Goal: Task Accomplishment & Management: Complete application form

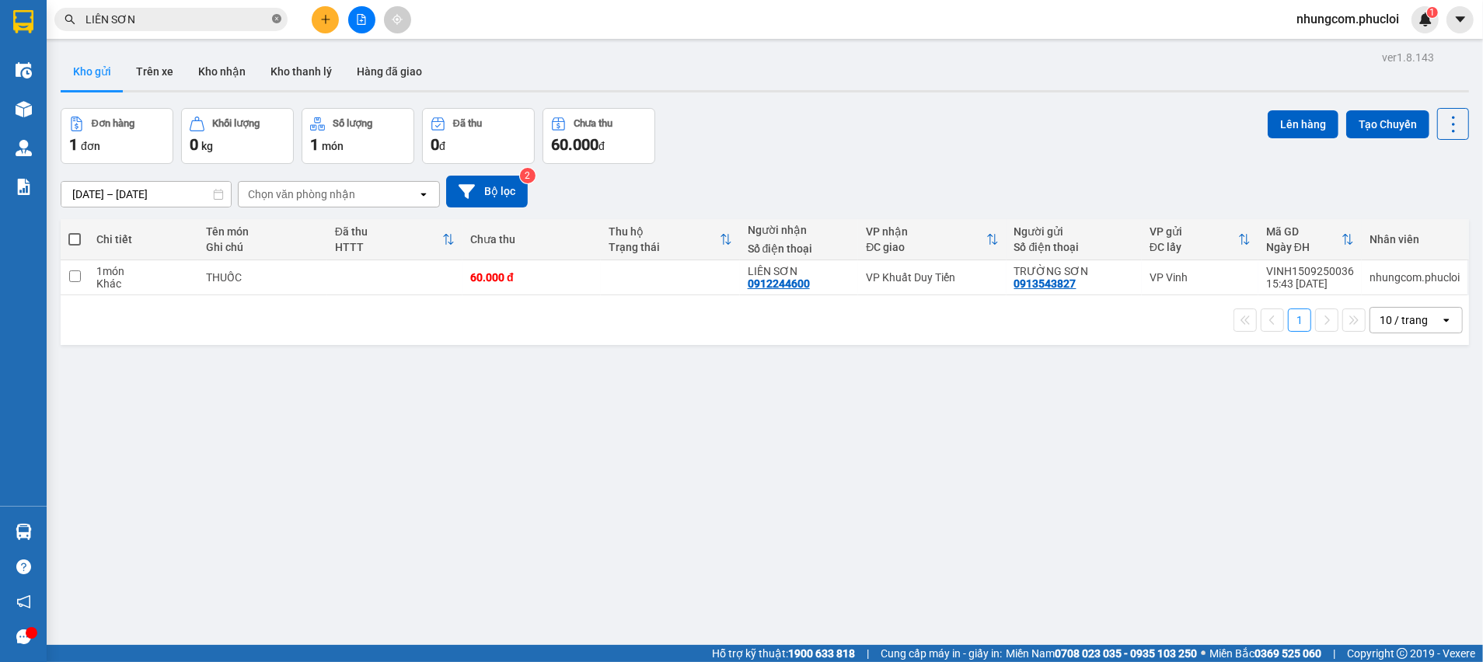
click at [277, 17] on icon "close-circle" at bounding box center [276, 18] width 9 height 9
click at [266, 17] on input "text" at bounding box center [176, 19] width 183 height 17
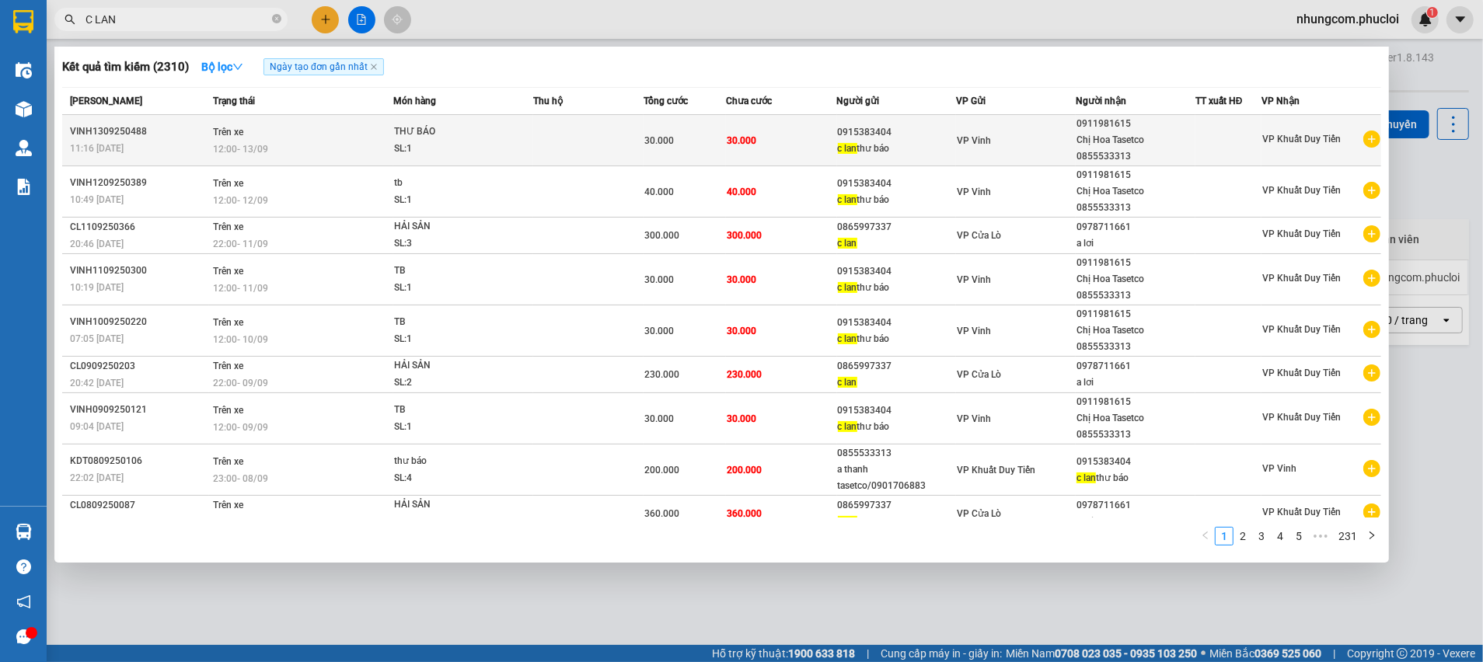
type input "C LAN"
click at [850, 131] on div "0915383404" at bounding box center [897, 132] width 118 height 16
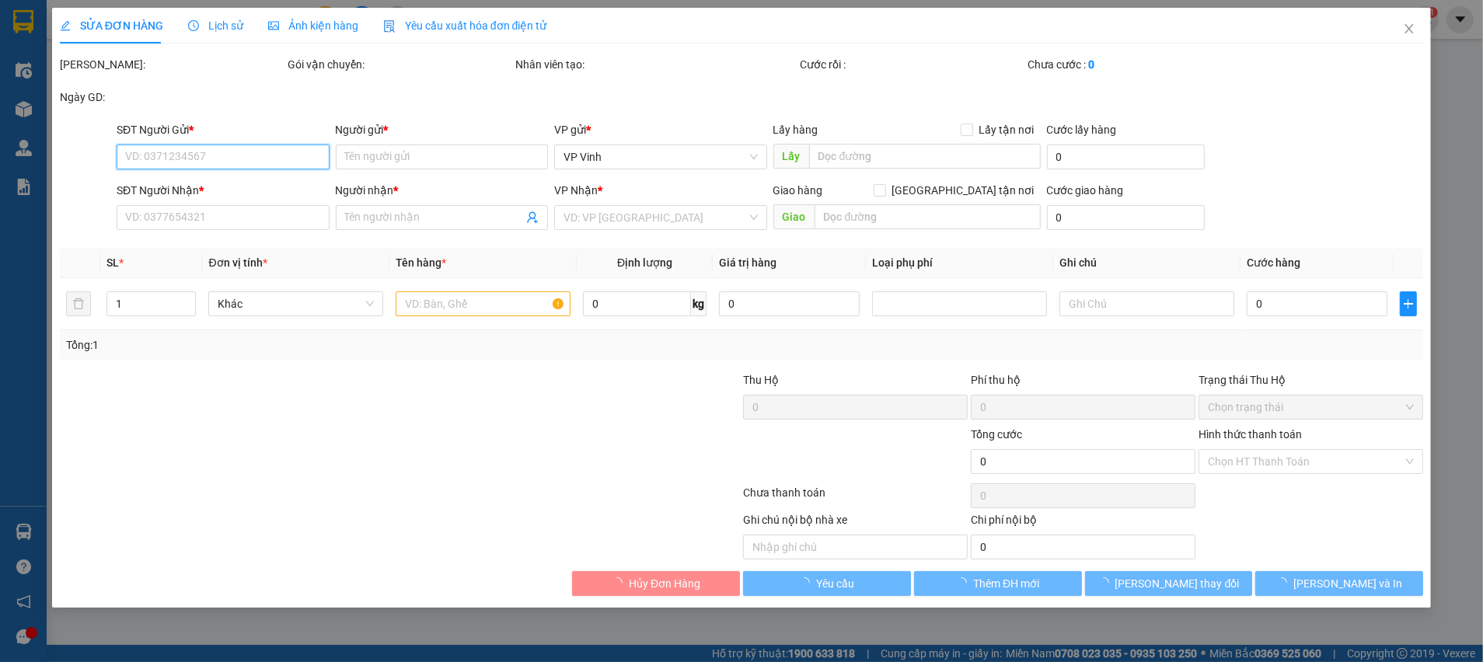
type input "0915383404"
type input "c lan thư báo"
type input "0911981615"
type input "Chị Hoa Tasetco 0855533313"
type input "30.000"
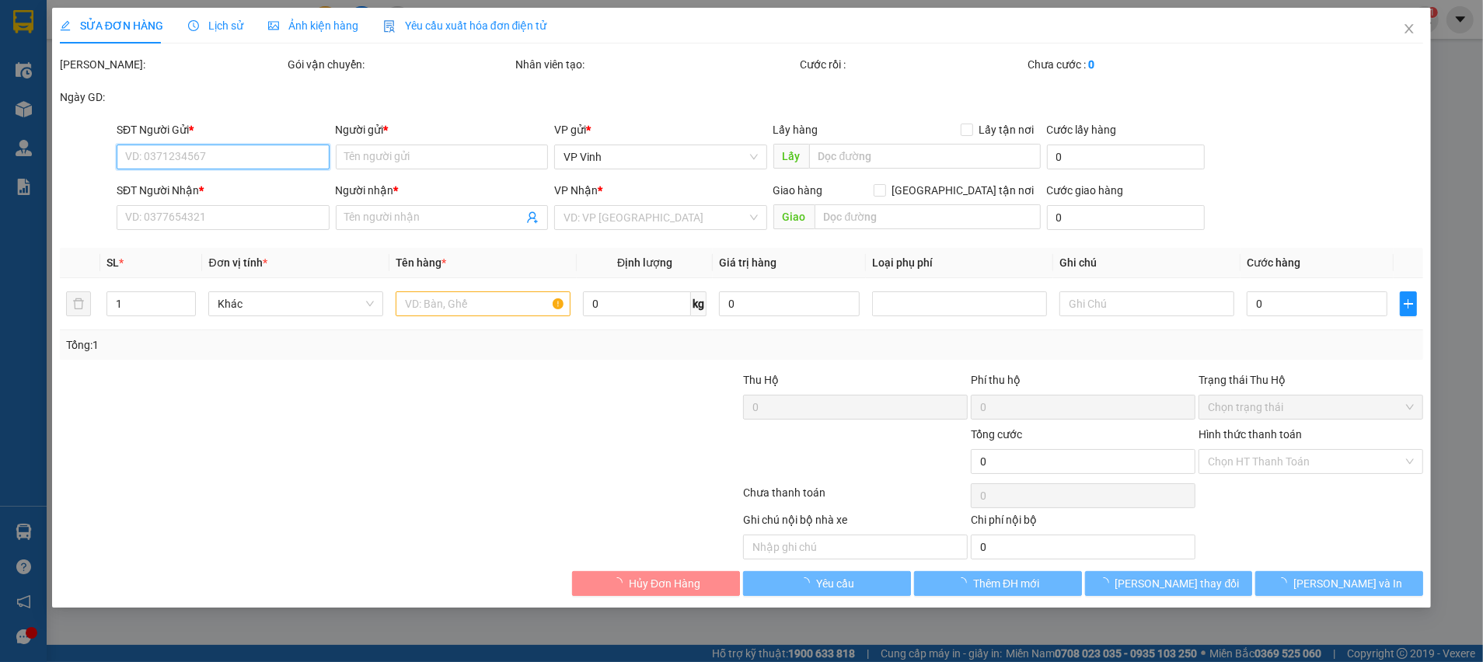
type input "30.000"
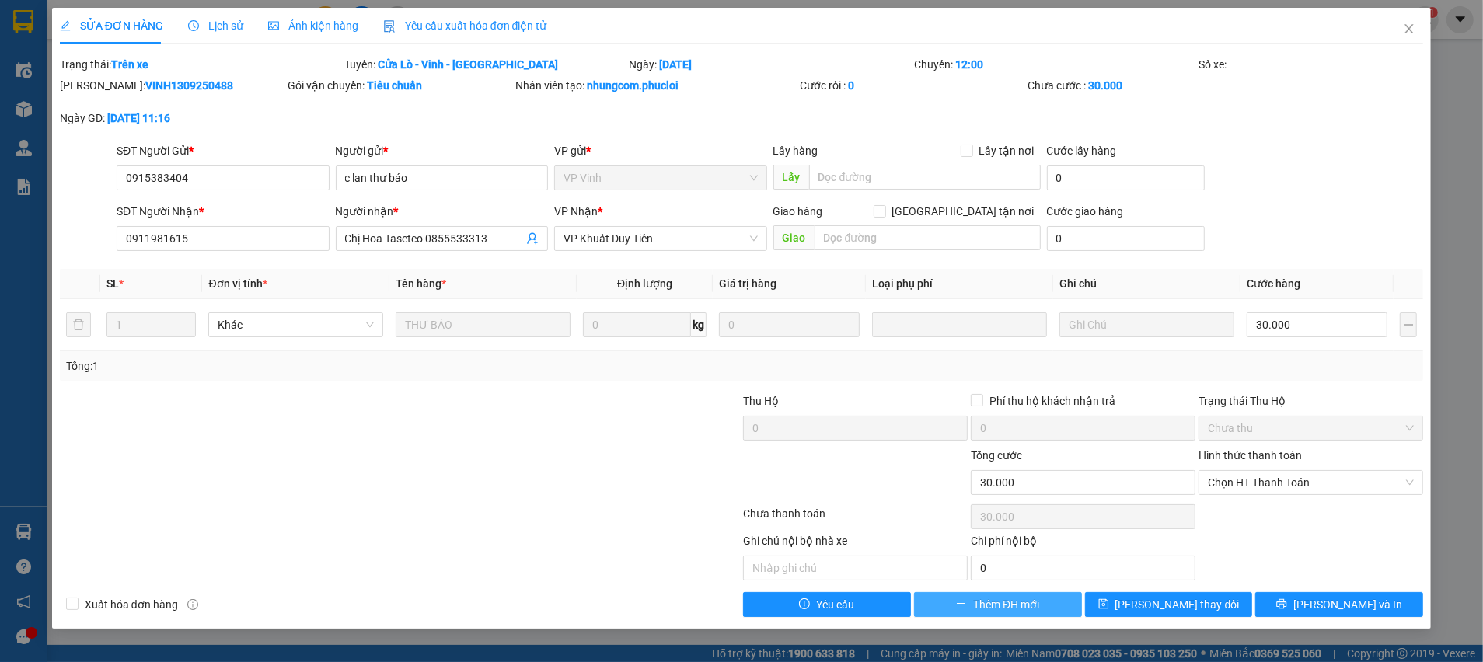
click at [979, 601] on span "Thêm ĐH mới" at bounding box center [1006, 604] width 66 height 17
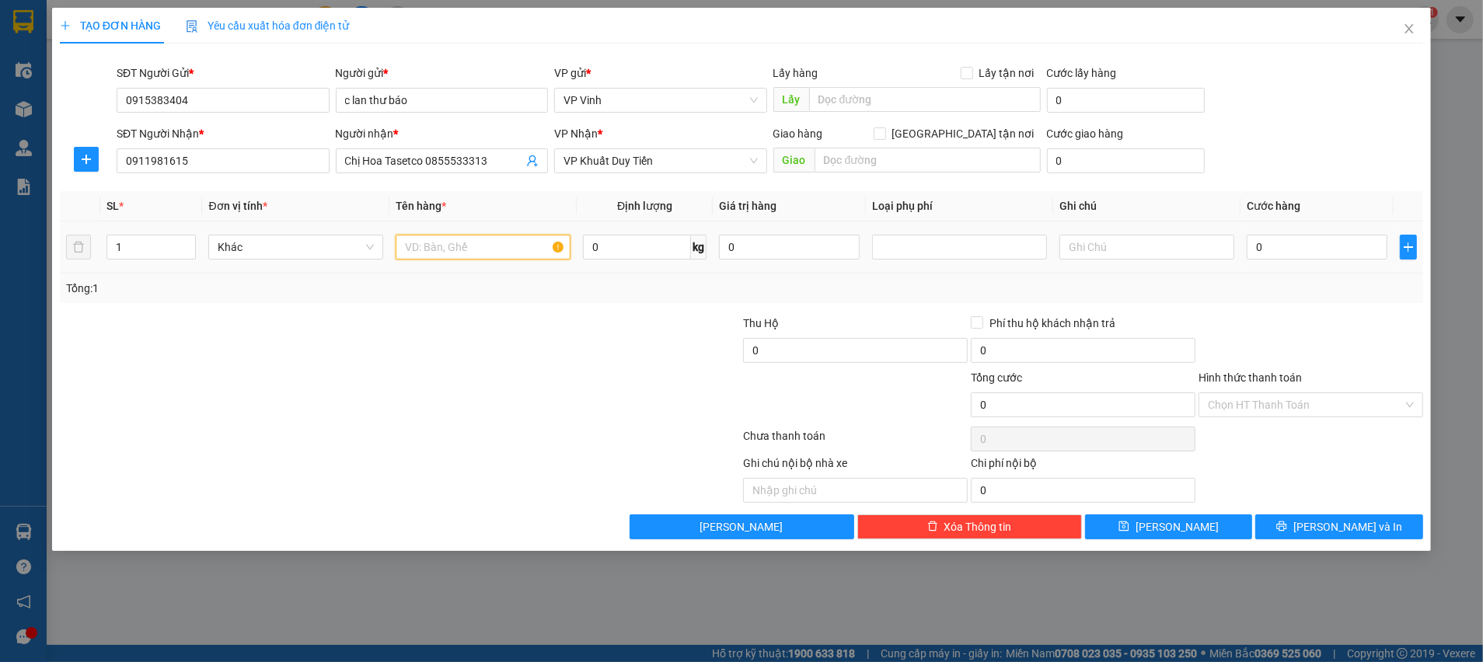
click at [490, 253] on input "text" at bounding box center [483, 247] width 175 height 25
type input "1"
type input "THƯ BÁO"
click at [1283, 239] on input "0" at bounding box center [1317, 247] width 141 height 25
type input "3"
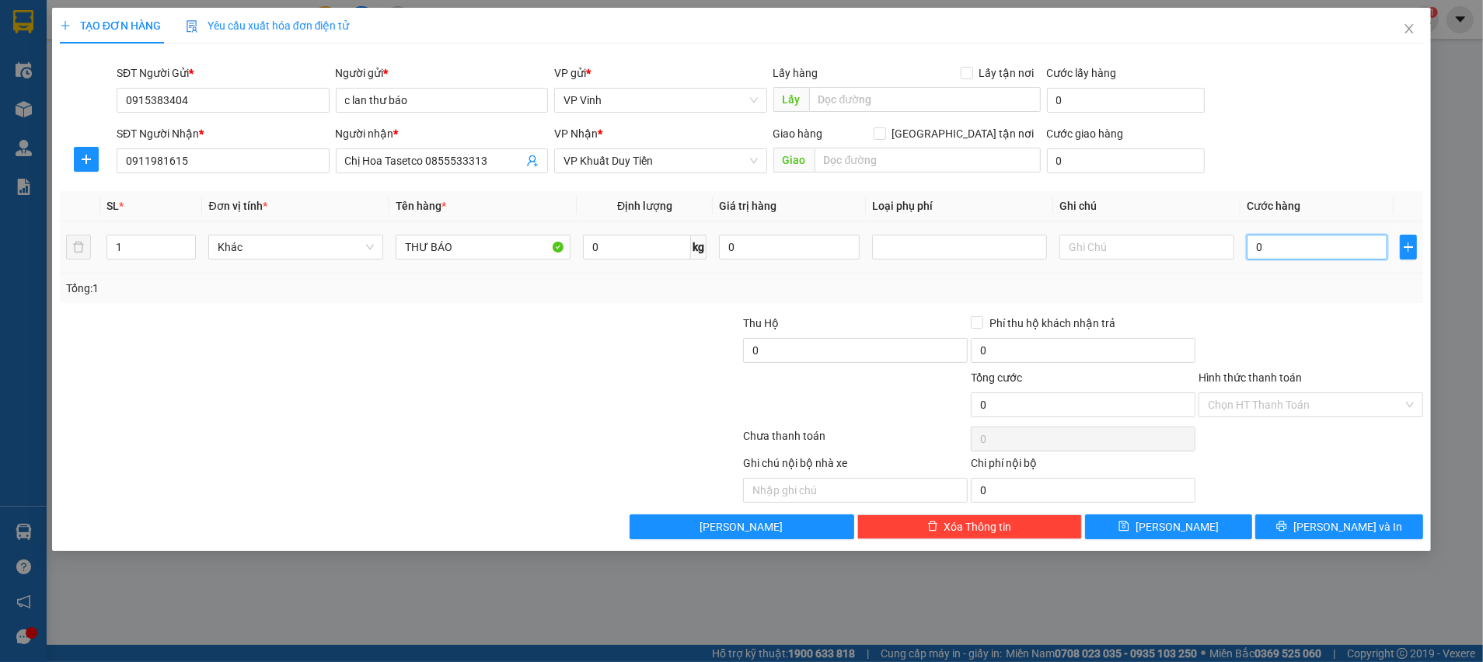
type input "3"
type input "30"
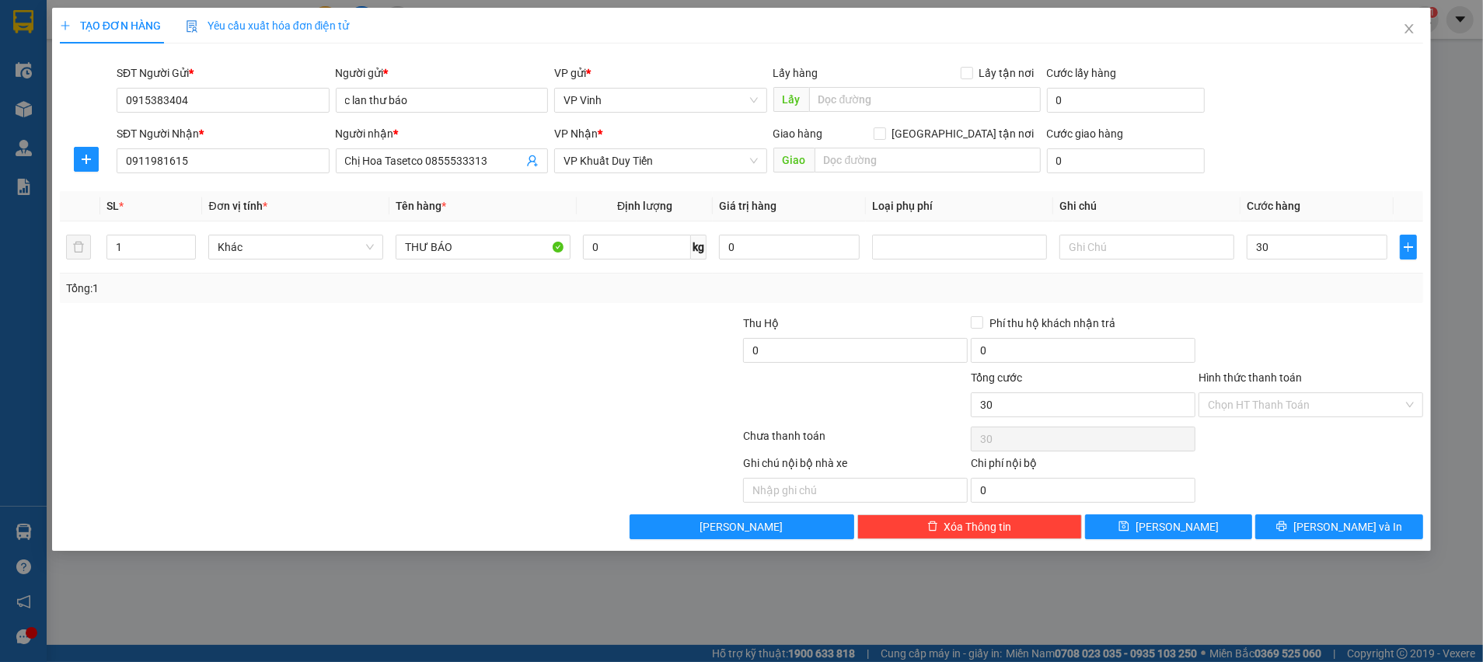
type input "30.000"
click at [1309, 308] on div "Transit Pickup Surcharge Ids Transit Deliver Surcharge Ids Transit Deliver Surc…" at bounding box center [741, 297] width 1363 height 483
click at [1306, 424] on div "Chọn HT Thanh Toán" at bounding box center [1311, 439] width 228 height 31
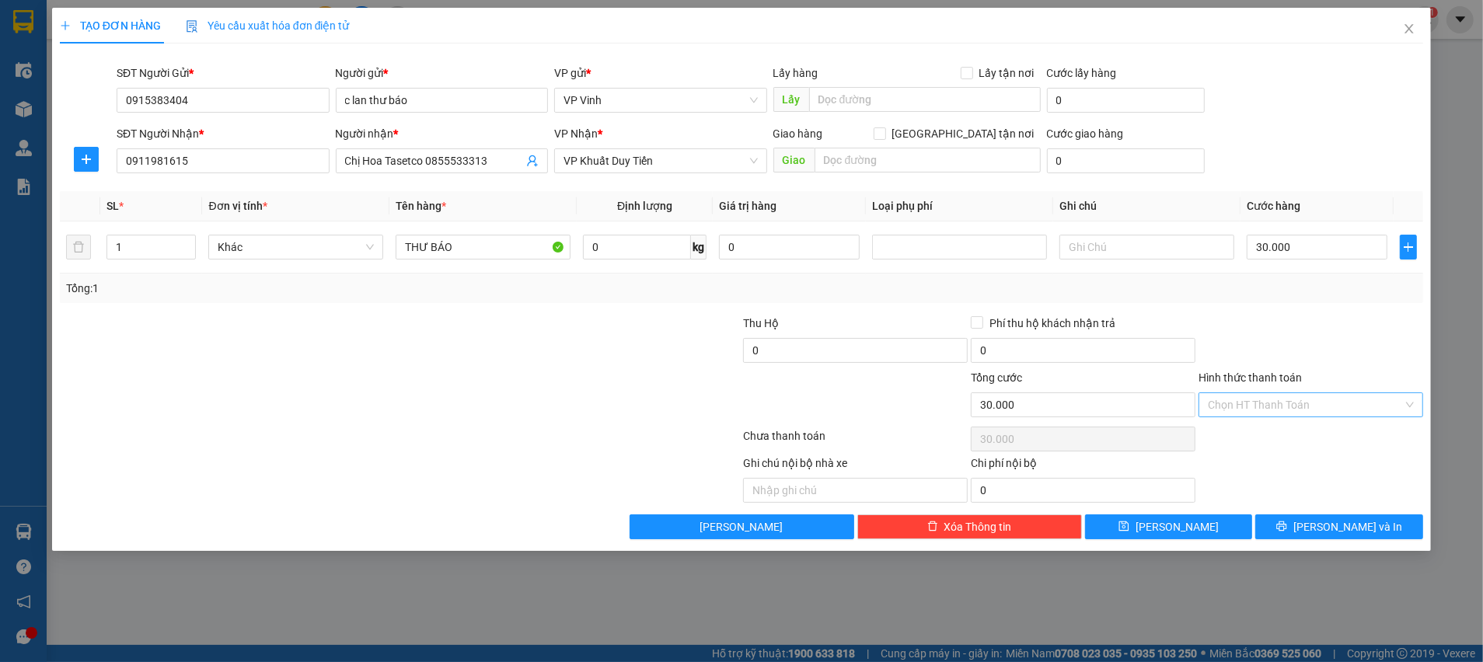
click at [1296, 406] on input "Hình thức thanh toán" at bounding box center [1305, 404] width 195 height 23
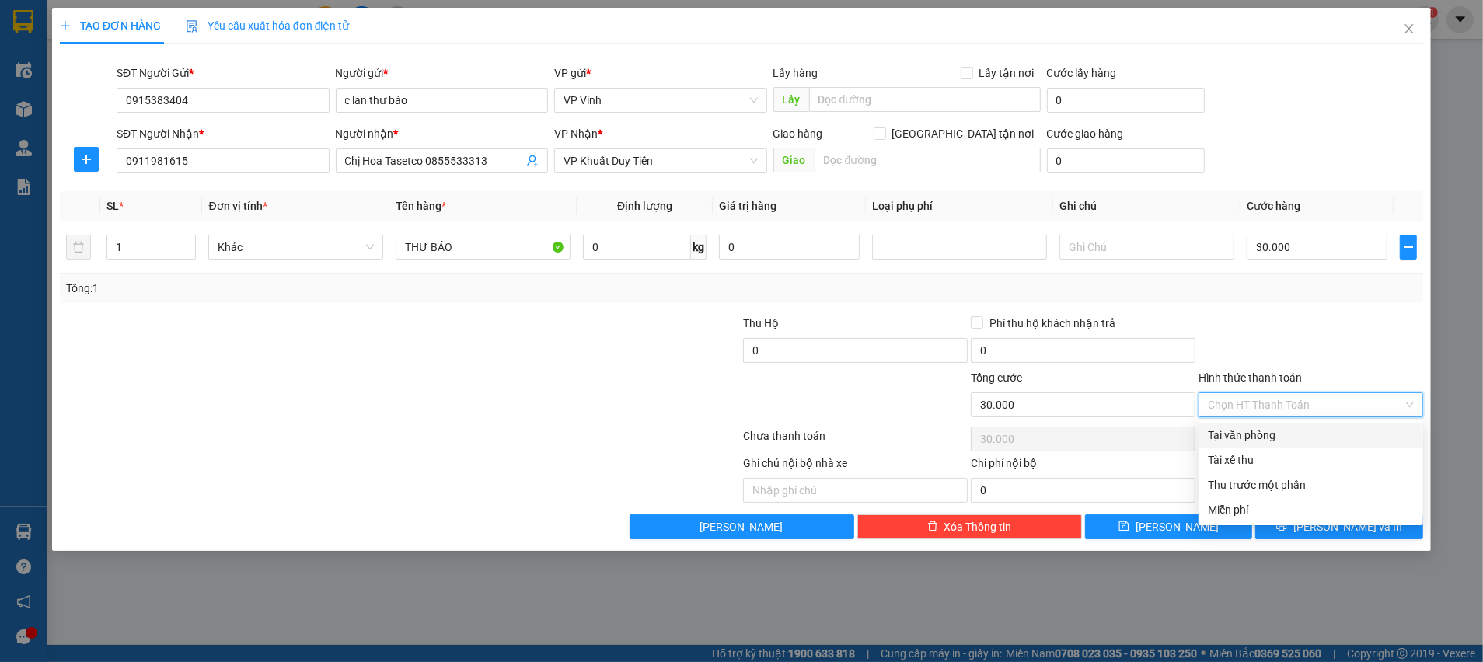
click at [1292, 409] on input "Hình thức thanh toán" at bounding box center [1305, 404] width 195 height 23
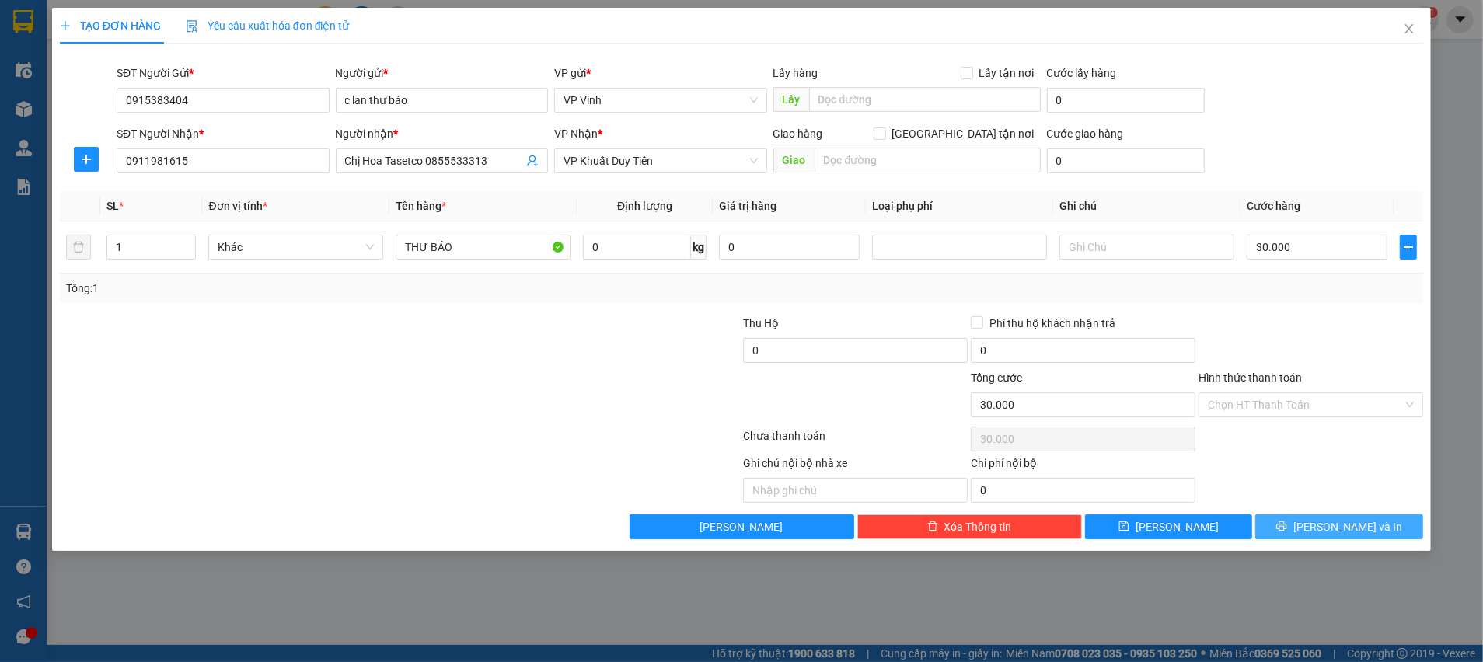
click at [1356, 535] on button "Lưu và In" at bounding box center [1339, 526] width 168 height 25
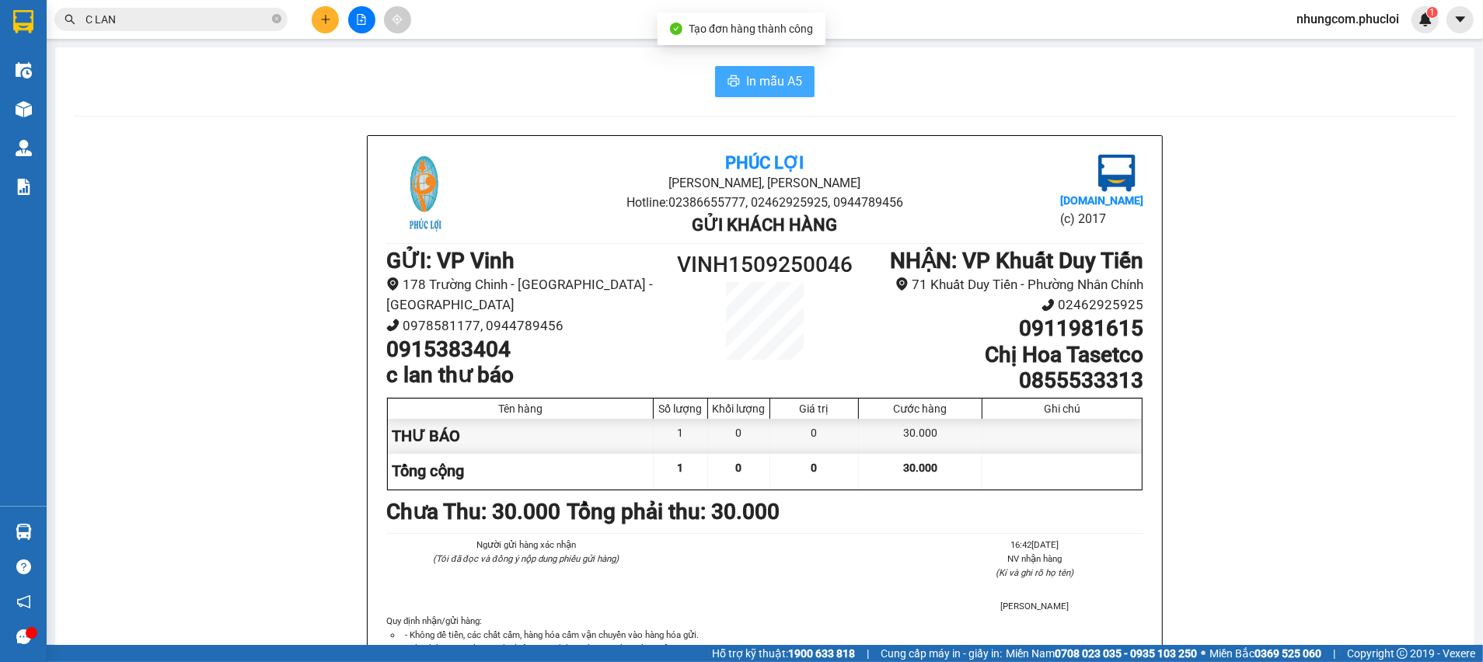
click at [772, 82] on span "In mẫu A5" at bounding box center [774, 81] width 56 height 19
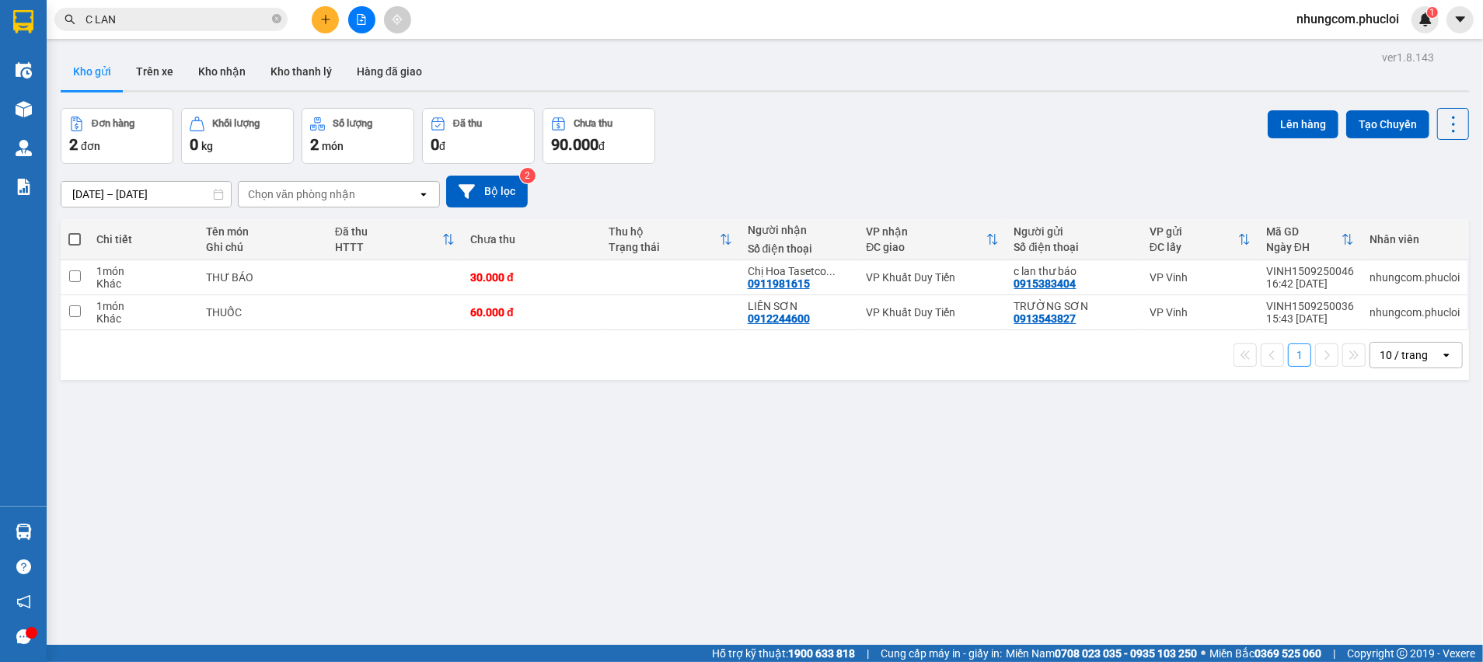
click at [196, 12] on input "C LAN" at bounding box center [176, 19] width 183 height 17
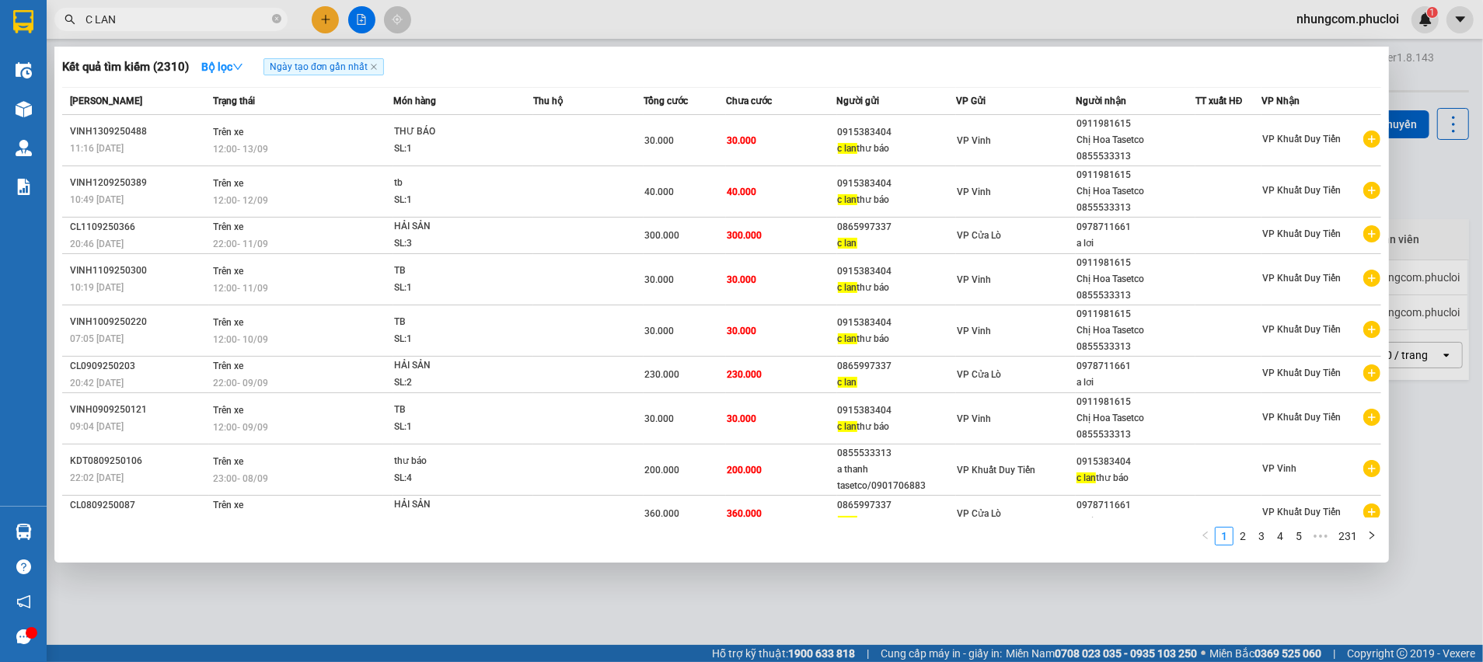
click at [196, 12] on input "C LAN" at bounding box center [176, 19] width 183 height 17
click at [197, 12] on input "C LAN" at bounding box center [176, 19] width 183 height 17
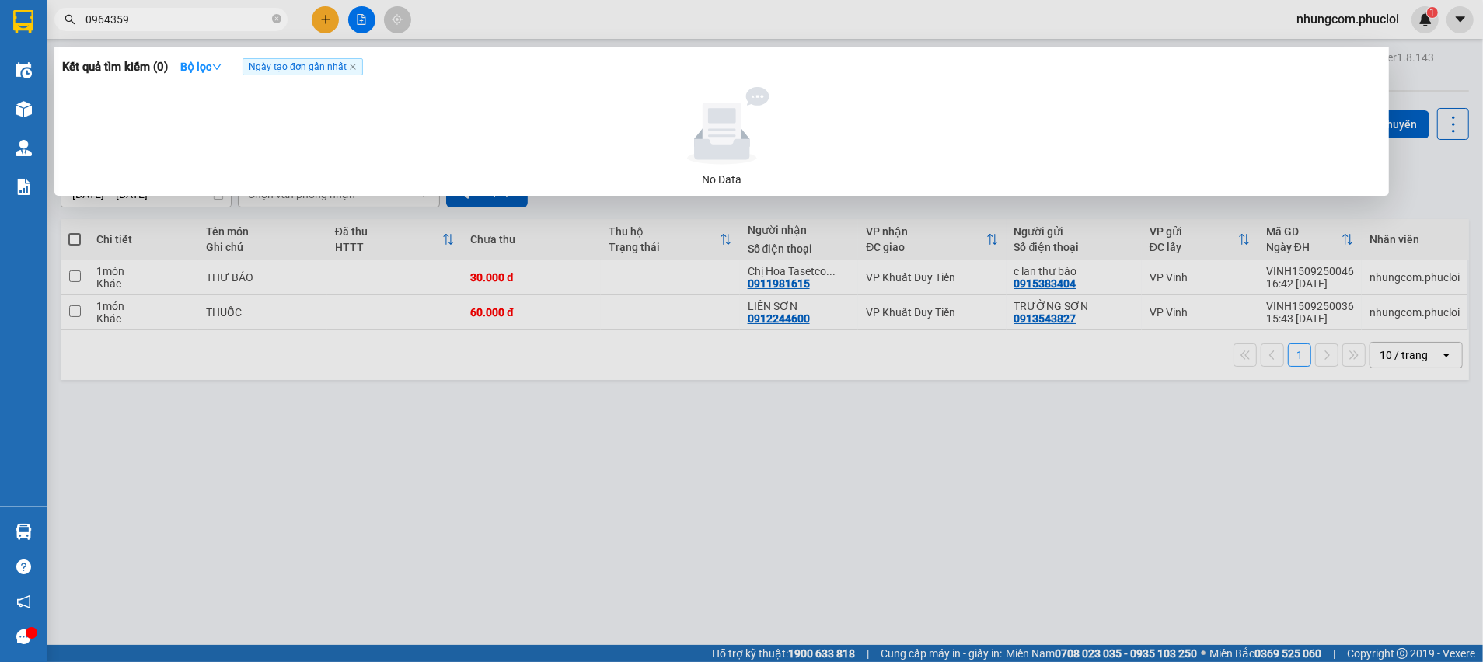
click at [151, 15] on input "0964359" at bounding box center [176, 19] width 183 height 17
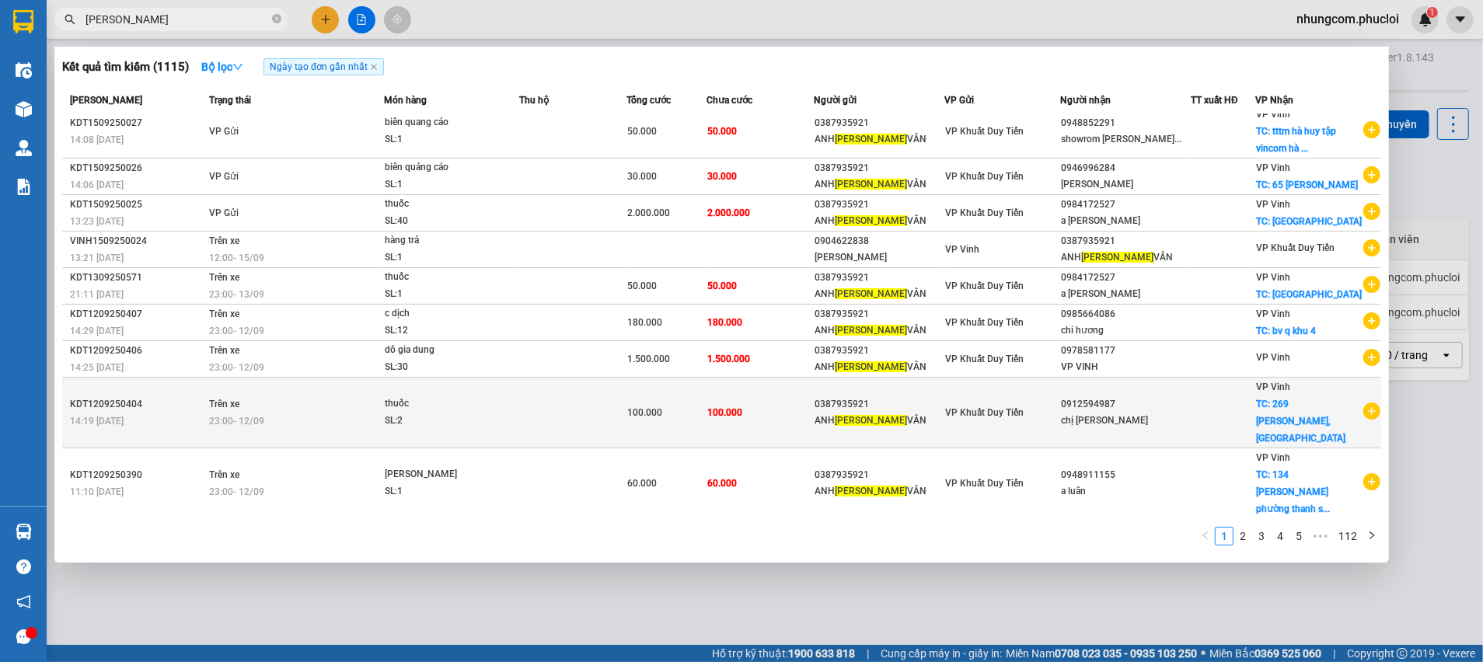
scroll to position [12, 0]
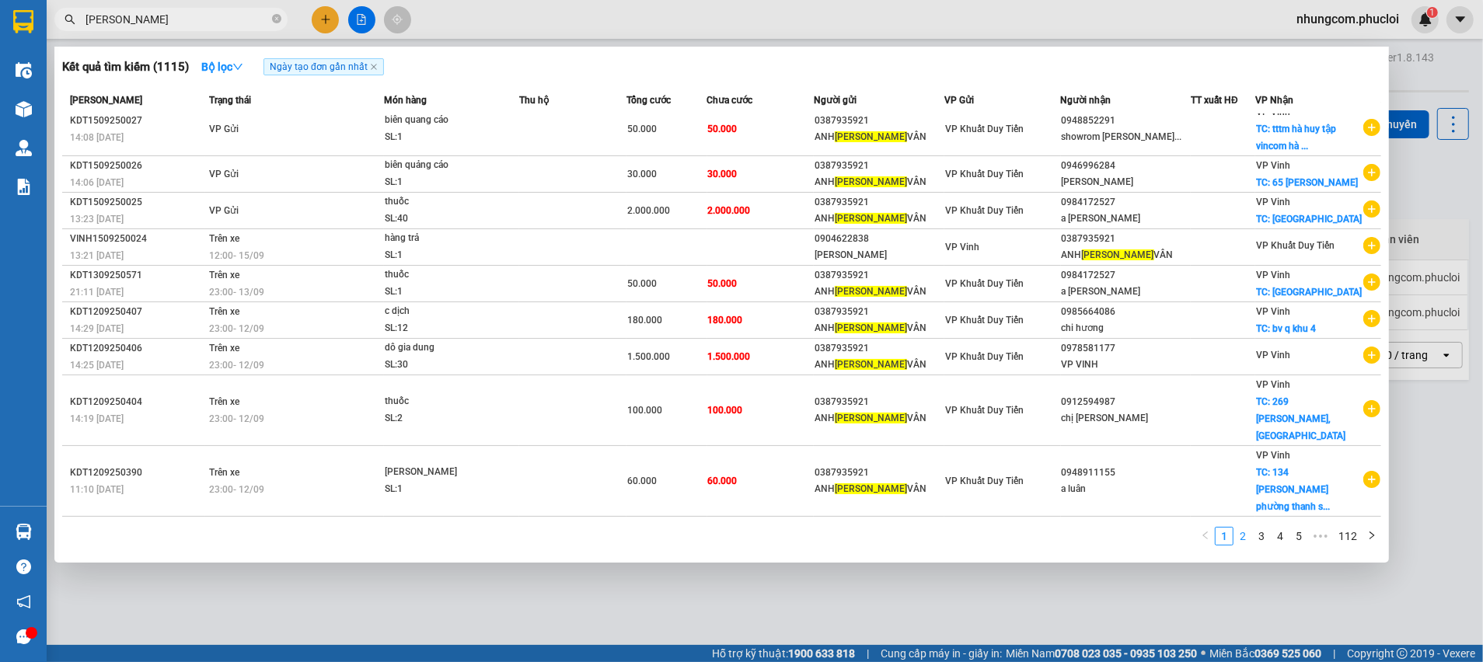
type input "TUAN HAI"
click at [1248, 535] on link "2" at bounding box center [1242, 536] width 17 height 17
click at [1263, 539] on link "3" at bounding box center [1261, 536] width 17 height 17
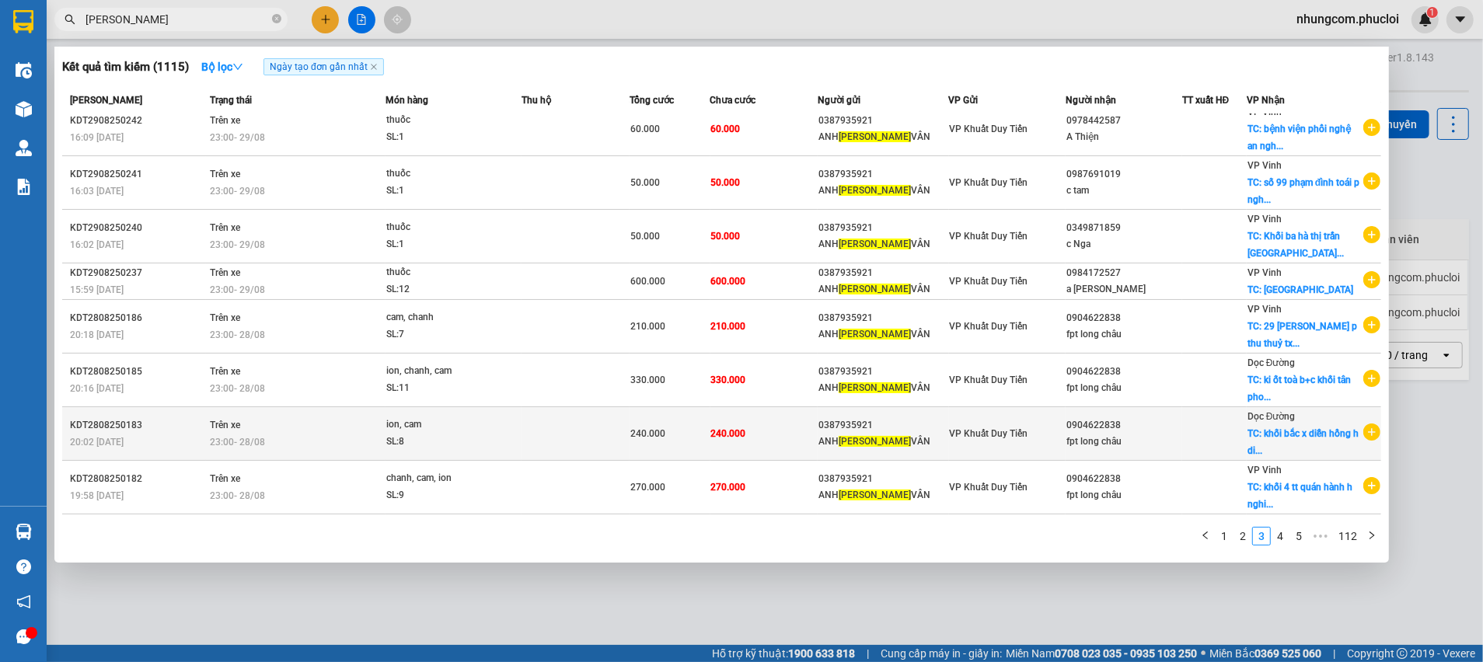
scroll to position [0, 0]
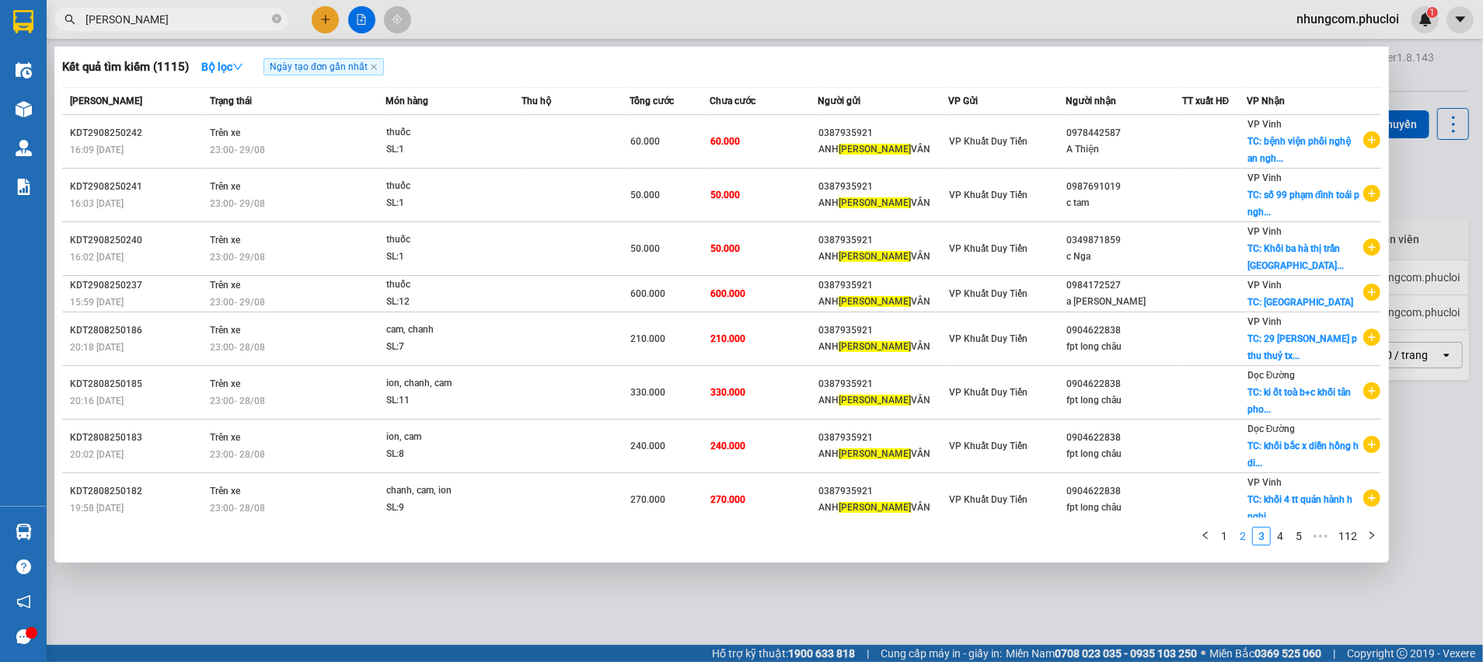
click at [1241, 540] on link "2" at bounding box center [1242, 536] width 17 height 17
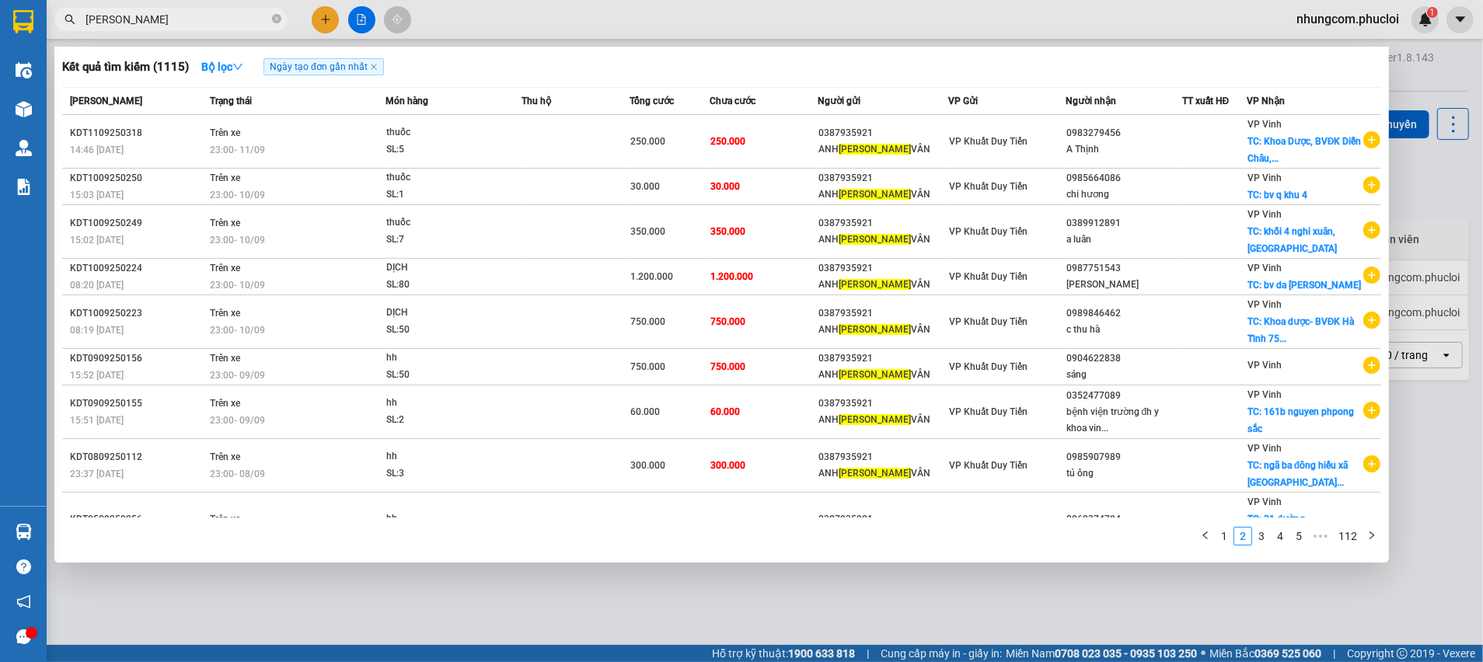
click at [323, 645] on div at bounding box center [741, 331] width 1483 height 662
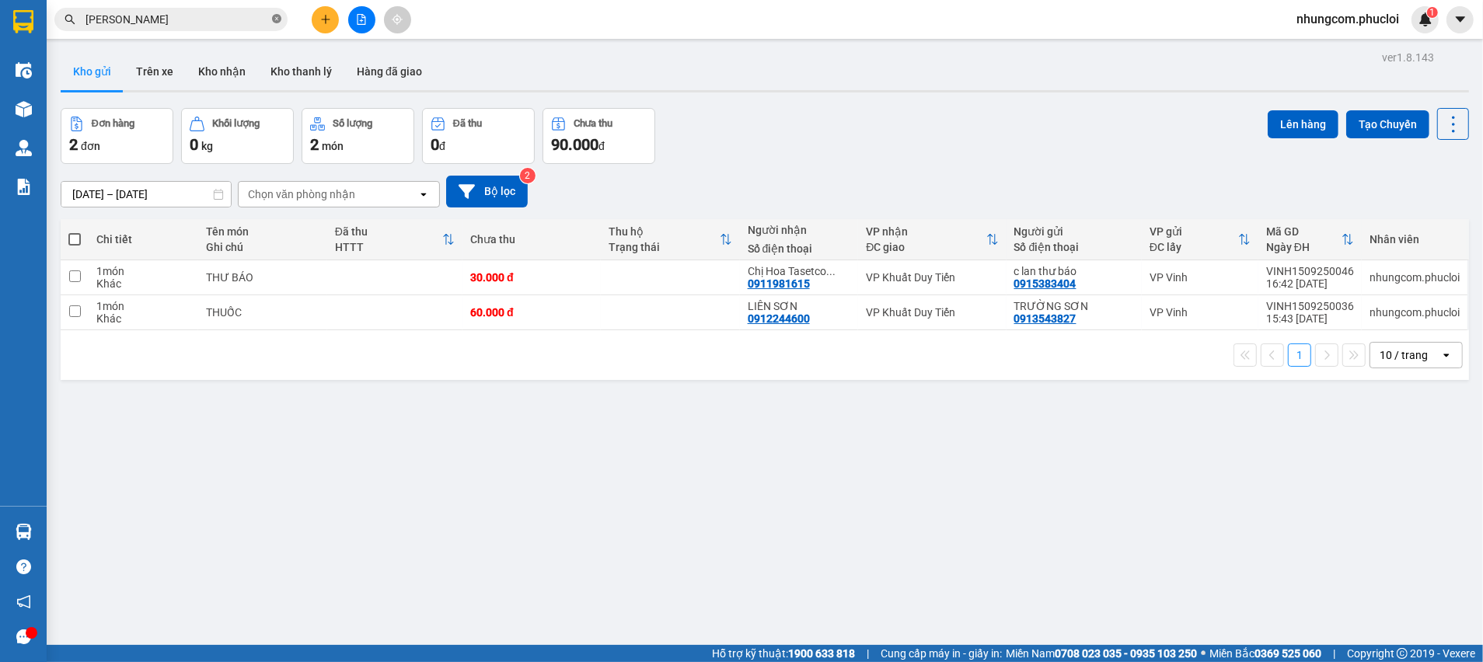
click at [274, 23] on icon "close-circle" at bounding box center [276, 18] width 9 height 9
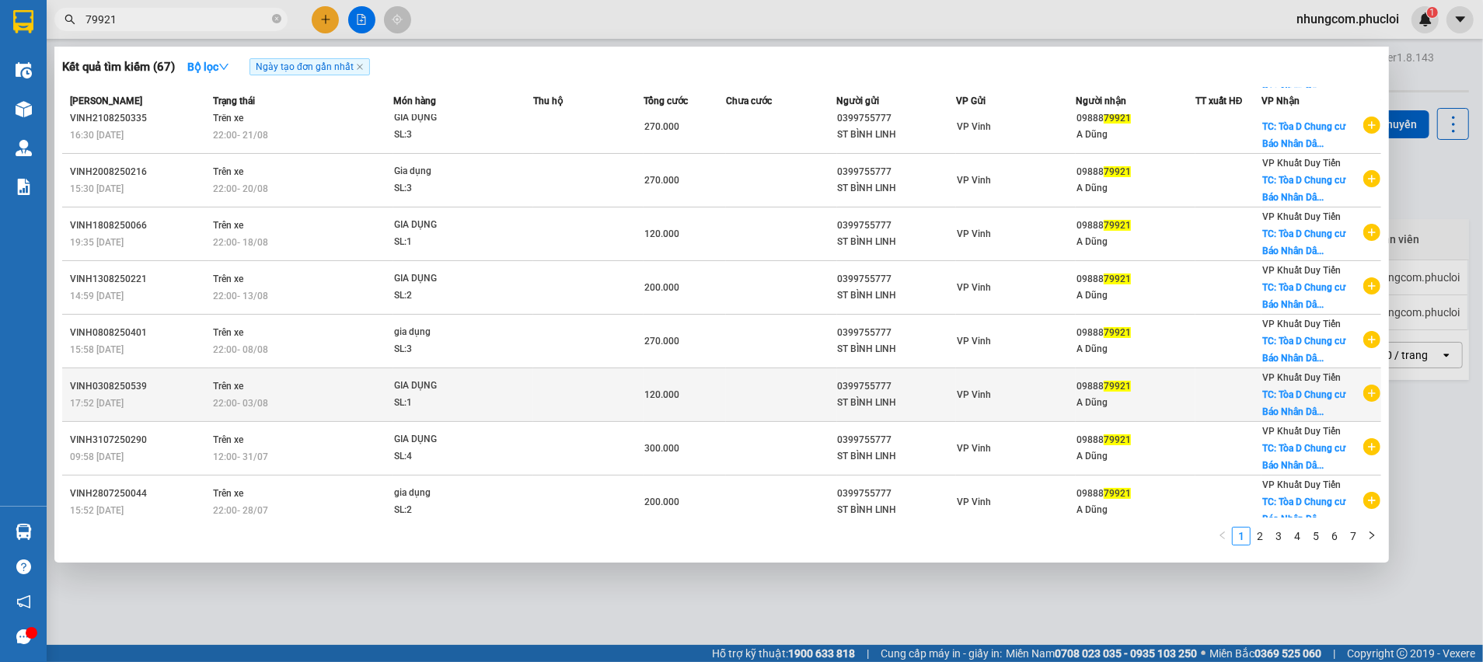
scroll to position [132, 0]
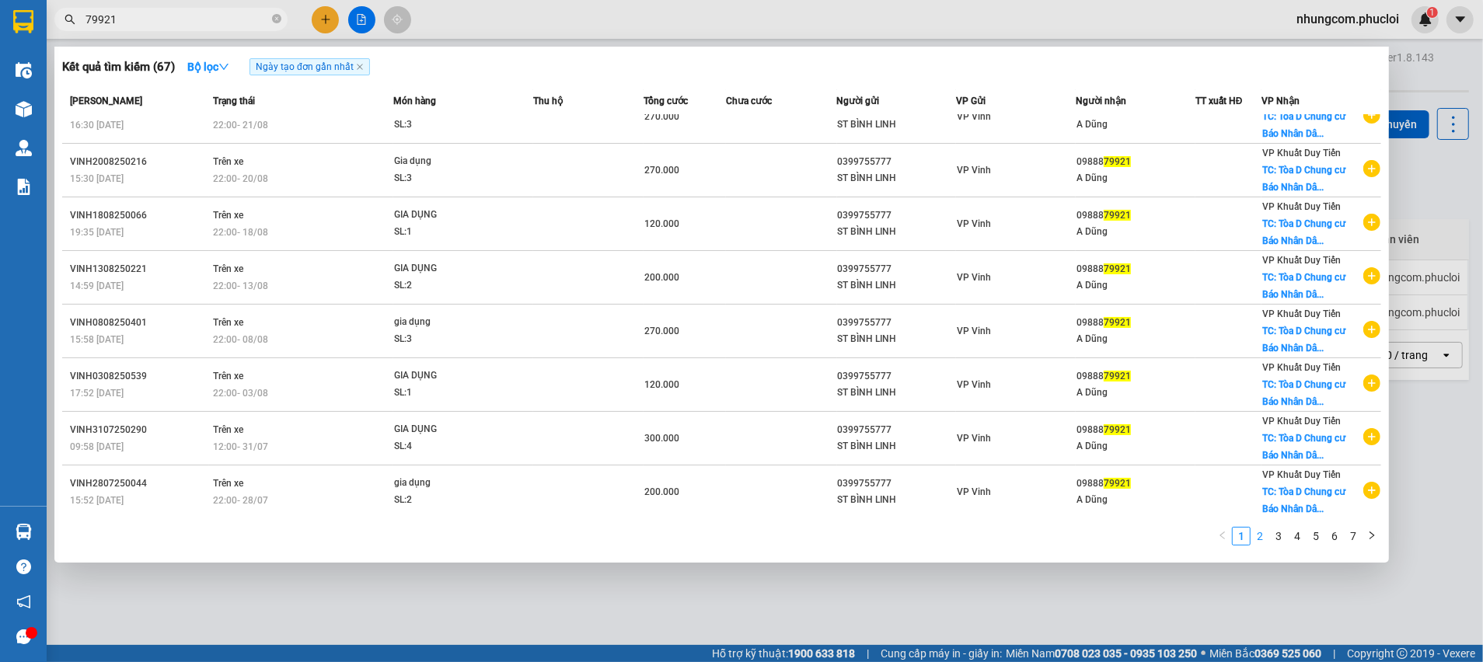
click at [1258, 534] on link "2" at bounding box center [1259, 536] width 17 height 17
click at [1274, 531] on link "3" at bounding box center [1278, 536] width 17 height 17
click at [1295, 539] on link "4" at bounding box center [1297, 536] width 17 height 17
click at [1246, 540] on link "1" at bounding box center [1241, 536] width 17 height 17
click at [201, 23] on input "79921" at bounding box center [176, 19] width 183 height 17
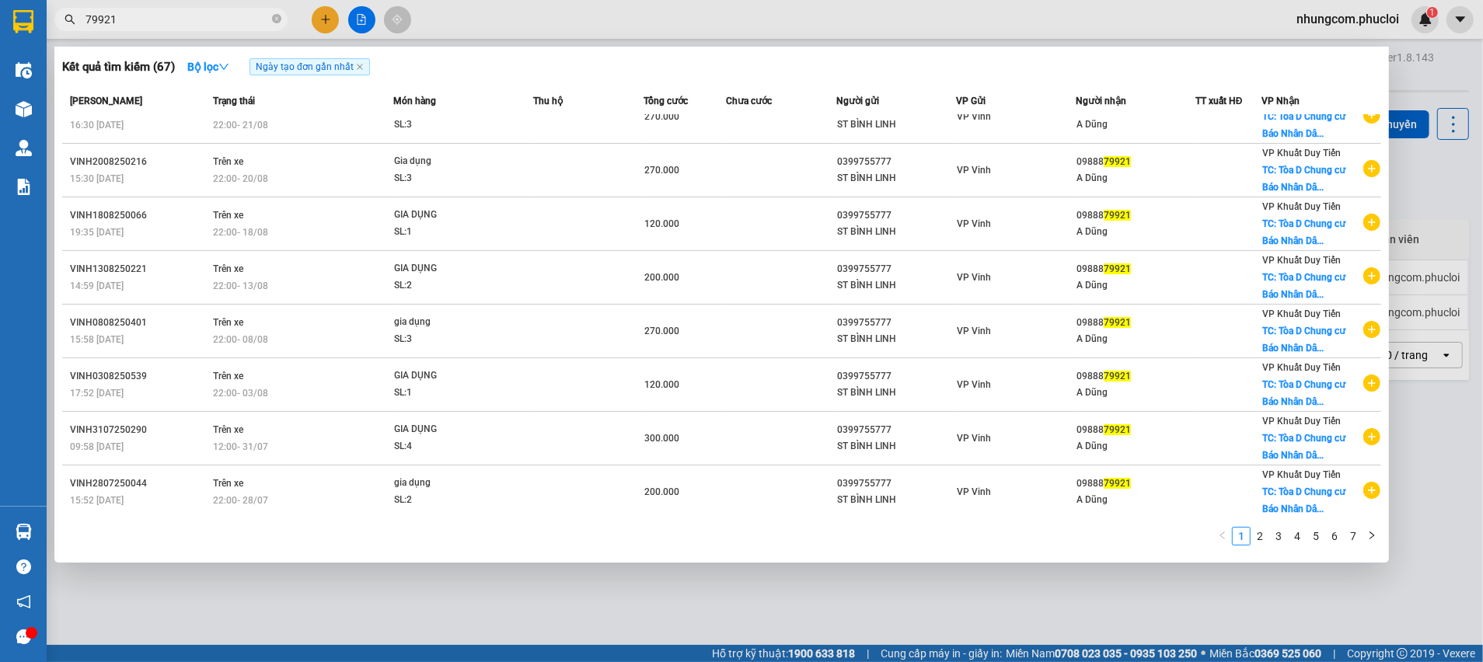
click at [201, 23] on input "79921" at bounding box center [176, 19] width 183 height 17
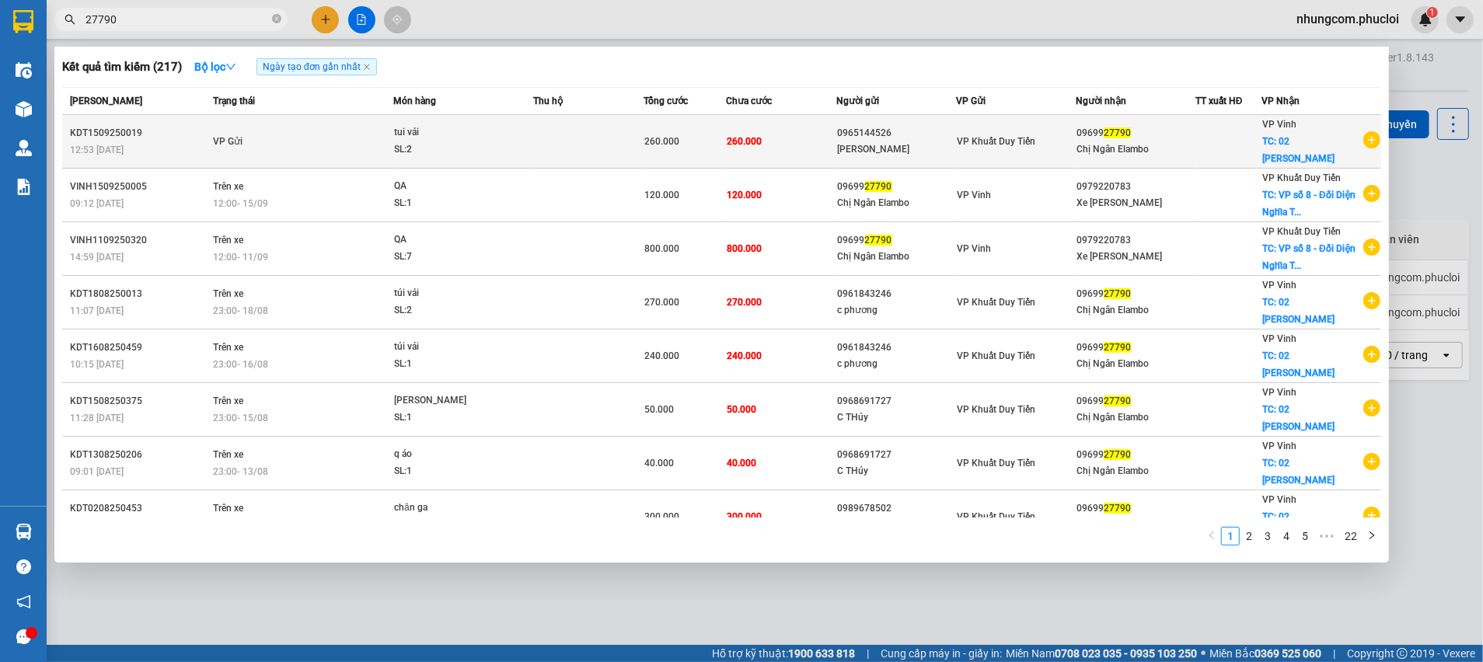
type input "27790"
click at [925, 127] on div "0965144526" at bounding box center [897, 133] width 118 height 16
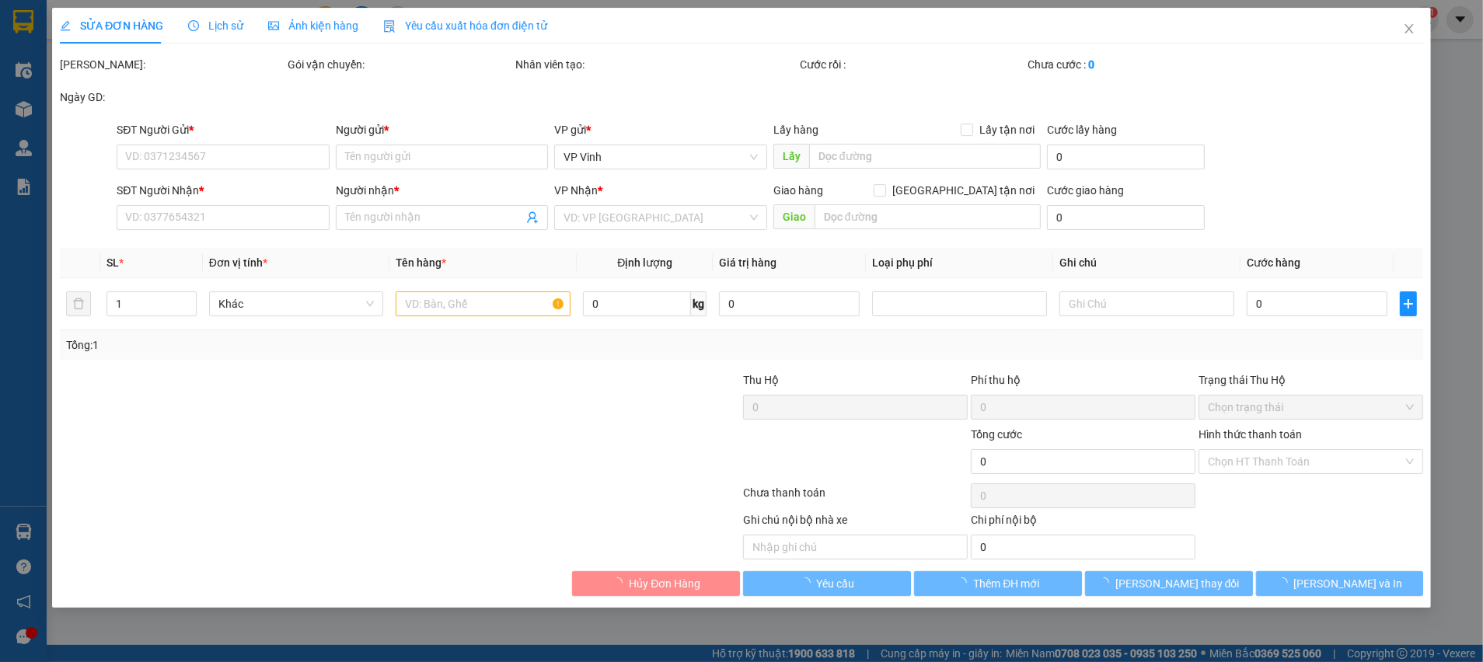
type input "0965144526"
type input "chi phương"
type input "0969927790"
type input "Chị Ngân Elambo"
checkbox input "true"
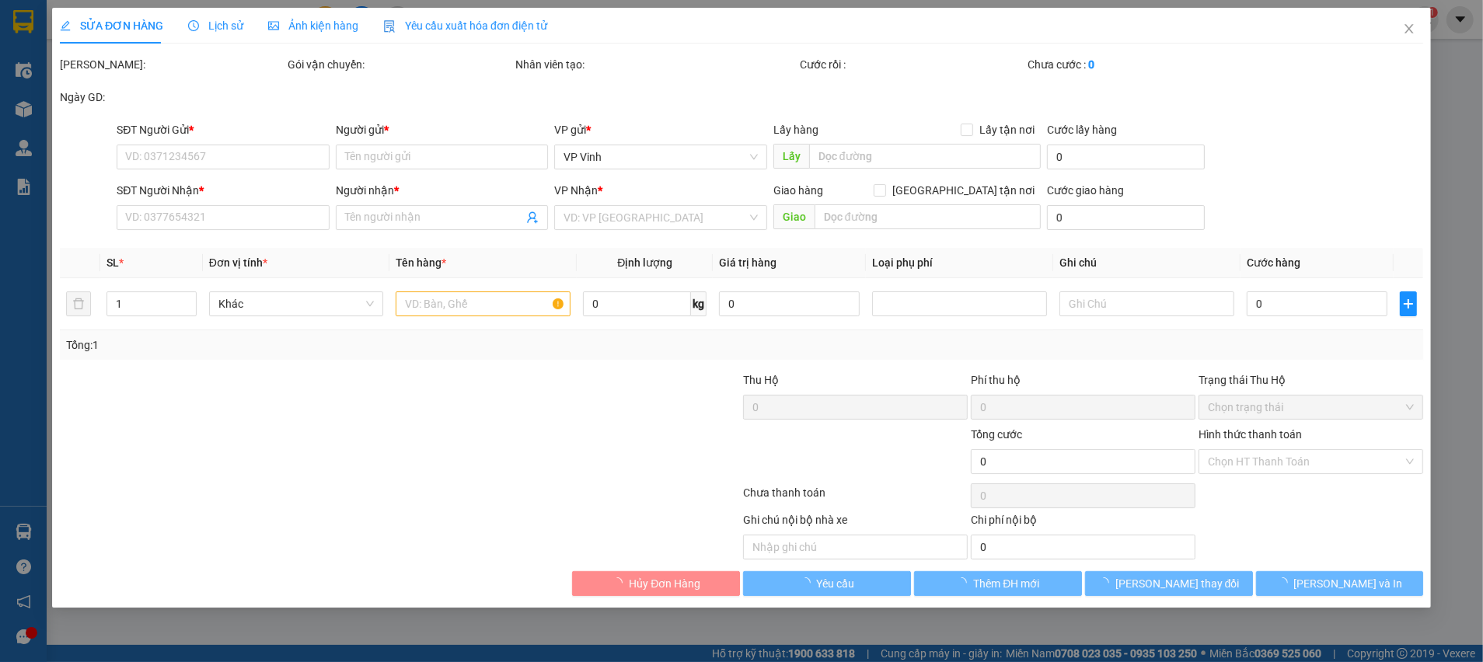
type input "02 Nguyễn Du"
type input "260.000"
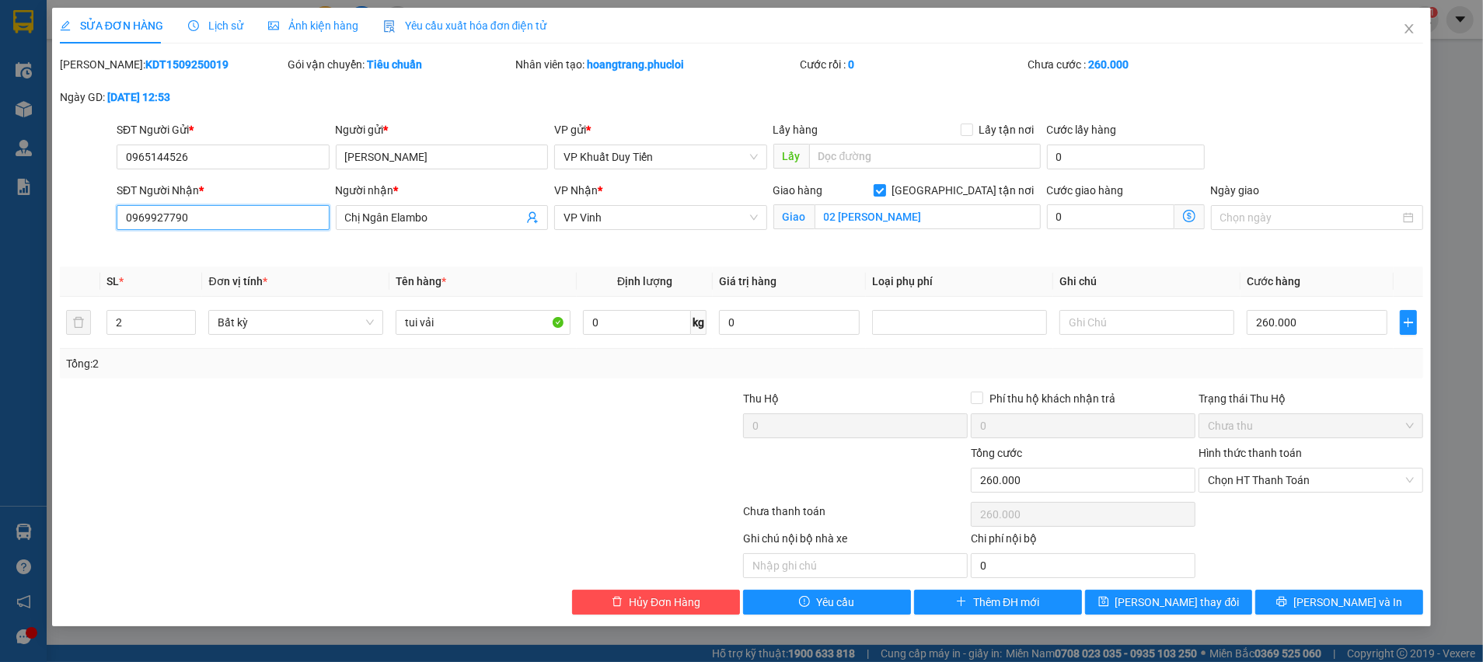
click at [253, 211] on input "0969927790" at bounding box center [223, 217] width 213 height 25
click at [383, 218] on input "Chị Ngân Elambo" at bounding box center [434, 217] width 179 height 17
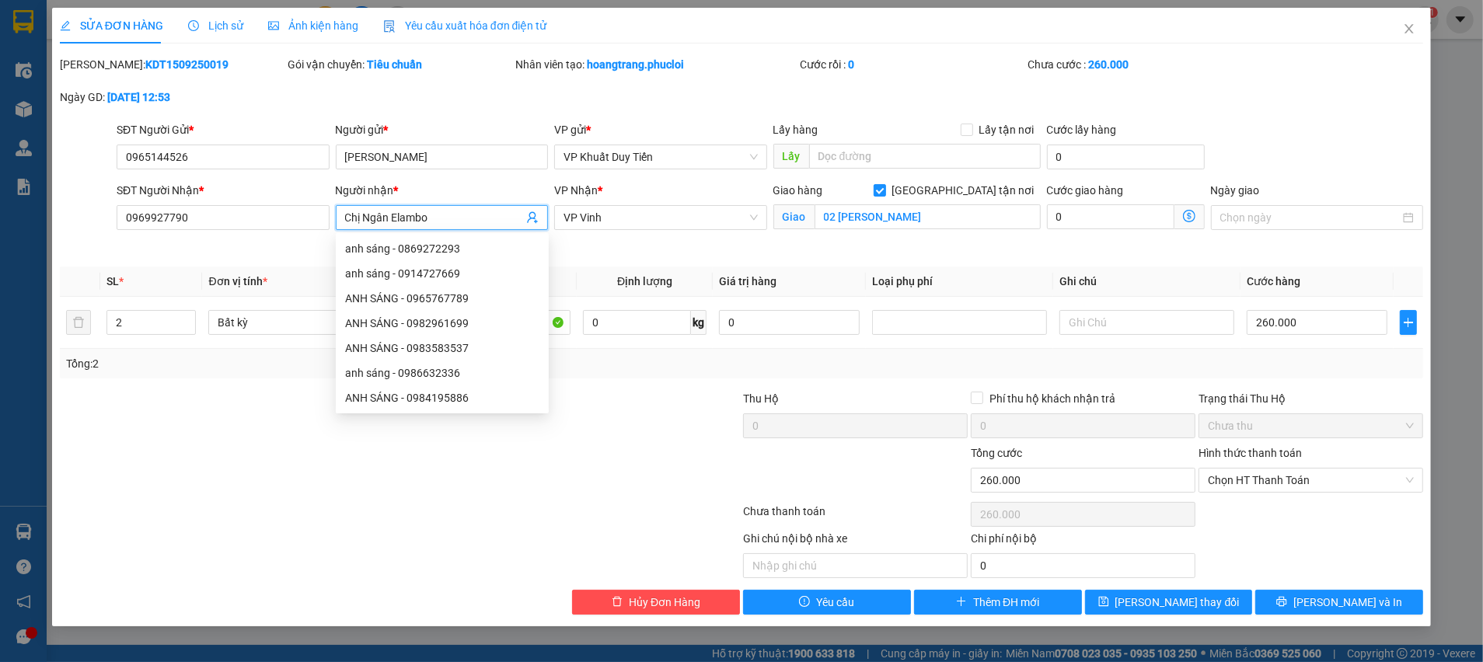
click at [385, 218] on input "Chị Ngân Elambo" at bounding box center [434, 217] width 179 height 17
click at [385, 220] on input "Chị Ngân Elambo" at bounding box center [434, 217] width 179 height 17
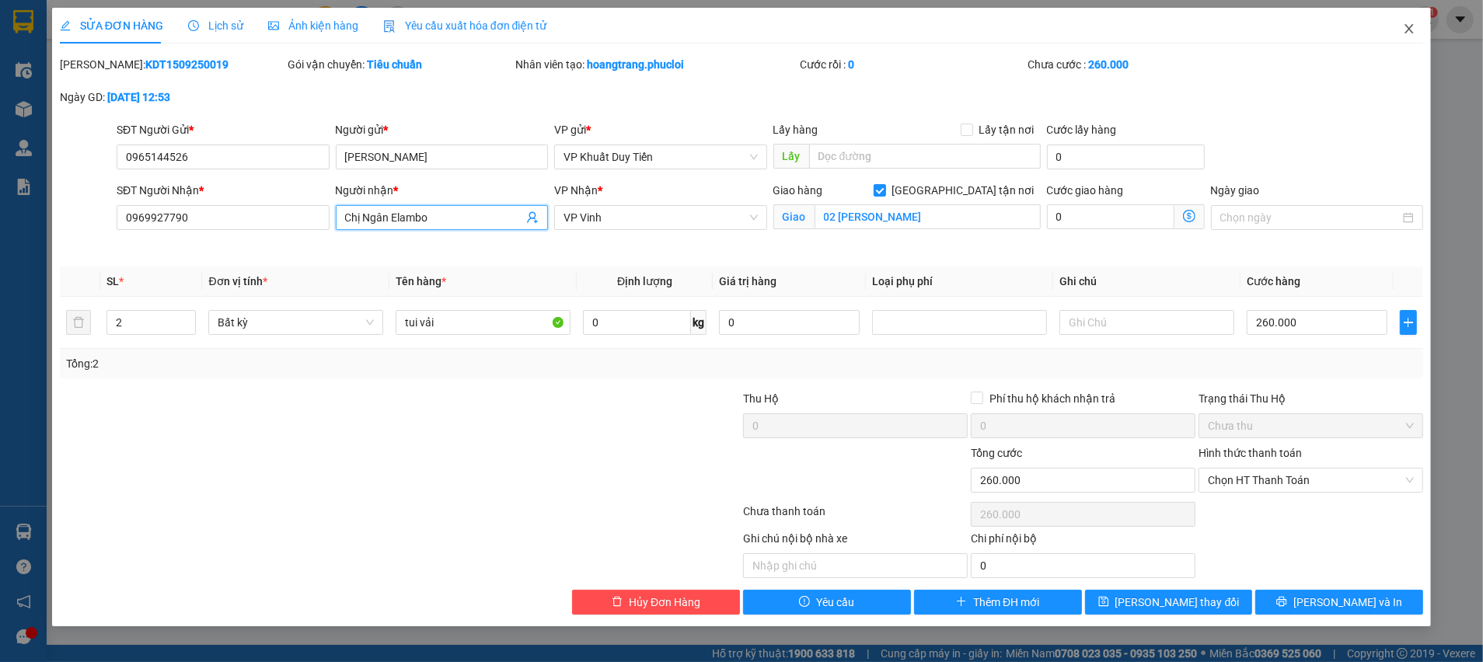
drag, startPoint x: 1404, startPoint y: 30, endPoint x: 201, endPoint y: 35, distance: 1203.9
click at [1406, 30] on icon "close" at bounding box center [1409, 29] width 12 height 12
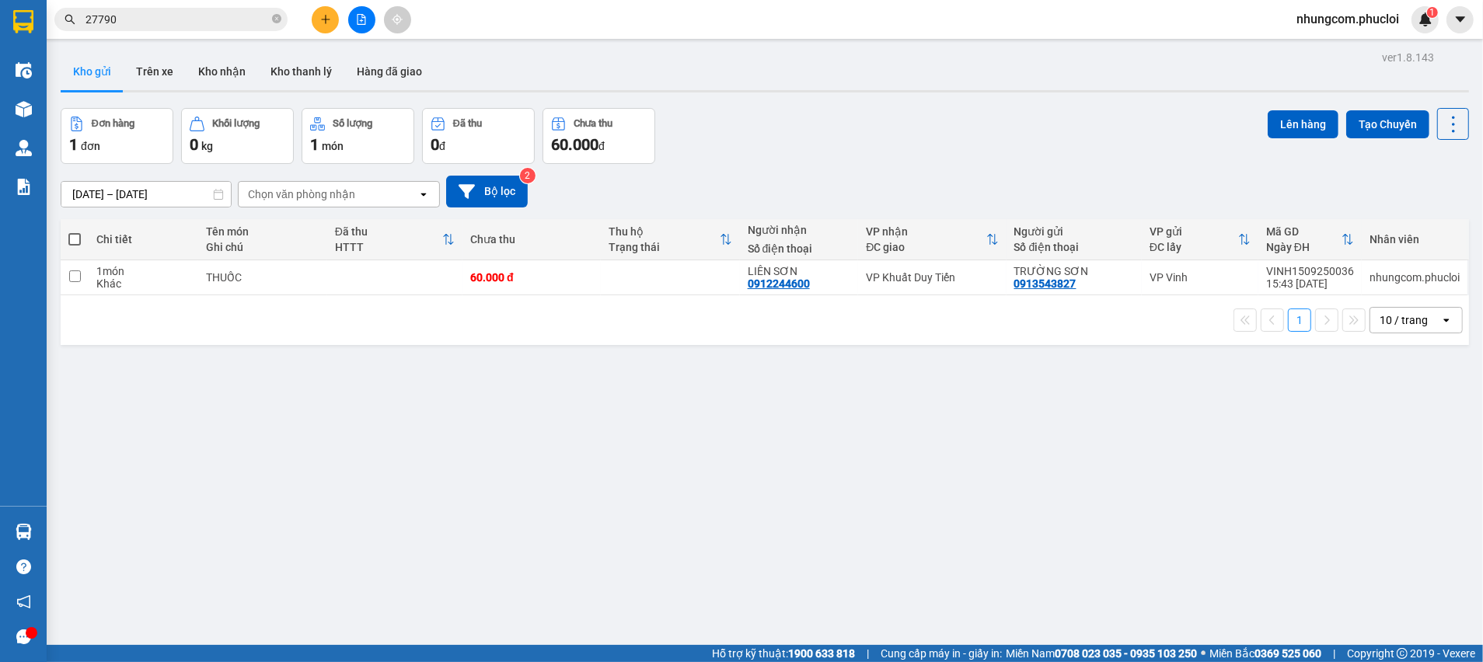
click at [183, 19] on input "27790" at bounding box center [176, 19] width 183 height 17
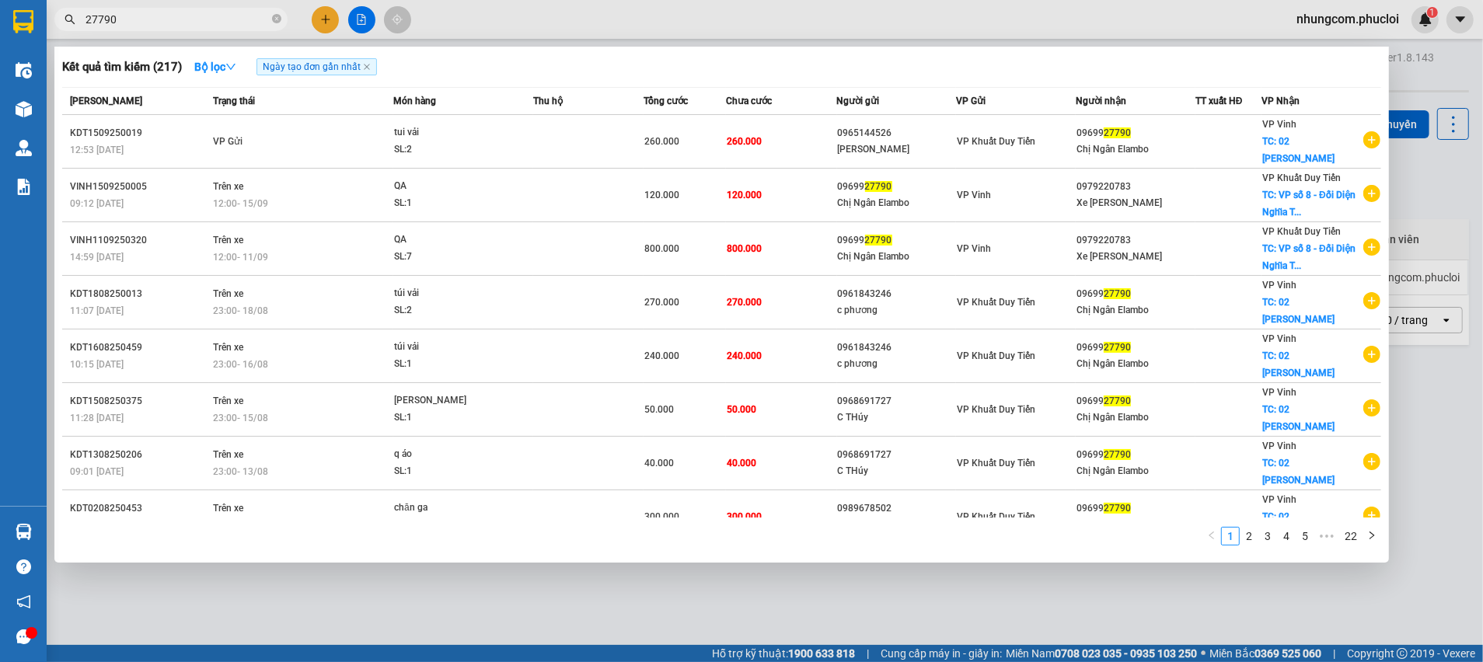
click at [195, 25] on input "27790" at bounding box center [176, 19] width 183 height 17
click at [195, 27] on input "27790" at bounding box center [176, 19] width 183 height 17
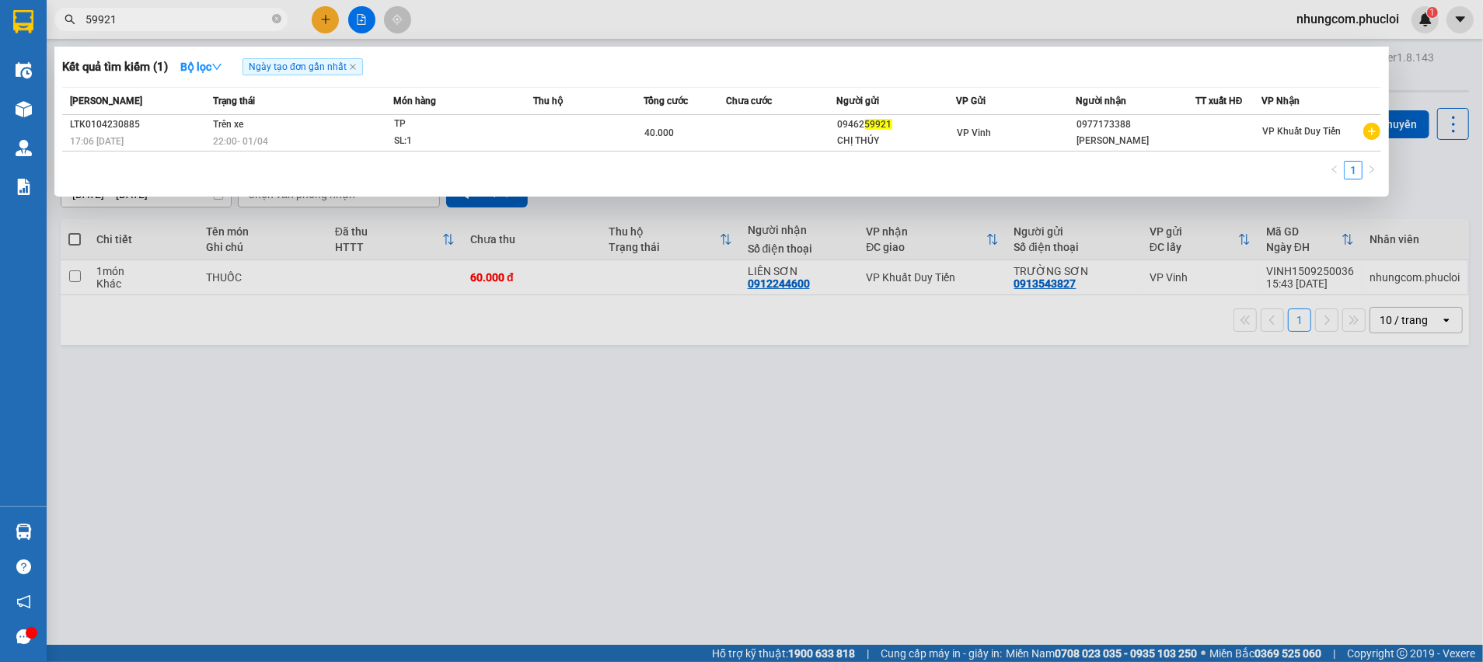
click at [96, 28] on span "59921" at bounding box center [170, 19] width 233 height 23
click at [95, 23] on input "59921" at bounding box center [176, 19] width 183 height 17
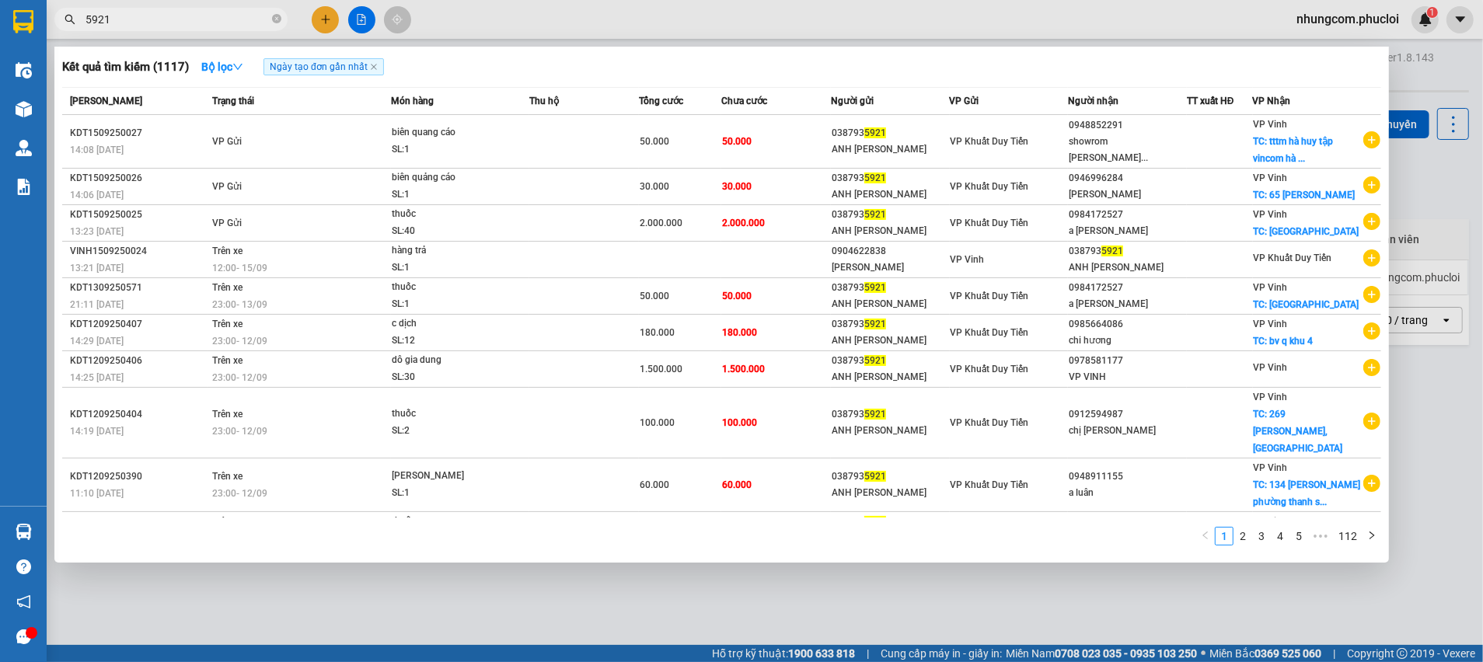
click at [89, 21] on input "5921" at bounding box center [176, 19] width 183 height 17
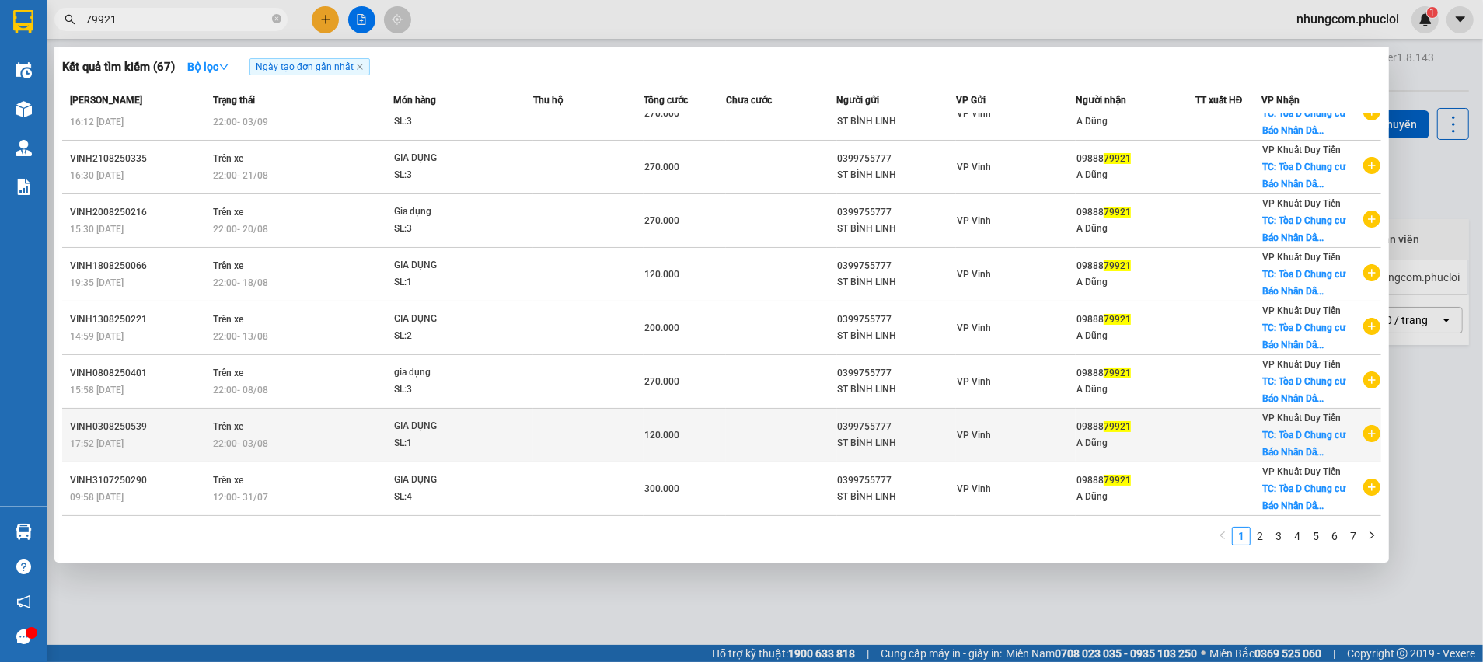
scroll to position [132, 0]
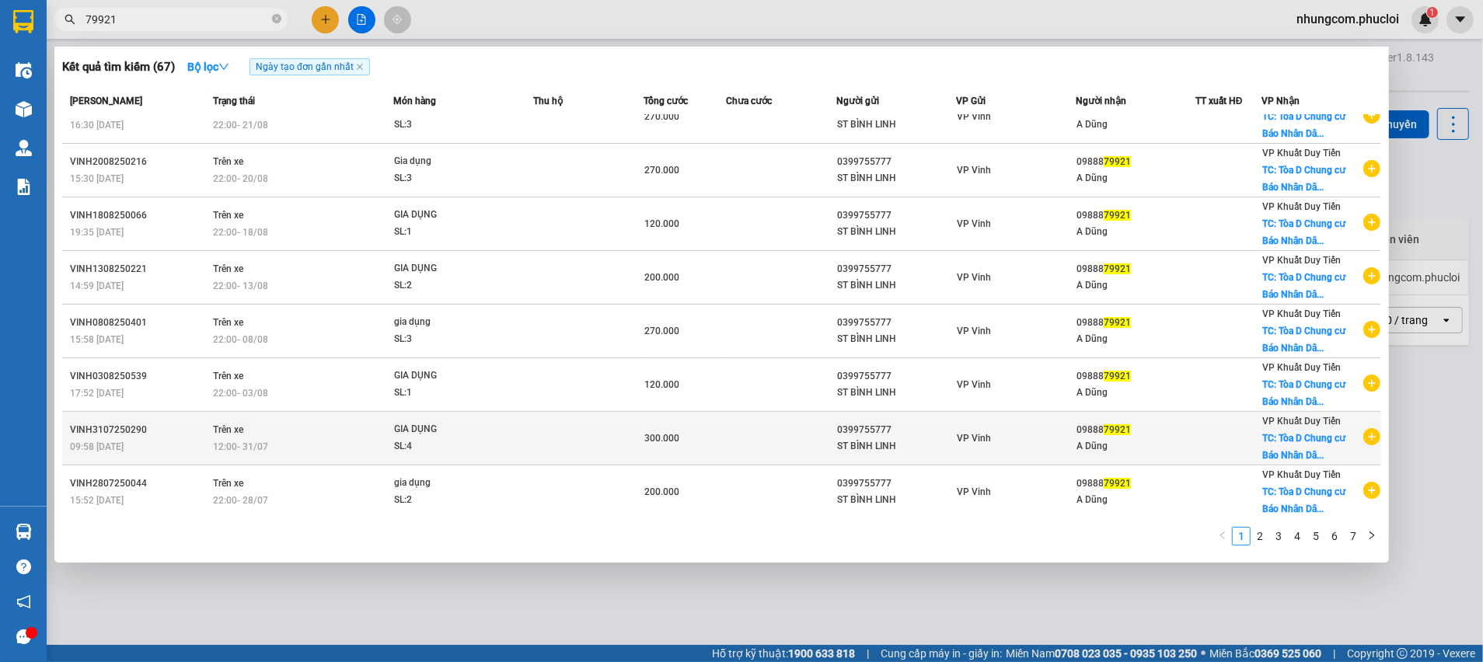
type input "79921"
click at [769, 441] on td at bounding box center [781, 439] width 110 height 54
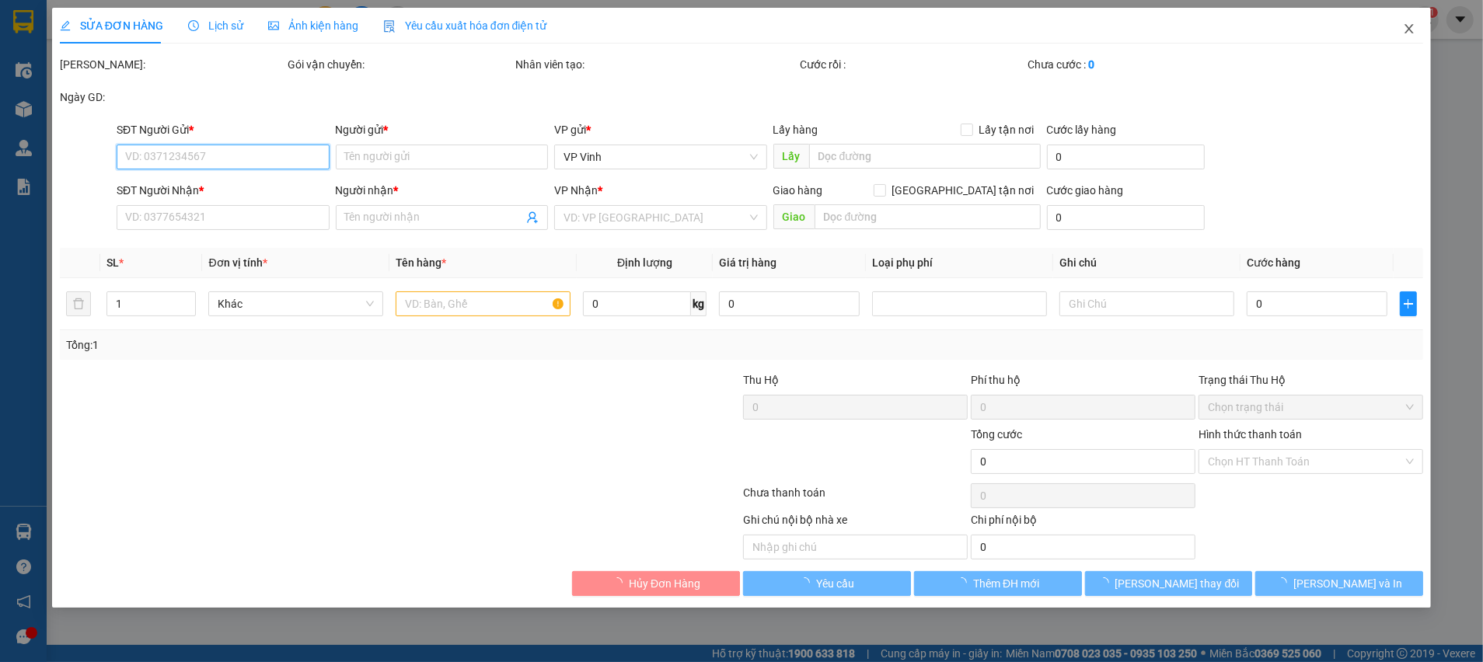
type input "0399755777"
type input "ST BÌNH LINH"
type input "0988879921"
type input "A Dũng"
checkbox input "true"
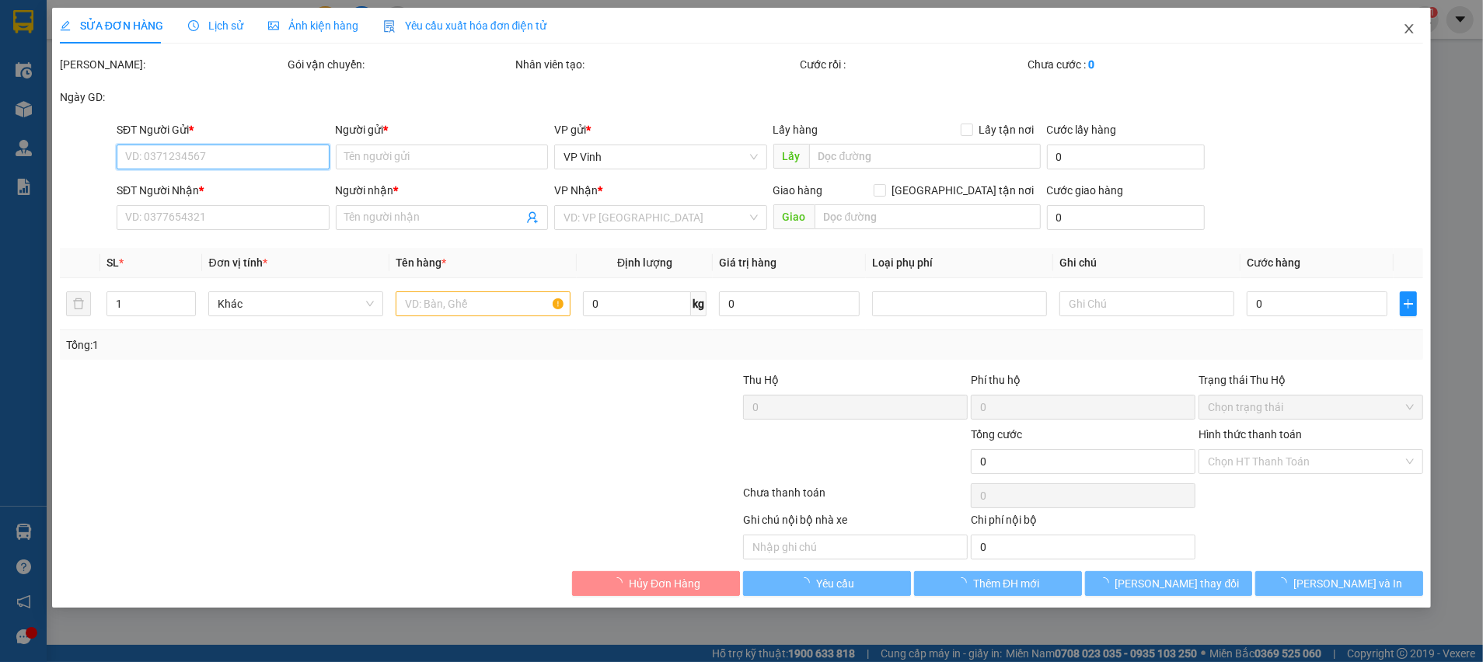
type input "Tòa D Chung cư Báo Nhân Dân Xuân Phương, Chung cư Báo Nhân dân, Xuân Phương, Từ…"
type input "300.000"
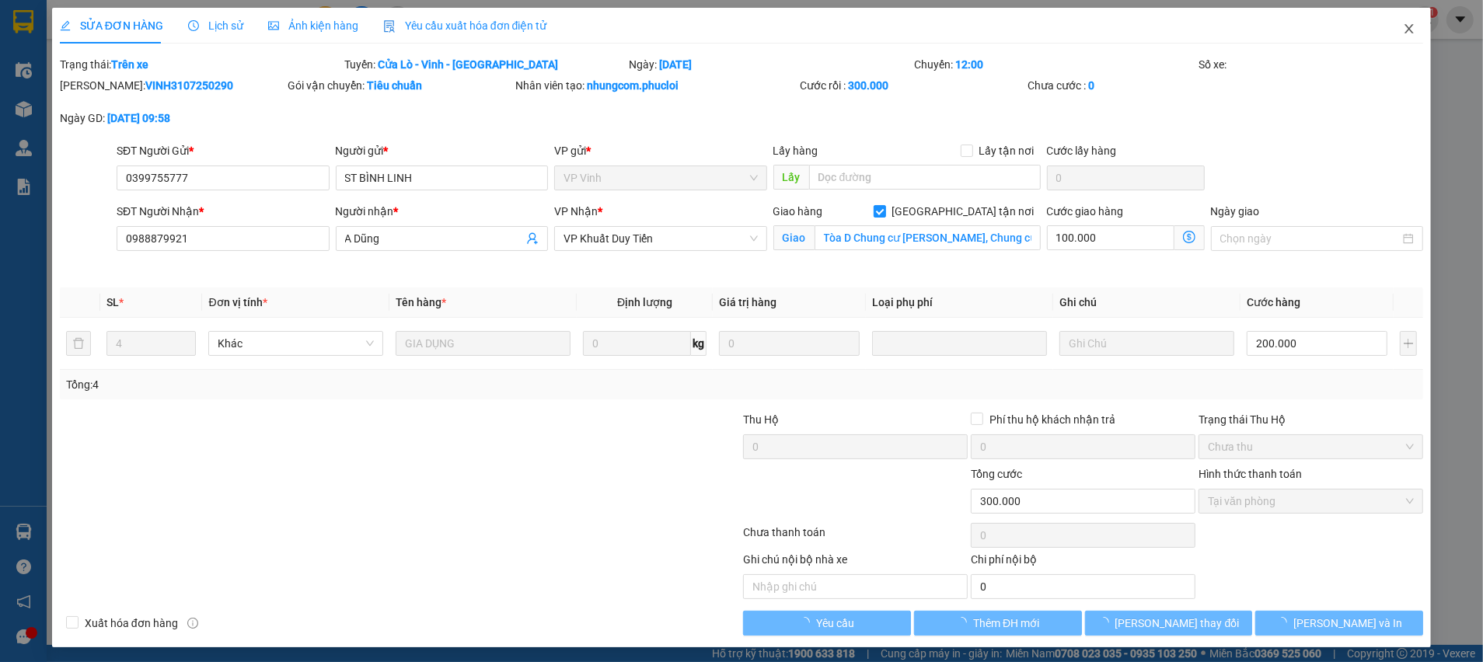
click at [1403, 28] on icon "close" at bounding box center [1409, 29] width 12 height 12
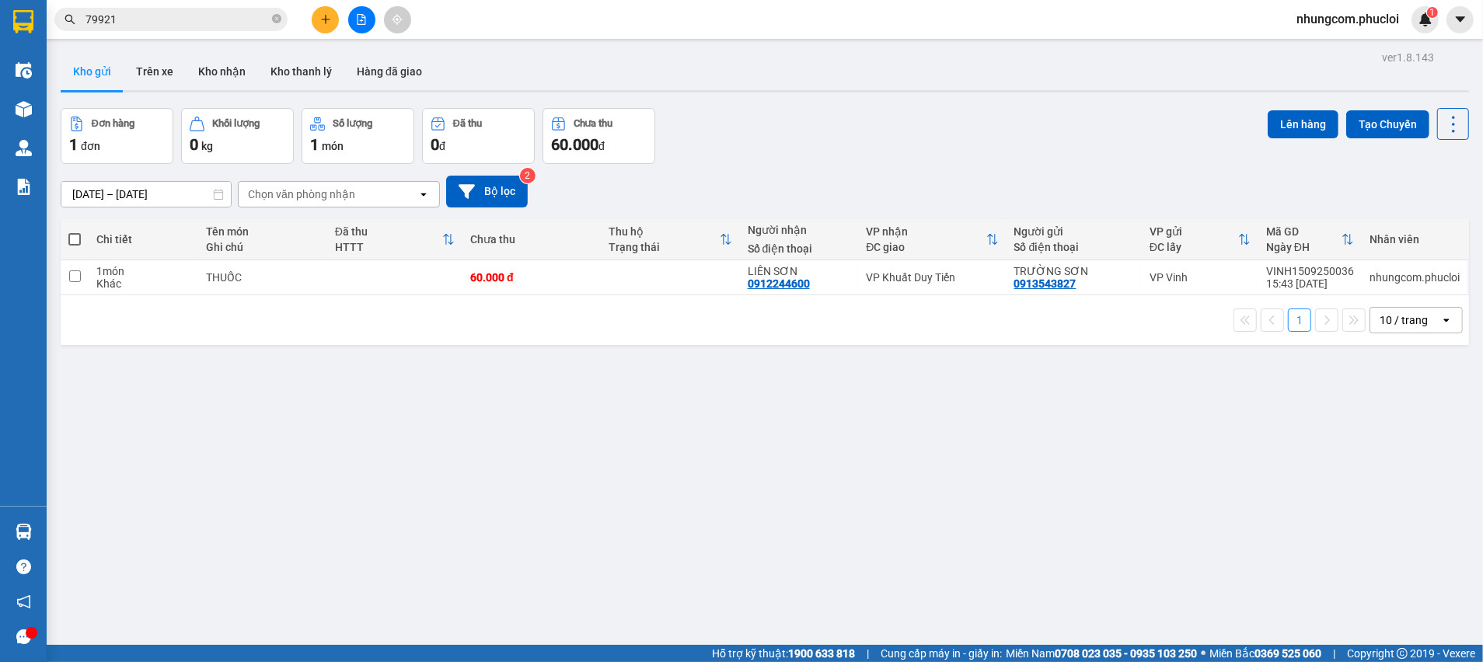
click at [208, 23] on input "79921" at bounding box center [176, 19] width 183 height 17
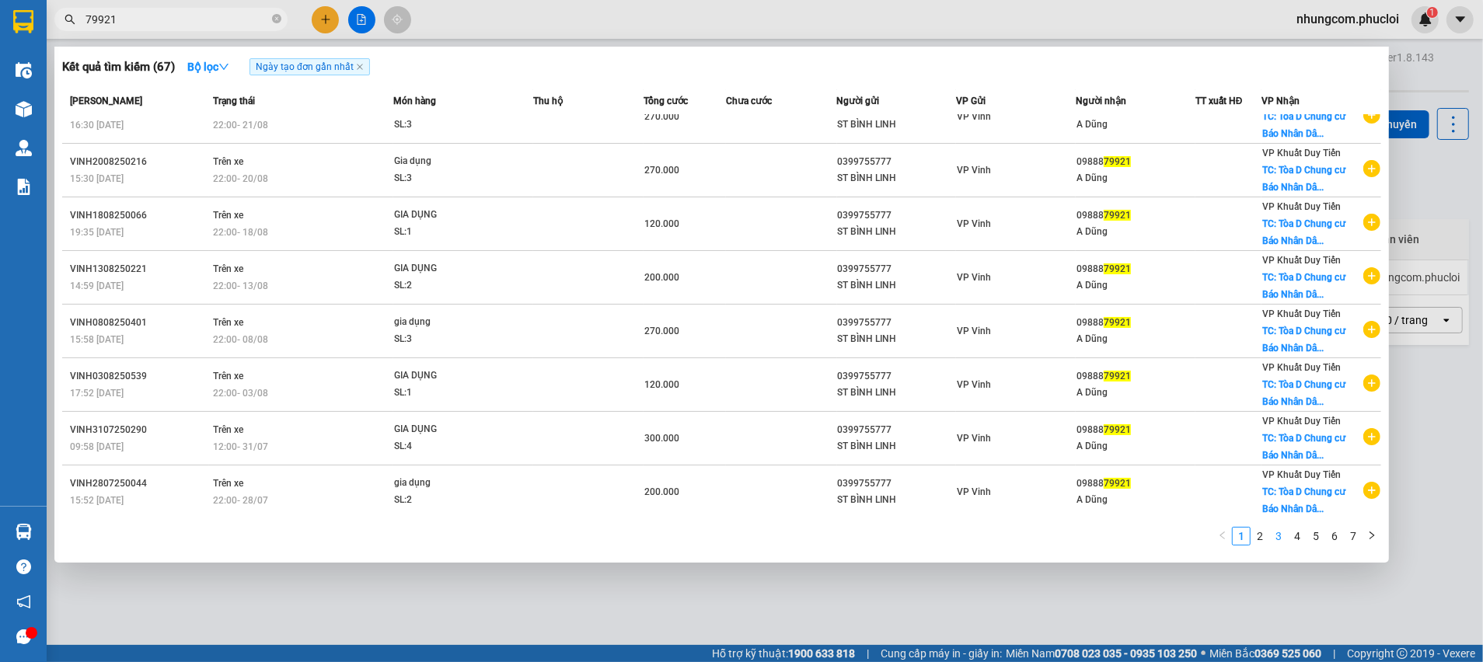
click at [1273, 533] on link "3" at bounding box center [1278, 536] width 17 height 17
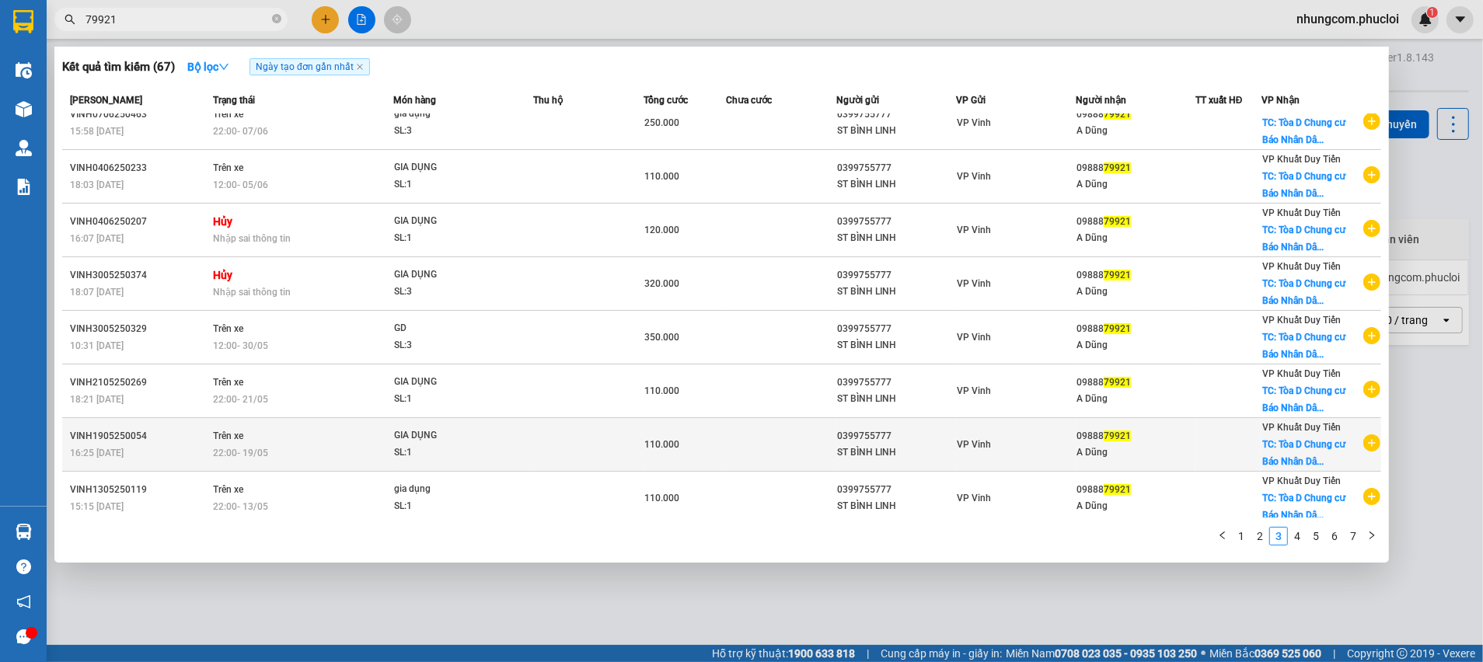
scroll to position [132, 0]
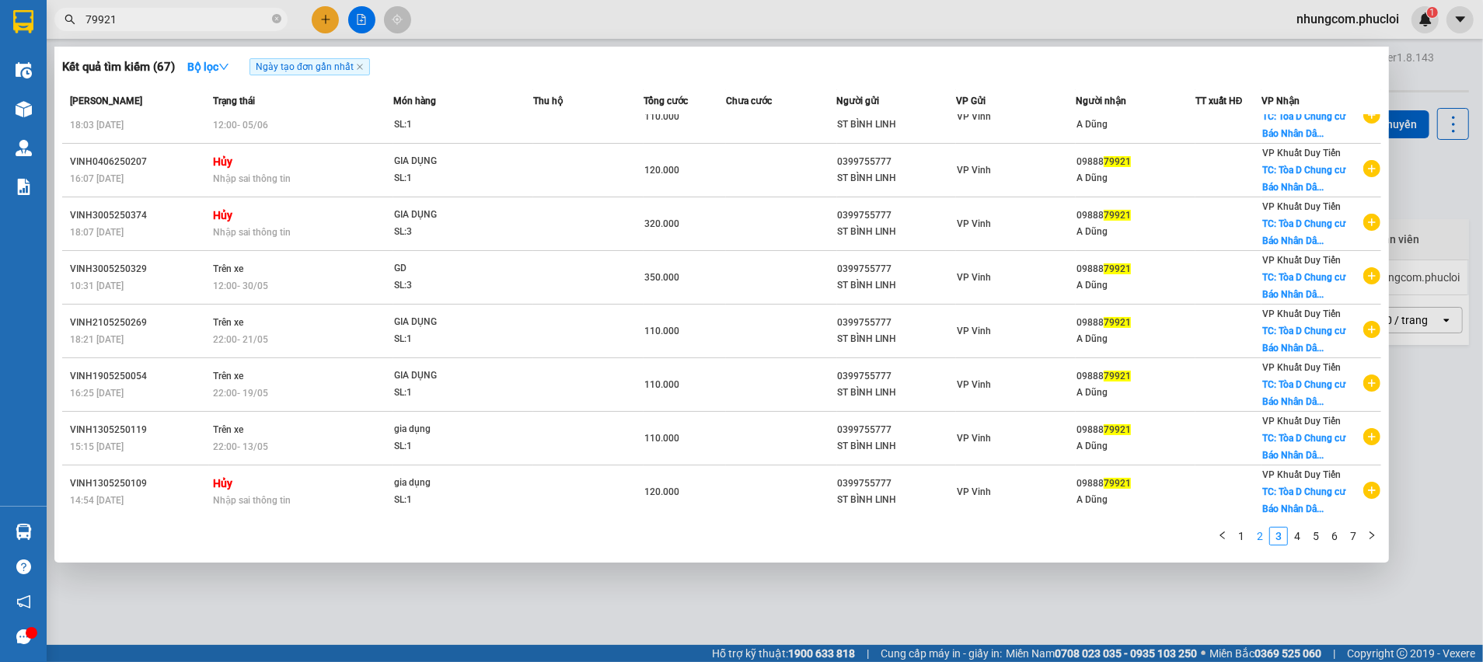
click at [1253, 533] on link "2" at bounding box center [1259, 536] width 17 height 17
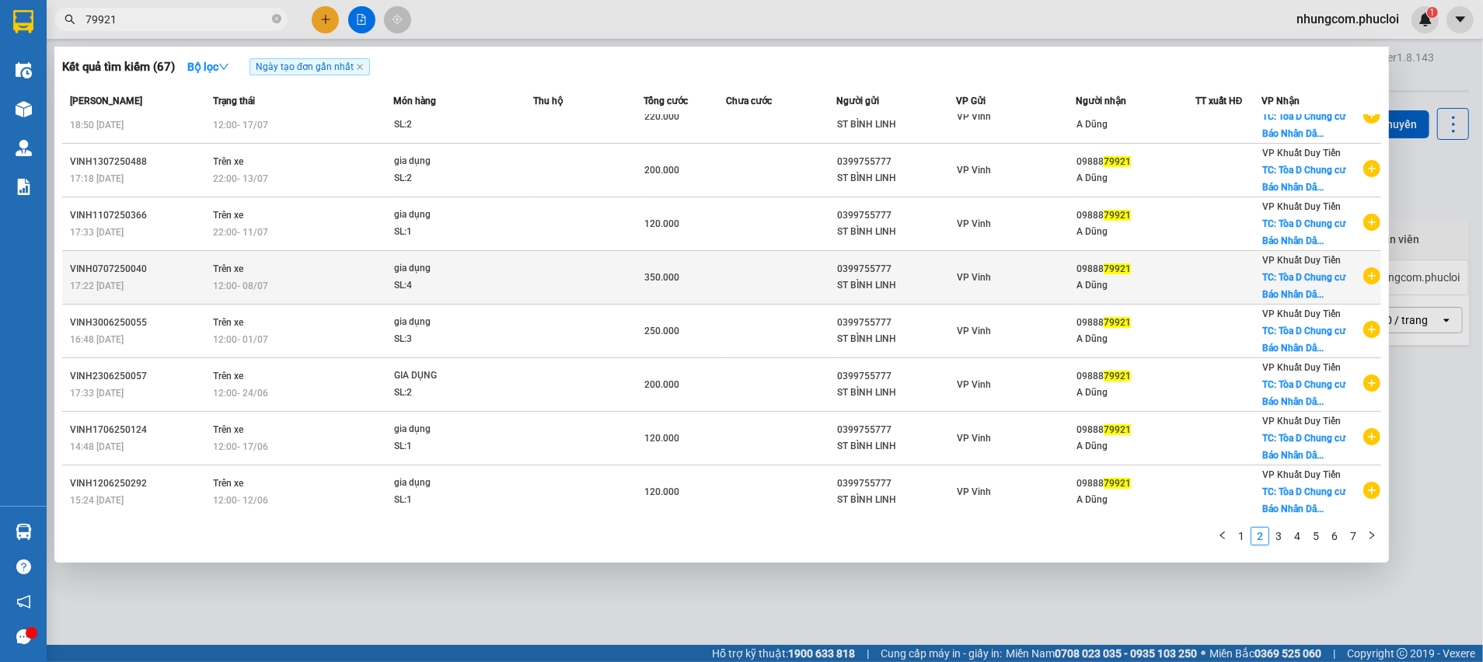
click at [626, 295] on td at bounding box center [588, 278] width 110 height 54
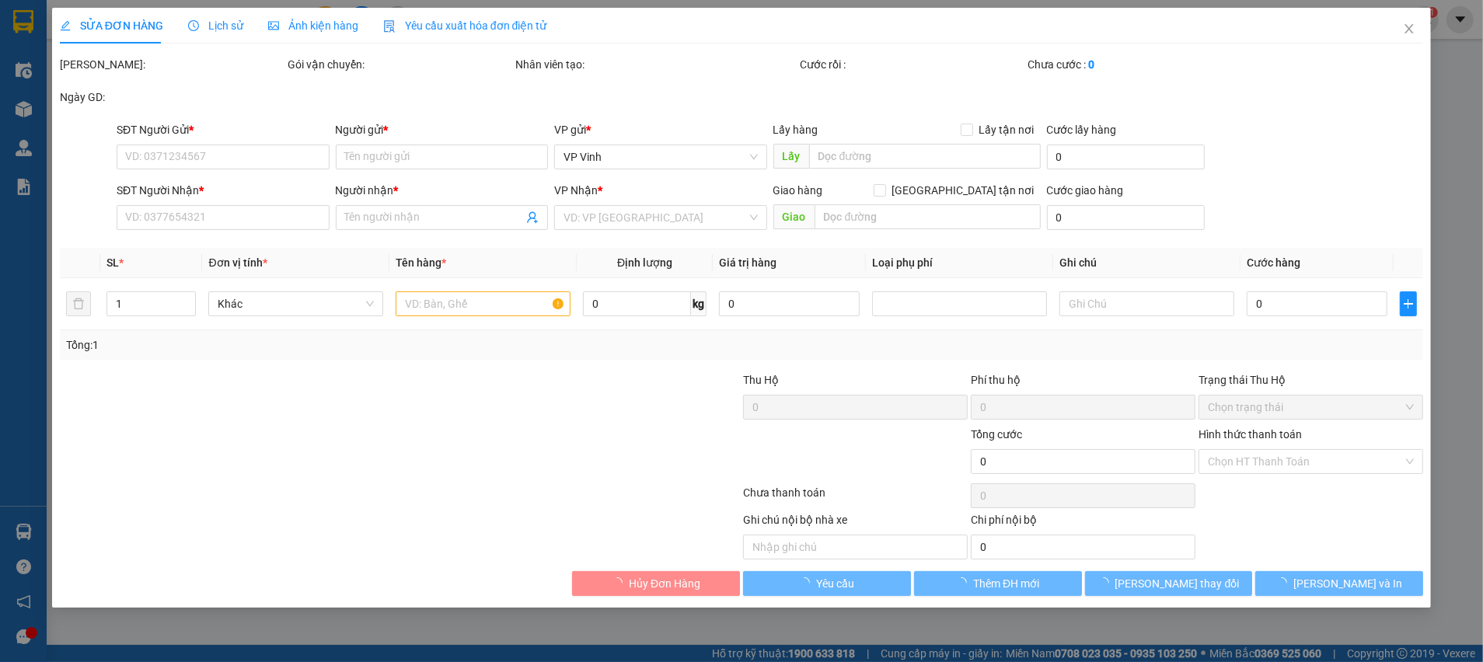
type input "0399755777"
type input "ST BÌNH LINH"
type input "0988879921"
type input "A Dũng"
checkbox input "true"
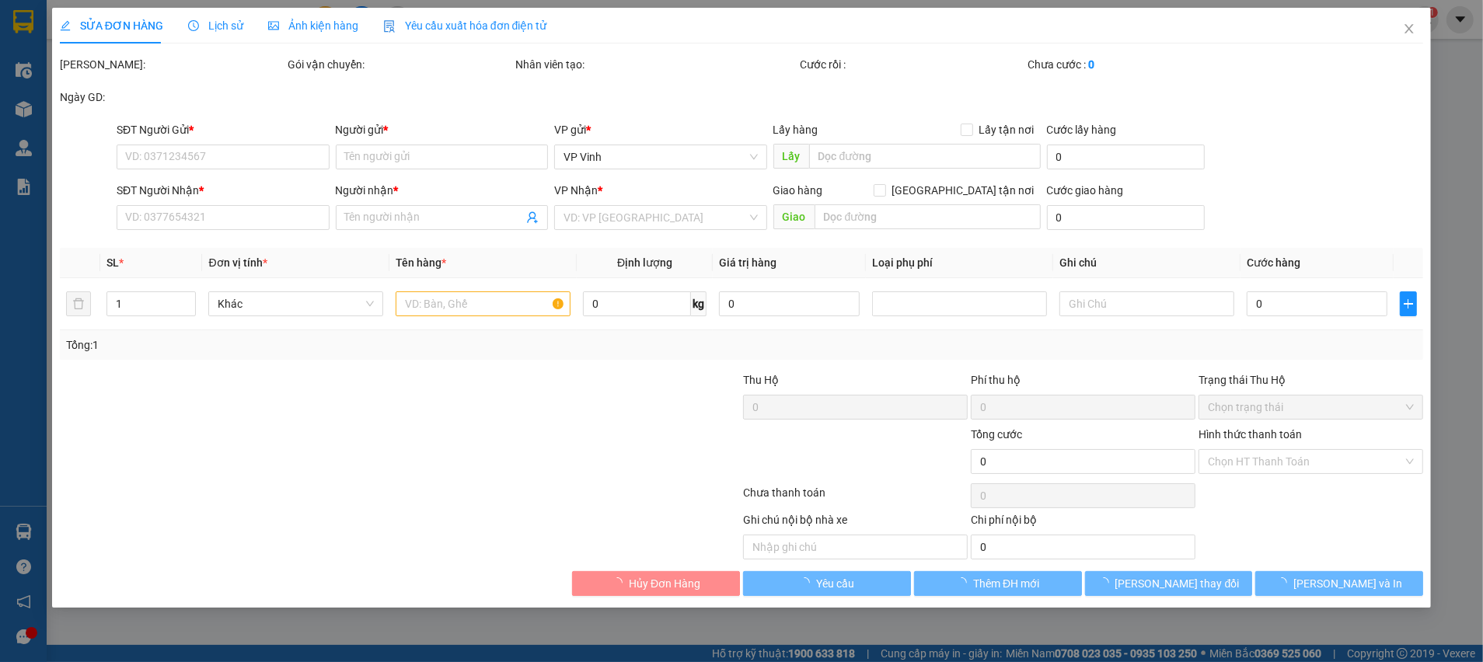
type input "Tòa D Chung cư Báo Nhân Dân Xuân Phương, Chung cư Báo Nhân dân, Xuân Phương, Từ…"
type input "350.000"
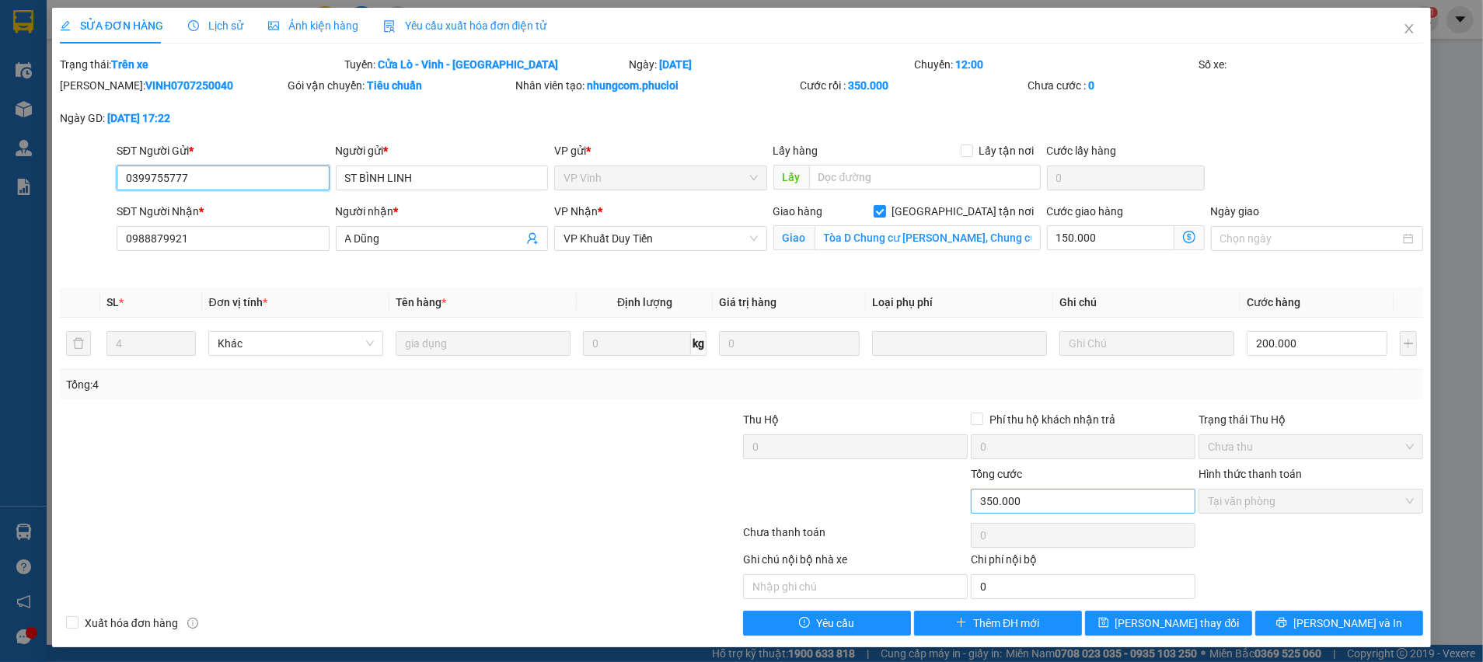
scroll to position [2, 0]
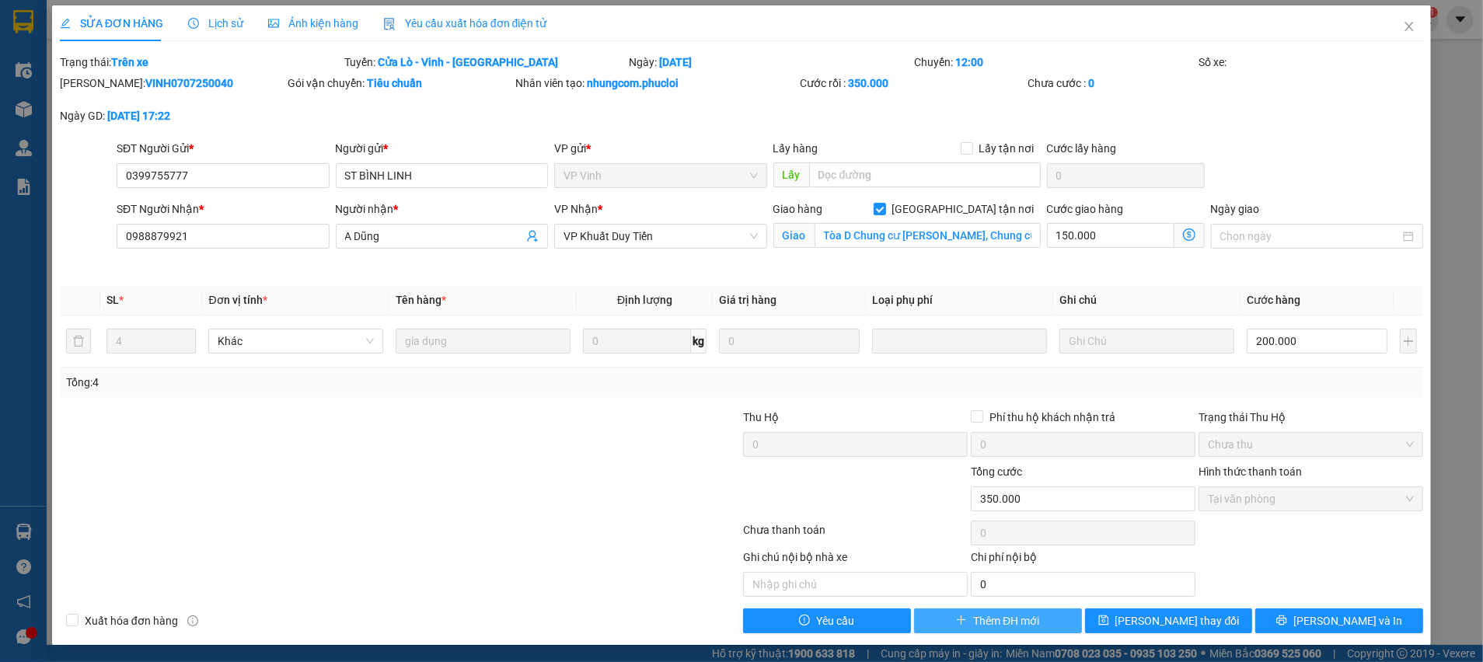
click at [1003, 623] on span "Thêm ĐH mới" at bounding box center [1006, 620] width 66 height 17
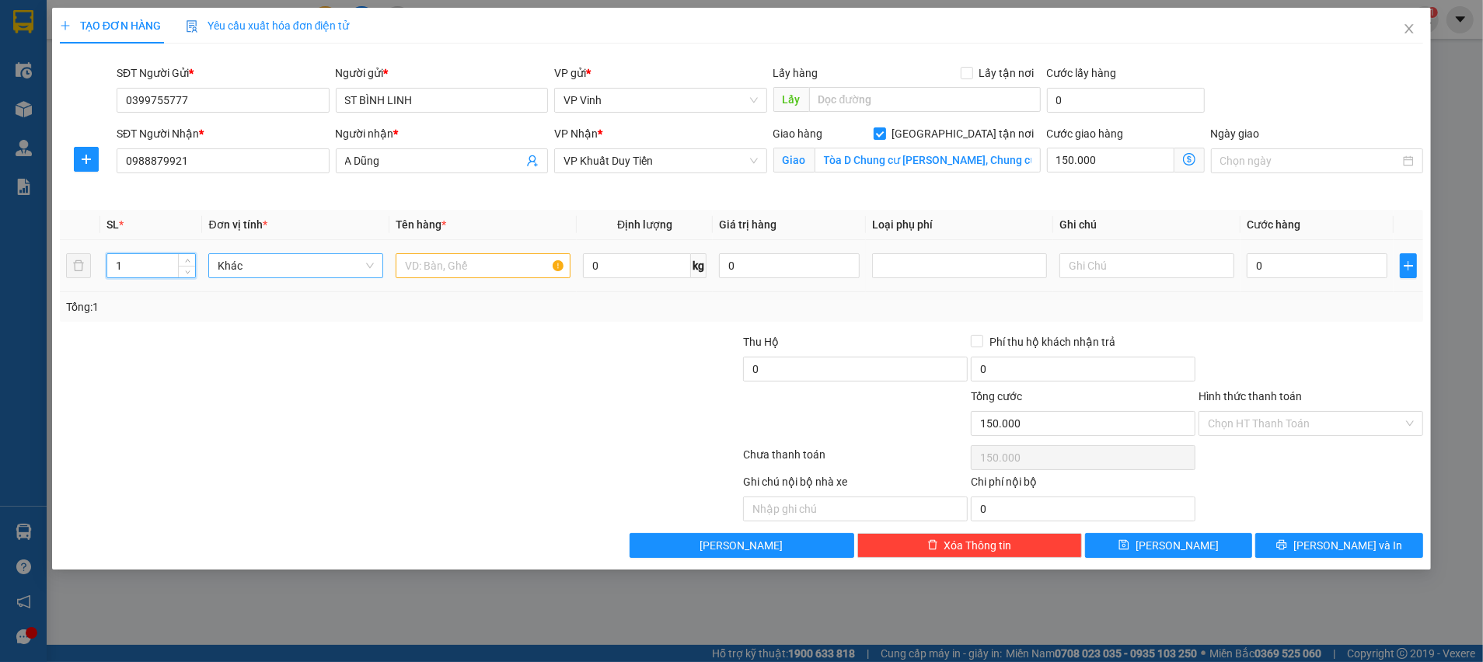
click at [90, 265] on tr "1 Khác 0 kg 0 0" at bounding box center [741, 266] width 1363 height 52
type input "6"
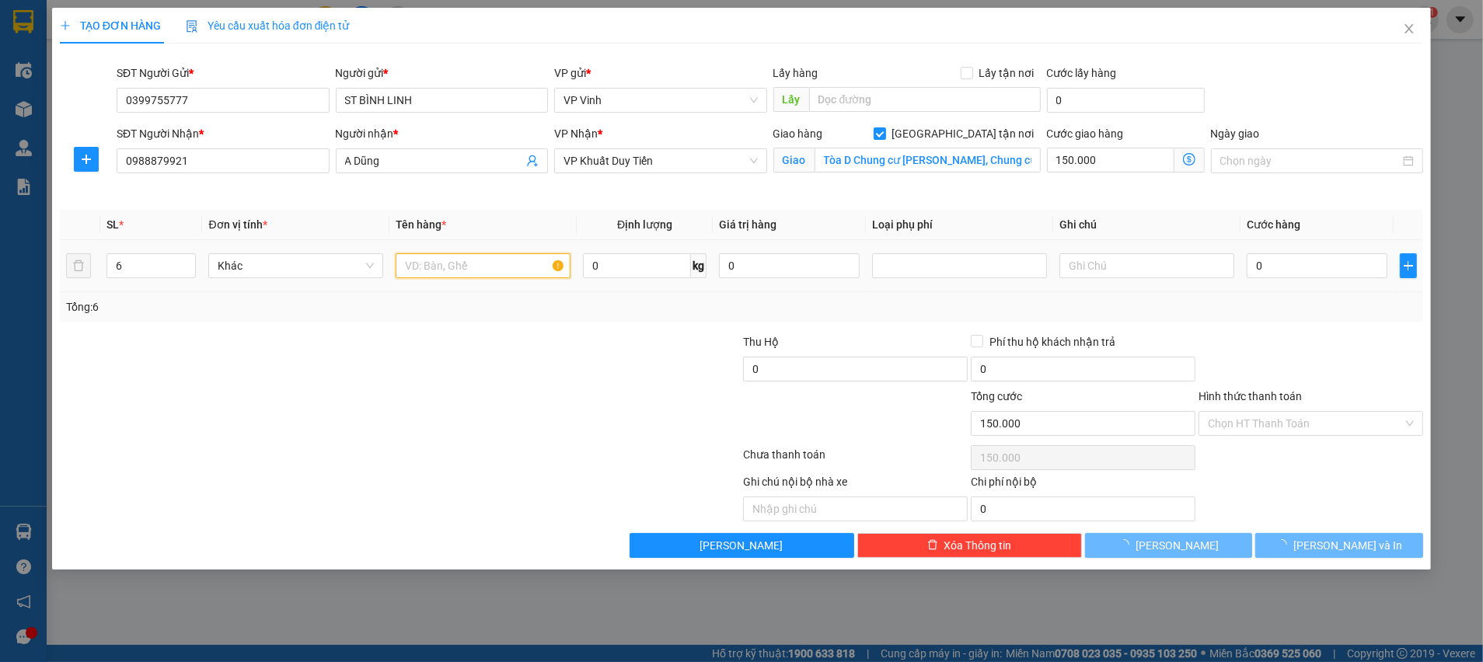
click at [487, 270] on input "text" at bounding box center [483, 265] width 175 height 25
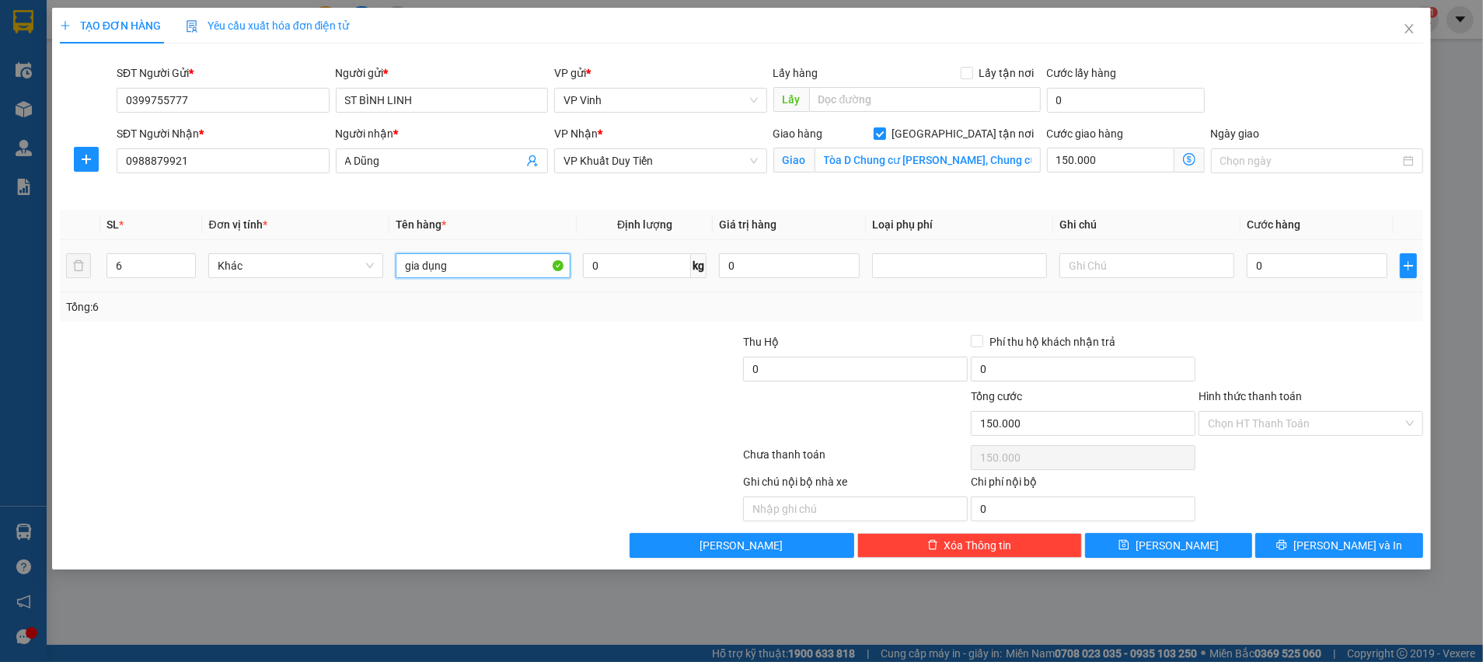
type input "gia dụng"
click at [561, 358] on div at bounding box center [628, 360] width 228 height 54
click at [1309, 263] on input "0" at bounding box center [1317, 265] width 141 height 25
type input "3"
type input "150.003"
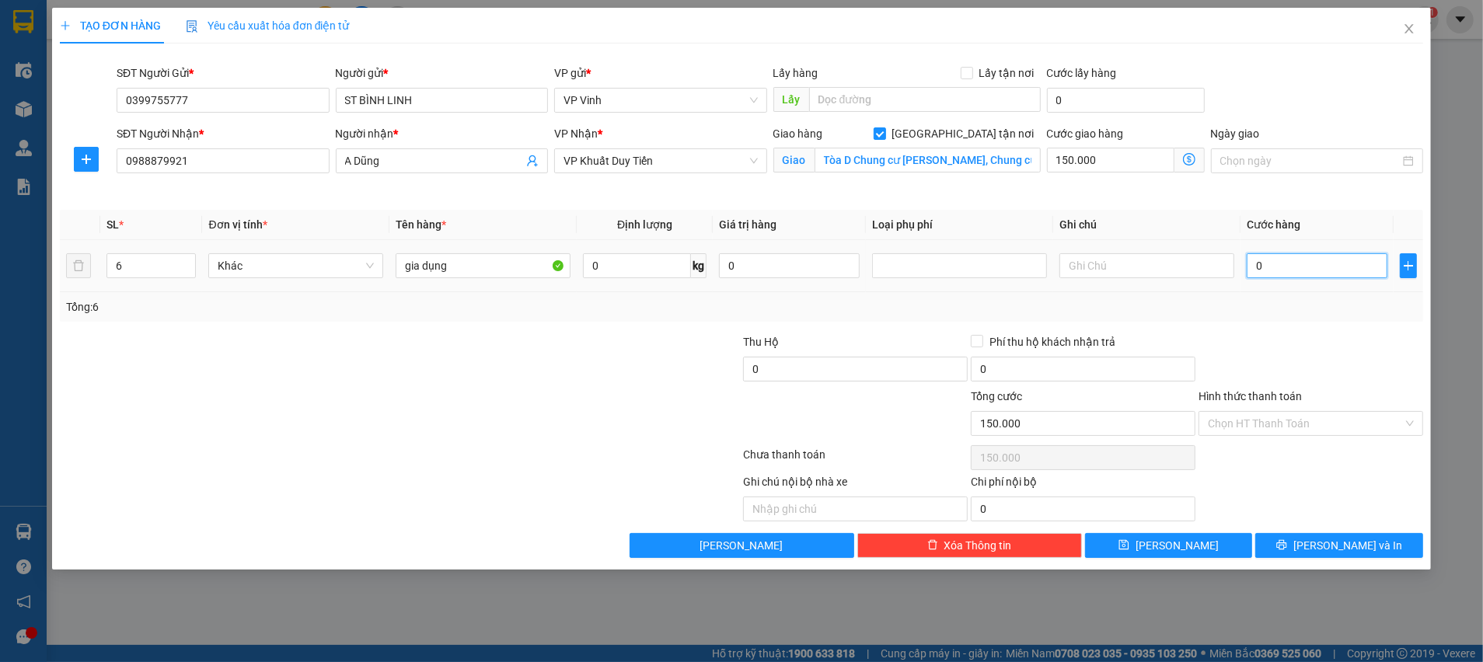
type input "150.003"
type input "30"
type input "150.030"
type input "300"
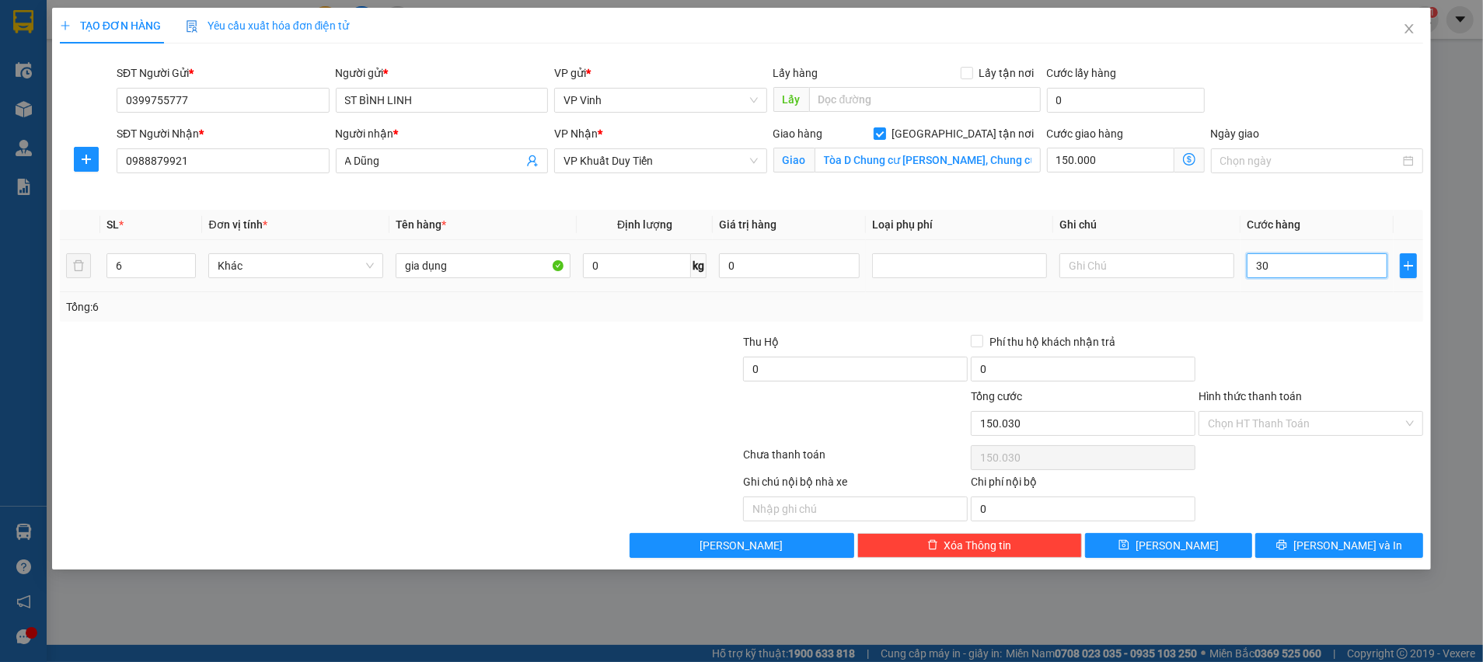
type input "150.300"
click at [1286, 321] on div "Transit Pickup Surcharge Ids Transit Deliver Surcharge Ids Transit Deliver Surc…" at bounding box center [741, 307] width 1363 height 502
type input "300.000"
type input "450.000"
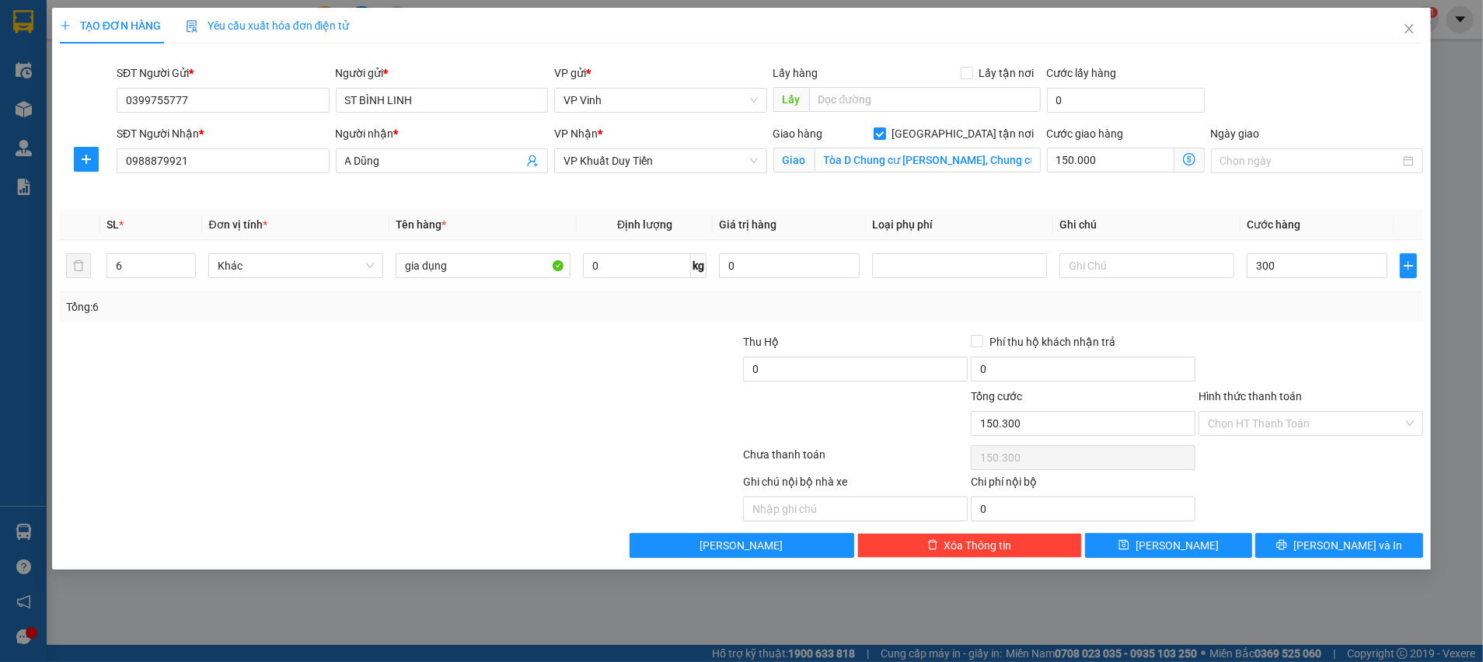
type input "450.000"
click at [1065, 162] on input "150.000" at bounding box center [1110, 160] width 127 height 25
type input "2"
type input "300.002"
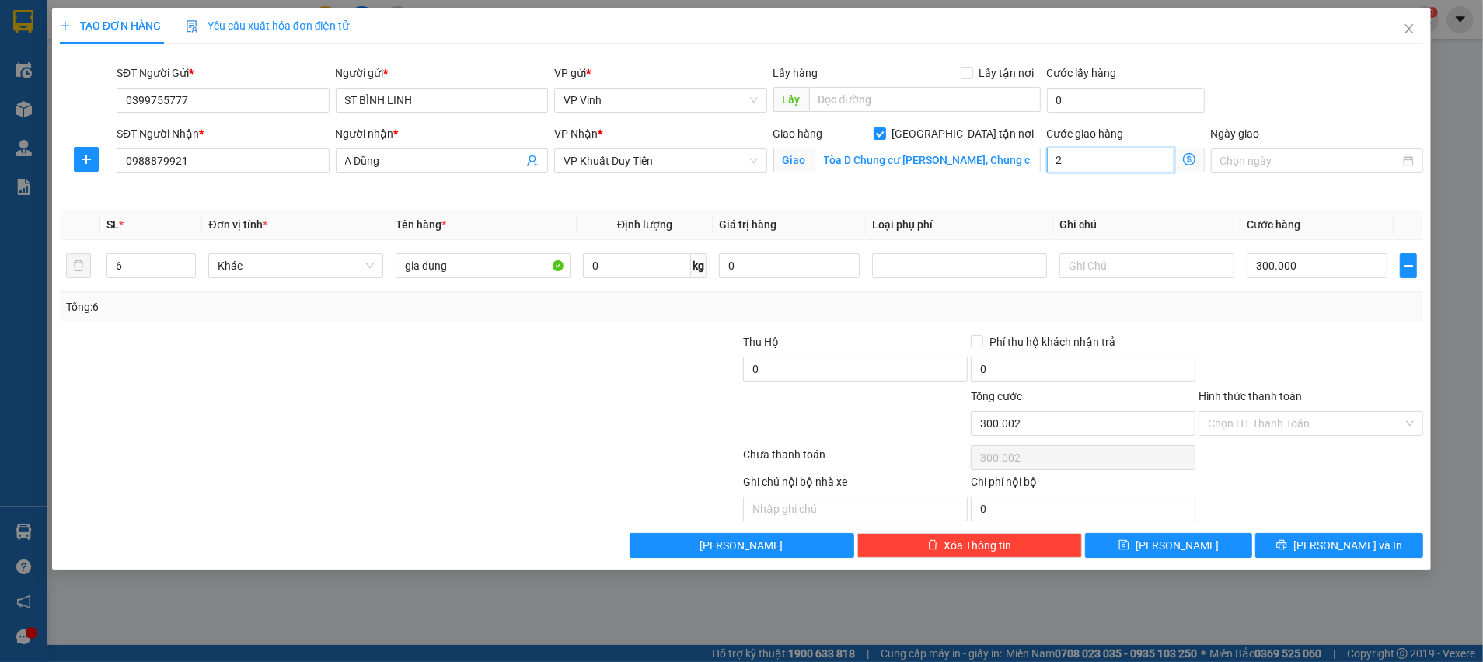
type input "20"
type input "300.020"
type input "200"
type input "300.200"
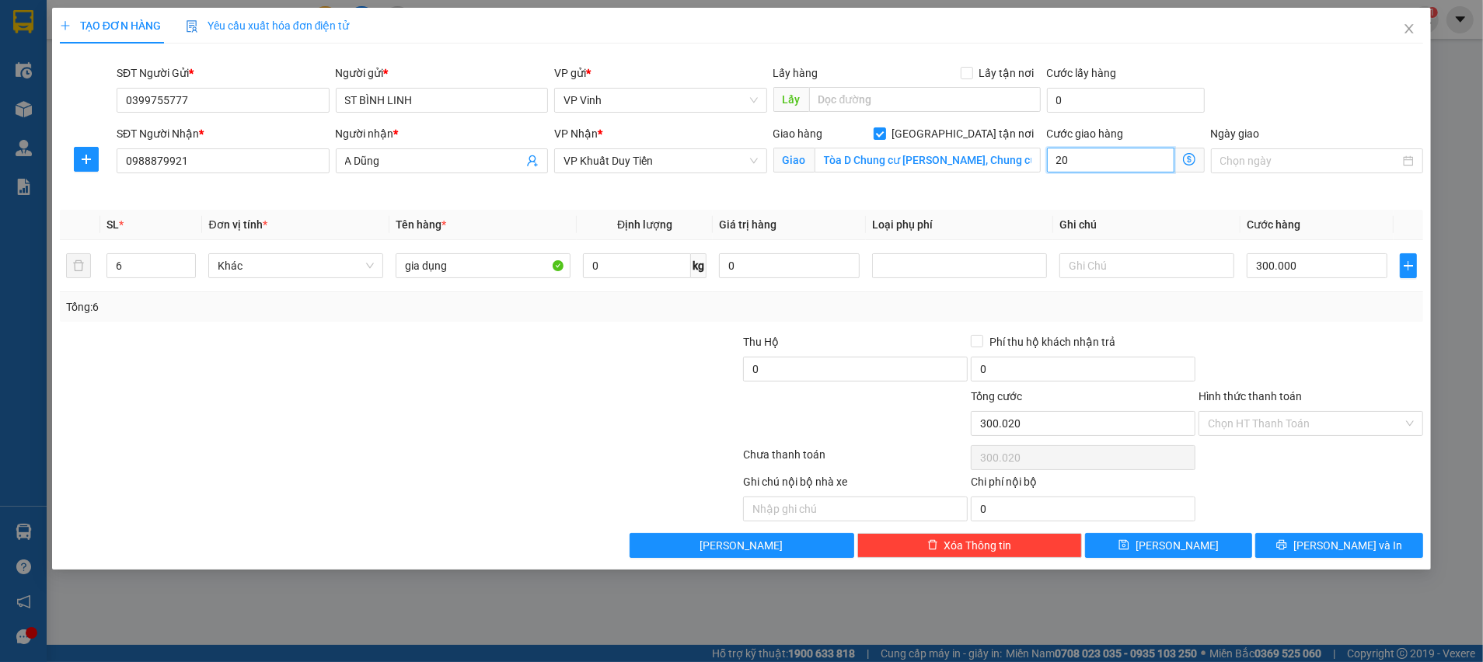
type input "300.200"
type input "200.000"
type input "500.000"
click at [1357, 329] on div "Transit Pickup Surcharge Ids Transit Deliver Surcharge Ids Transit Deliver Surc…" at bounding box center [741, 307] width 1363 height 502
click at [1233, 323] on div "Transit Pickup Surcharge Ids Transit Deliver Surcharge Ids Transit Deliver Surc…" at bounding box center [741, 307] width 1363 height 502
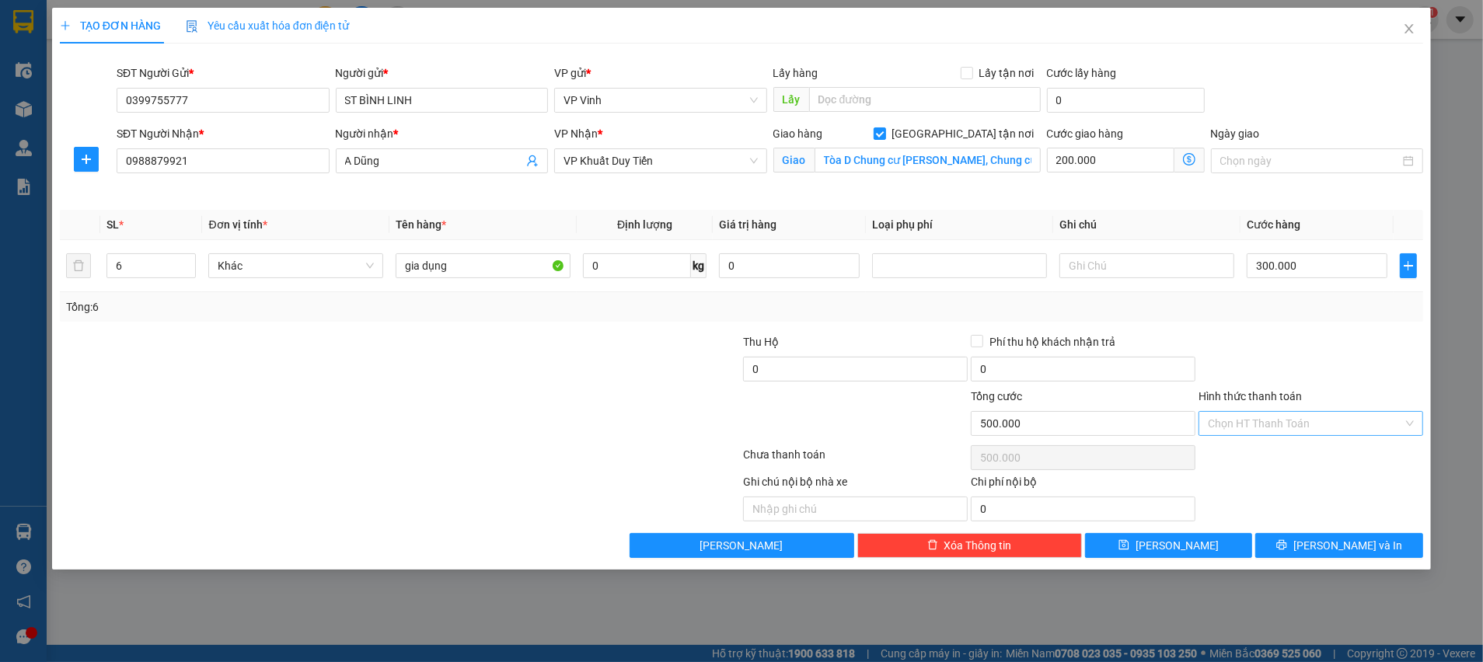
click at [1249, 424] on input "Hình thức thanh toán" at bounding box center [1305, 423] width 195 height 23
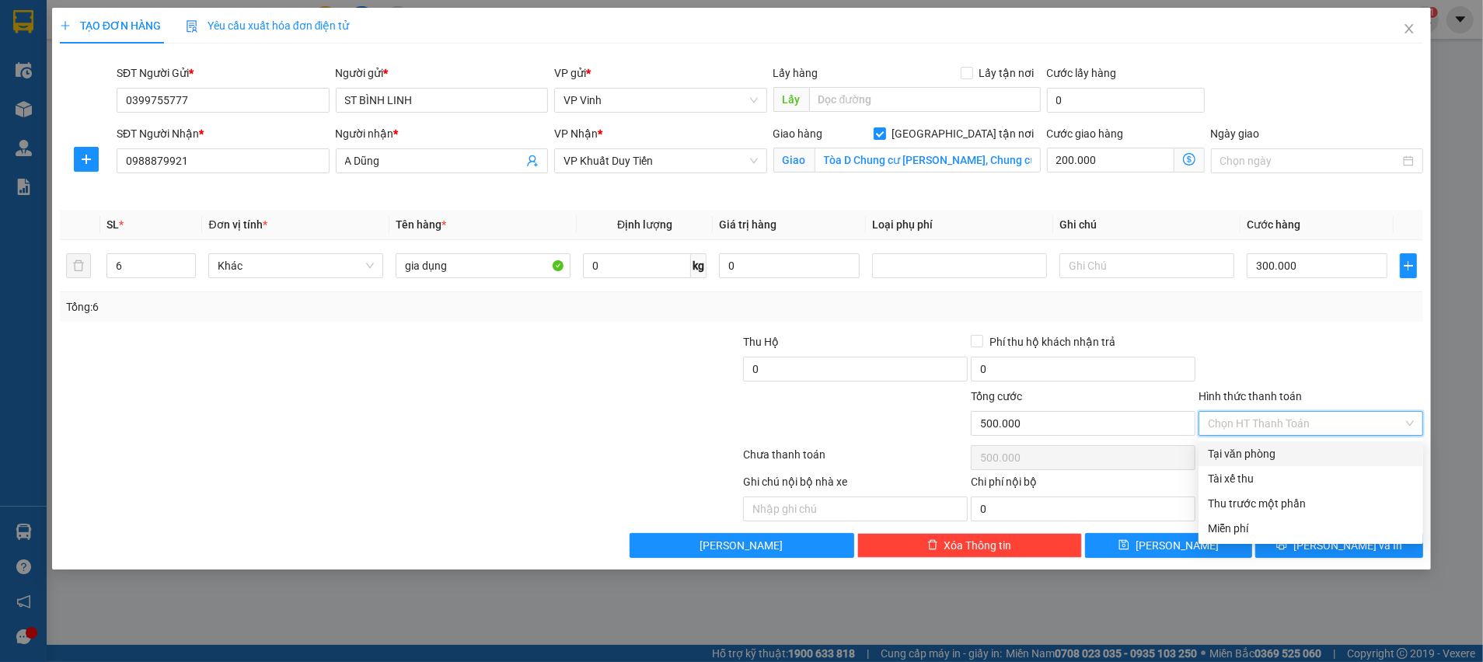
click at [1242, 448] on div "Tại văn phòng" at bounding box center [1311, 453] width 206 height 17
type input "0"
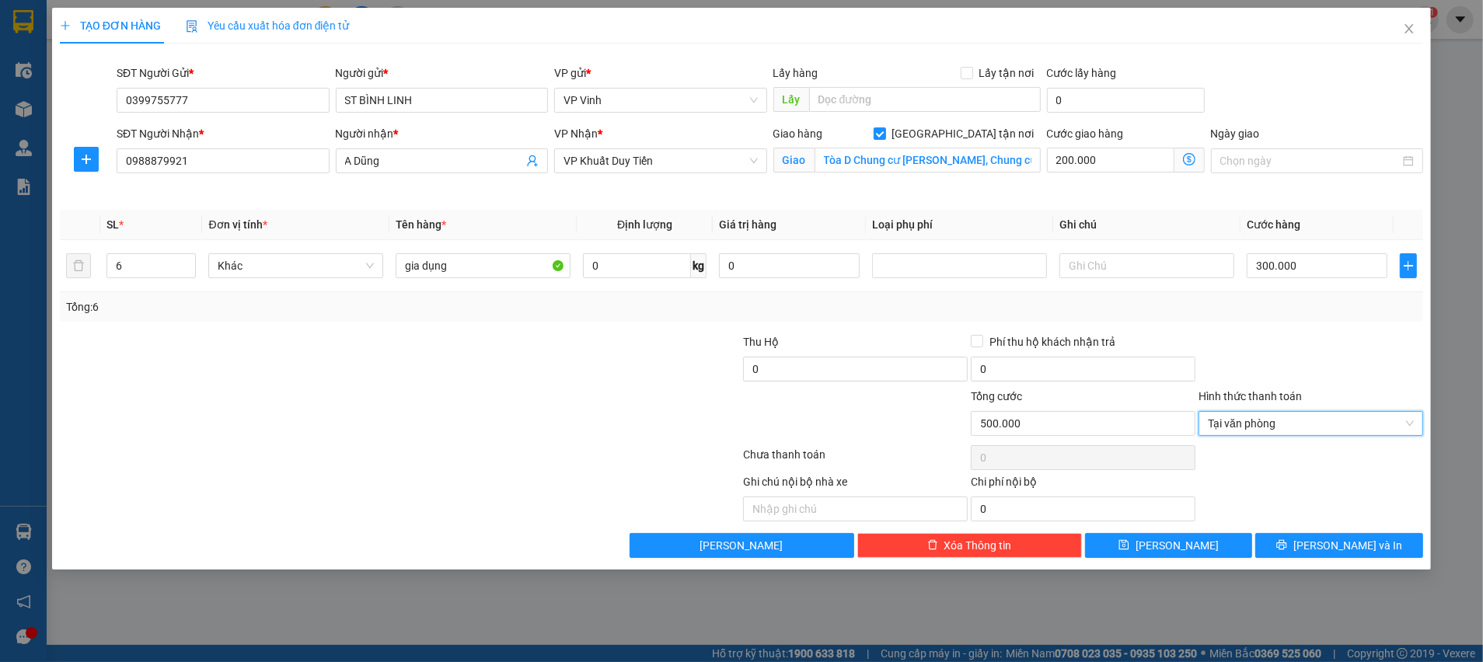
click at [1273, 355] on div at bounding box center [1311, 360] width 228 height 54
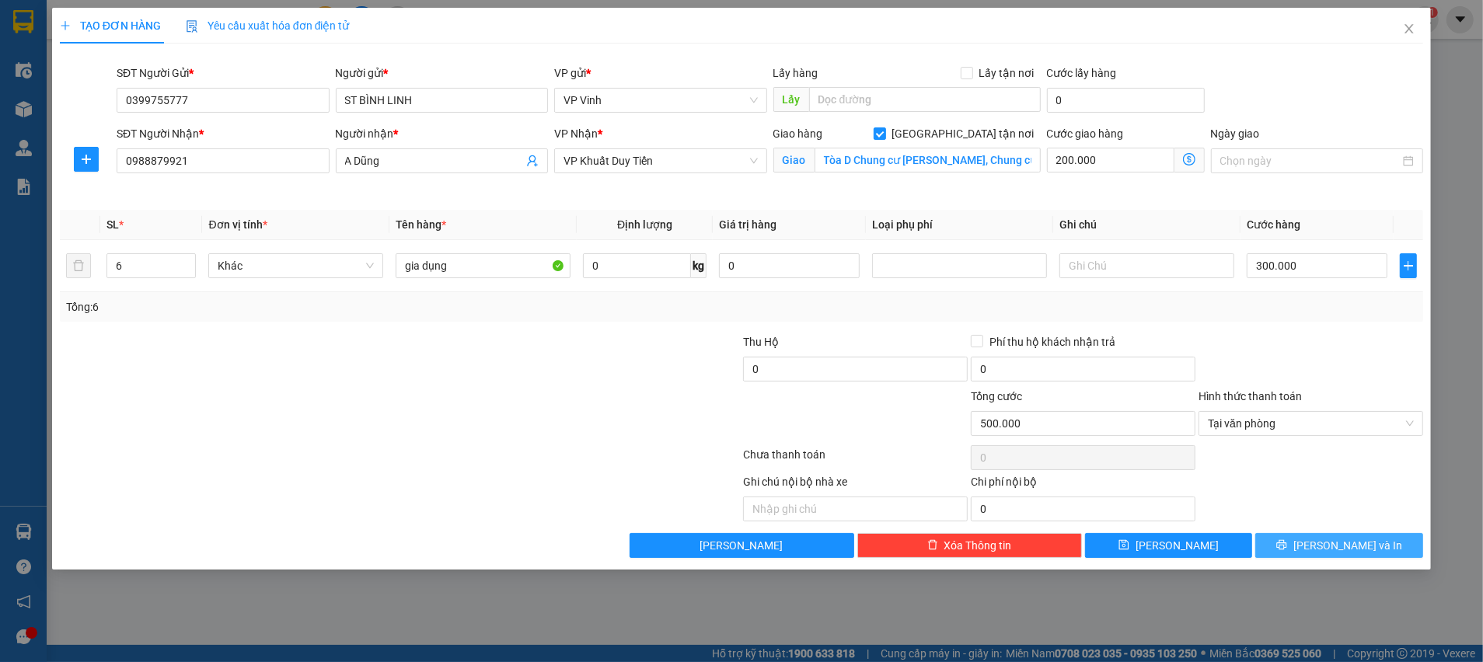
click at [1306, 538] on button "Lưu và In" at bounding box center [1339, 545] width 168 height 25
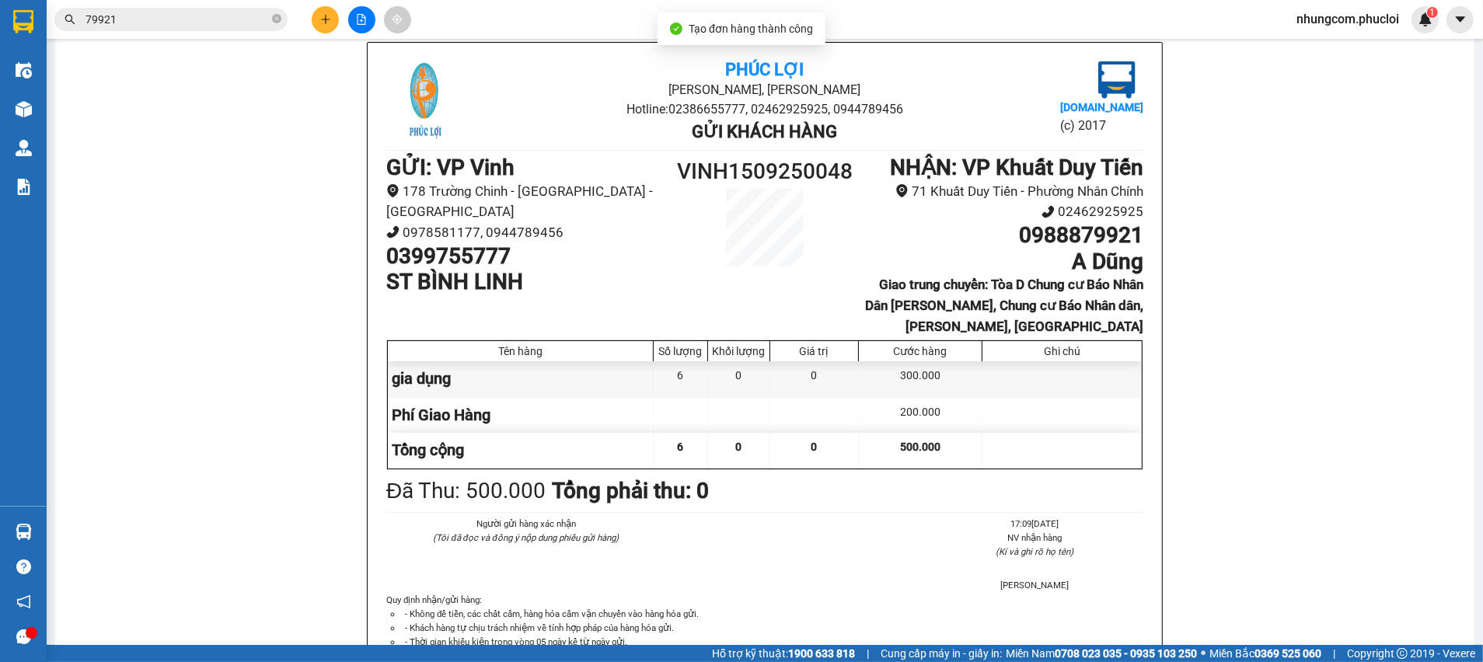
scroll to position [106, 0]
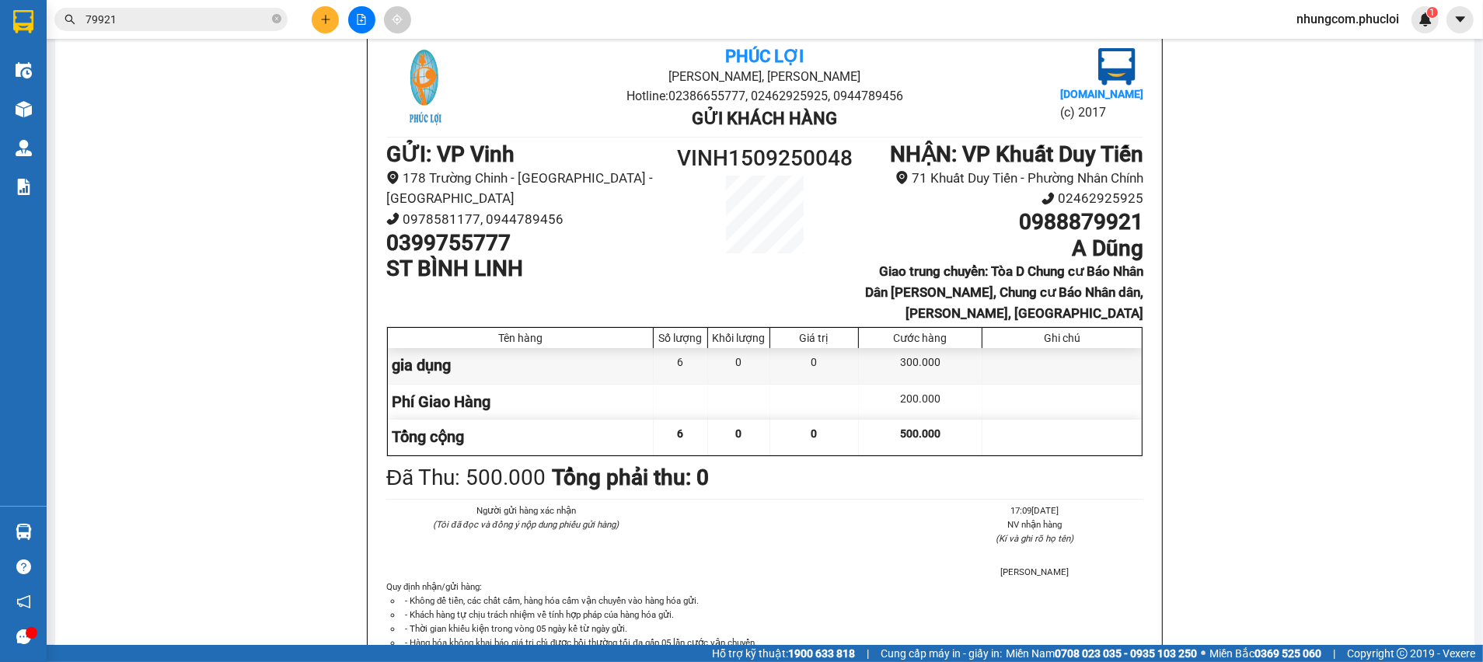
click at [195, 27] on input "79921" at bounding box center [176, 19] width 183 height 17
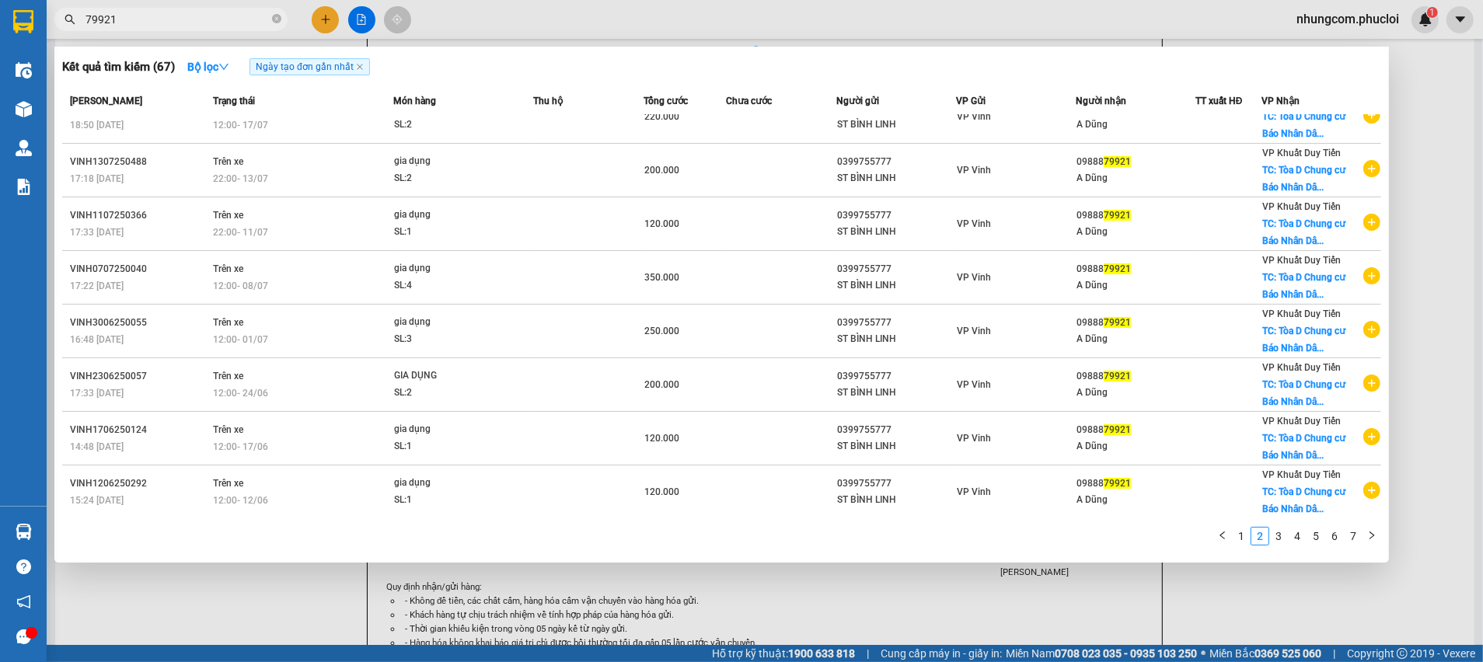
click at [194, 26] on input "79921" at bounding box center [176, 19] width 183 height 17
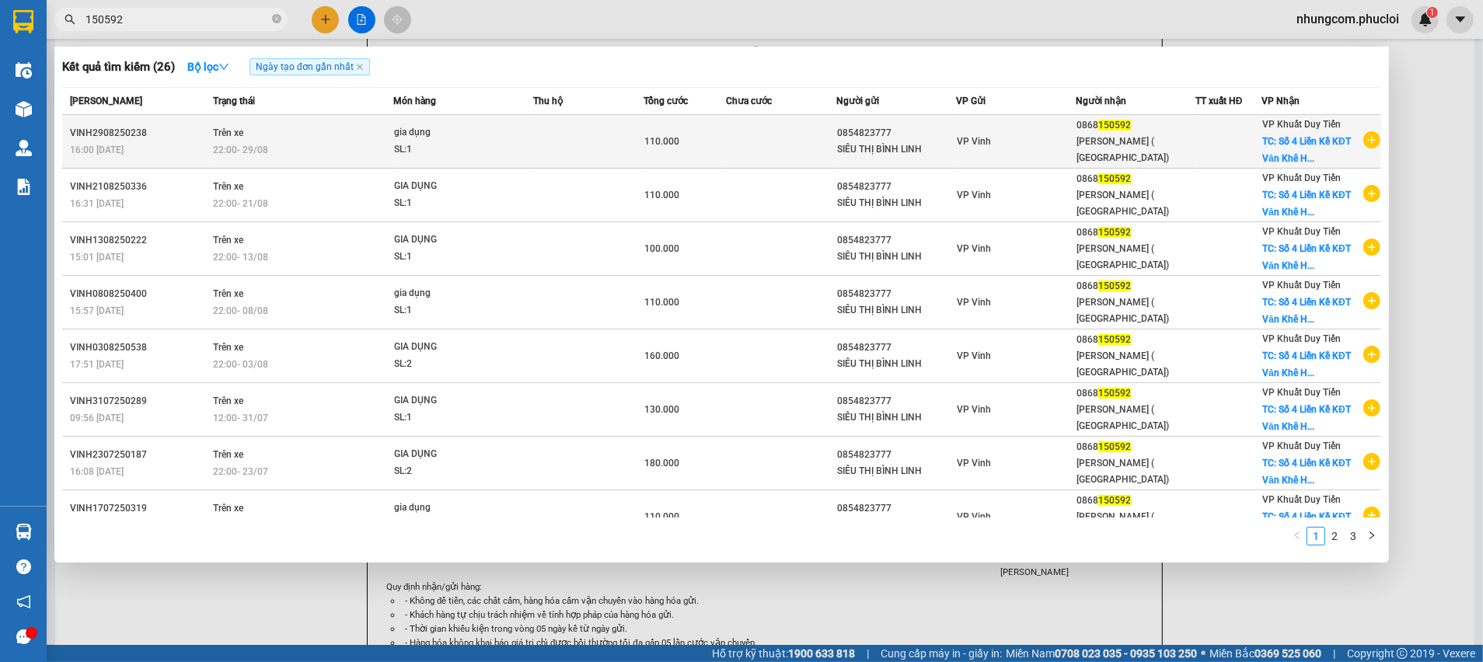
type input "150592"
click at [956, 152] on td "VP Vinh" at bounding box center [1016, 142] width 120 height 54
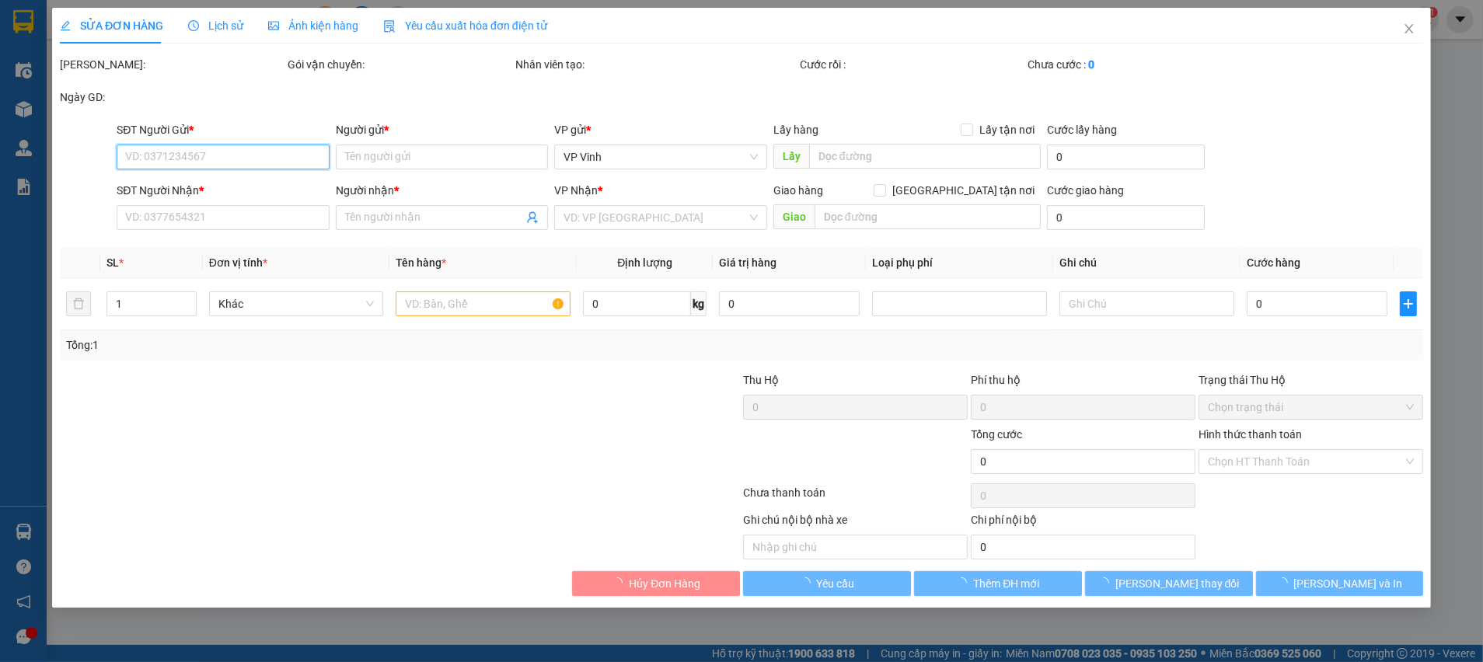
type input "0854823777"
type input "SIÊU THỊ BÌNH LINH"
type input "0868150592"
type input "THANH VT ( MINH HOUSE)"
checkbox input "true"
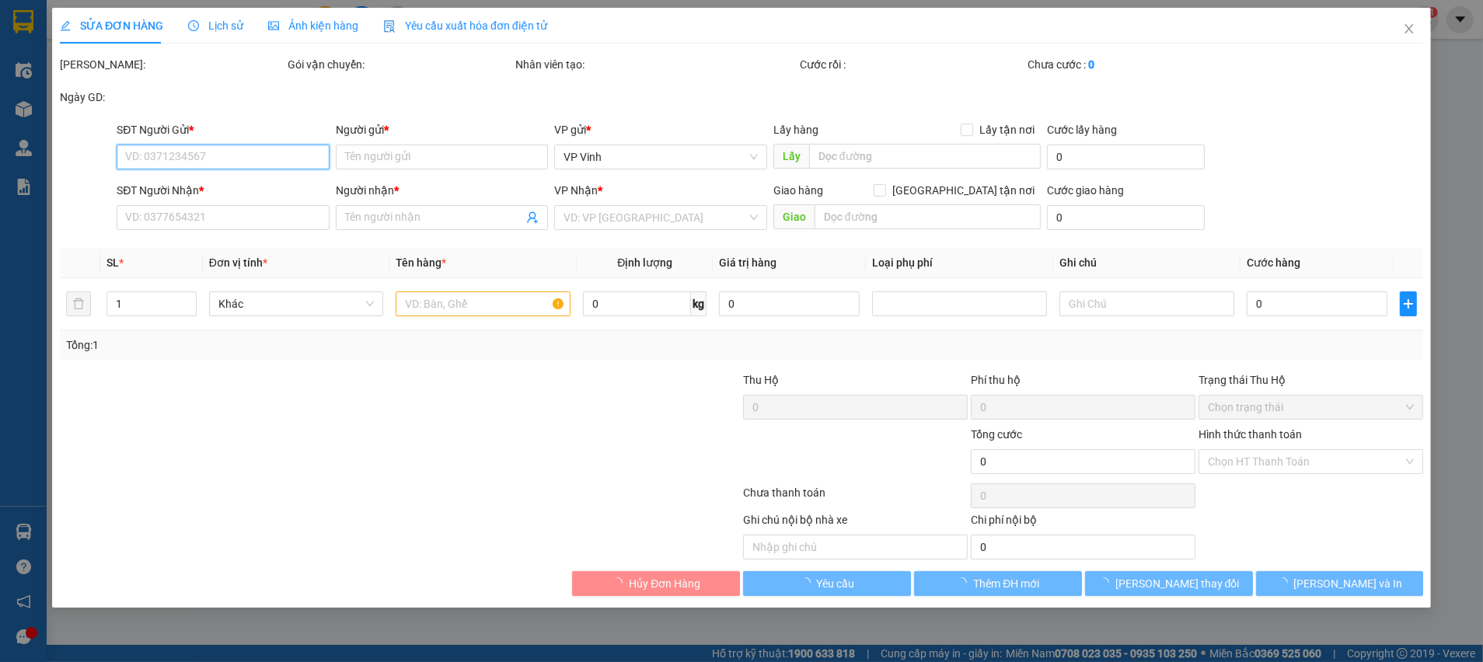
type input "Số 4 Liền Kề KĐT Văn Khê Hà Đông"
type input "110.000"
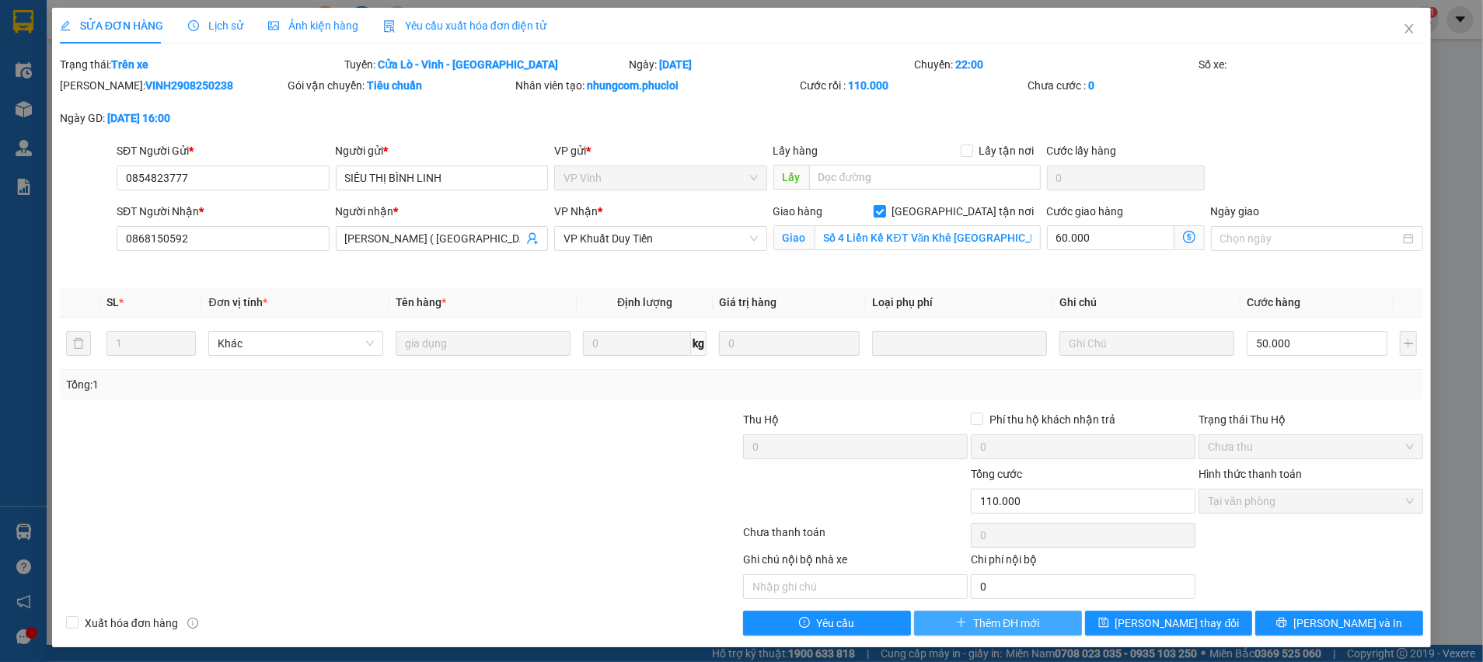
click at [1022, 625] on span "Thêm ĐH mới" at bounding box center [1006, 623] width 66 height 17
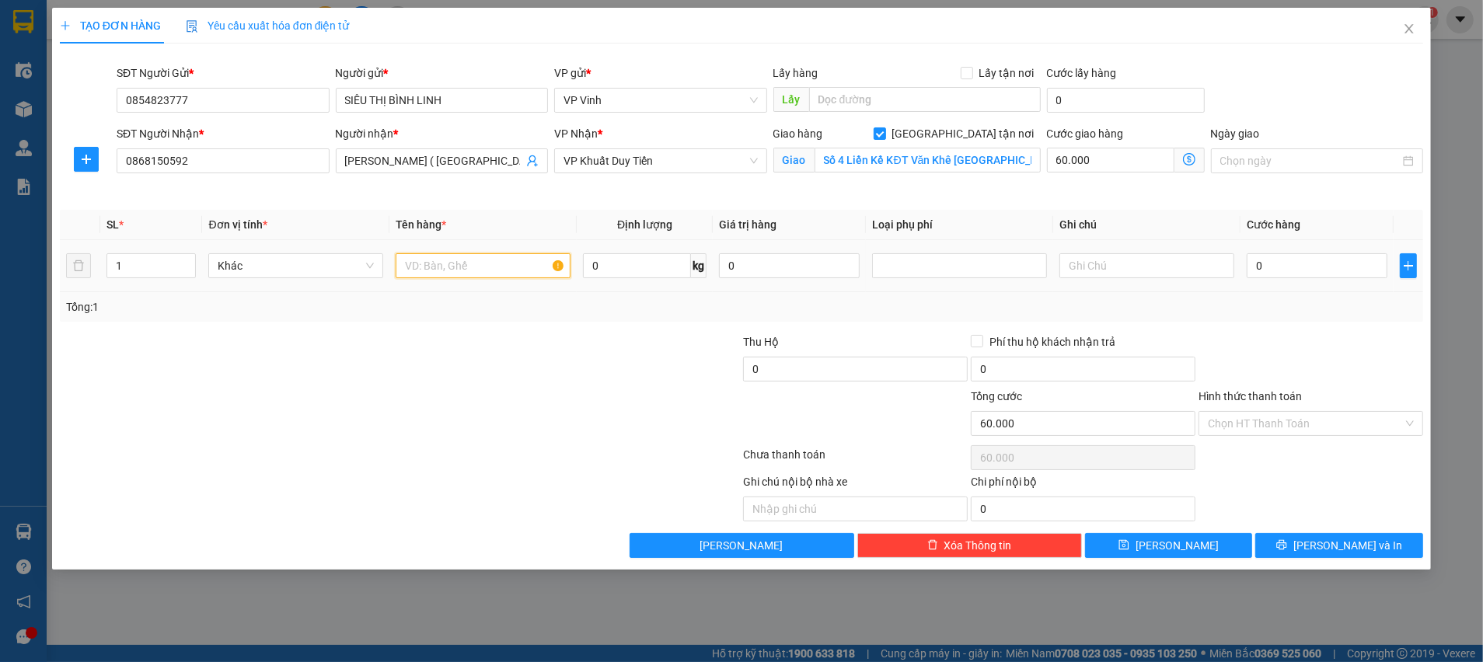
click at [505, 271] on input "text" at bounding box center [483, 265] width 175 height 25
type input "gia dụng"
click at [1275, 263] on input "0" at bounding box center [1317, 265] width 141 height 25
type input "5"
type input "60.005"
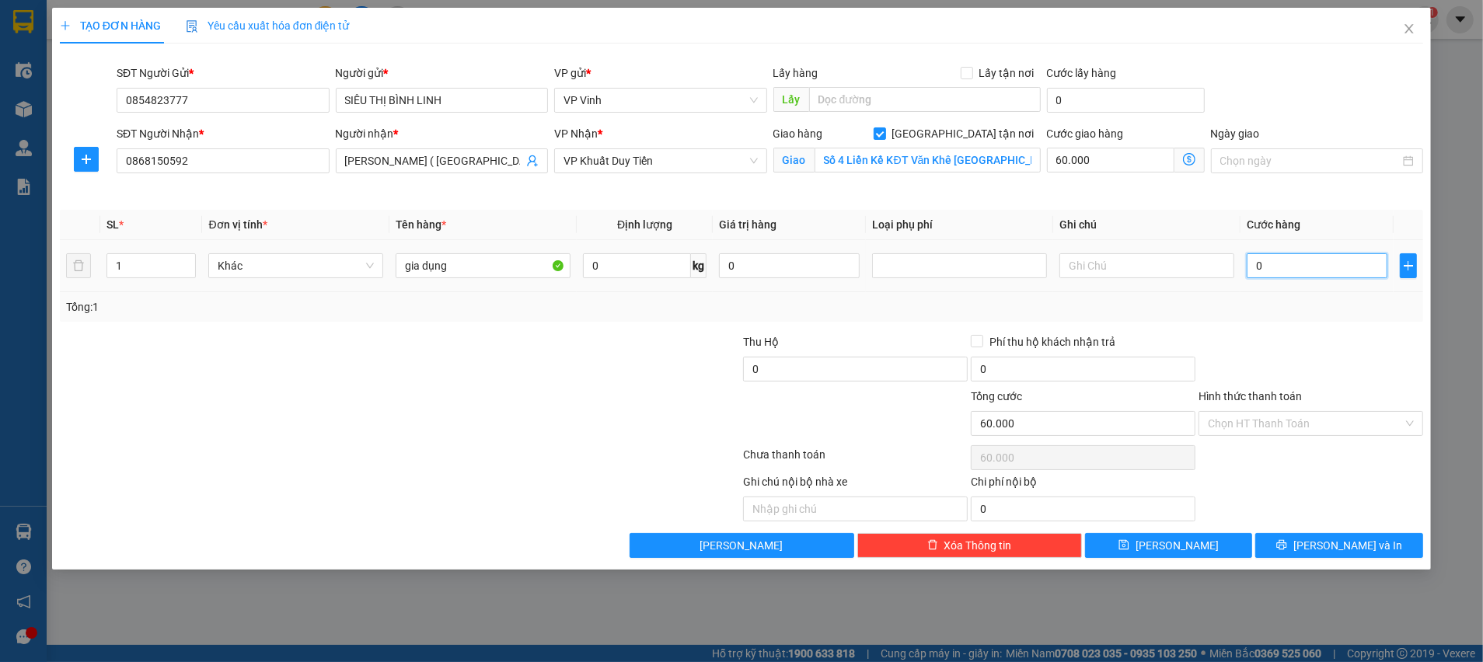
type input "60.005"
type input "50"
type input "60.050"
type input "50.000"
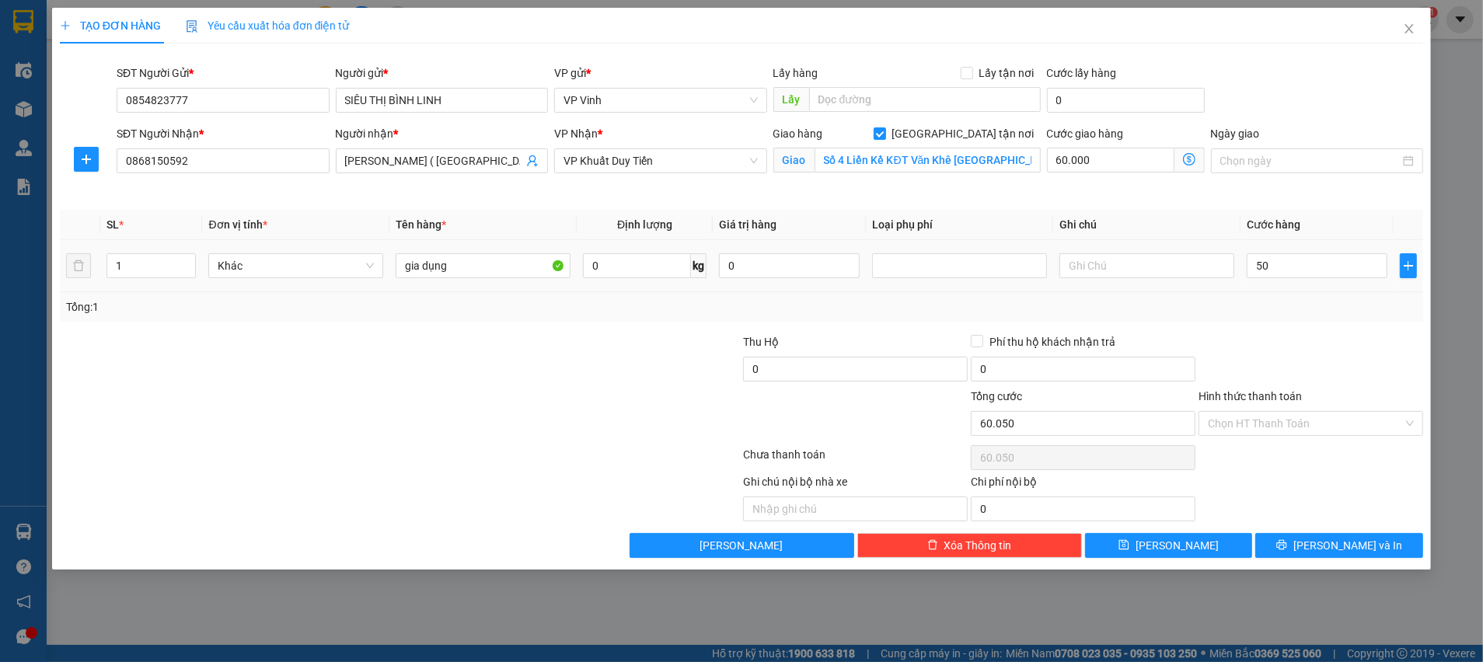
type input "110.000"
click at [1277, 316] on div "Tổng: 1" at bounding box center [741, 307] width 1363 height 30
click at [1252, 424] on input "Hình thức thanh toán" at bounding box center [1305, 423] width 195 height 23
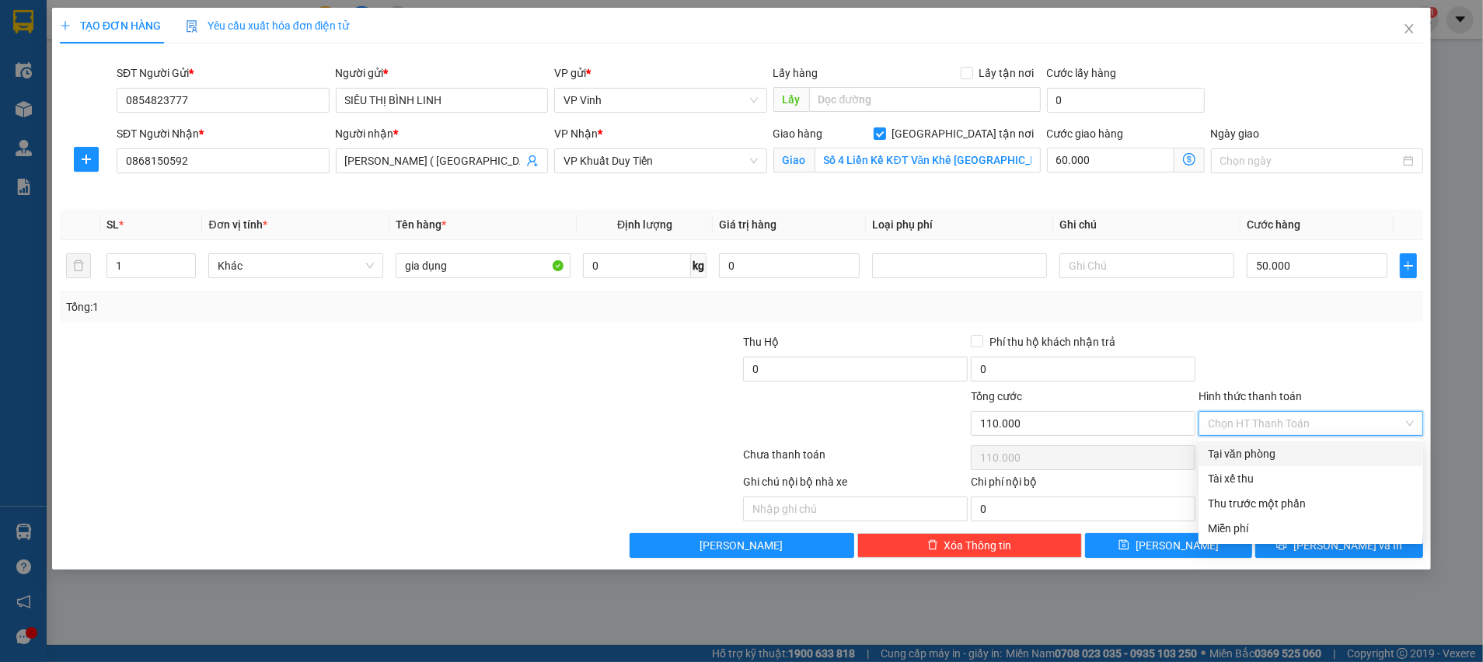
click at [1254, 452] on div "Tại văn phòng" at bounding box center [1311, 453] width 206 height 17
type input "0"
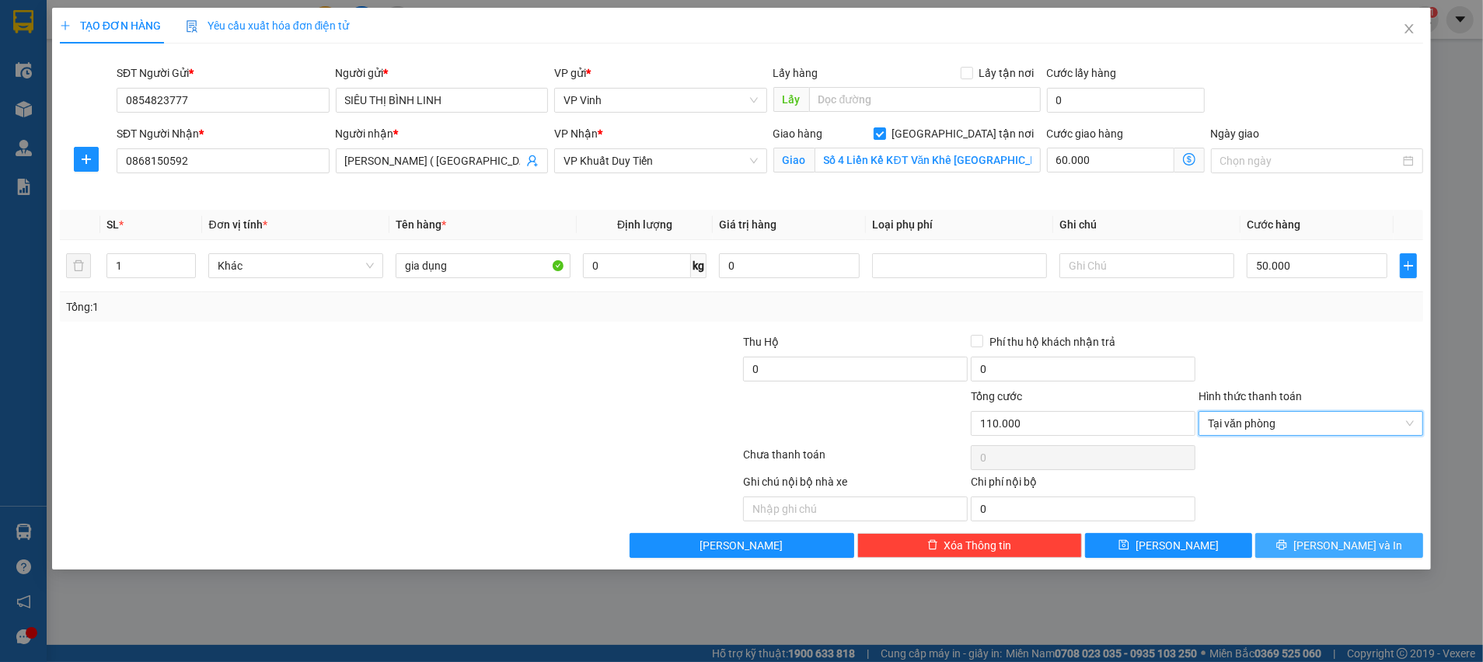
drag, startPoint x: 1317, startPoint y: 548, endPoint x: 1305, endPoint y: 215, distance: 333.6
click at [1287, 549] on icon "printer" at bounding box center [1281, 544] width 11 height 11
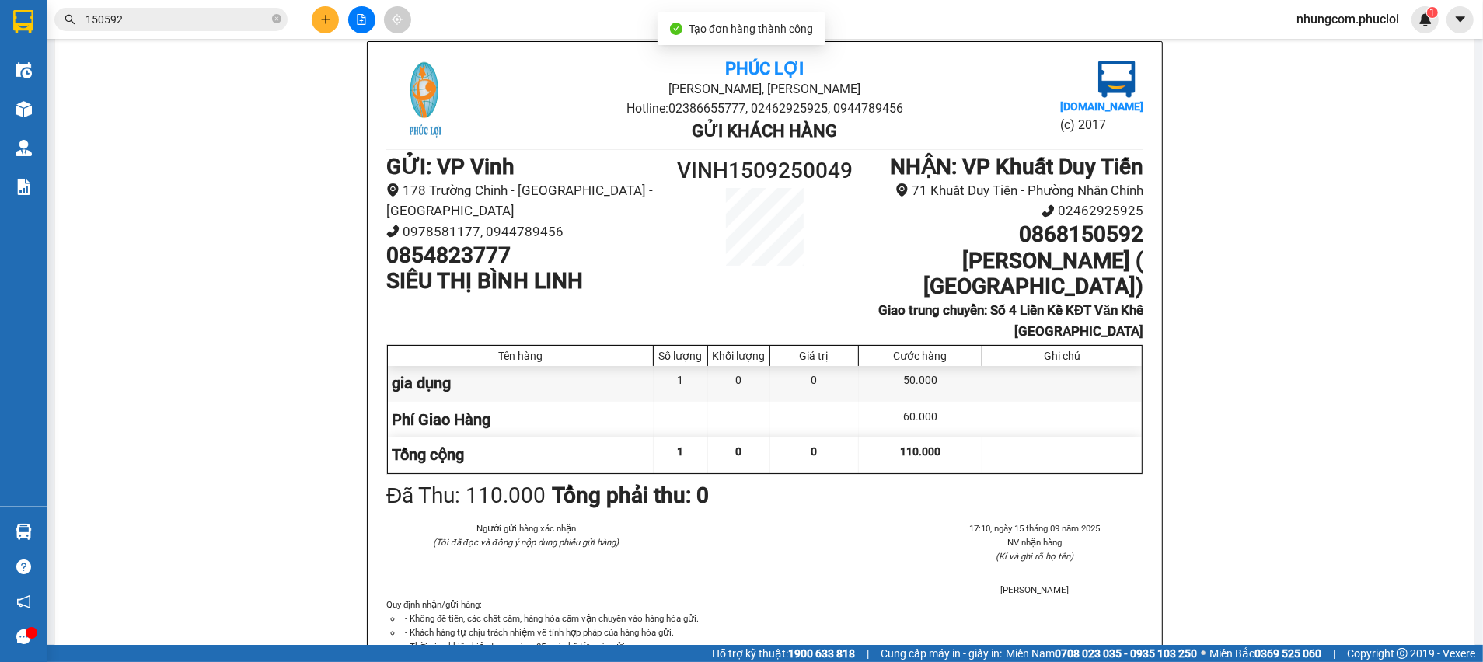
scroll to position [96, 0]
click at [311, 538] on div "Phúc Lợi Đường Nguyễn Huệ, Phường Nghi Hương Hotline: 02386655777, 02462925925,…" at bounding box center [765, 393] width 1382 height 707
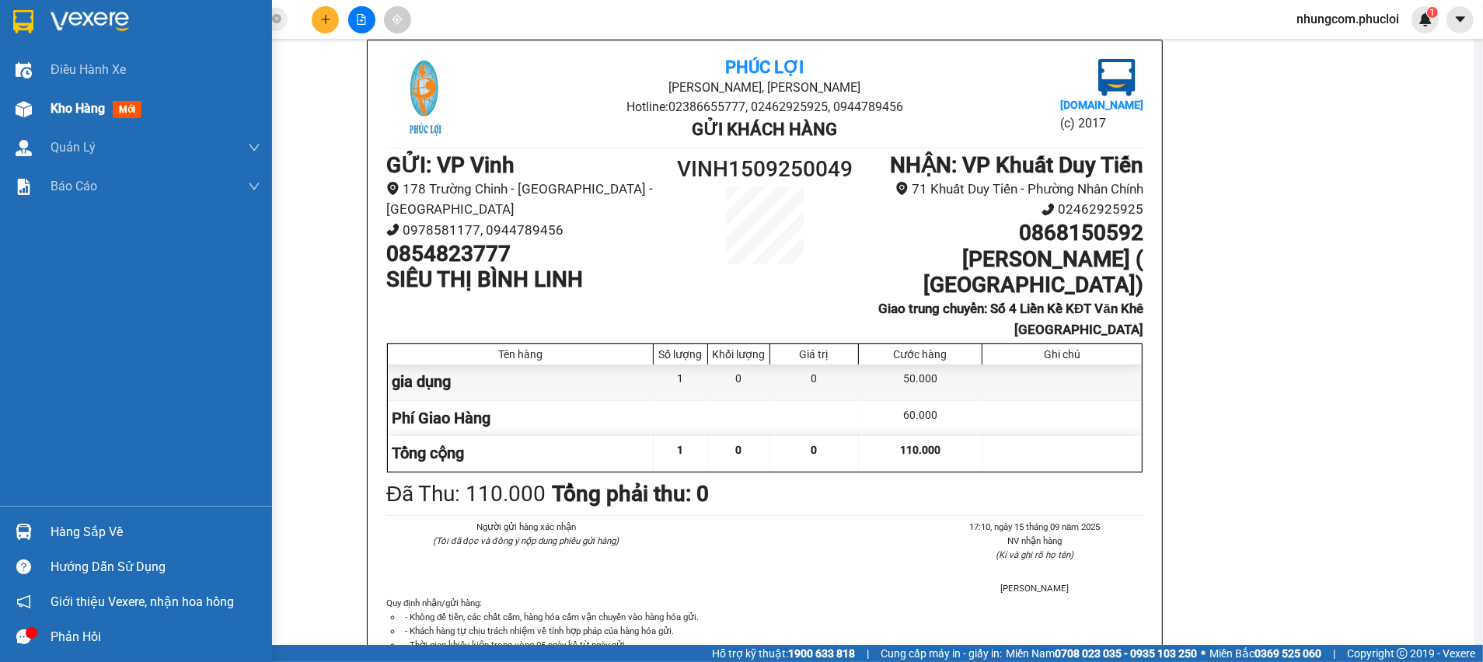
click at [69, 113] on span "Kho hàng" at bounding box center [78, 108] width 54 height 15
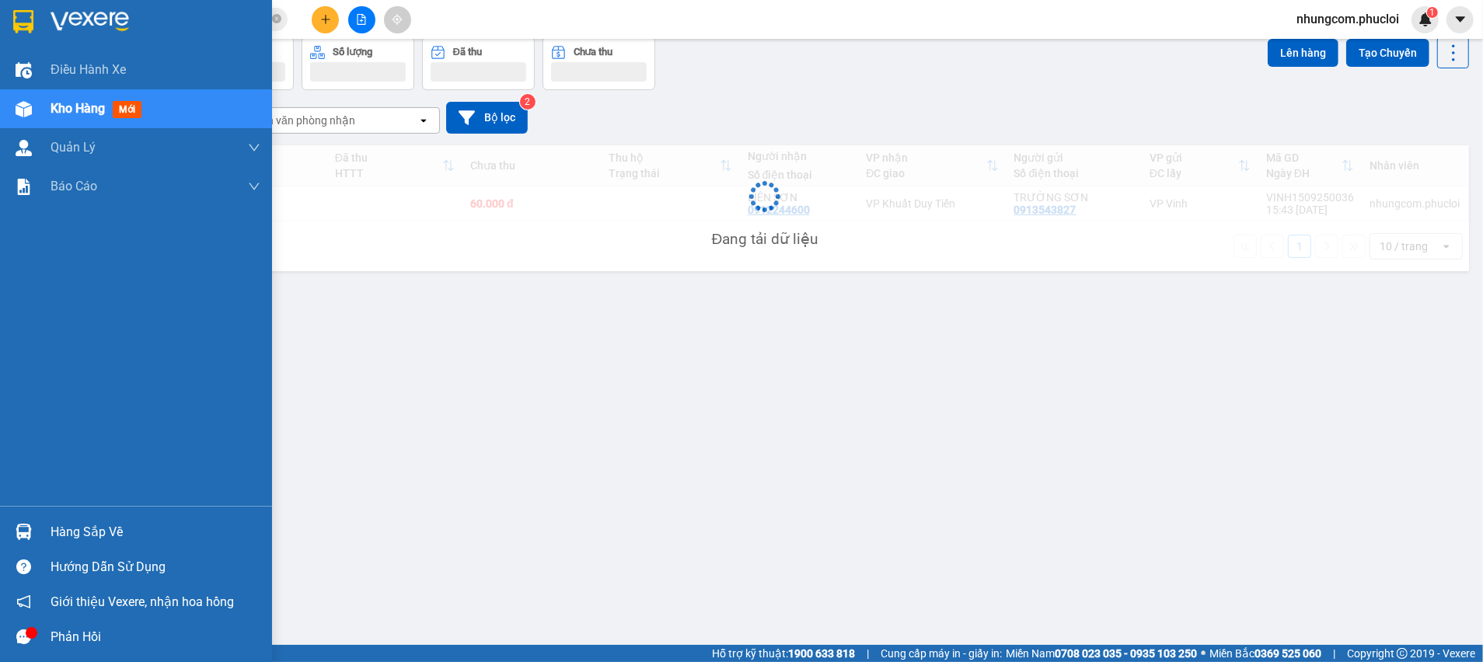
scroll to position [71, 0]
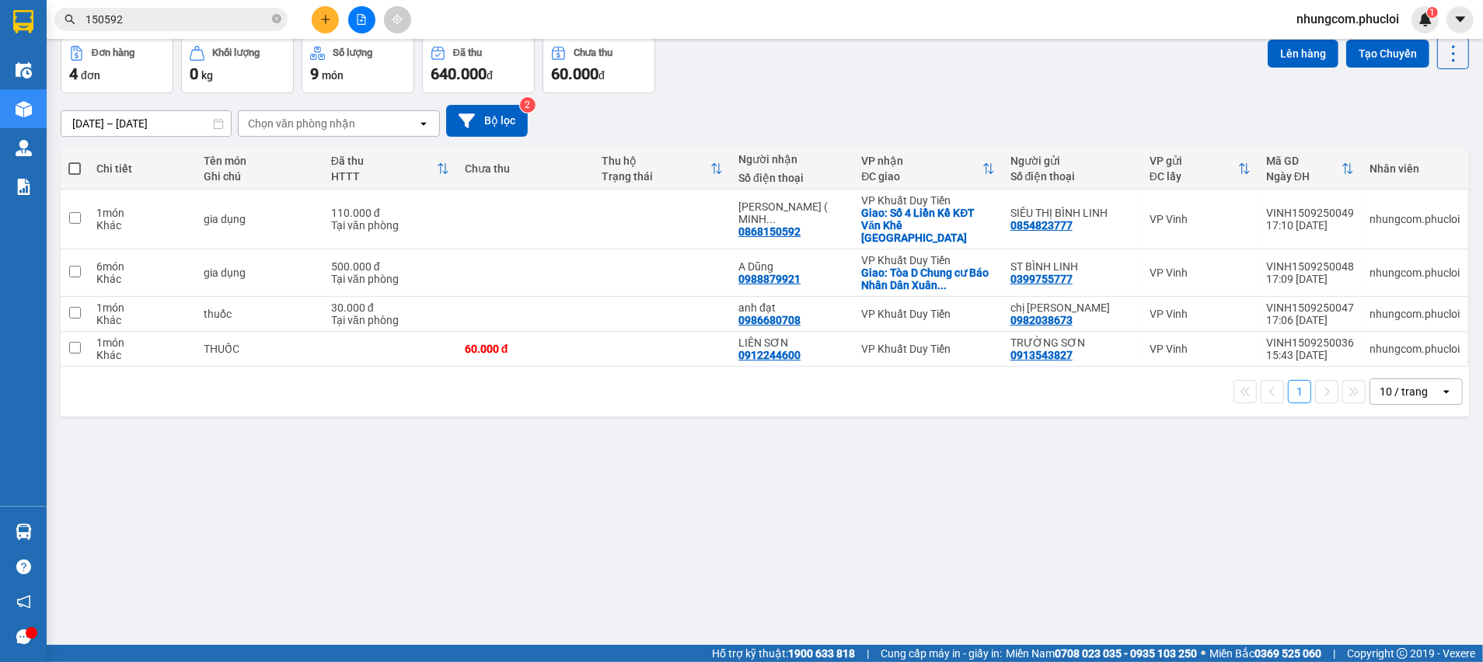
drag, startPoint x: 830, startPoint y: 75, endPoint x: 842, endPoint y: 86, distance: 15.9
click at [831, 75] on div "Đơn hàng 4 đơn Khối lượng 0 kg Số lượng 9 món Đã thu 640.000 đ Chưa thu 60.000 …" at bounding box center [765, 65] width 1408 height 56
click at [1335, 260] on button at bounding box center [1346, 273] width 22 height 27
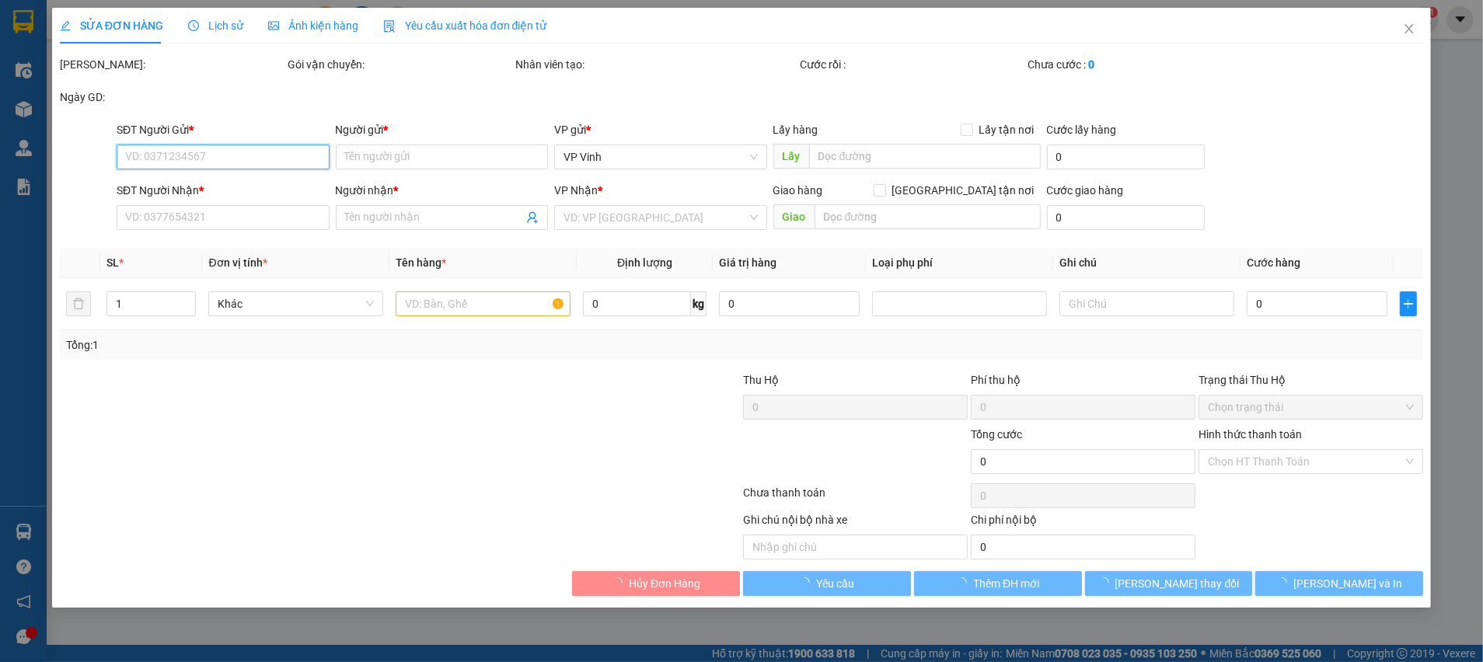
type input "0399755777"
type input "ST BÌNH LINH"
type input "0988879921"
type input "A Dũng"
checkbox input "true"
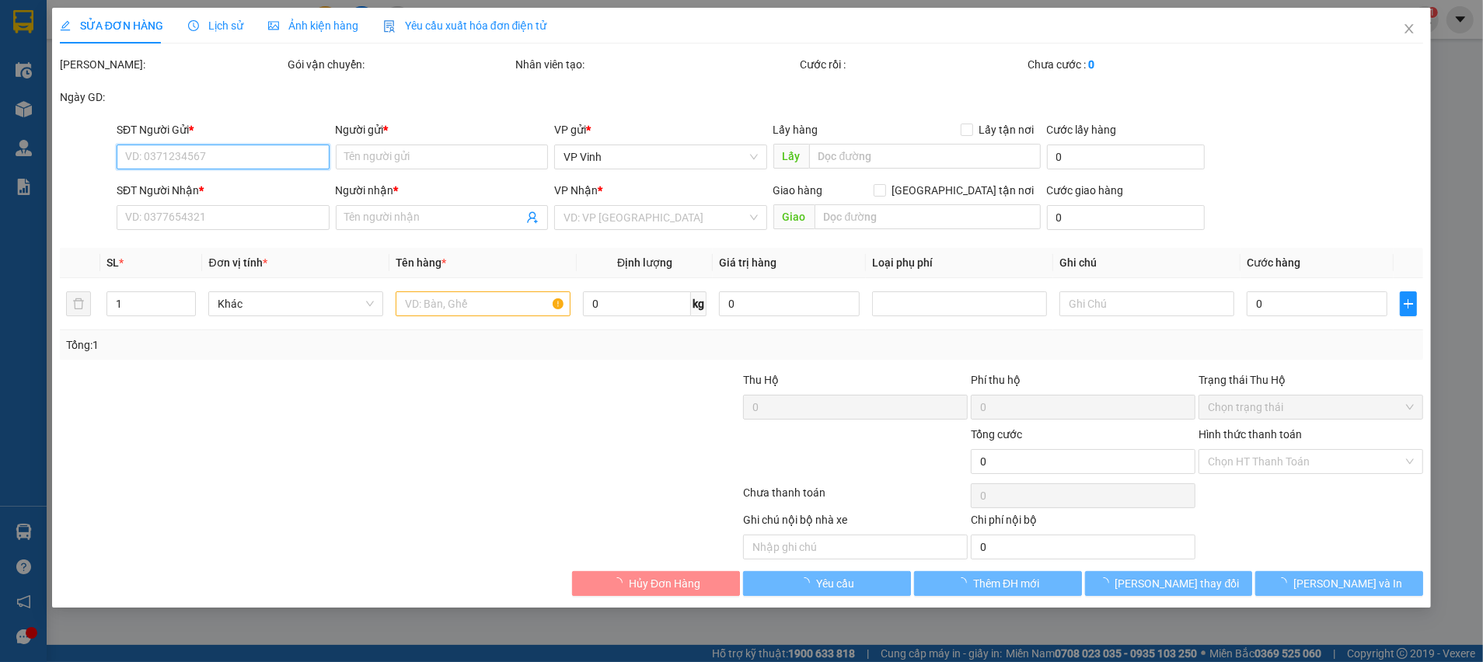
type input "Tòa D Chung cư Báo Nhân Dân Xuân Phương, Chung cư Báo Nhân dân, Xuân Phương, Từ…"
type input "500.000"
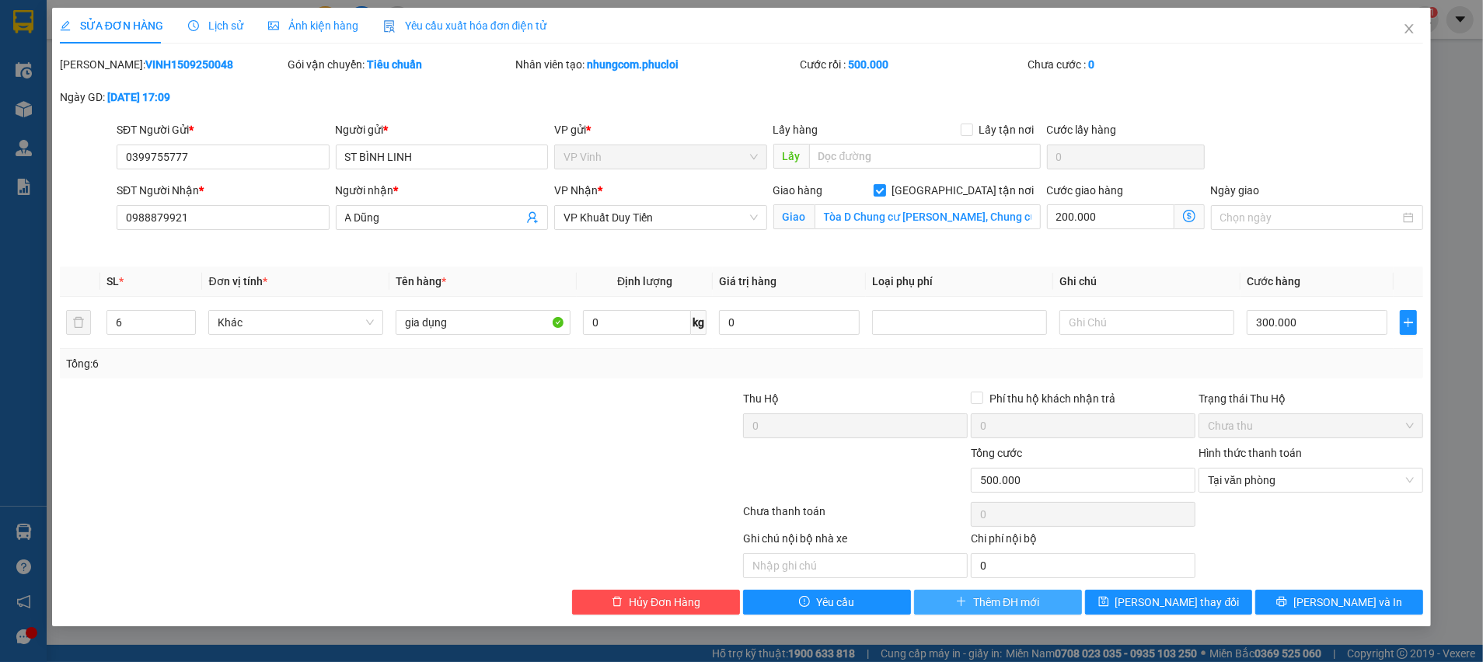
click at [970, 600] on button "Thêm ĐH mới" at bounding box center [998, 602] width 168 height 25
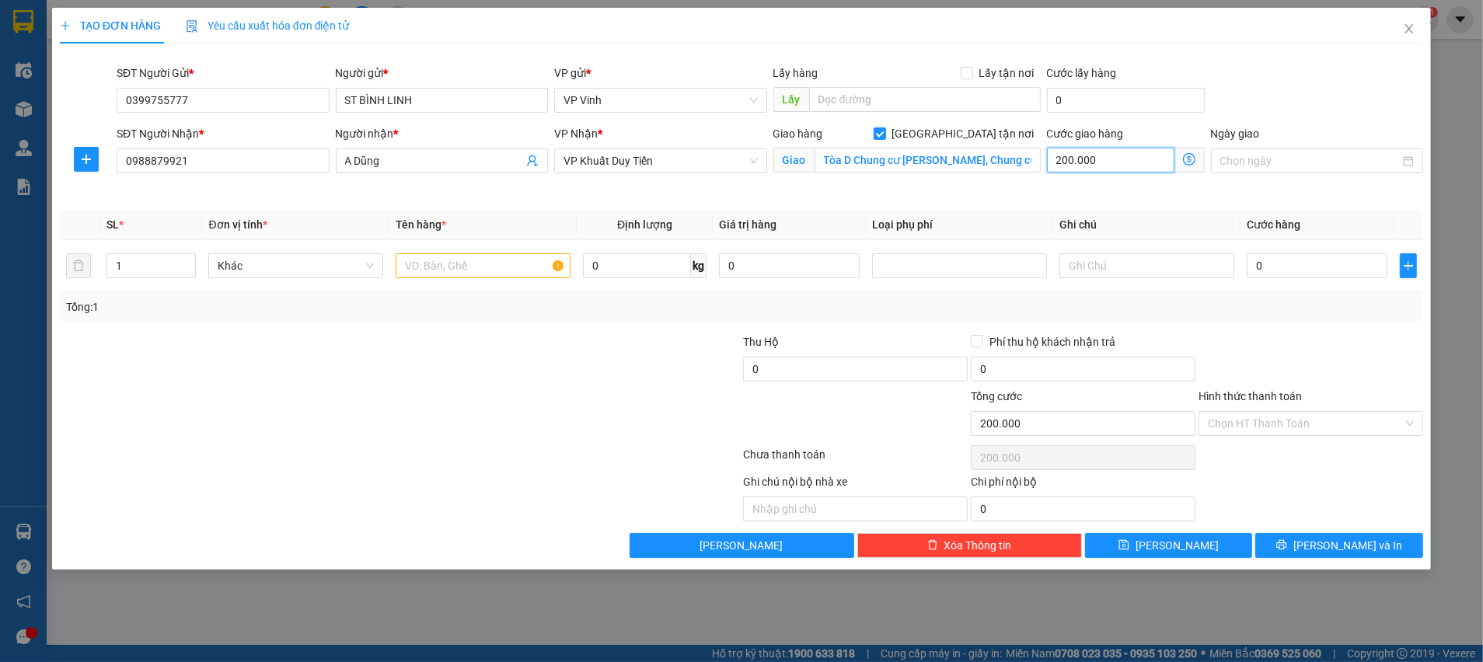
click at [1098, 160] on input "200.000" at bounding box center [1110, 160] width 127 height 25
type input "1"
type input "16"
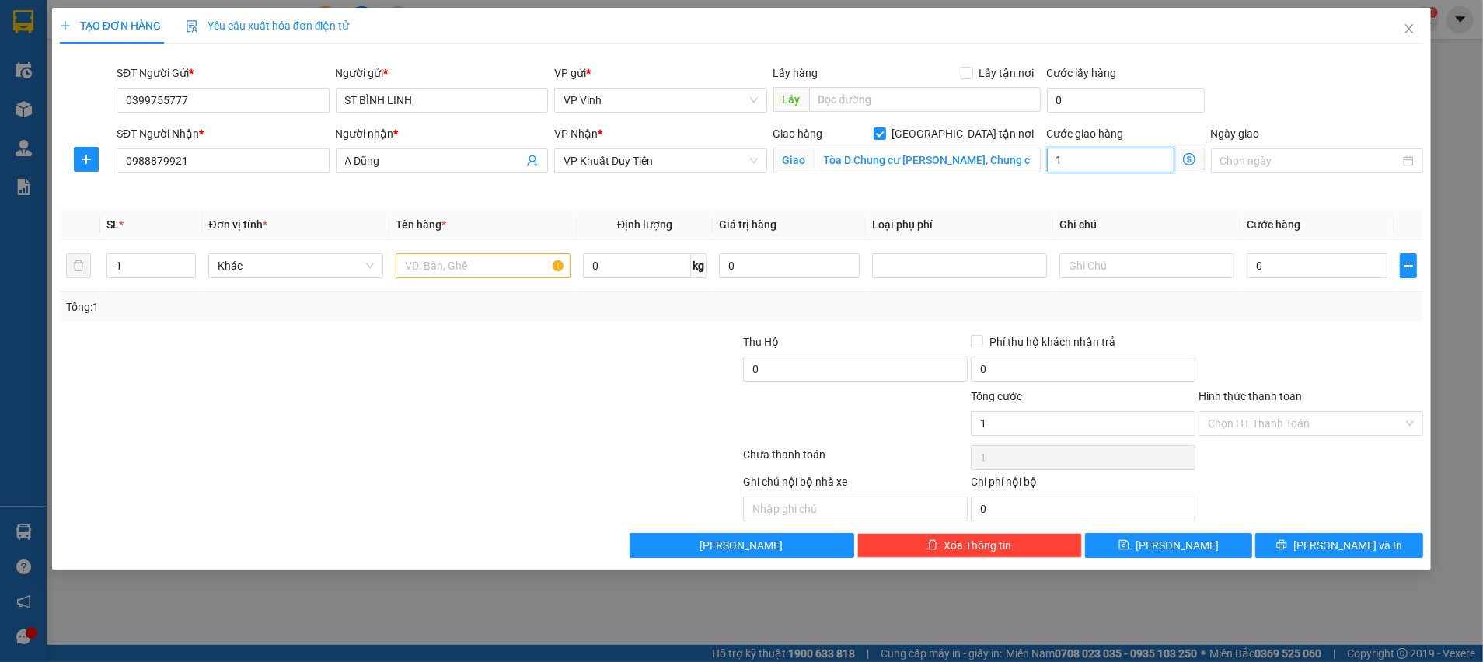
type input "16"
type input "160"
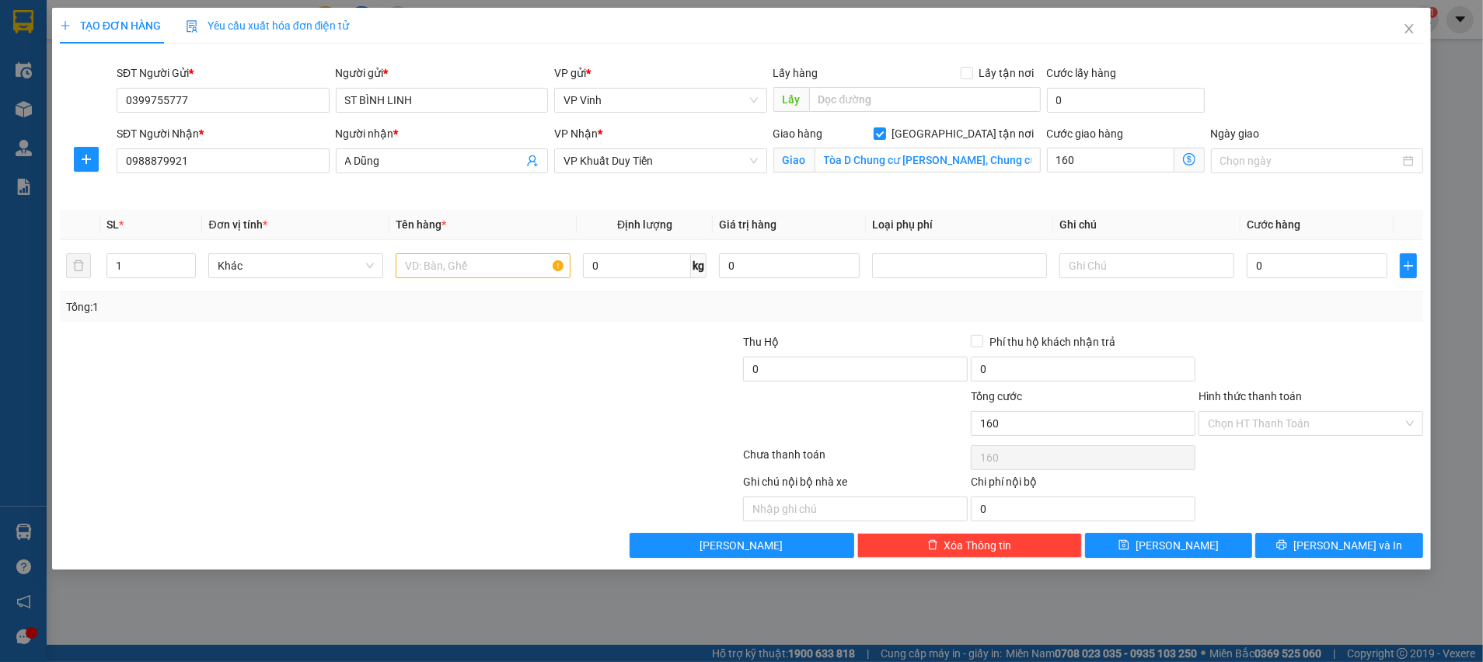
type input "160.000"
click at [1104, 185] on div "Cước giao hàng 160.000" at bounding box center [1126, 161] width 164 height 73
click at [189, 261] on icon "up" at bounding box center [187, 262] width 5 height 5
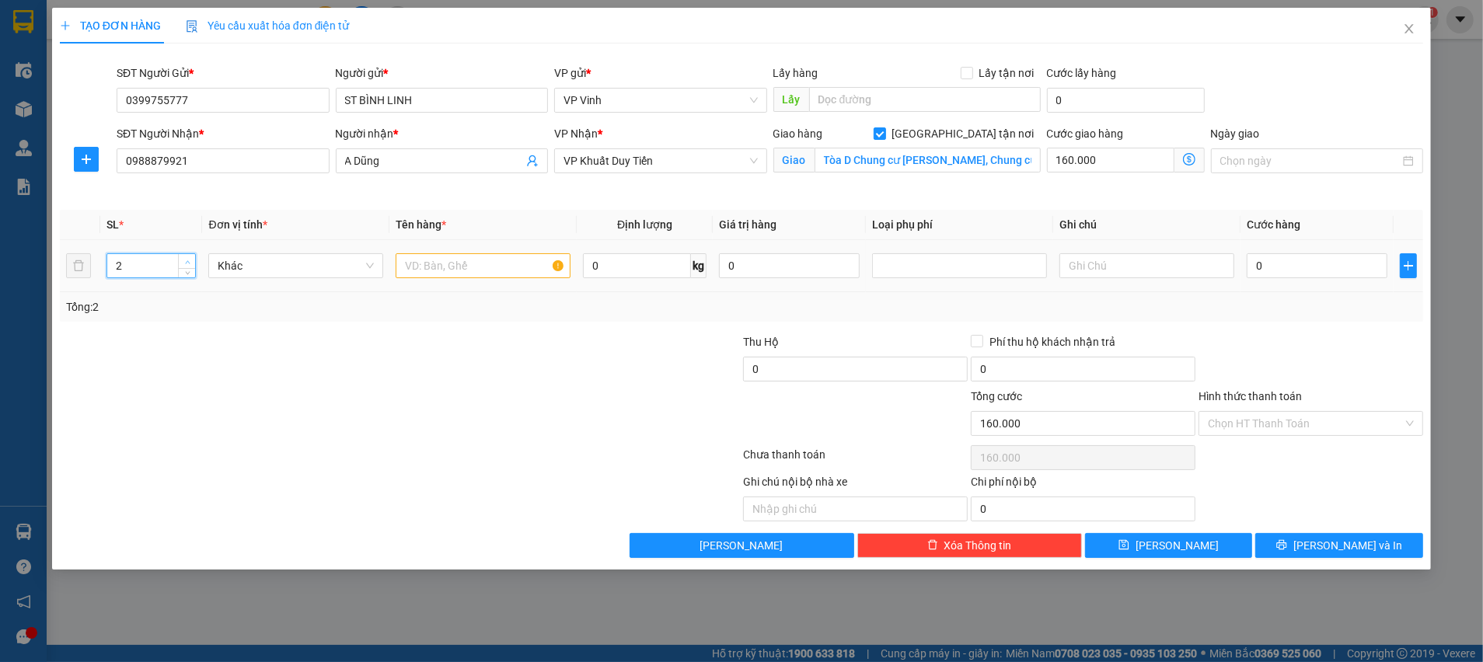
click at [185, 261] on icon "up" at bounding box center [187, 262] width 5 height 5
type input "6"
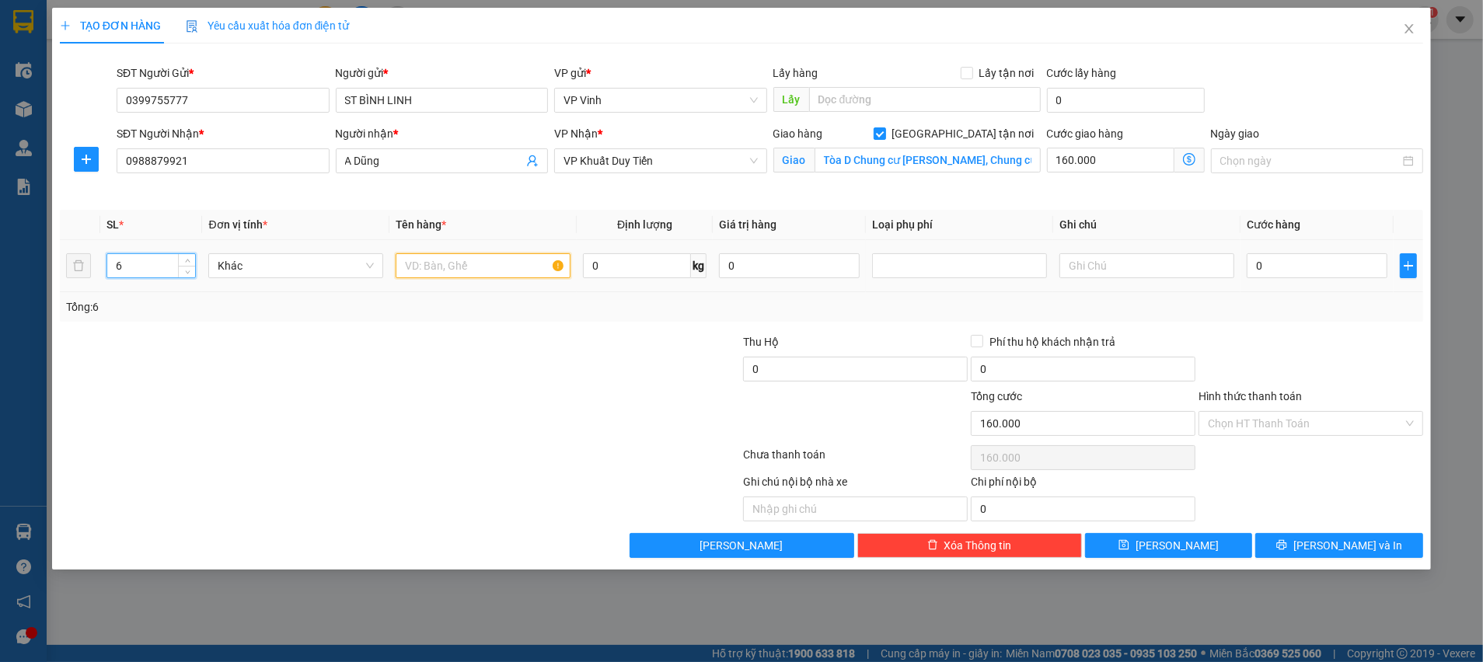
click at [469, 268] on input "text" at bounding box center [483, 265] width 175 height 25
type input "gia dụng"
drag, startPoint x: 588, startPoint y: 359, endPoint x: 598, endPoint y: 360, distance: 9.4
click at [589, 359] on div at bounding box center [628, 360] width 228 height 54
click at [1343, 273] on input "0" at bounding box center [1317, 265] width 141 height 25
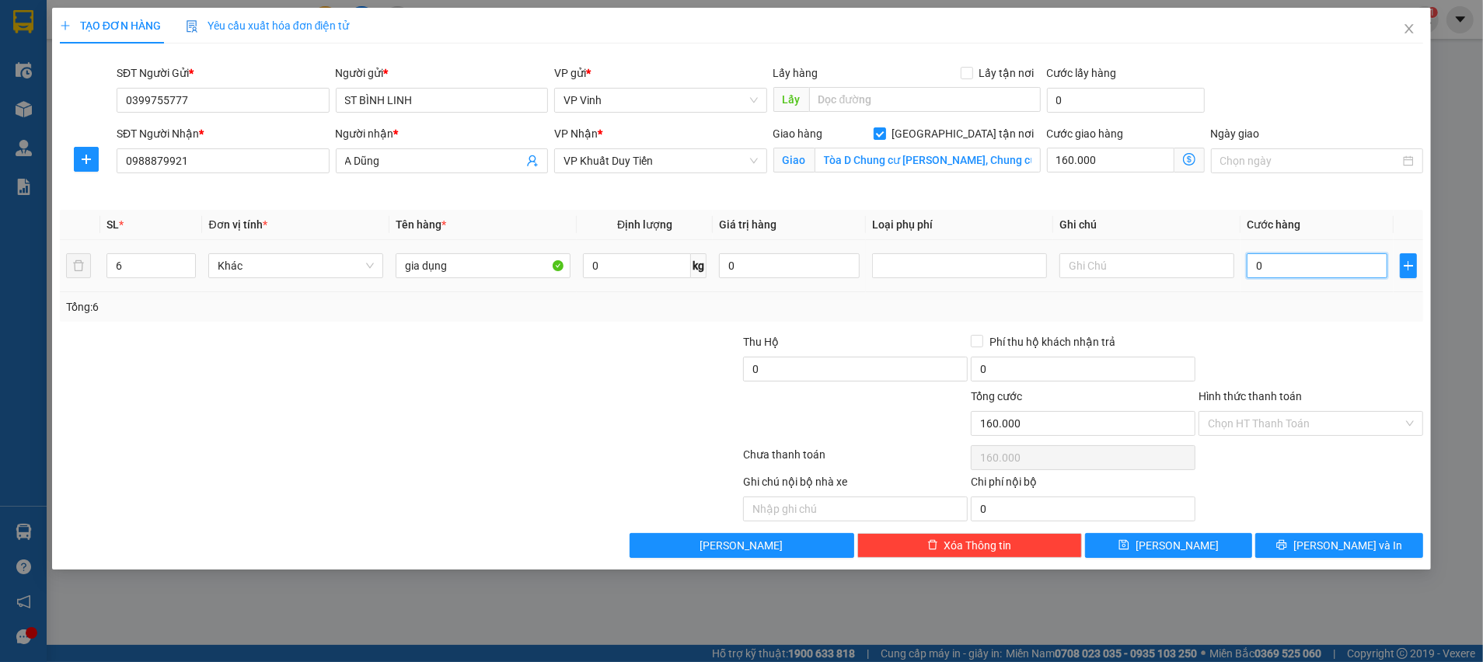
type input "3"
type input "160.003"
type input "30"
type input "160.030"
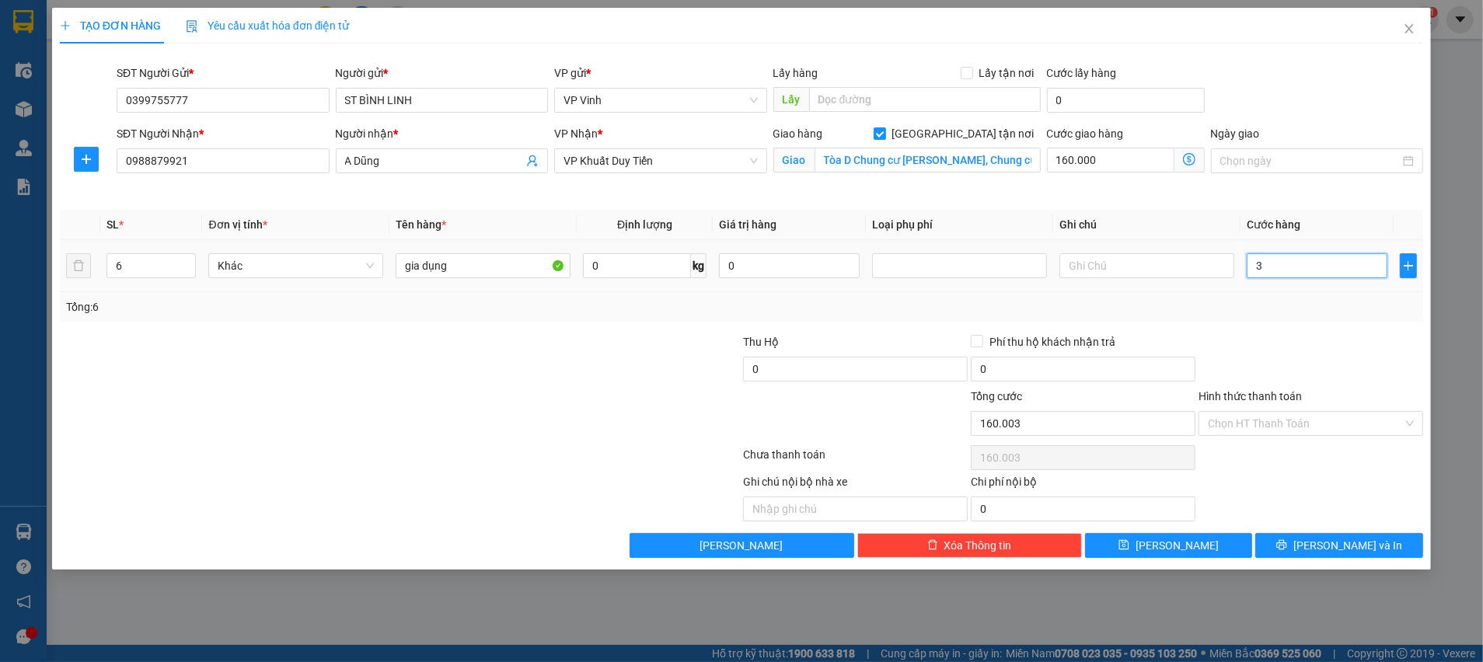
type input "160.030"
type input "300"
type input "160.300"
type input "300.000"
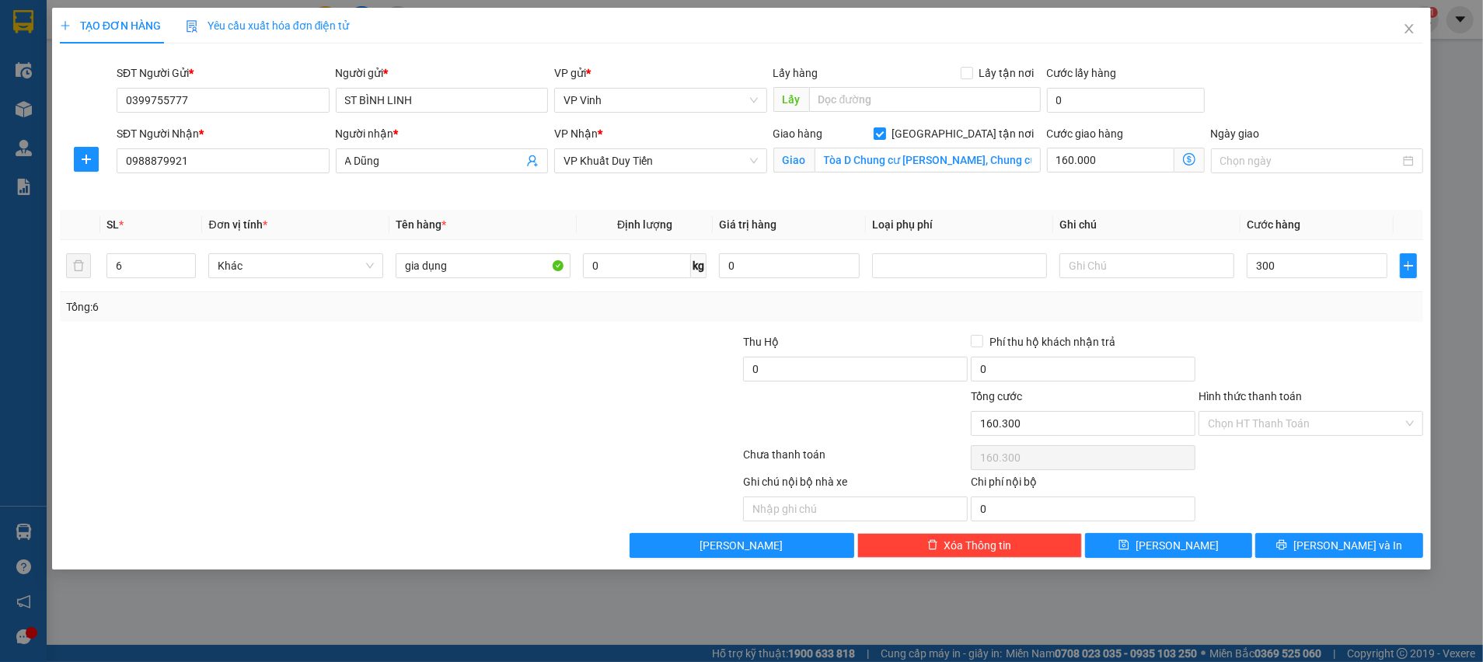
type input "460.000"
click at [1314, 372] on div at bounding box center [1311, 360] width 228 height 54
click at [1252, 427] on input "Hình thức thanh toán" at bounding box center [1305, 423] width 195 height 23
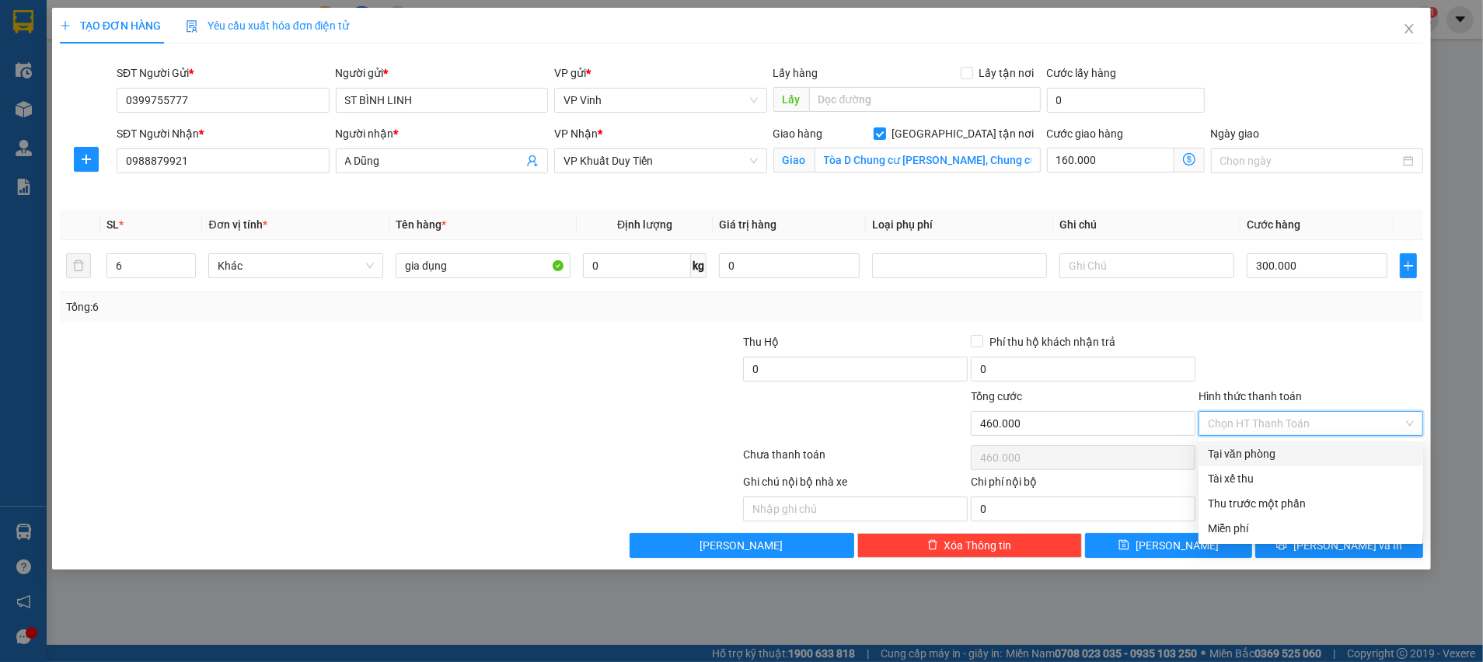
click at [1241, 452] on div "Tại văn phòng" at bounding box center [1311, 453] width 206 height 17
type input "0"
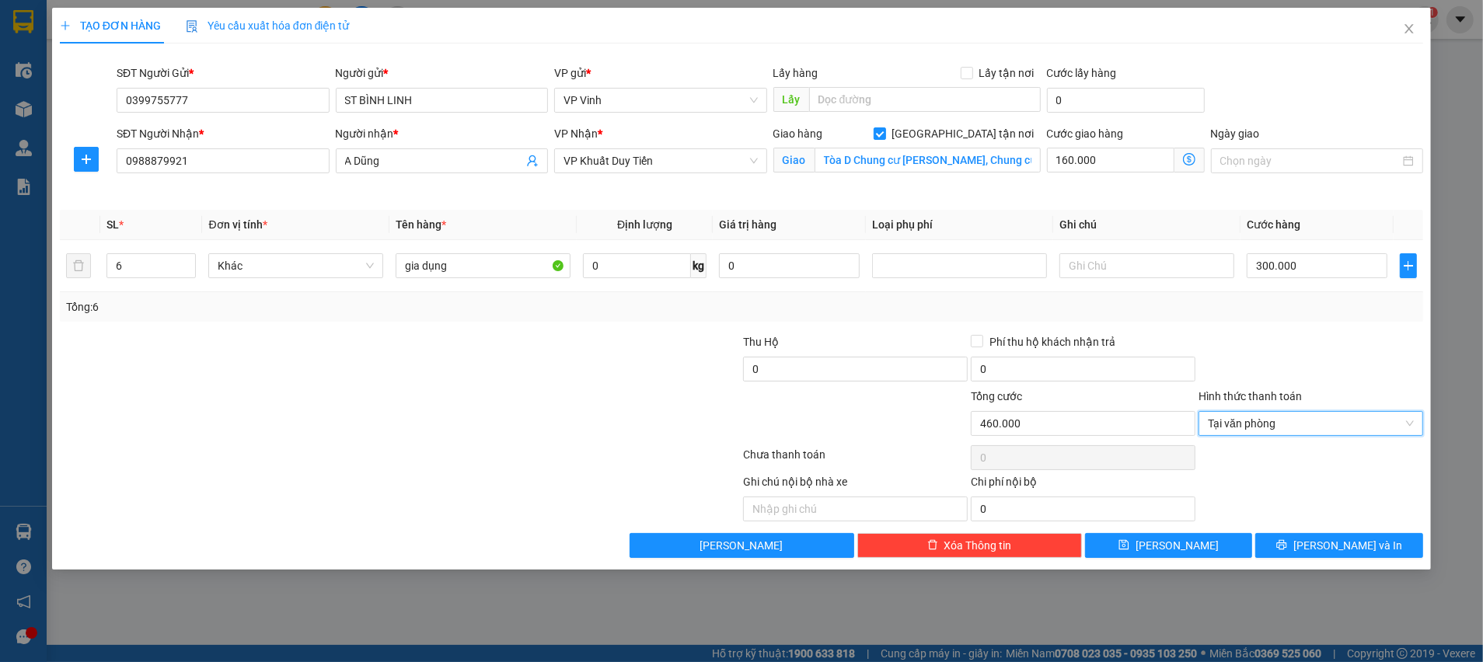
click at [1249, 333] on div at bounding box center [1311, 360] width 228 height 54
click at [1264, 450] on div at bounding box center [1311, 457] width 228 height 31
click at [1297, 476] on div "Ghi chú nội bộ nhà xe Chi phí nội bộ 0" at bounding box center [741, 497] width 1366 height 48
drag, startPoint x: 1310, startPoint y: 547, endPoint x: 1344, endPoint y: 501, distance: 57.4
click at [1344, 489] on div "Ghi chú nội bộ nhà xe Chi phí nội bộ 0" at bounding box center [741, 497] width 1366 height 48
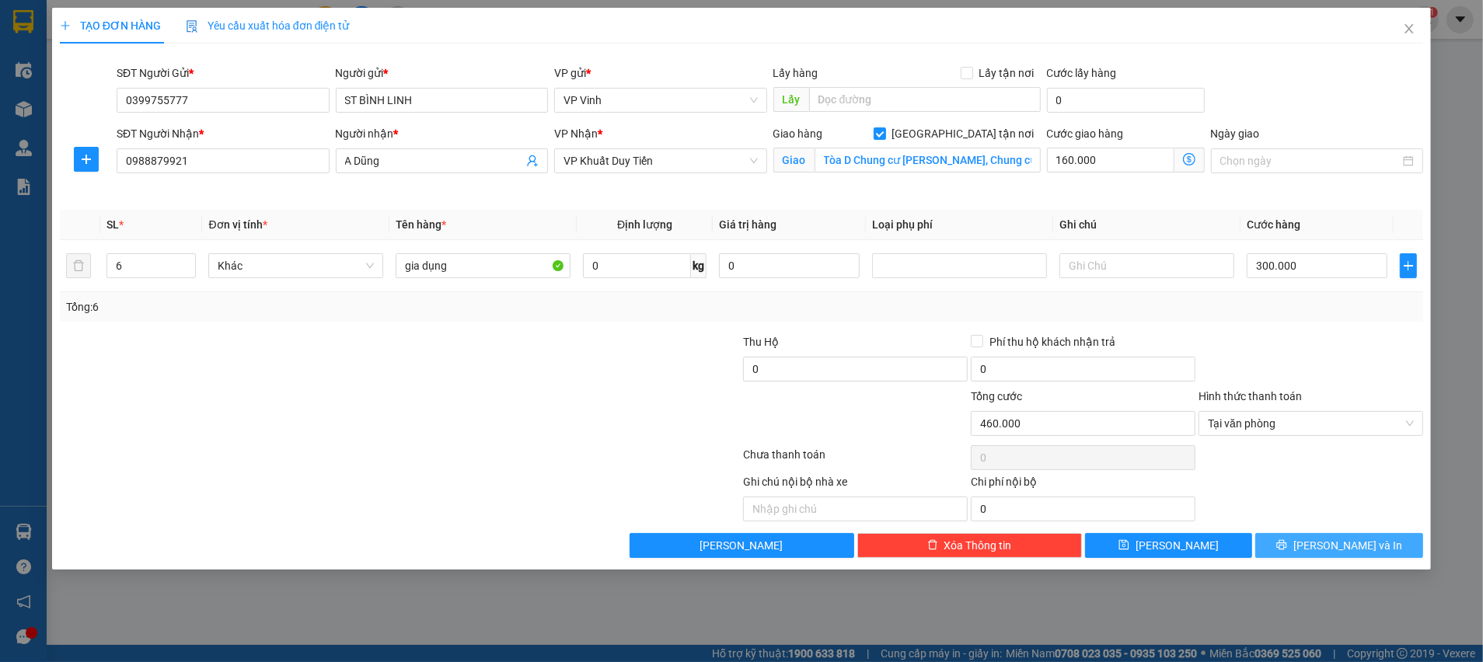
click at [1341, 555] on button "Lưu và In" at bounding box center [1339, 545] width 168 height 25
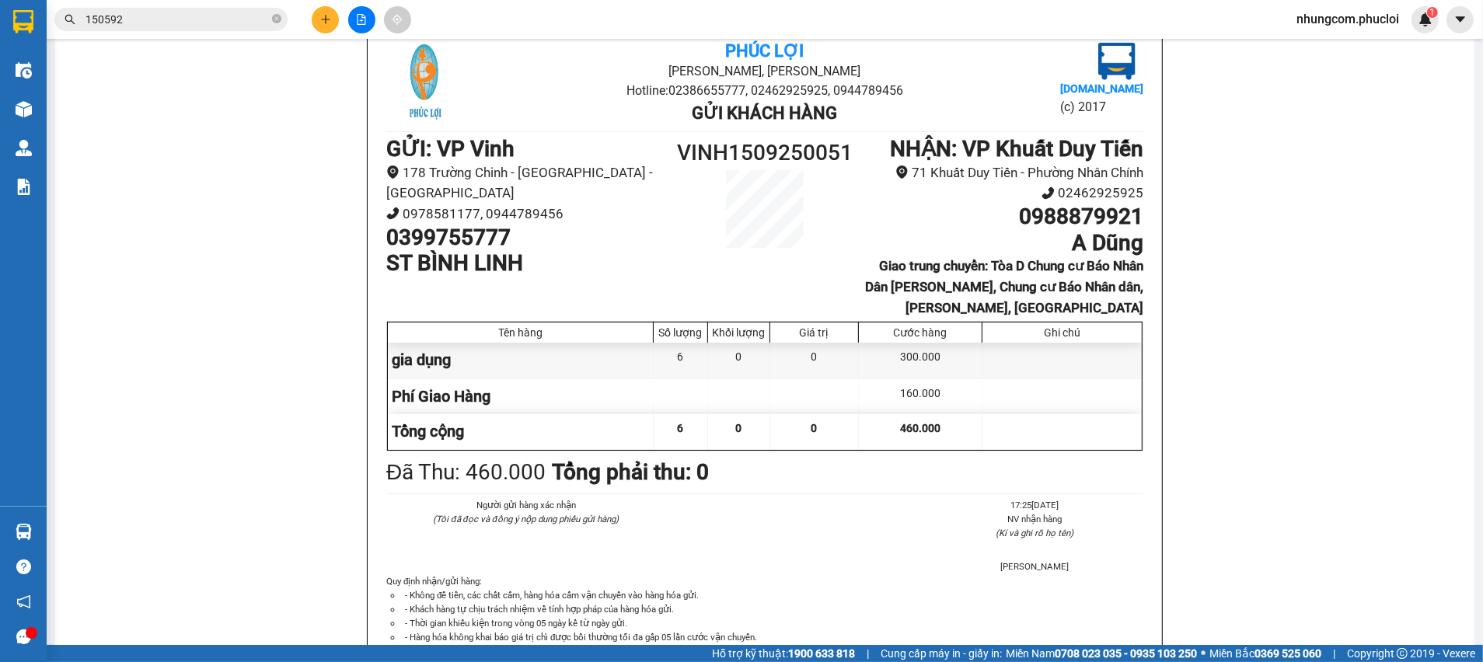
scroll to position [110, 0]
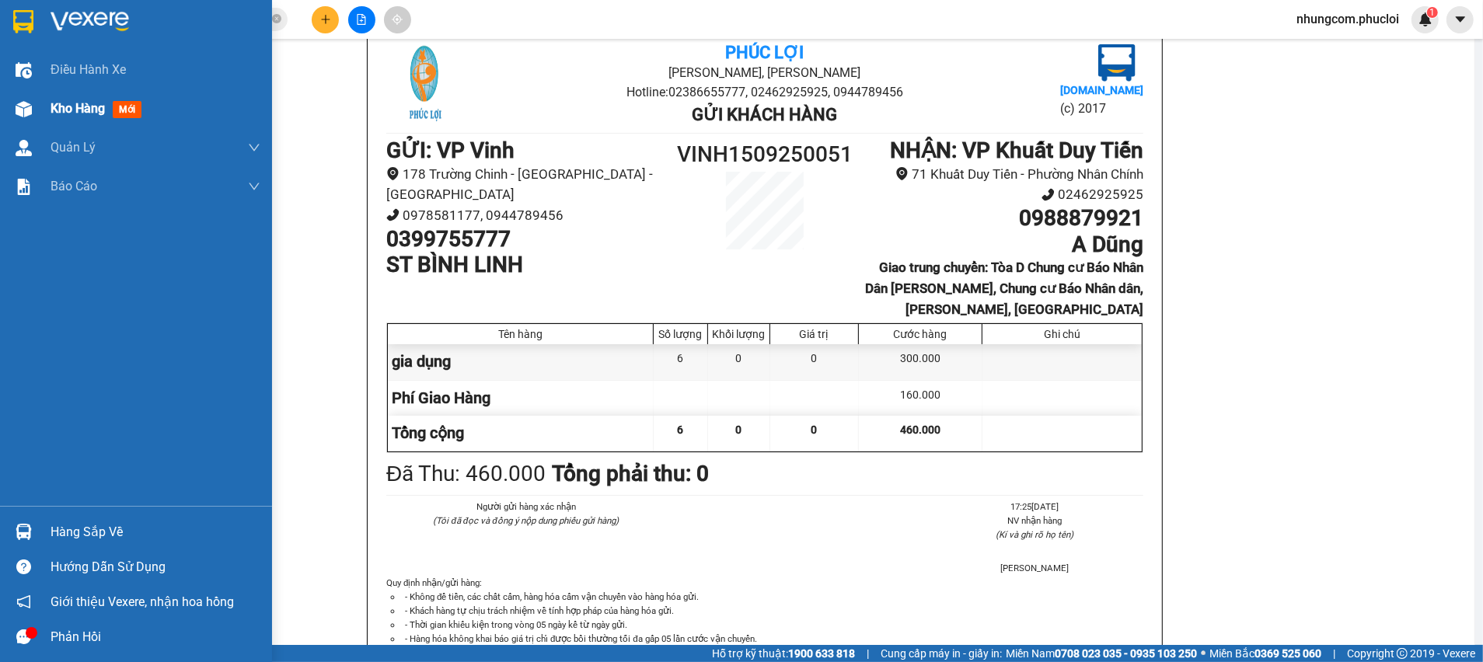
click at [0, 120] on div "Kho hàng mới" at bounding box center [136, 108] width 272 height 39
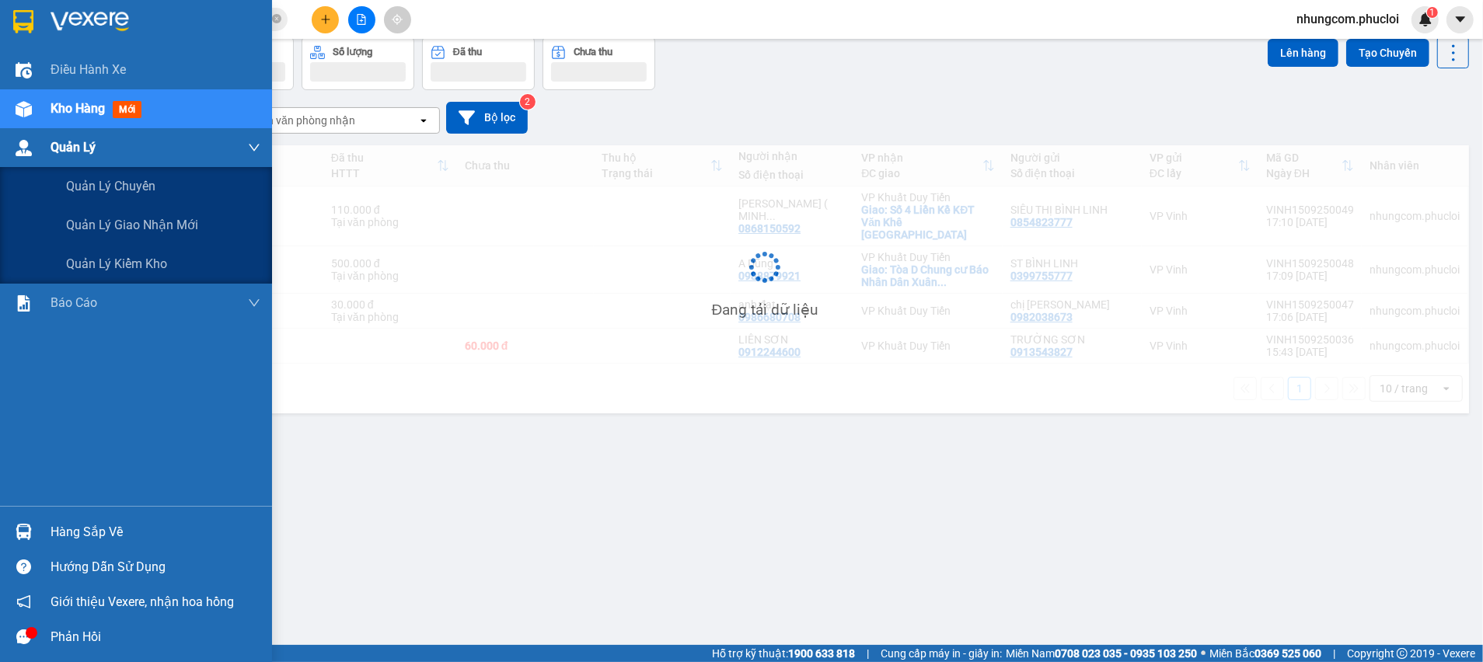
scroll to position [71, 0]
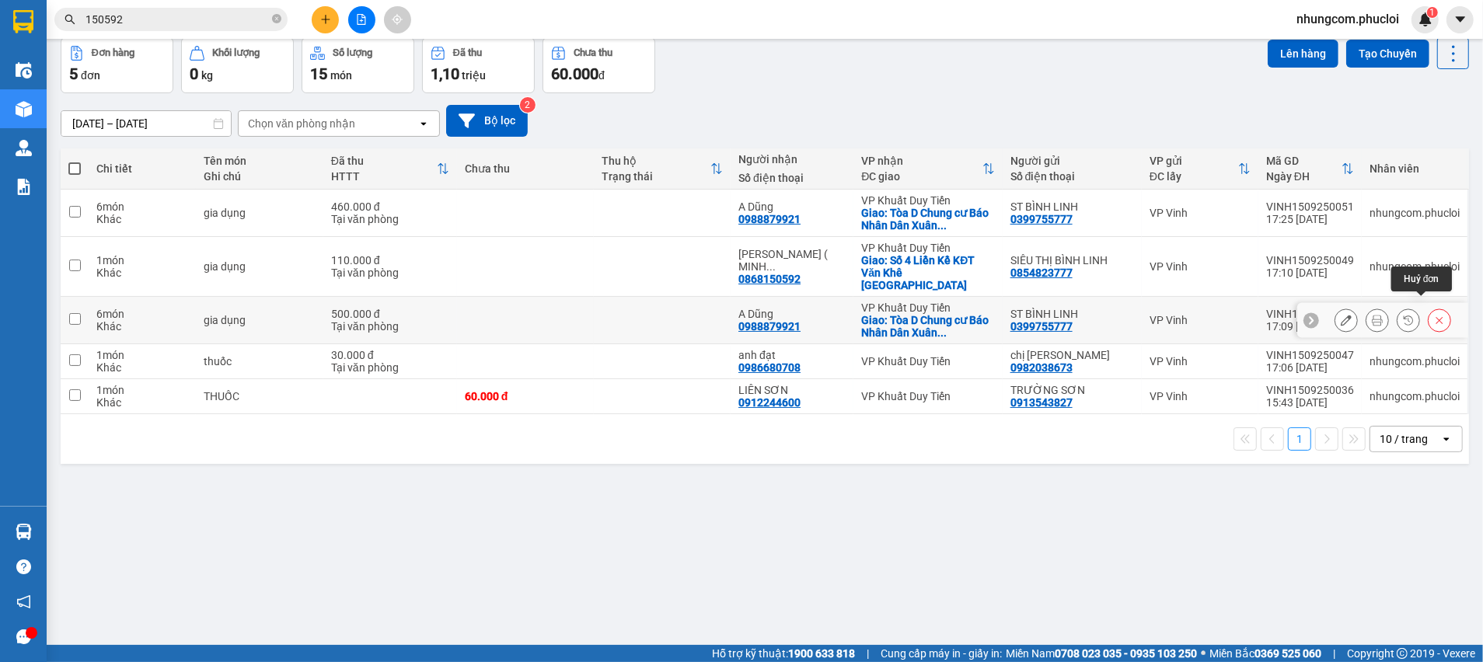
click at [1434, 315] on icon at bounding box center [1439, 320] width 11 height 11
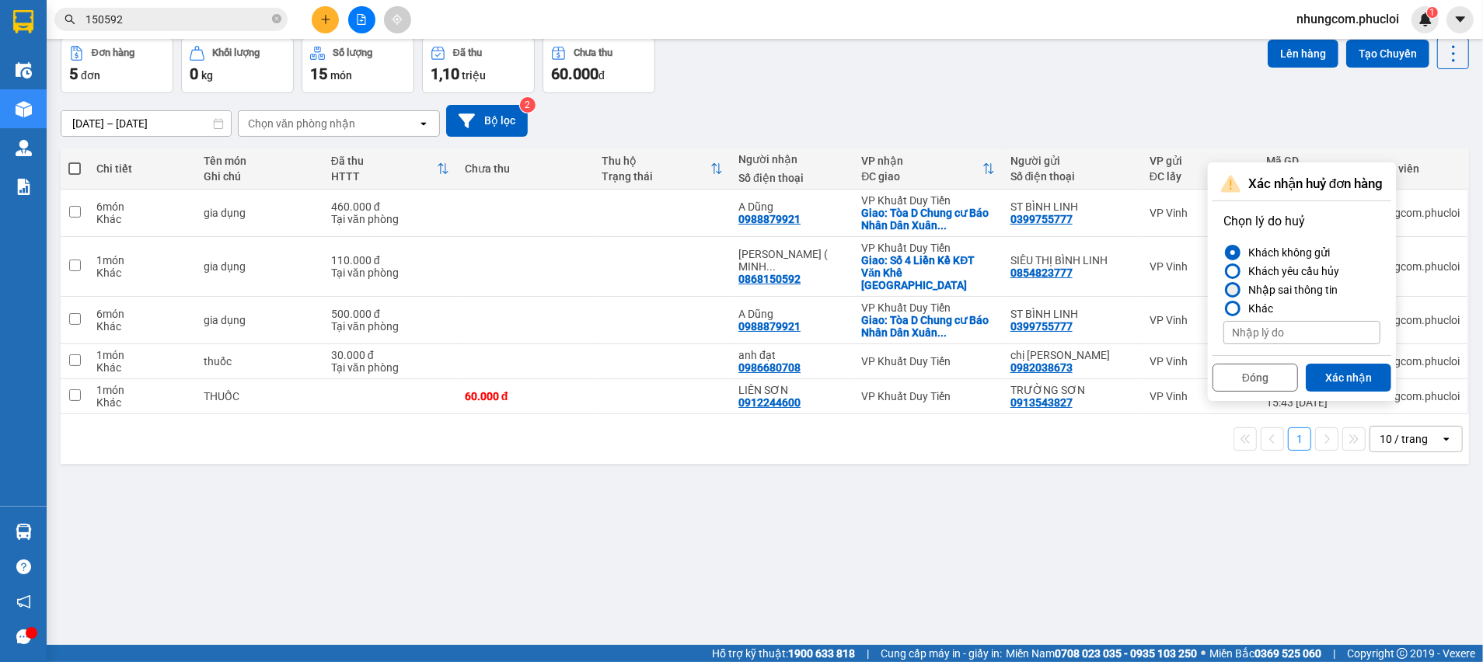
click at [1259, 294] on div "Nhập sai thông tin" at bounding box center [1290, 290] width 96 height 19
click at [1223, 290] on input "Nhập sai thông tin" at bounding box center [1223, 290] width 0 height 0
click at [1331, 371] on button "Xác nhận" at bounding box center [1348, 378] width 85 height 28
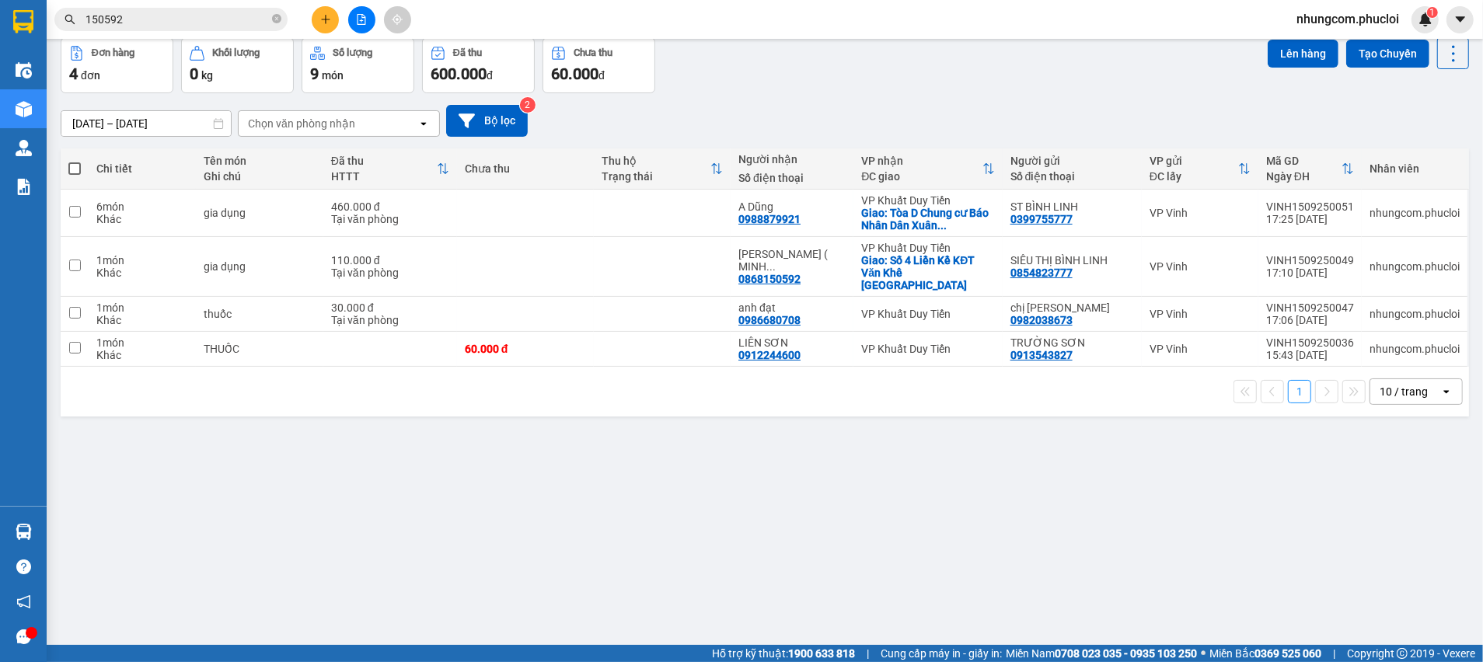
click at [1059, 82] on div "Đơn hàng 4 đơn Khối lượng 0 kg Số lượng 9 món Đã thu 600.000 đ Chưa thu 60.000 …" at bounding box center [765, 65] width 1408 height 56
click at [507, 424] on div "ver 1.8.143 Kho gửi Trên xe Kho nhận Kho thanh lý Hàng đã giao Đơn hàng 4 đơn K…" at bounding box center [764, 307] width 1421 height 662
click at [495, 450] on div "ver 1.8.143 Kho gửi Trên xe Kho nhận Kho thanh lý Hàng đã giao Đơn hàng 4 đơn K…" at bounding box center [764, 307] width 1421 height 662
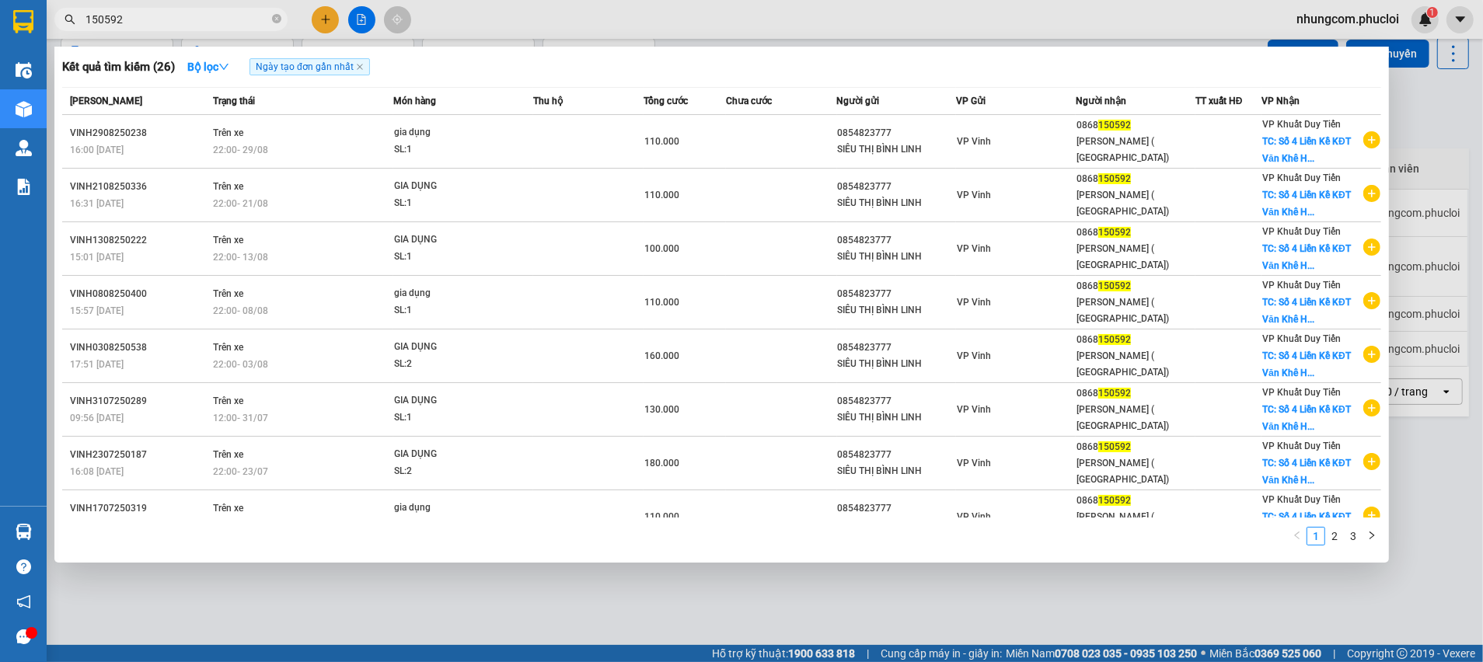
click at [204, 16] on input "150592" at bounding box center [176, 19] width 183 height 17
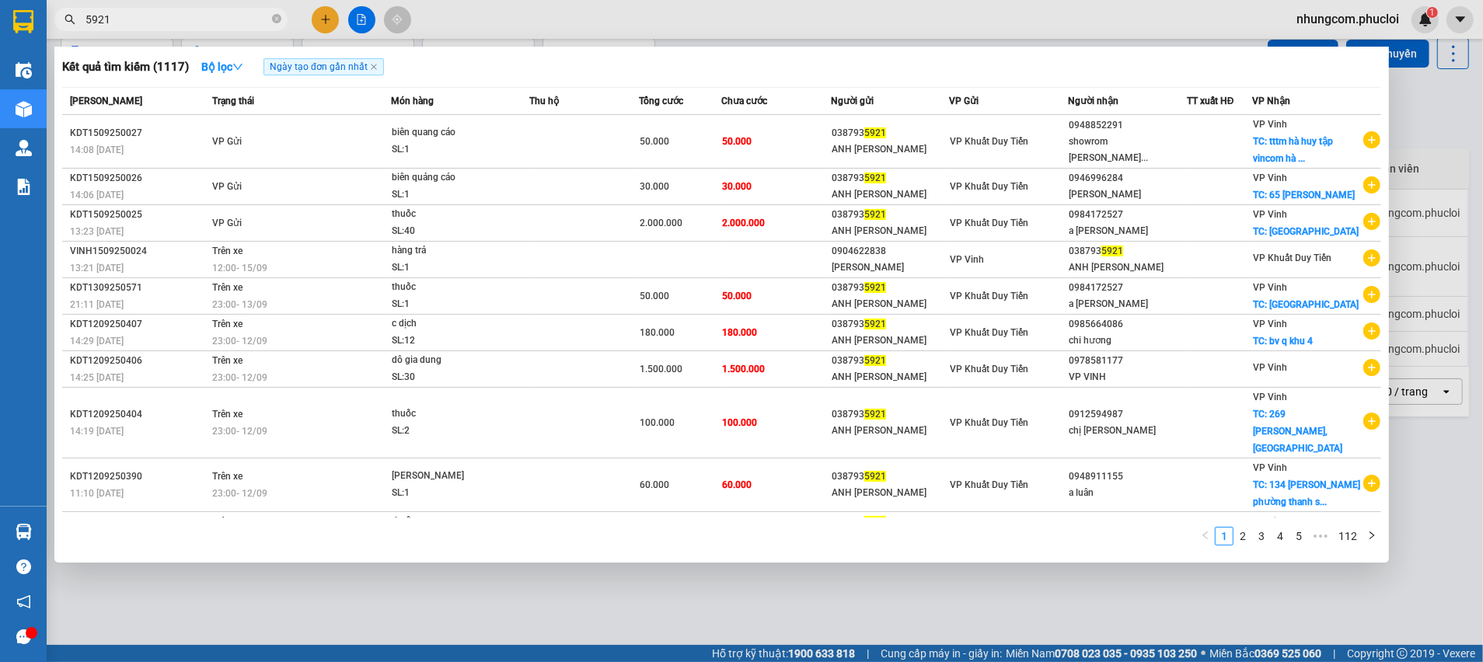
click at [94, 22] on input "5921" at bounding box center [176, 19] width 183 height 17
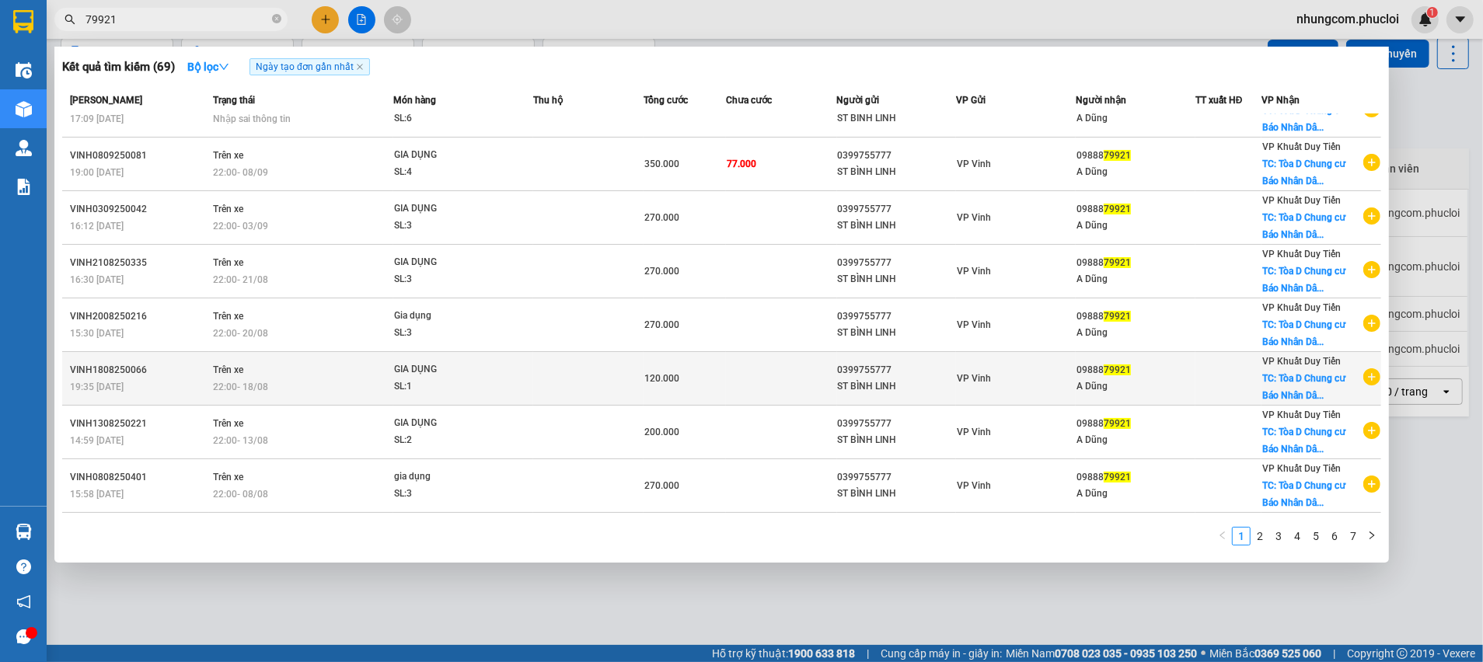
scroll to position [117, 0]
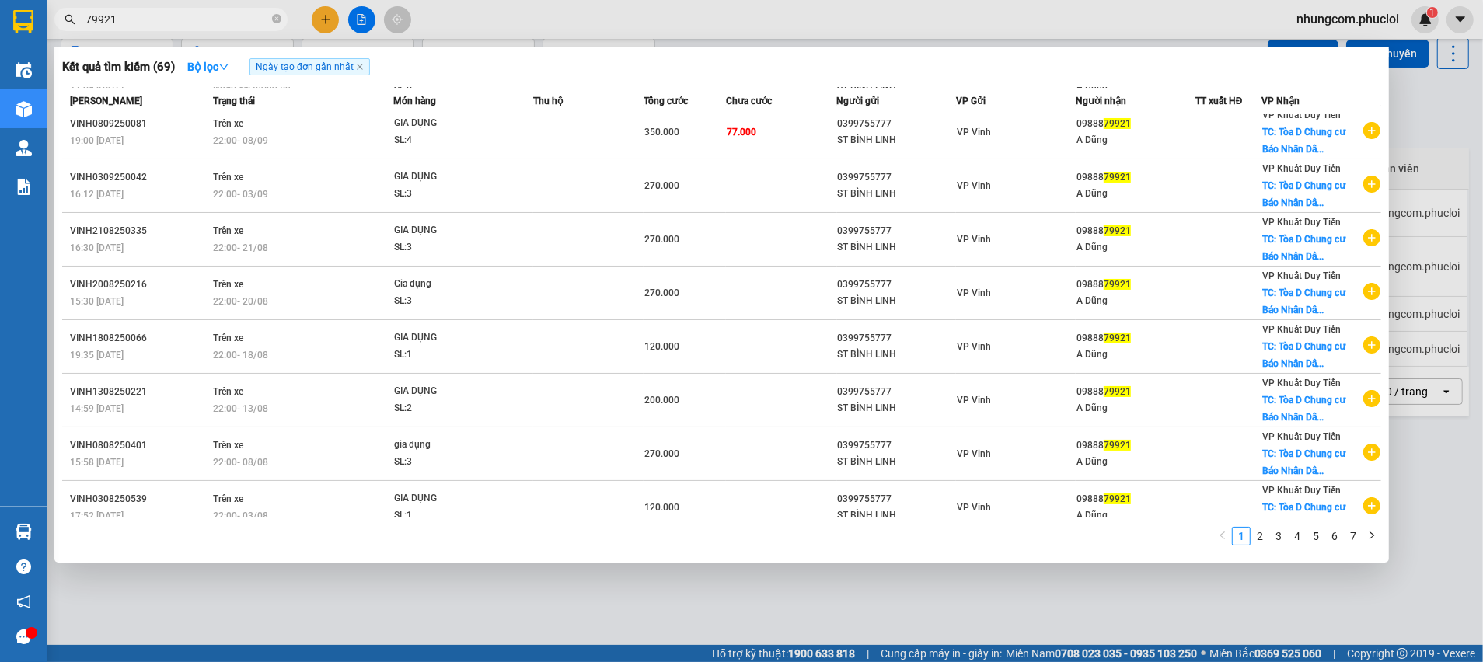
type input "79921"
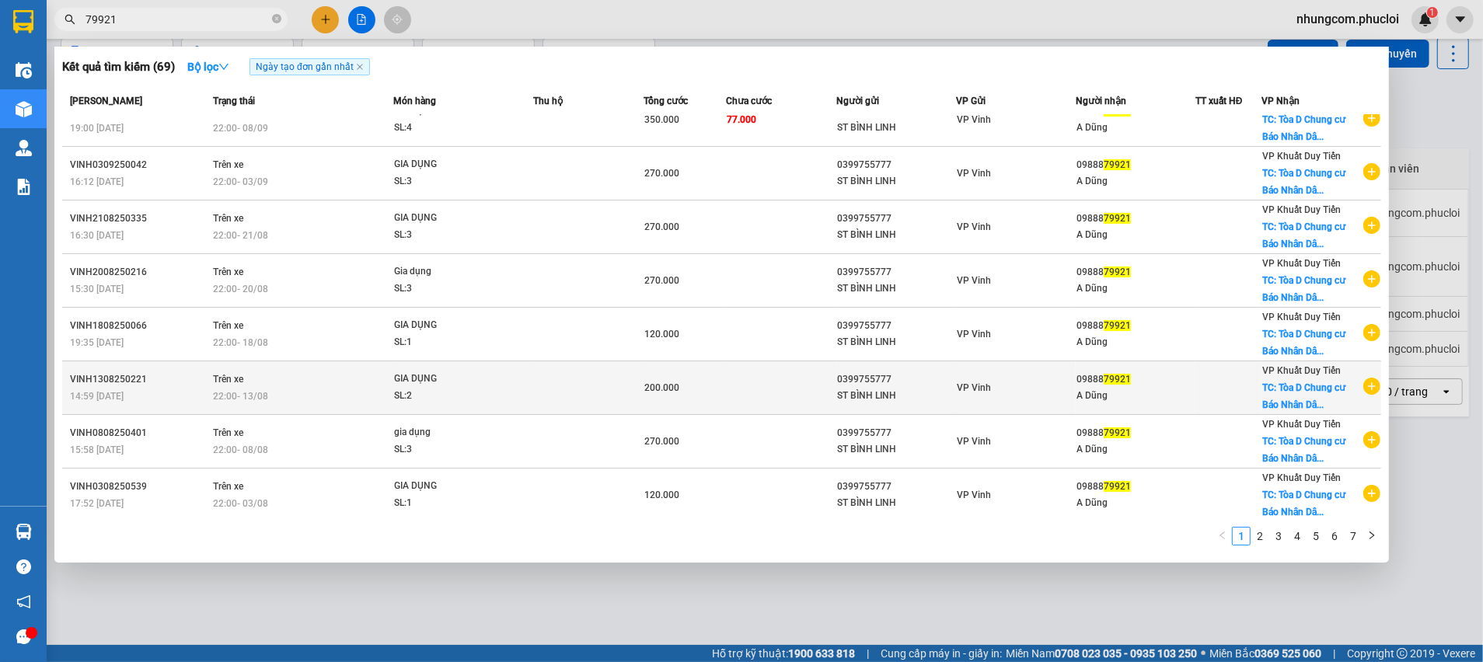
scroll to position [132, 0]
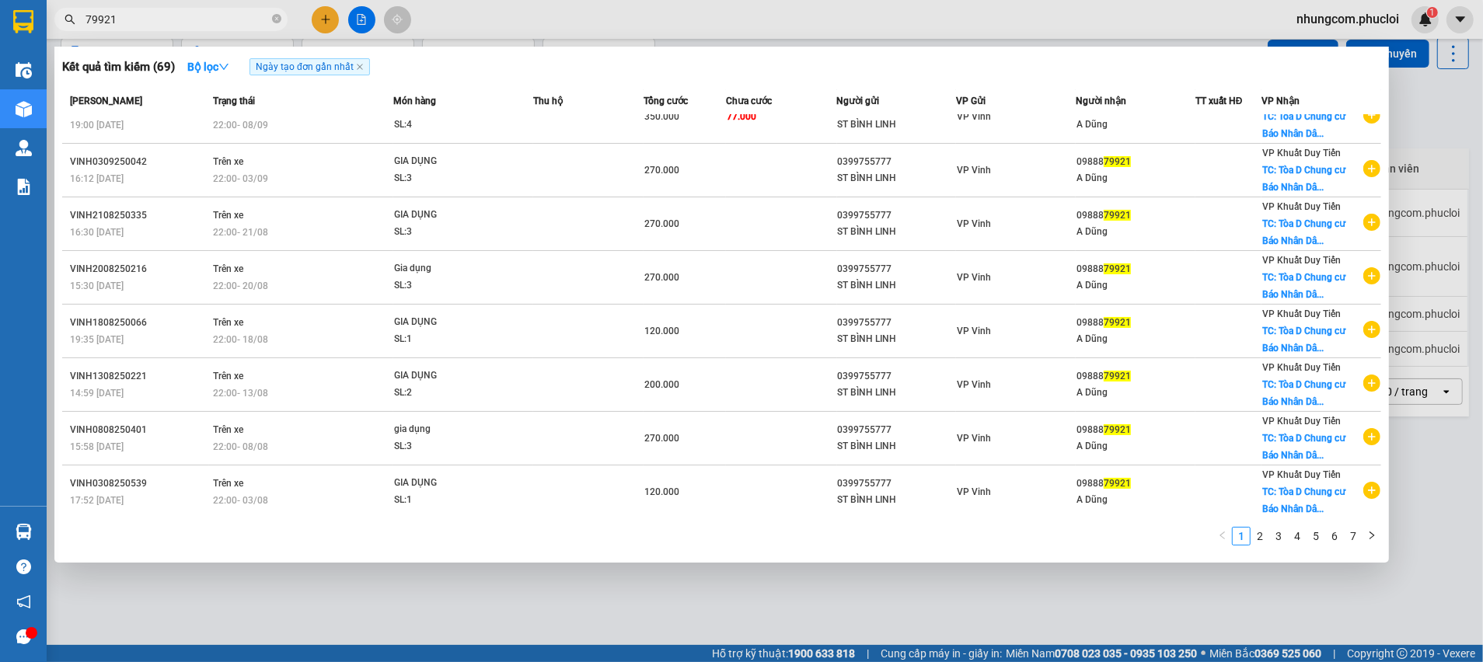
click at [323, 30] on div at bounding box center [741, 331] width 1483 height 662
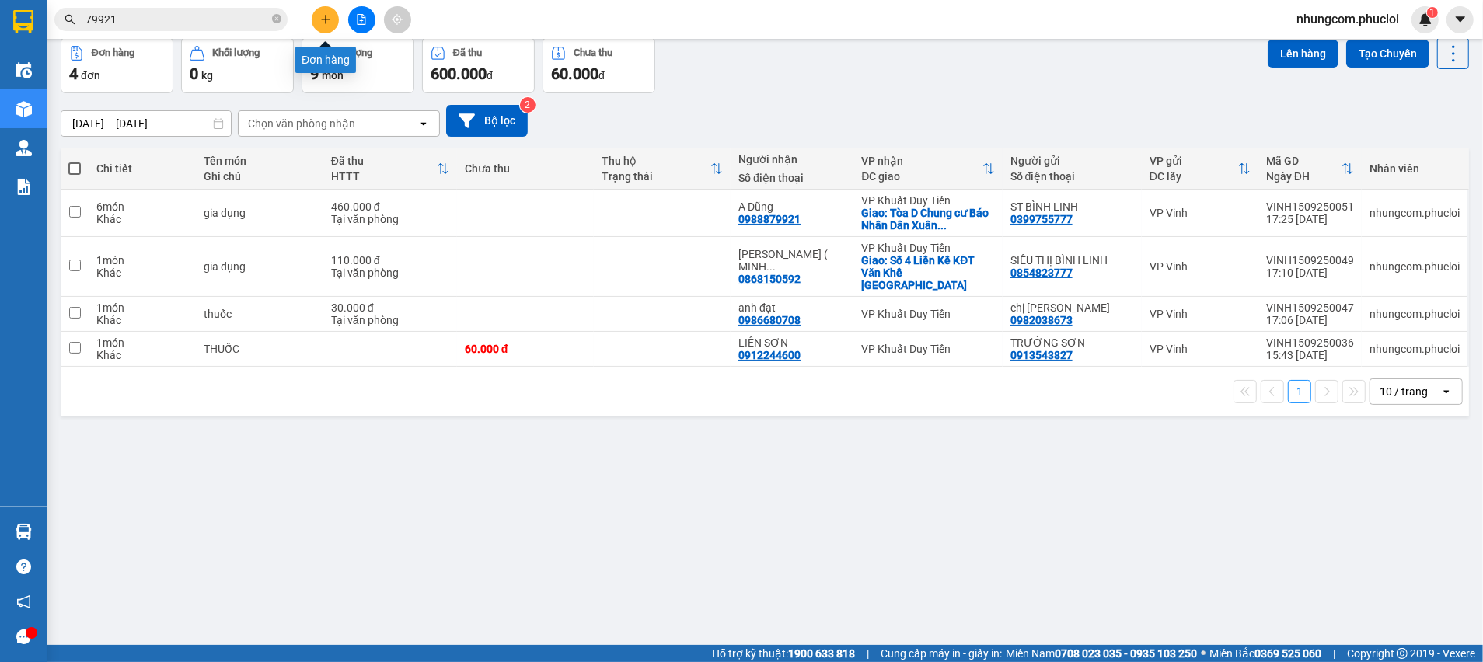
click at [323, 27] on button at bounding box center [325, 19] width 27 height 27
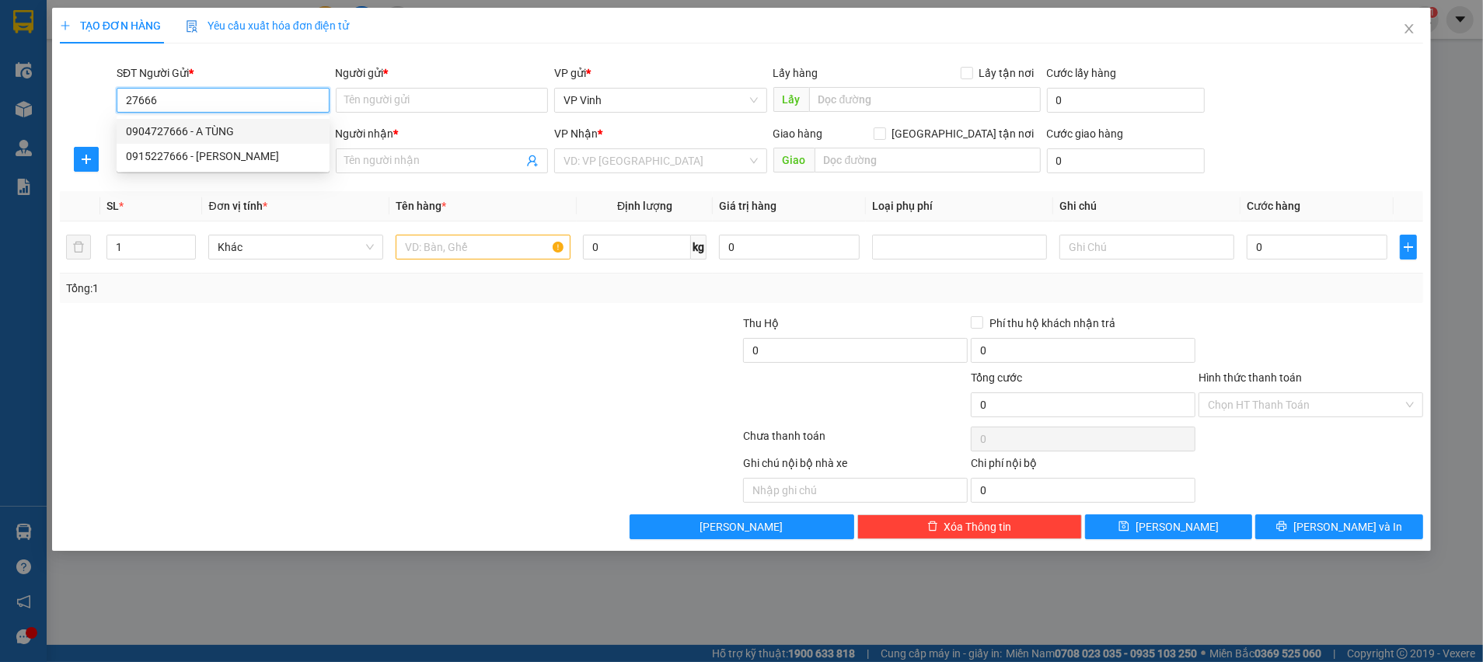
click at [240, 127] on div "0904727666 - A TÙNG" at bounding box center [223, 131] width 194 height 17
type input "0904727666"
type input "A TÙNG"
type input "0904727666"
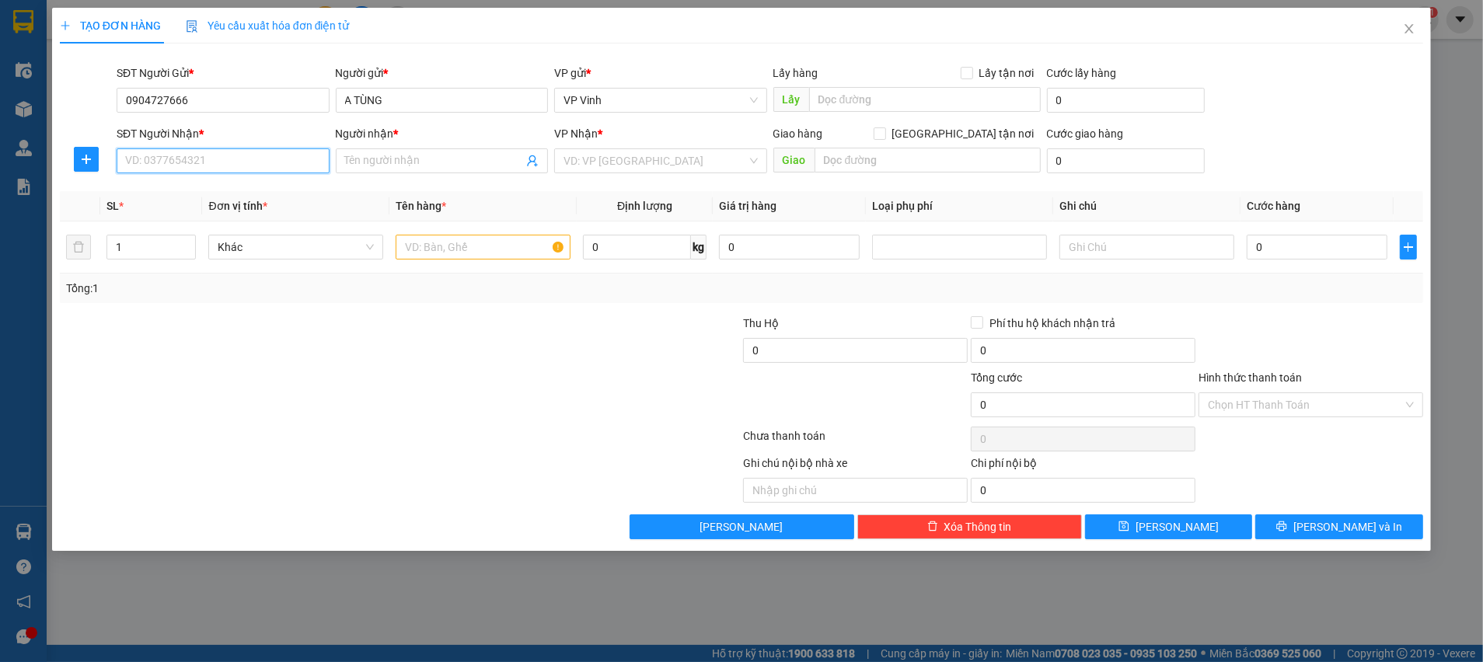
click at [302, 164] on input "SĐT Người Nhận *" at bounding box center [223, 160] width 213 height 25
click at [294, 164] on input "SĐT Người Nhận *" at bounding box center [223, 160] width 213 height 25
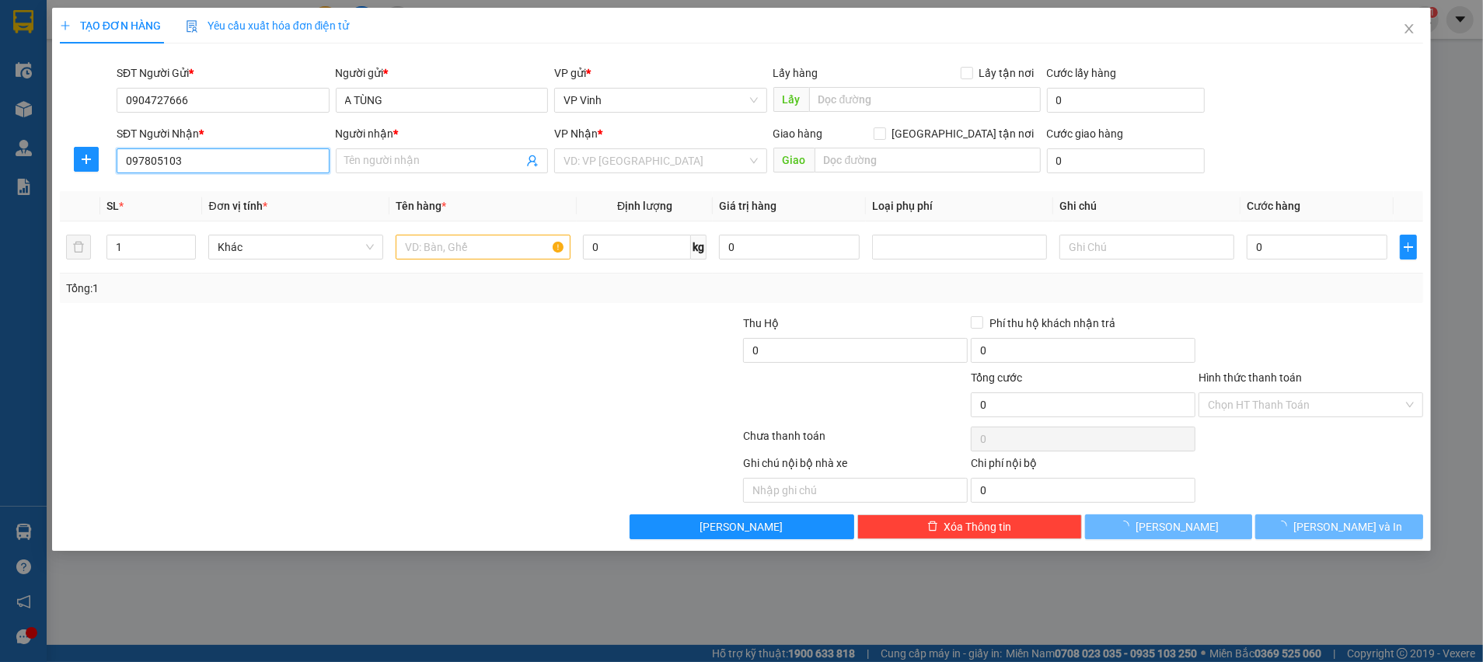
type input "0978051035"
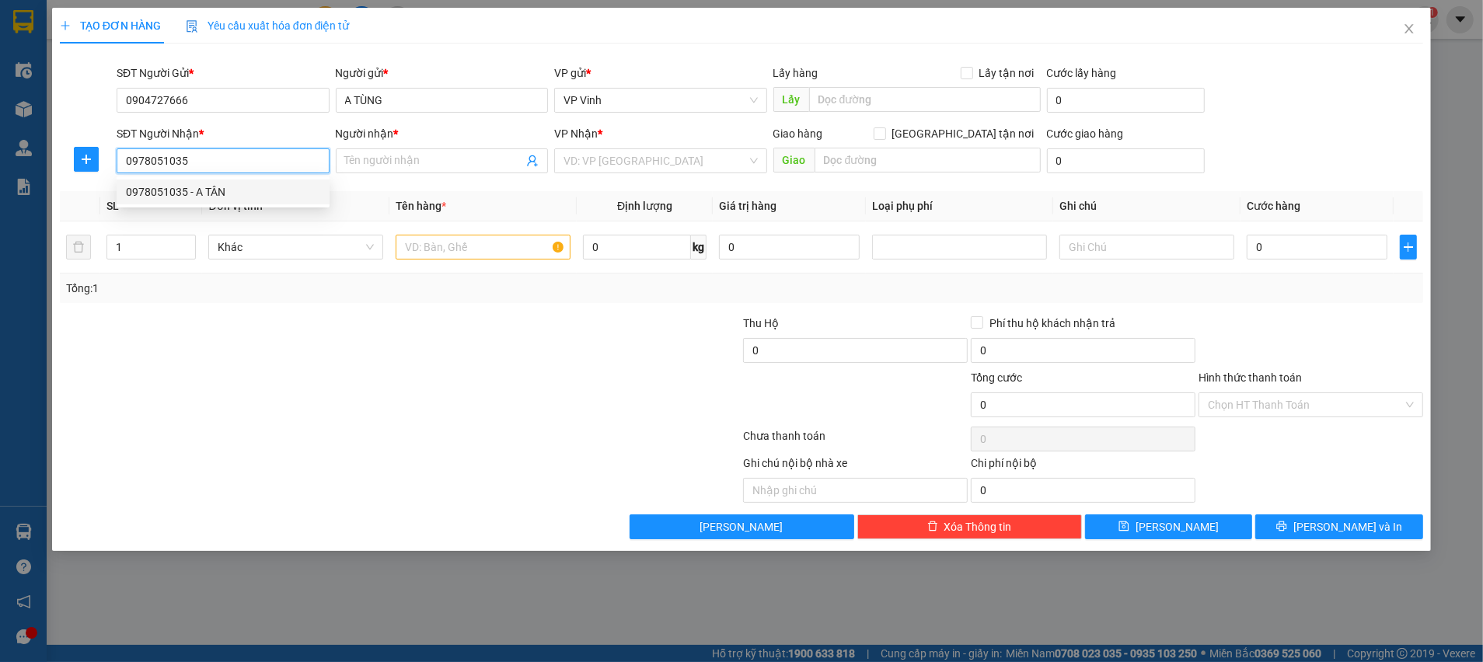
drag, startPoint x: 277, startPoint y: 201, endPoint x: 282, endPoint y: 211, distance: 11.1
click at [277, 201] on div "0978051035 - A TÂN" at bounding box center [223, 192] width 213 height 25
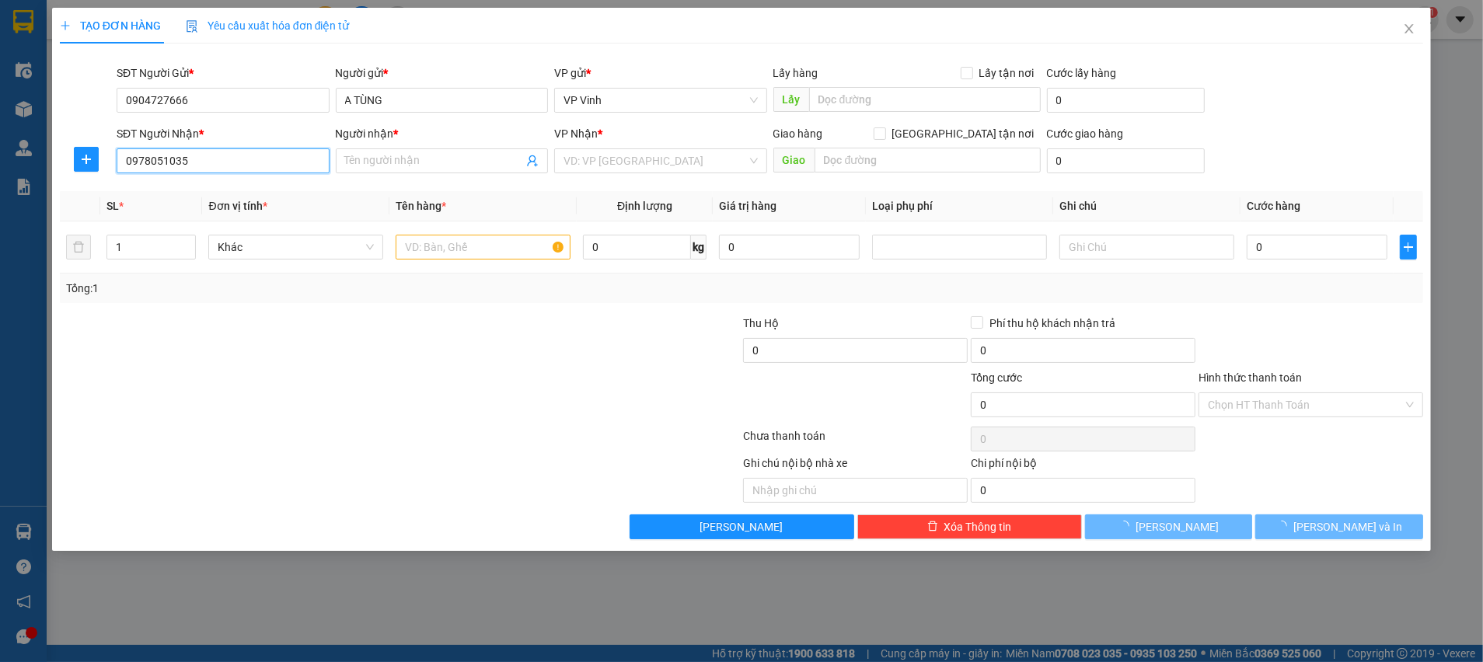
type input "A TÂN"
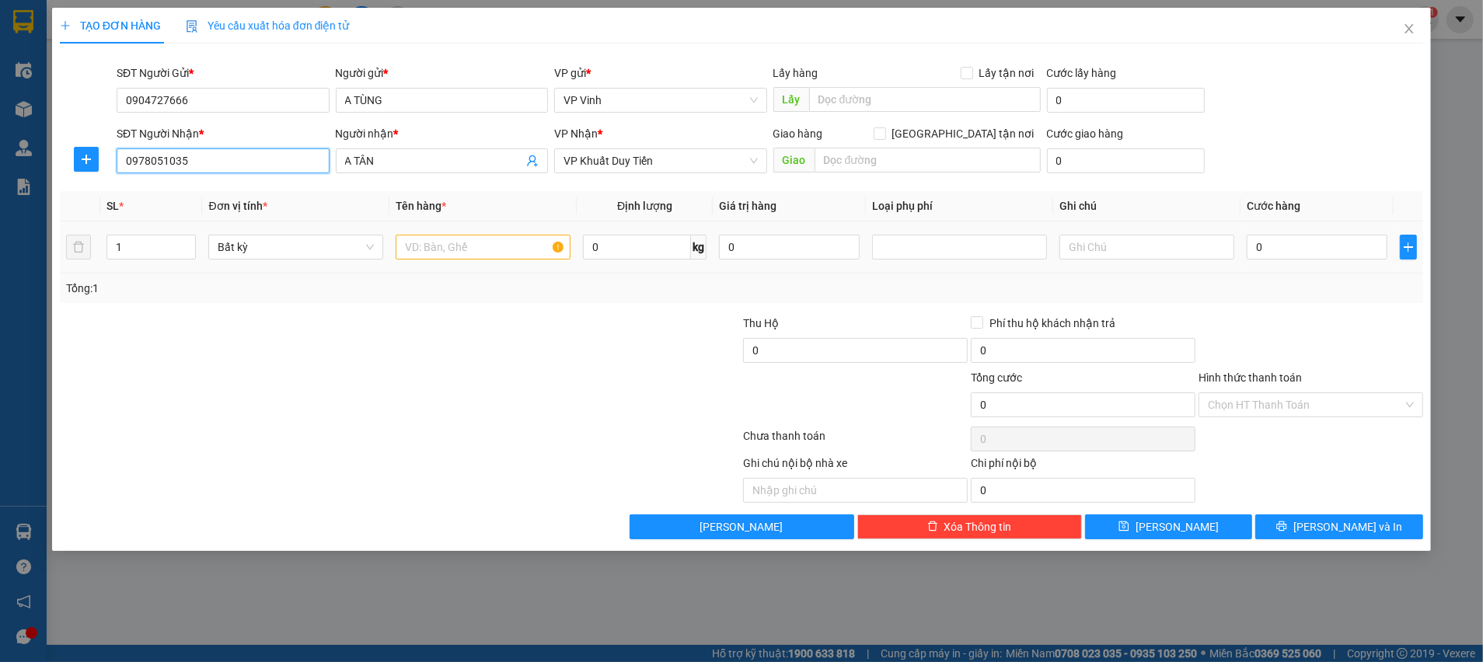
type input "0978051035"
click at [487, 242] on input "text" at bounding box center [483, 247] width 175 height 25
type input "giấy tờ"
click at [1380, 249] on input "0" at bounding box center [1317, 247] width 141 height 25
type input "3"
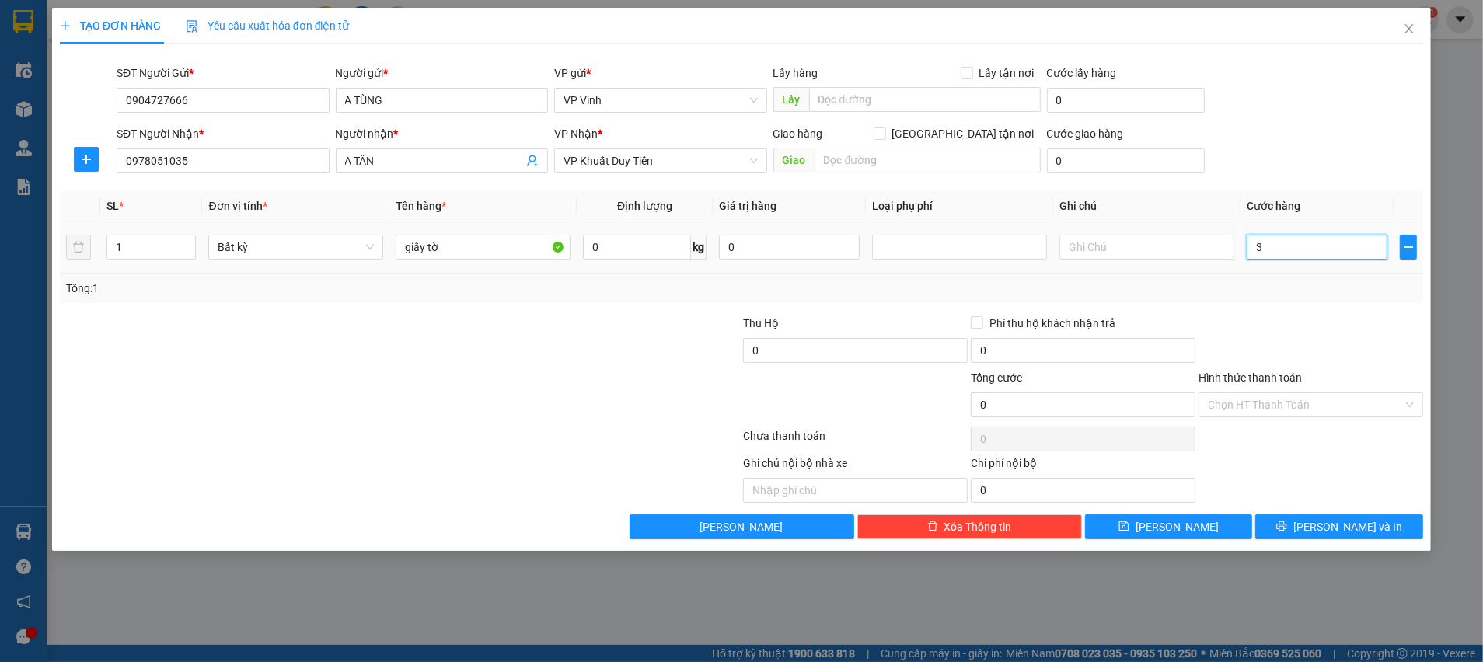
type input "3"
type input "30"
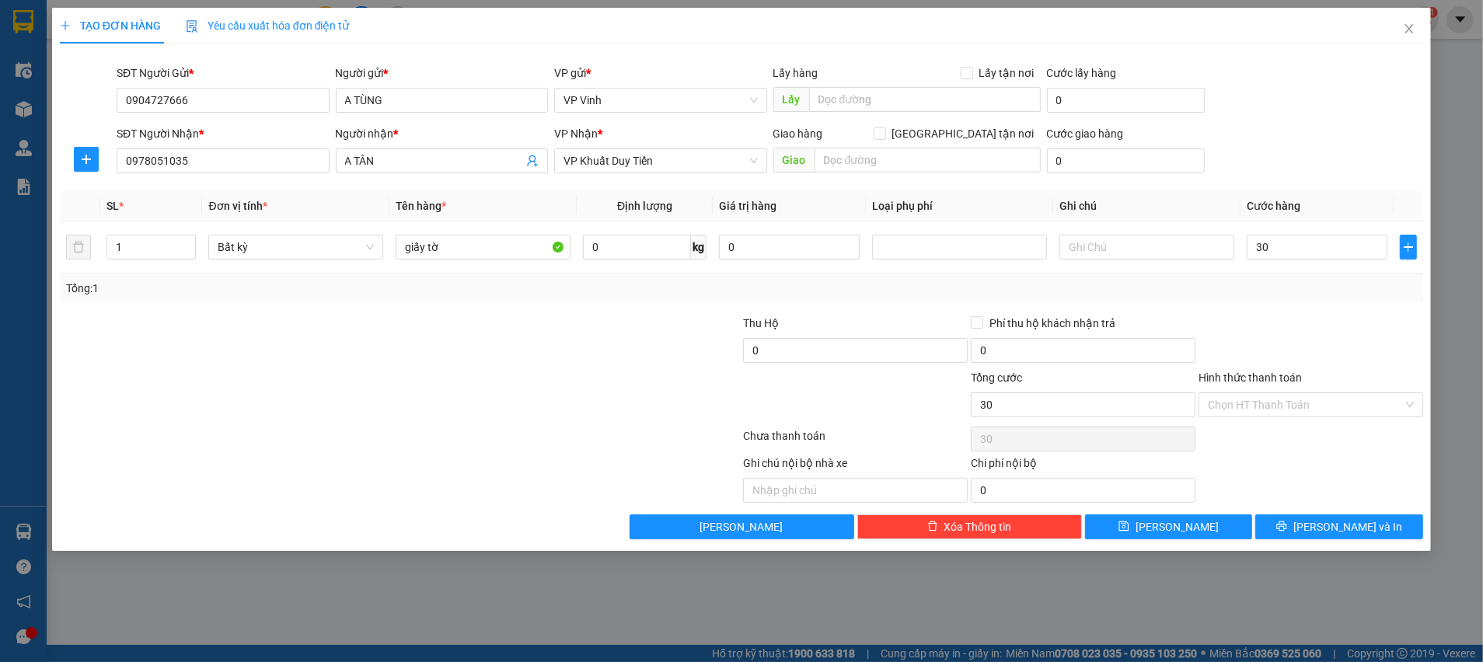
type input "30.000"
click at [1331, 296] on div "Tổng: 1" at bounding box center [741, 289] width 1363 height 30
drag, startPoint x: 1312, startPoint y: 402, endPoint x: 1306, endPoint y: 417, distance: 16.5
click at [1312, 403] on input "Hình thức thanh toán" at bounding box center [1305, 404] width 195 height 23
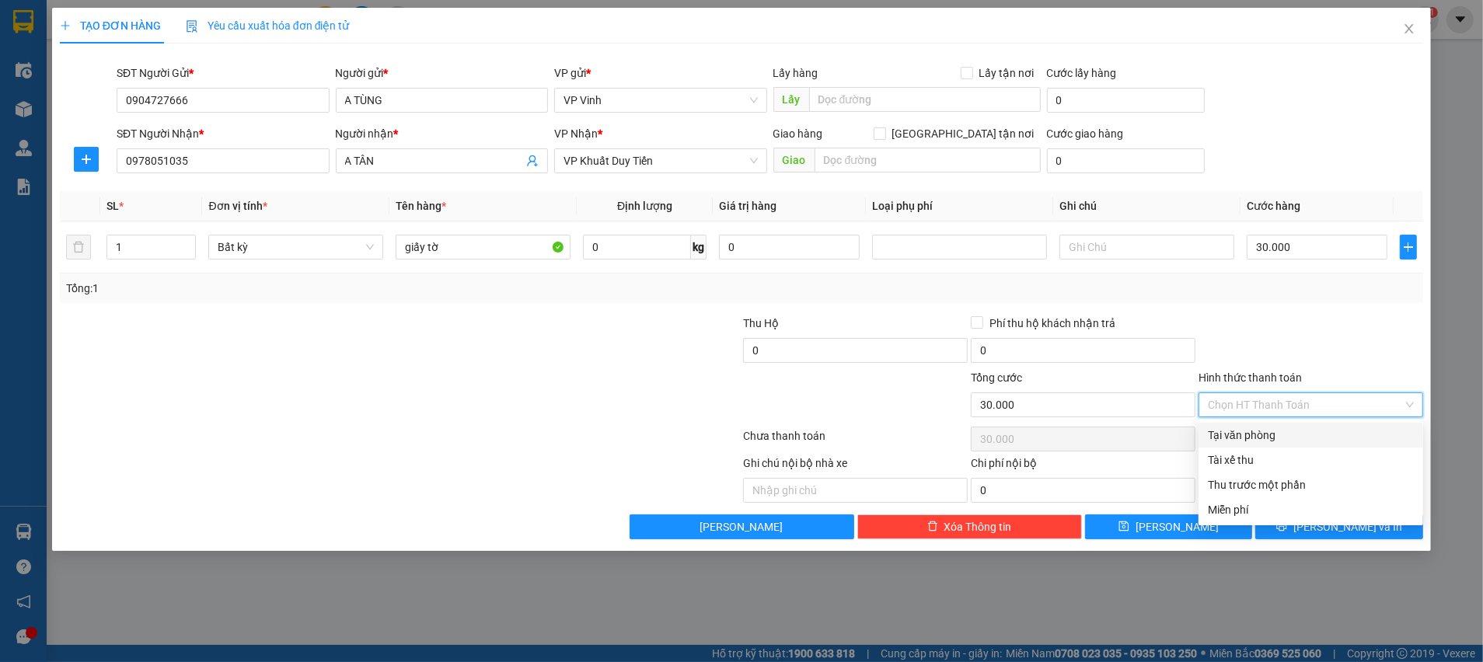
click at [1302, 431] on div "Tại văn phòng" at bounding box center [1311, 435] width 206 height 17
type input "0"
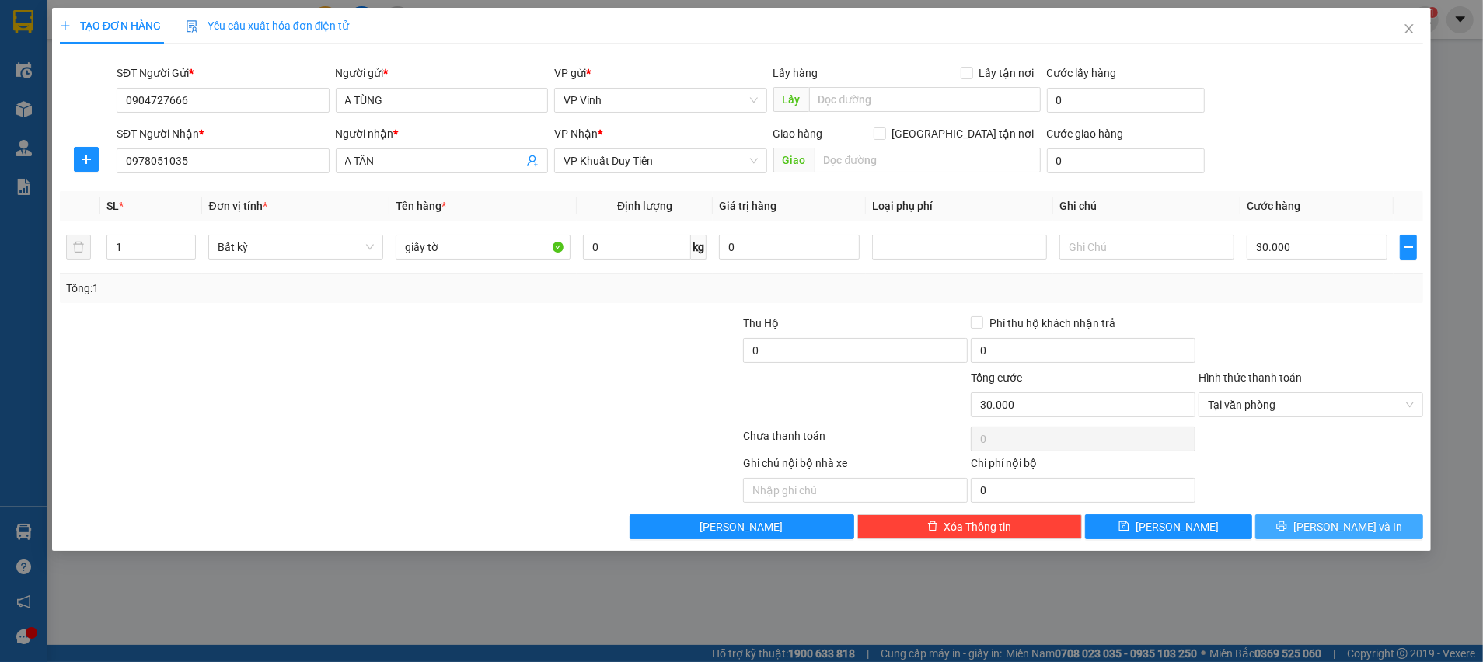
click at [1279, 518] on button "Lưu và In" at bounding box center [1339, 526] width 168 height 25
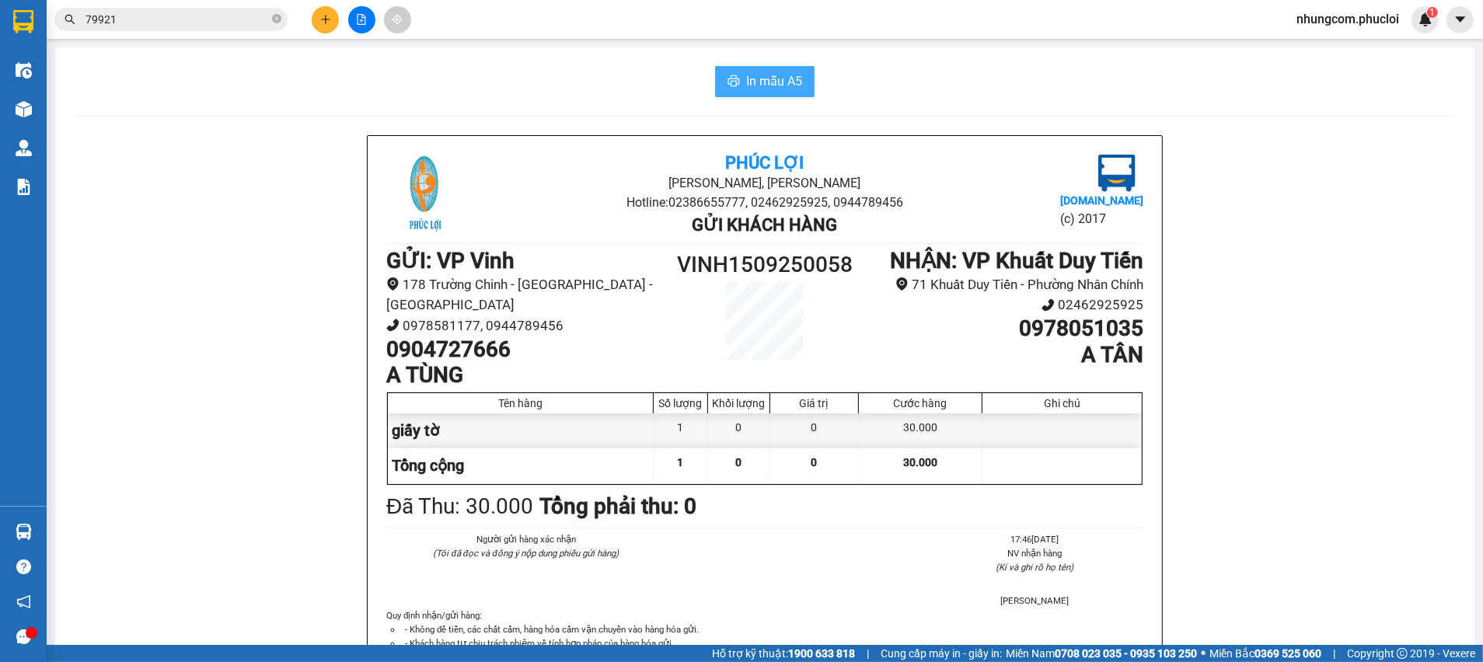
click at [748, 72] on span "In mẫu A5" at bounding box center [774, 81] width 56 height 19
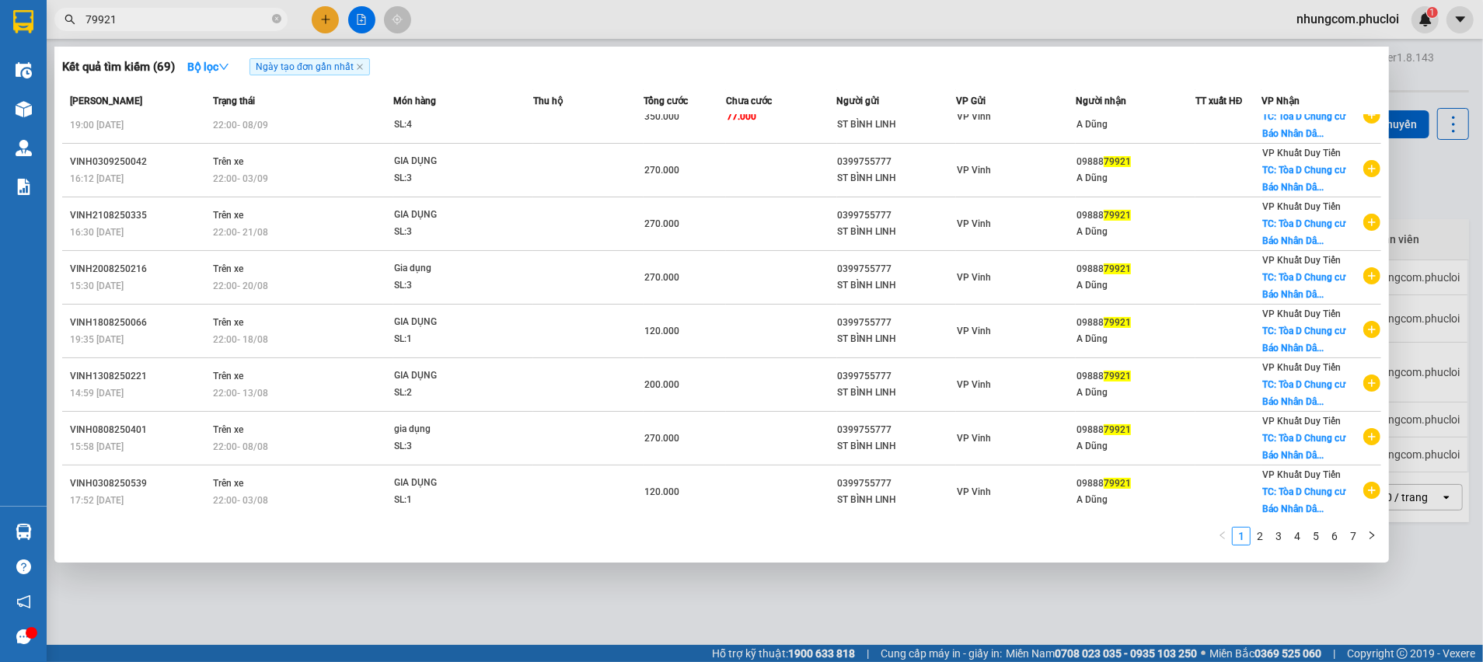
click at [244, 30] on span "79921" at bounding box center [170, 19] width 233 height 23
click at [229, 14] on input "79921" at bounding box center [176, 19] width 183 height 17
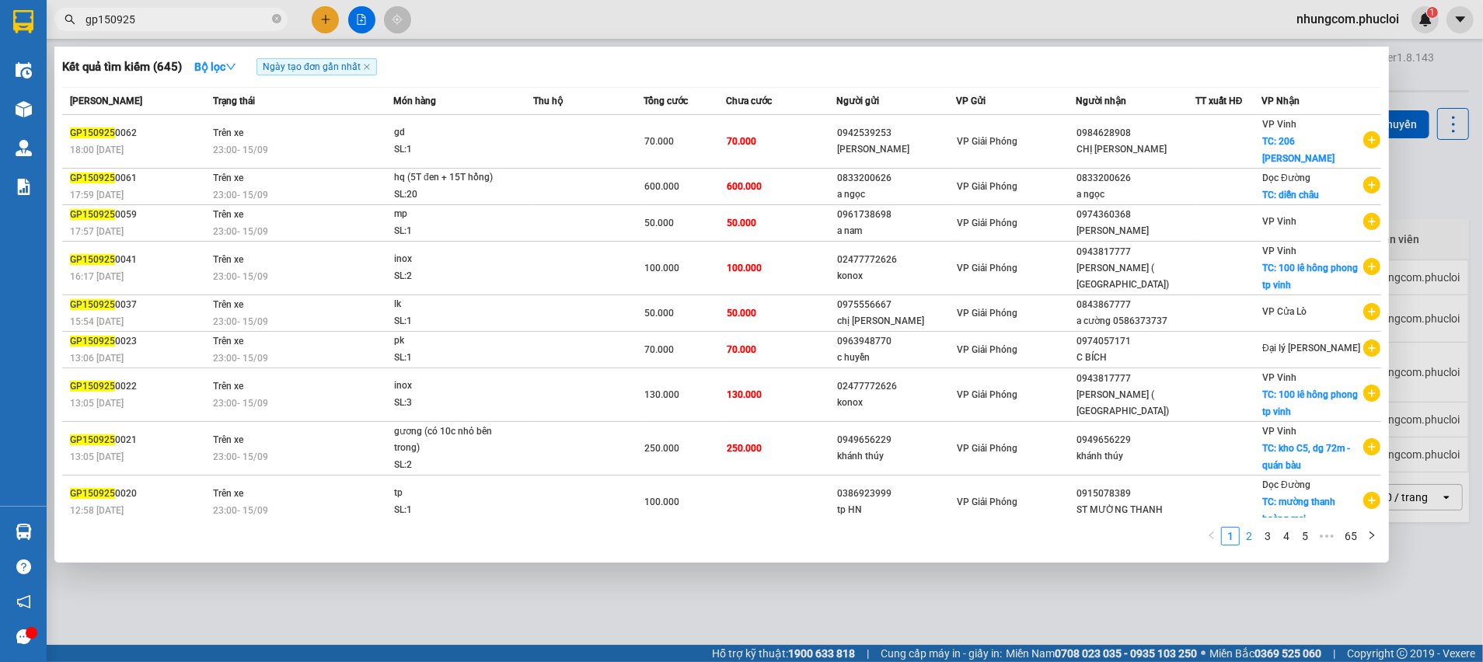
click at [1251, 535] on link "2" at bounding box center [1248, 536] width 17 height 17
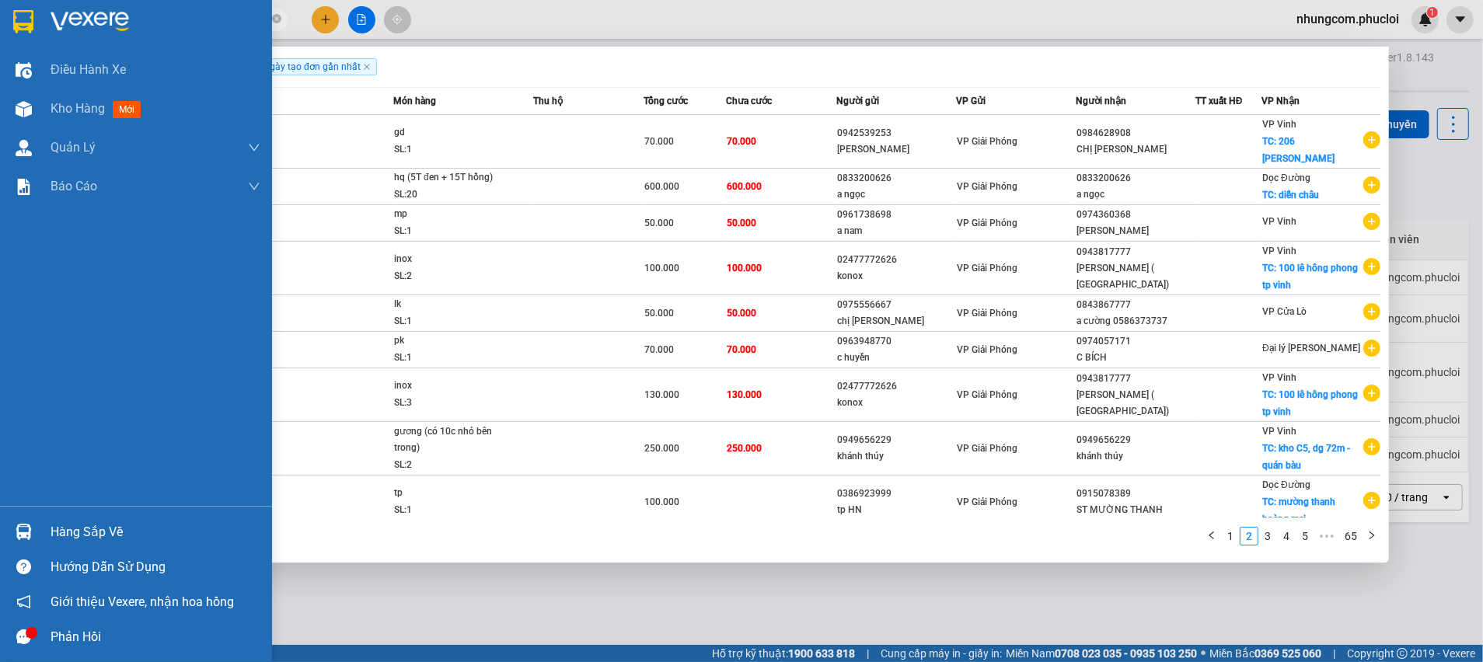
click at [35, 546] on div "Hàng sắp về" at bounding box center [136, 531] width 272 height 35
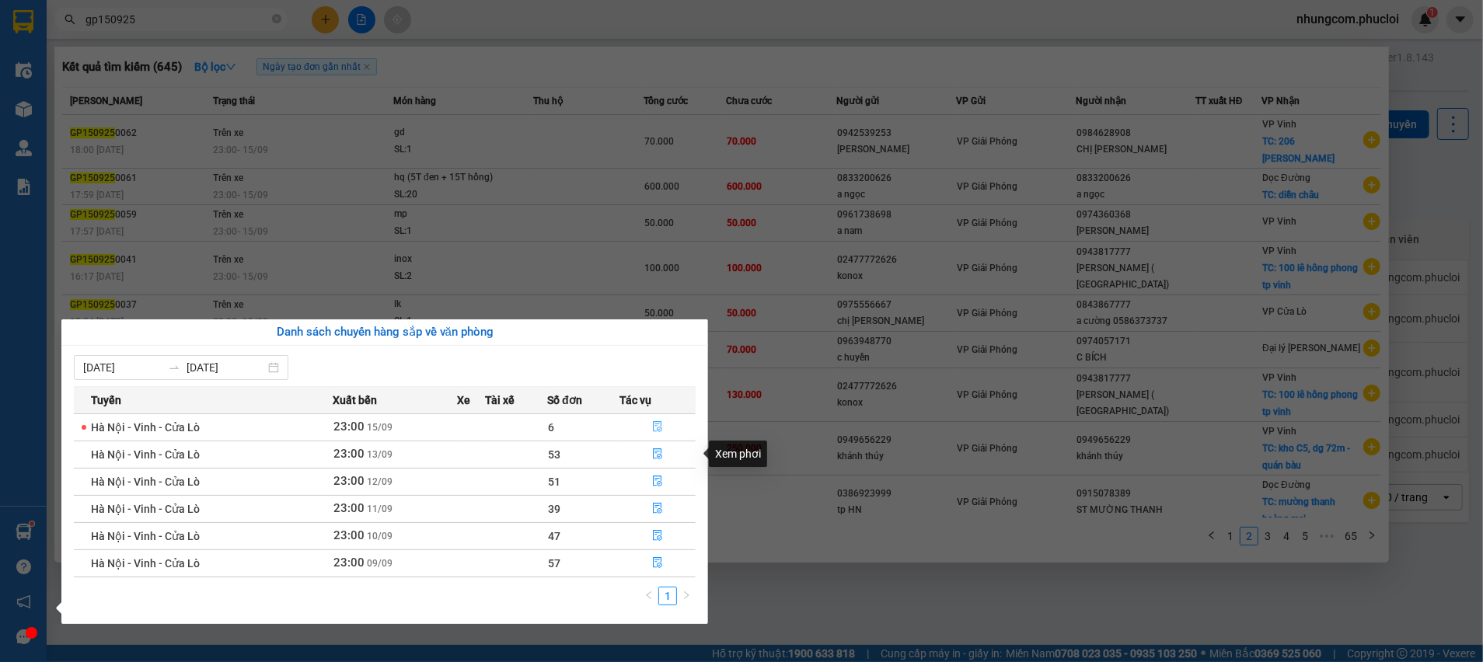
click at [658, 434] on button "button" at bounding box center [657, 427] width 75 height 25
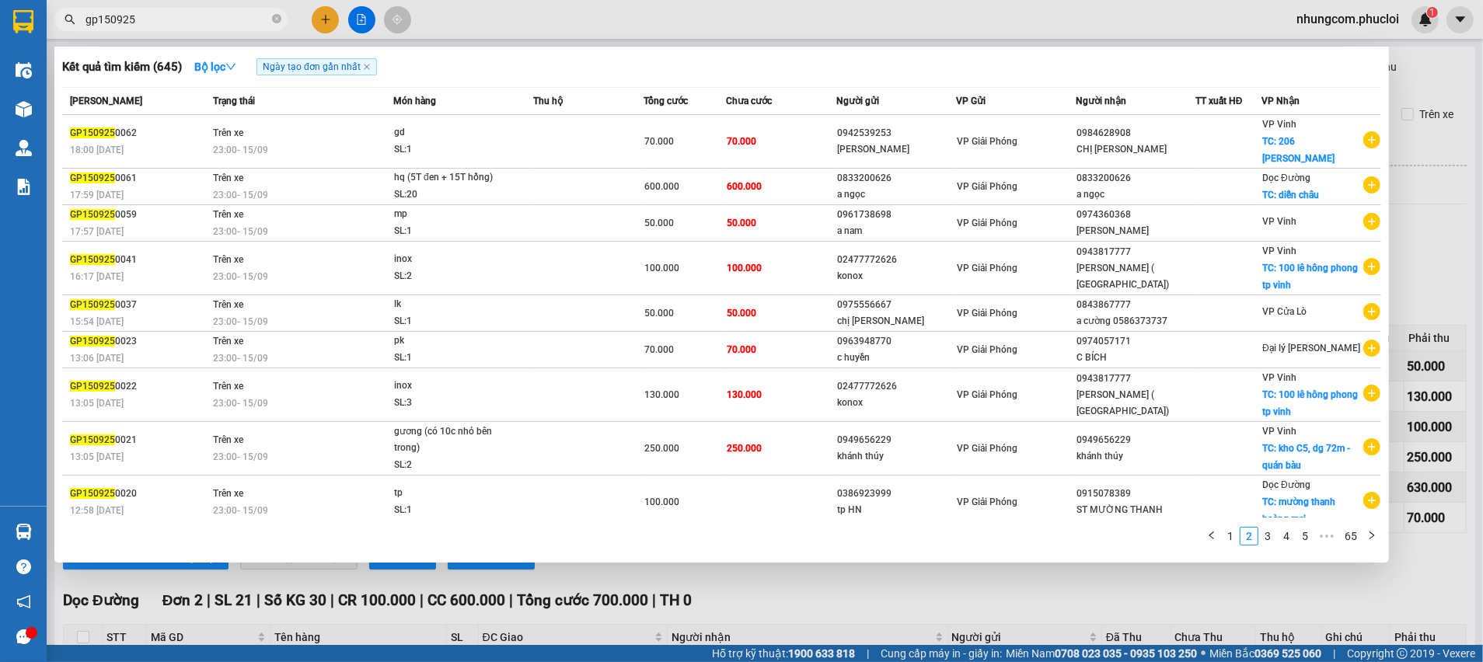
click at [1425, 252] on div at bounding box center [741, 331] width 1483 height 662
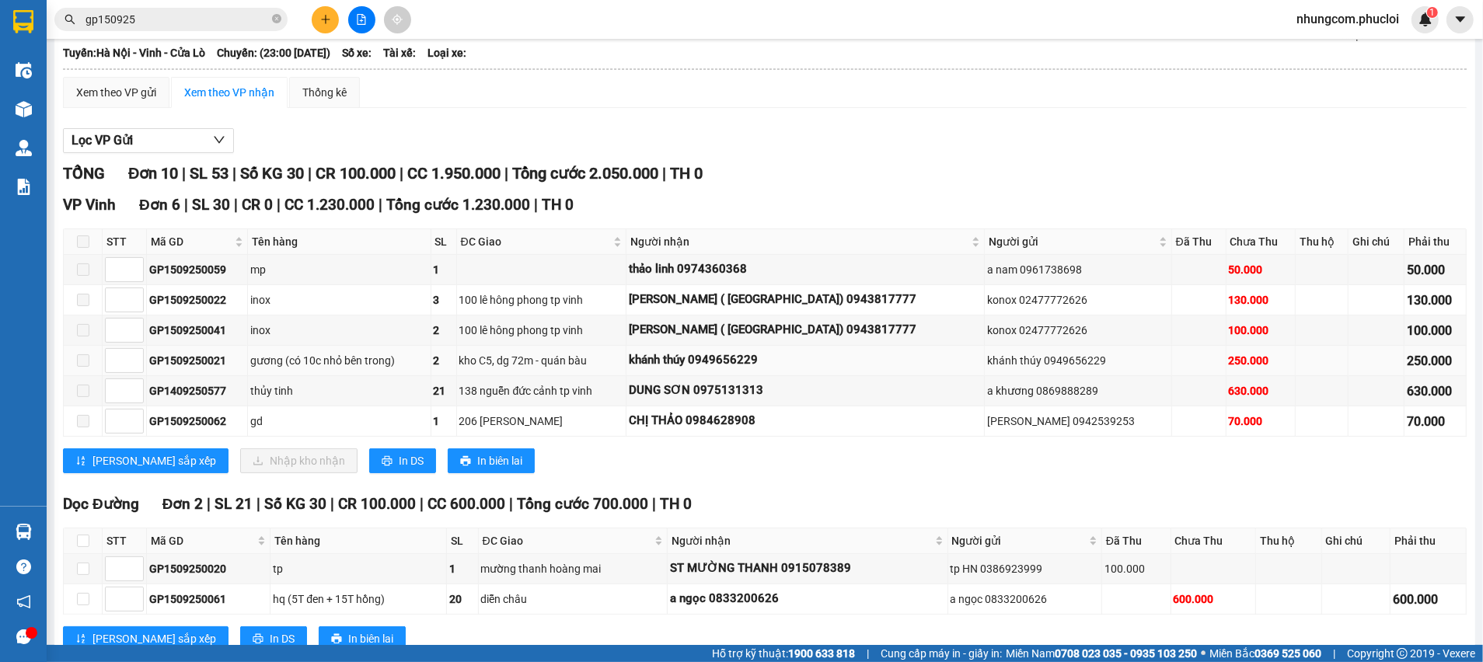
scroll to position [233, 0]
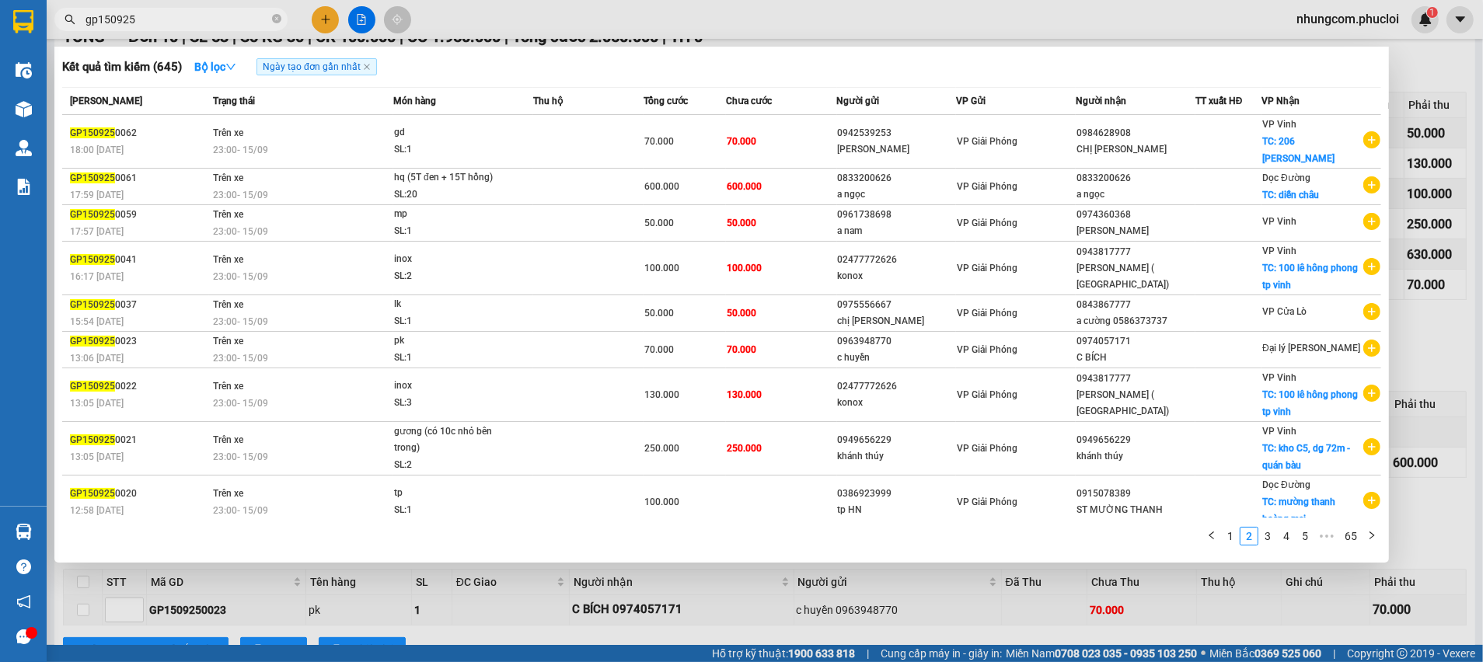
drag, startPoint x: 102, startPoint y: 24, endPoint x: 65, endPoint y: 23, distance: 37.3
click at [65, 23] on div "gp150925" at bounding box center [151, 19] width 303 height 23
click at [93, 25] on input "gp150925" at bounding box center [176, 19] width 183 height 17
drag, startPoint x: 96, startPoint y: 20, endPoint x: 77, endPoint y: 26, distance: 20.4
click at [77, 23] on span "gp150925" at bounding box center [170, 19] width 233 height 23
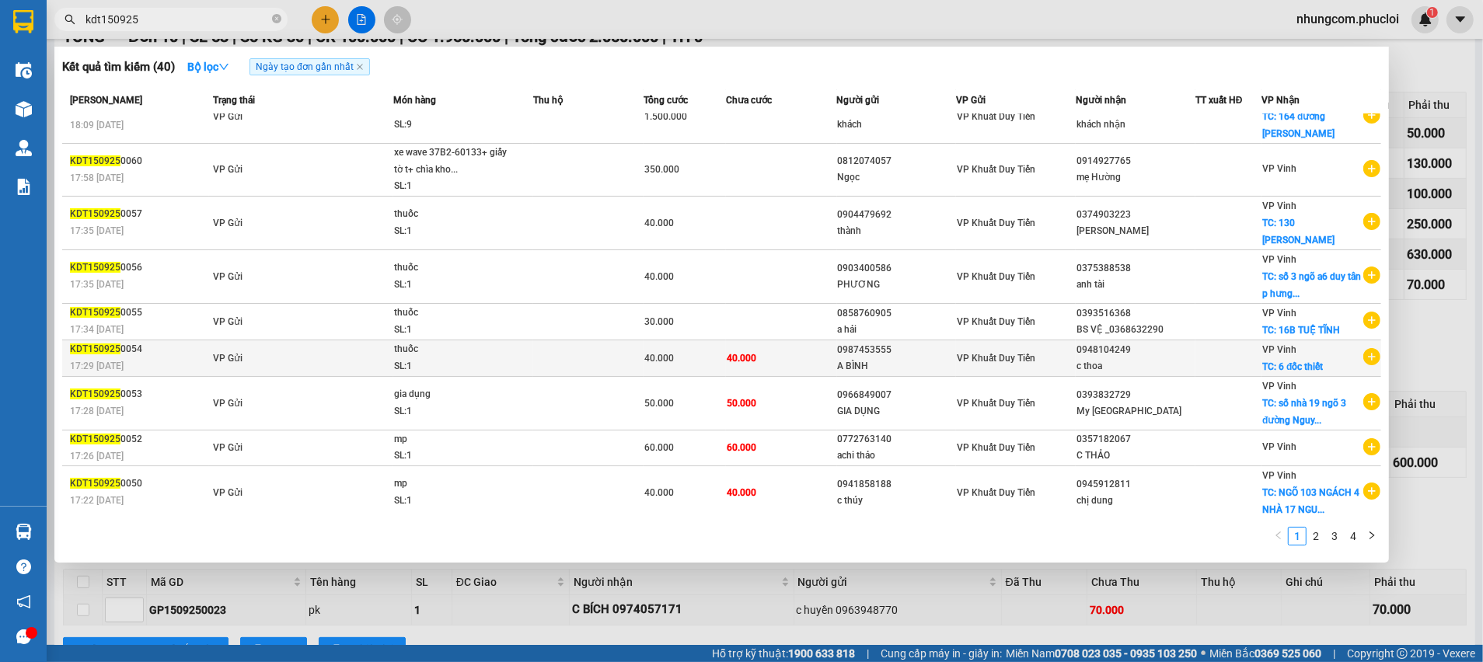
scroll to position [63, 0]
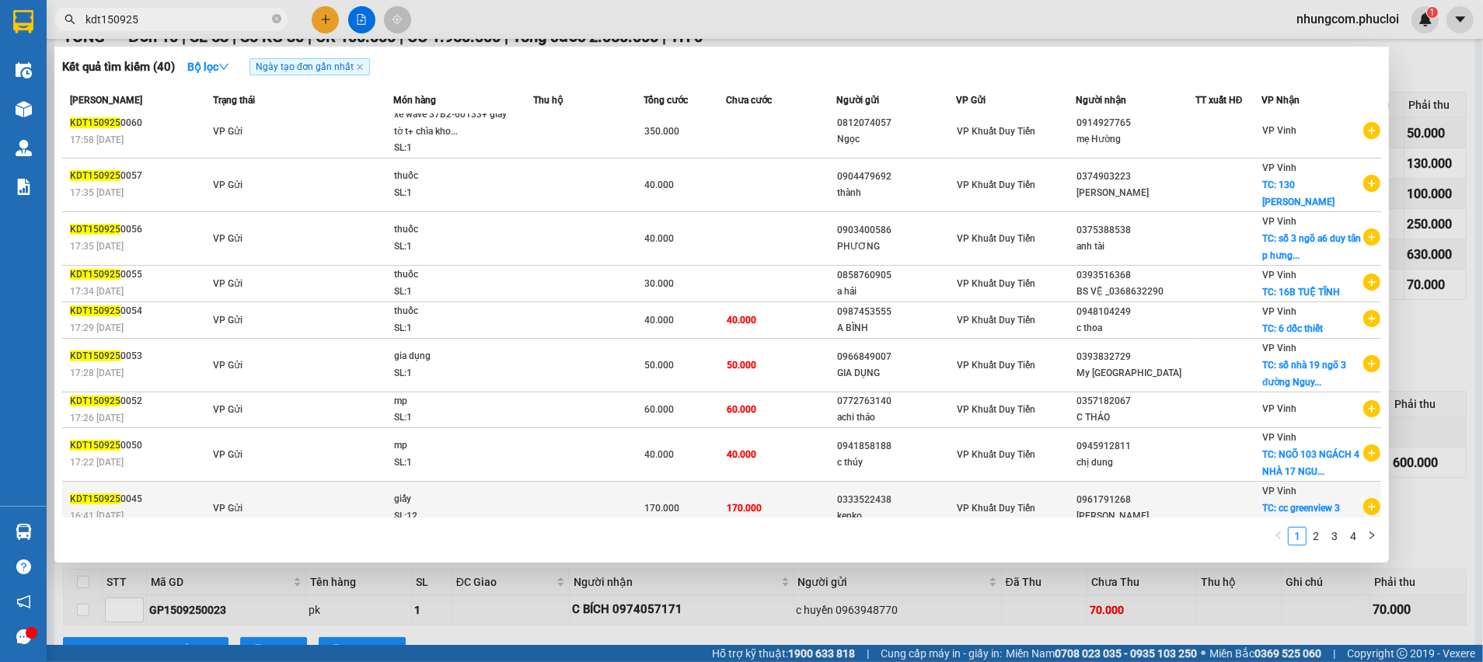
type input "kdt150925"
click at [675, 500] on div "170.000" at bounding box center [685, 508] width 82 height 17
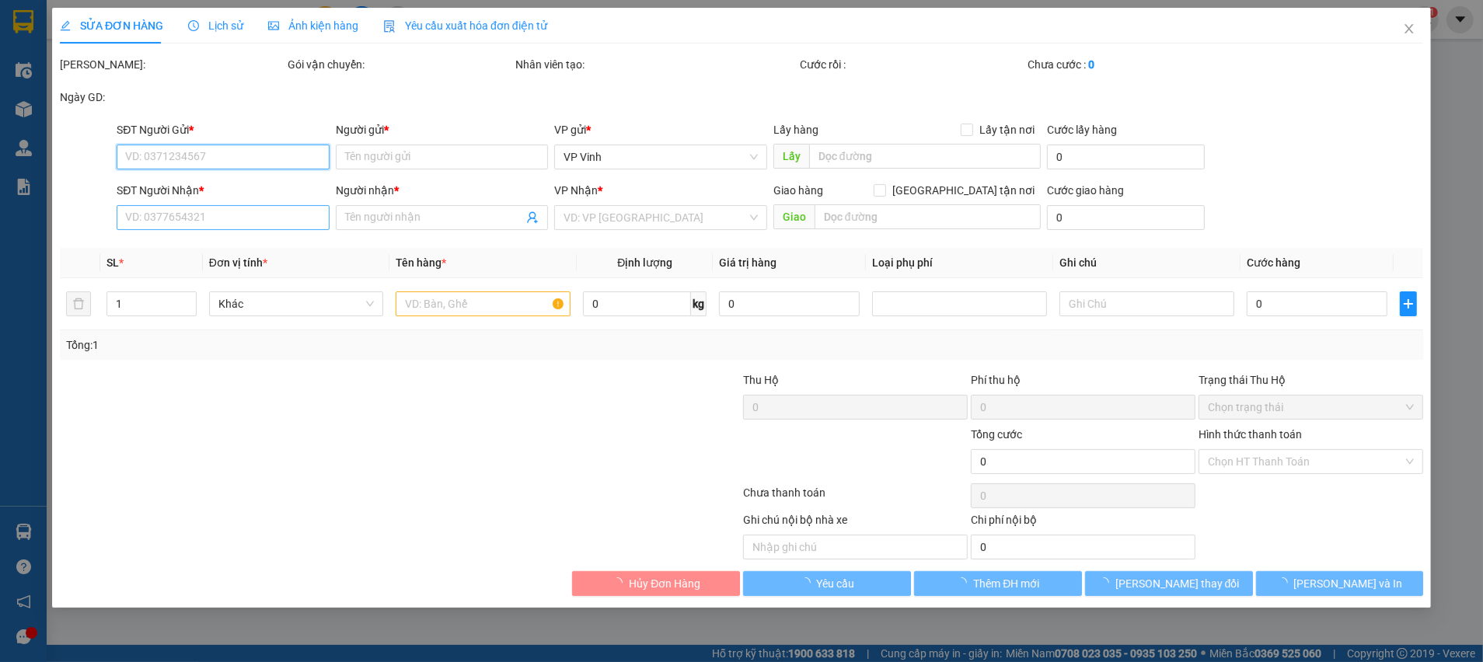
type input "0333522438"
type input "kenko"
type input "0961791268"
type input "quỳnh hoa"
checkbox input "true"
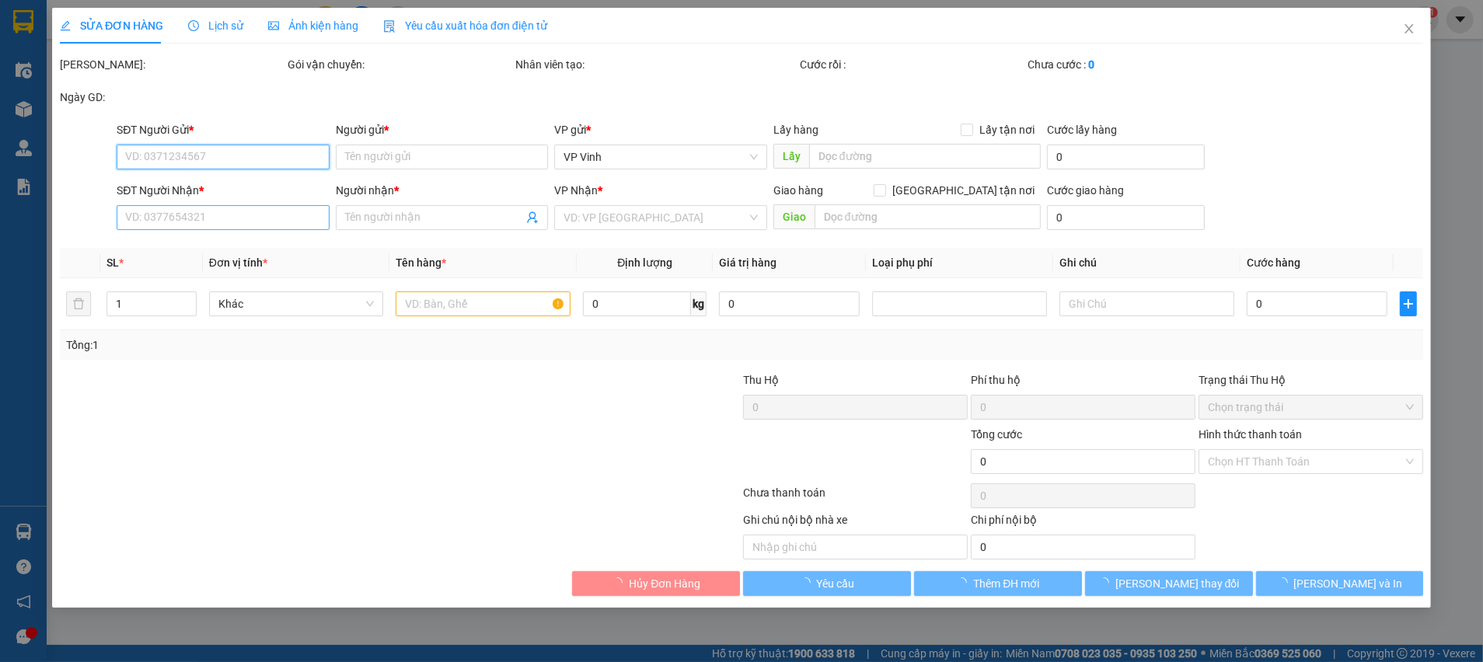
type input "cc greenview 3 đường Hoàng Nghĩa Lương"
type input "170.000"
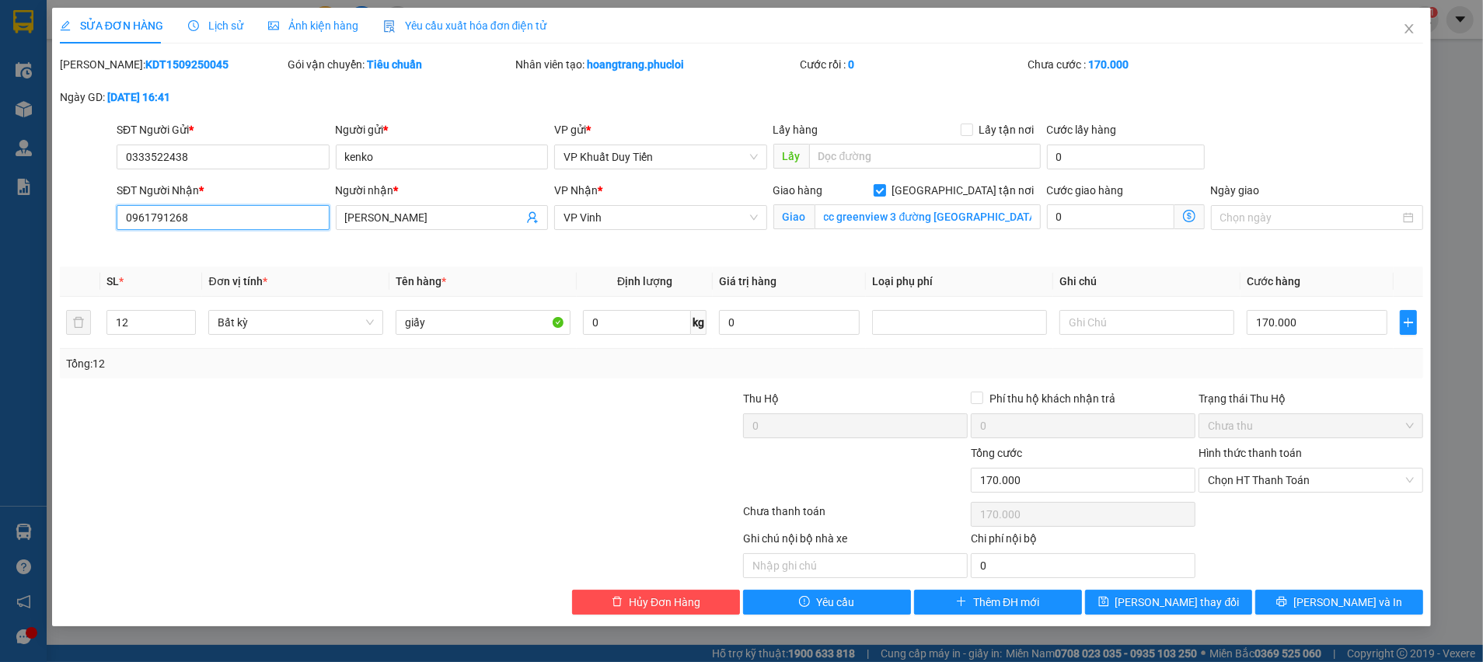
click at [239, 220] on input "0961791268" at bounding box center [223, 217] width 213 height 25
click at [1410, 26] on icon "close" at bounding box center [1409, 29] width 12 height 12
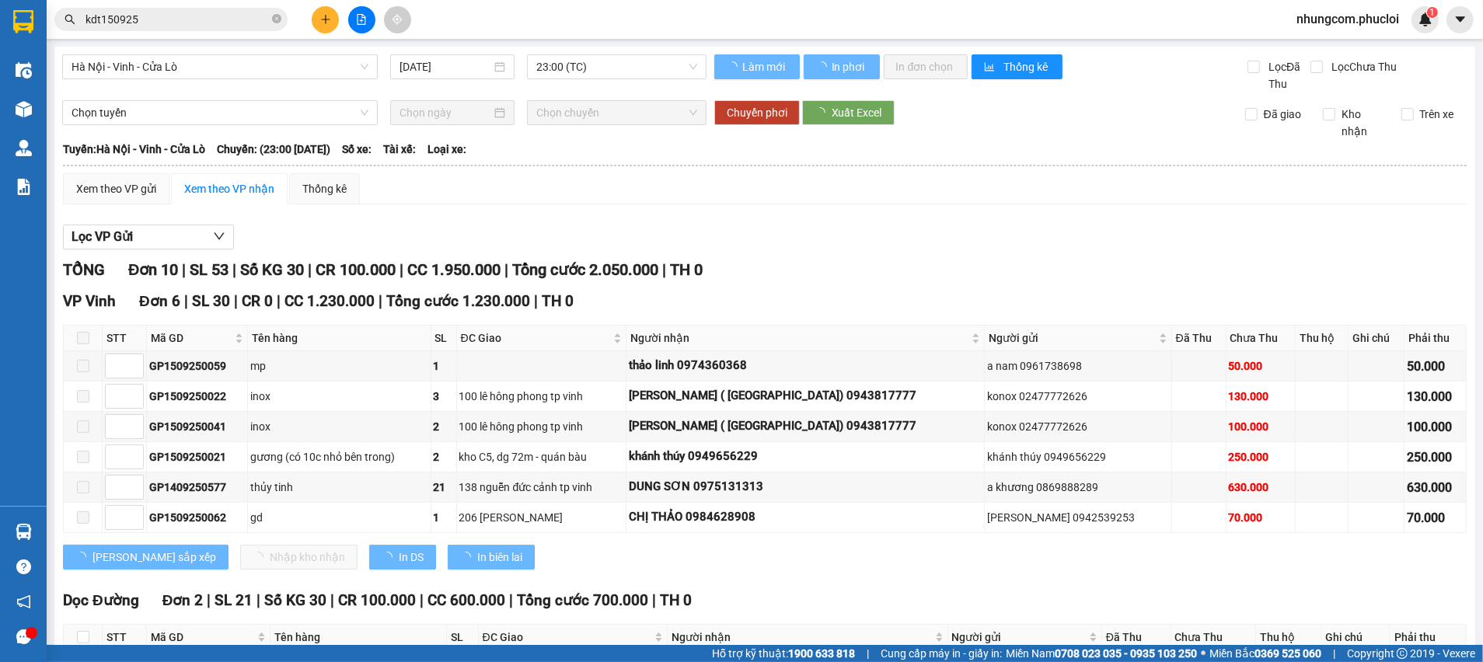
click at [217, 13] on input "kdt150925" at bounding box center [176, 19] width 183 height 17
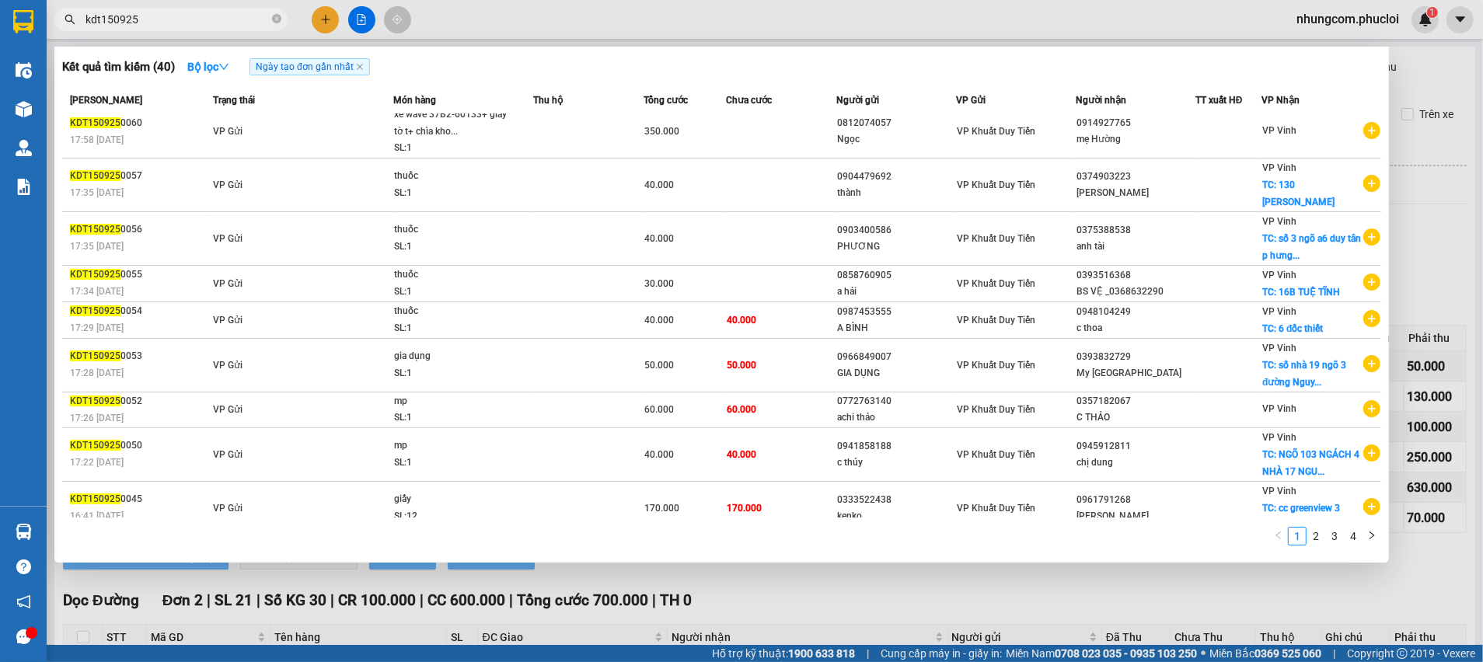
click at [217, 13] on input "kdt150925" at bounding box center [176, 19] width 183 height 17
paste input "0961791268"
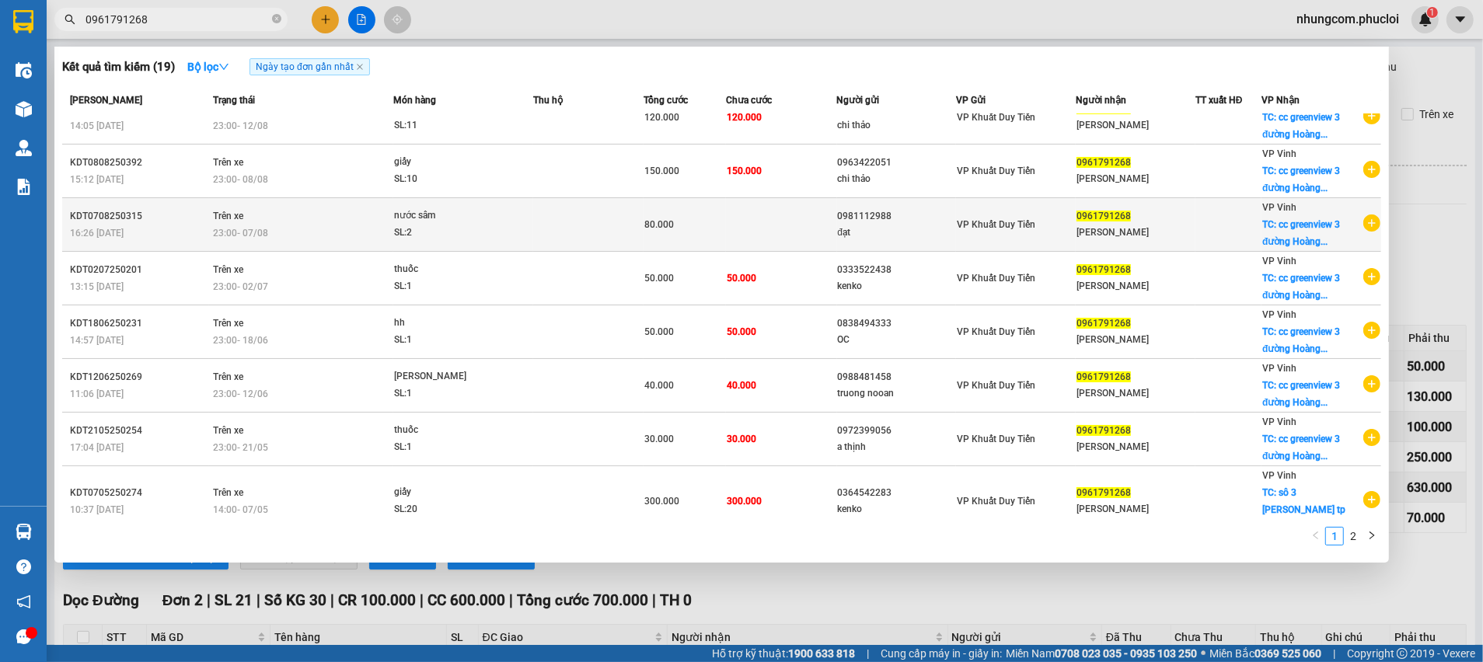
scroll to position [99, 0]
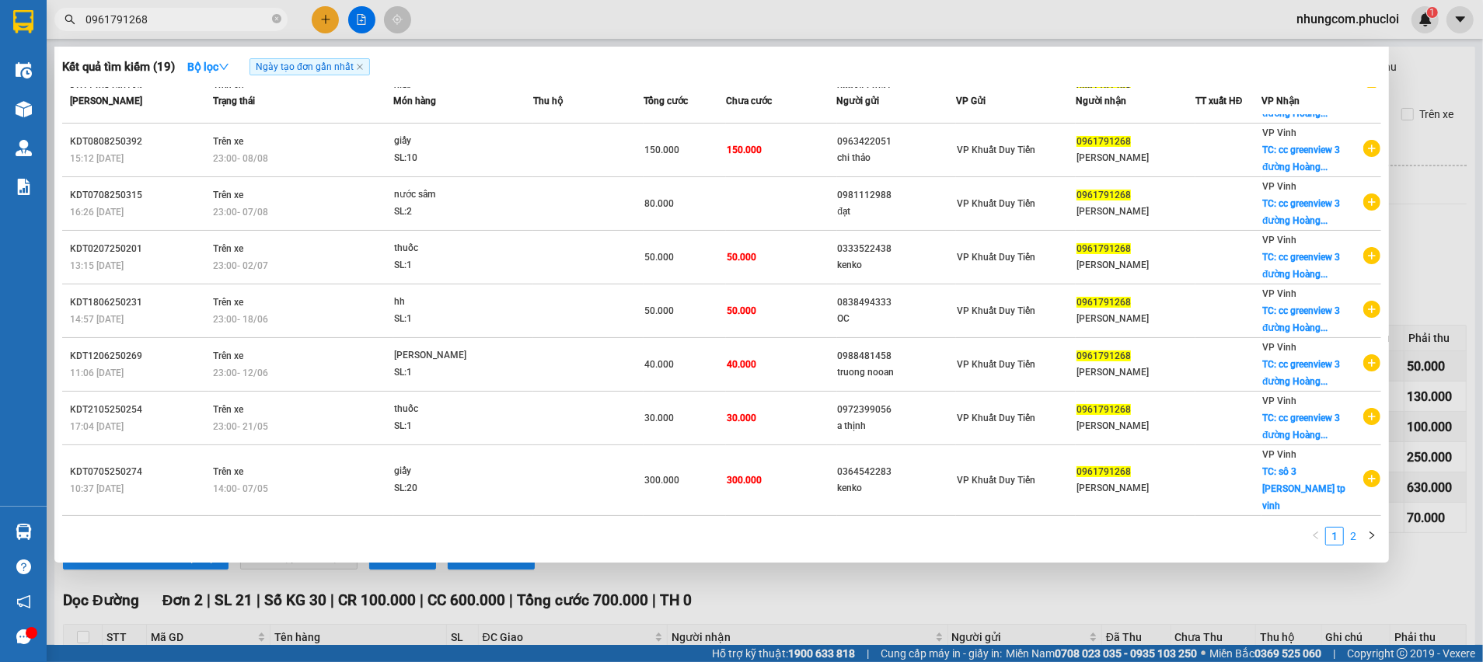
type input "0961791268"
click at [1348, 537] on link "2" at bounding box center [1353, 536] width 17 height 17
click at [1432, 175] on div at bounding box center [741, 331] width 1483 height 662
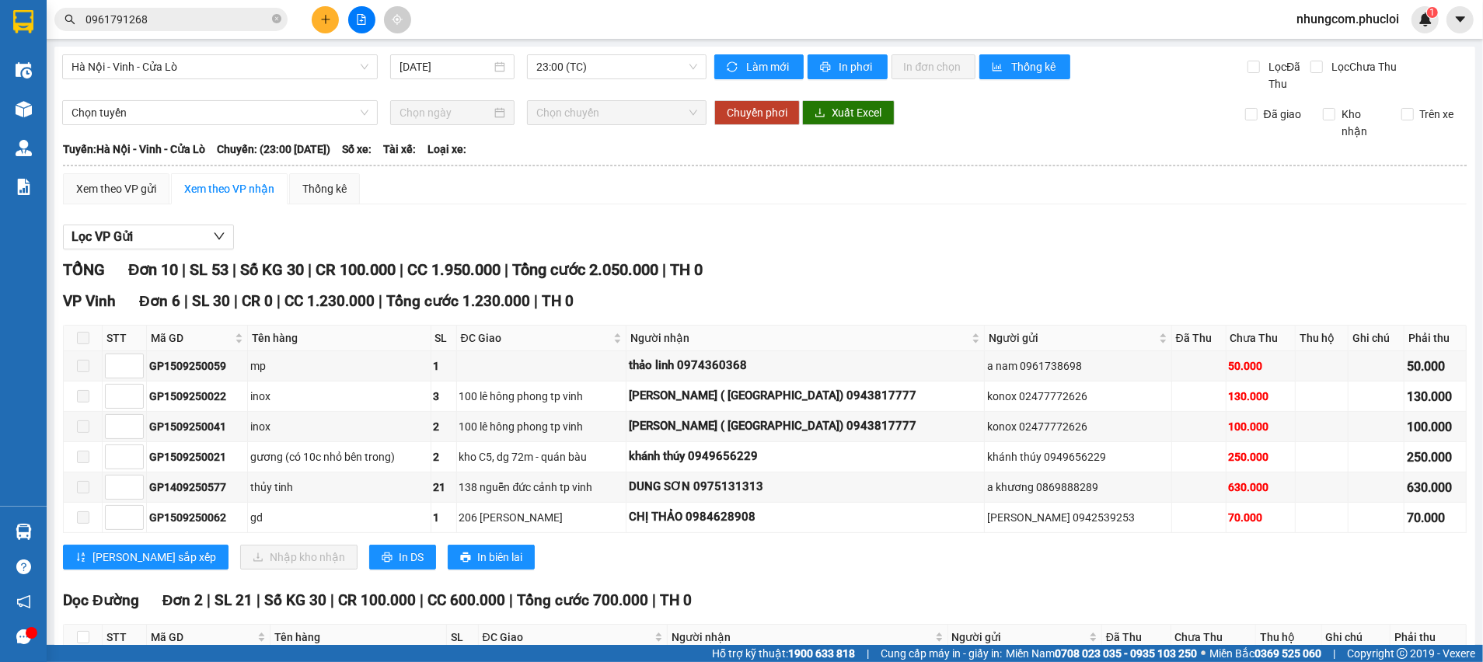
click at [653, 180] on div "Xem theo VP gửi Xem theo VP nhận Thống kê" at bounding box center [765, 188] width 1404 height 31
click at [272, 19] on icon "close-circle" at bounding box center [276, 18] width 9 height 9
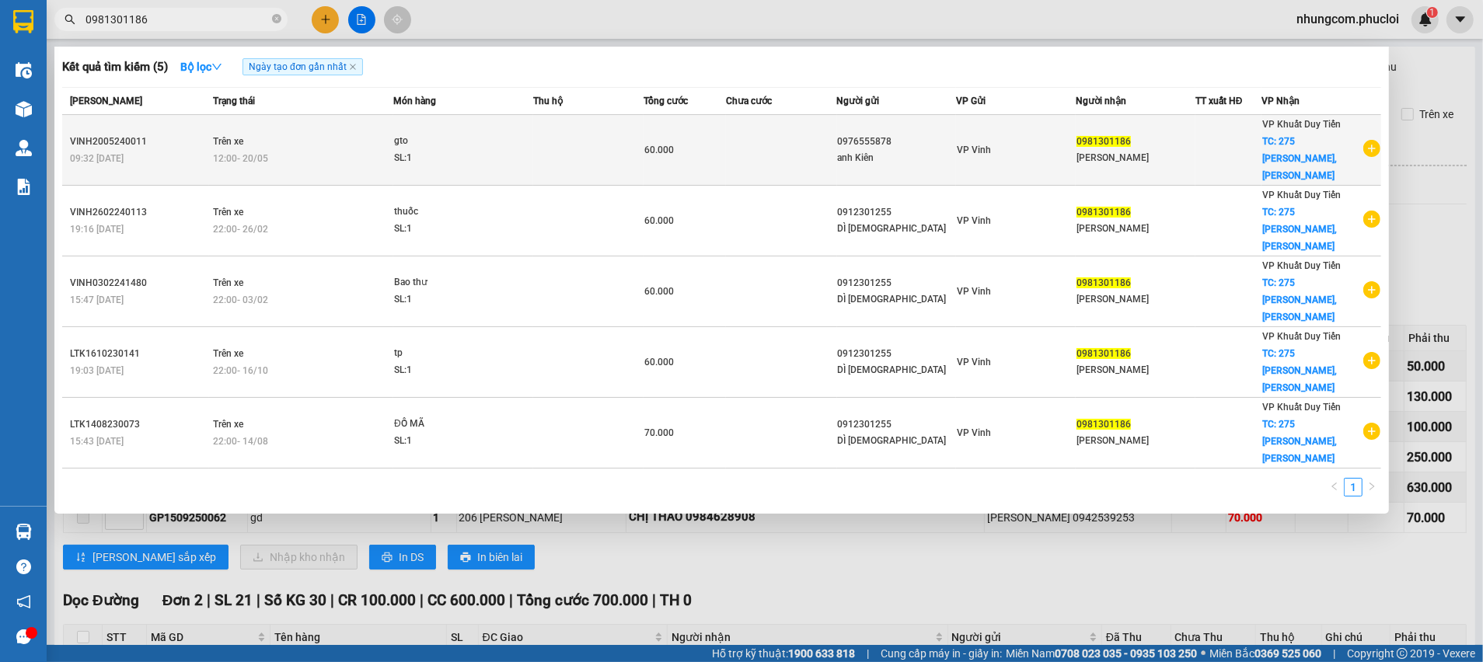
type input "0981301186"
click at [905, 150] on div "anh Kiên" at bounding box center [897, 158] width 118 height 16
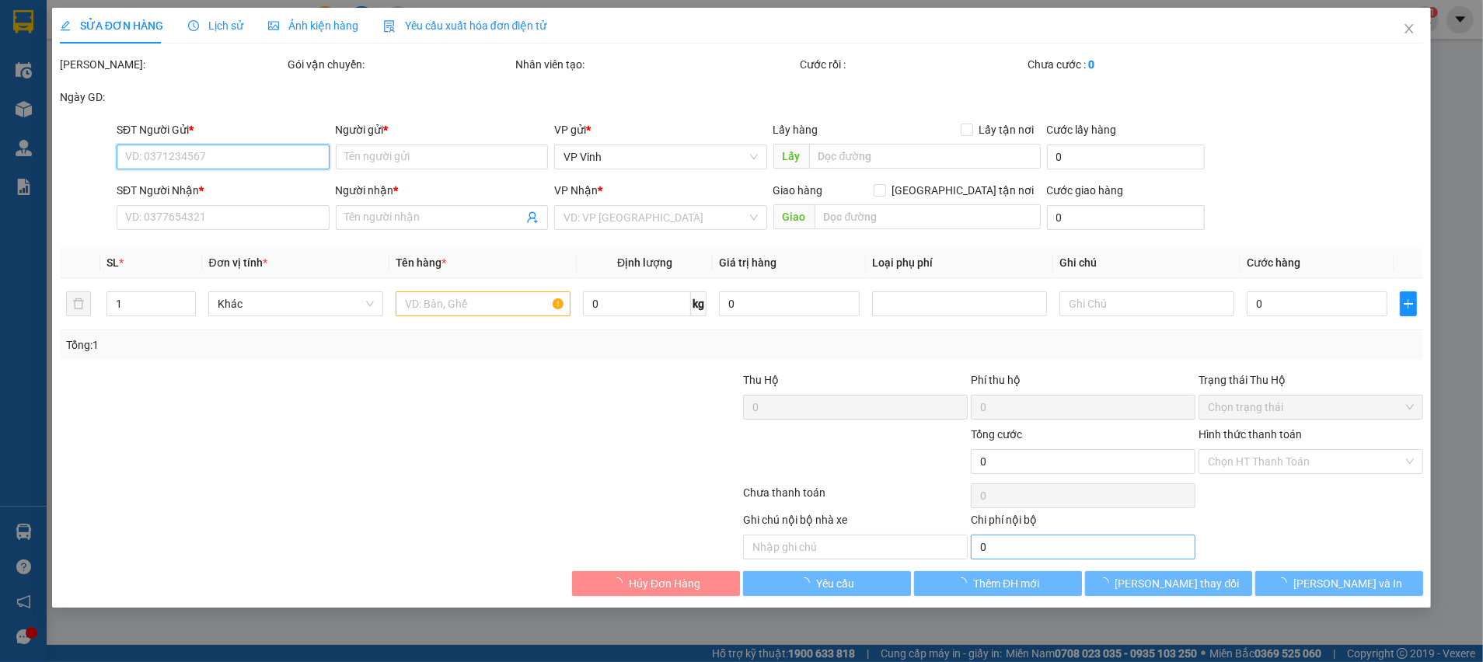
type input "0976555878"
type input "anh Kiên"
type input "0981301186"
type input "C LÊ"
checkbox input "true"
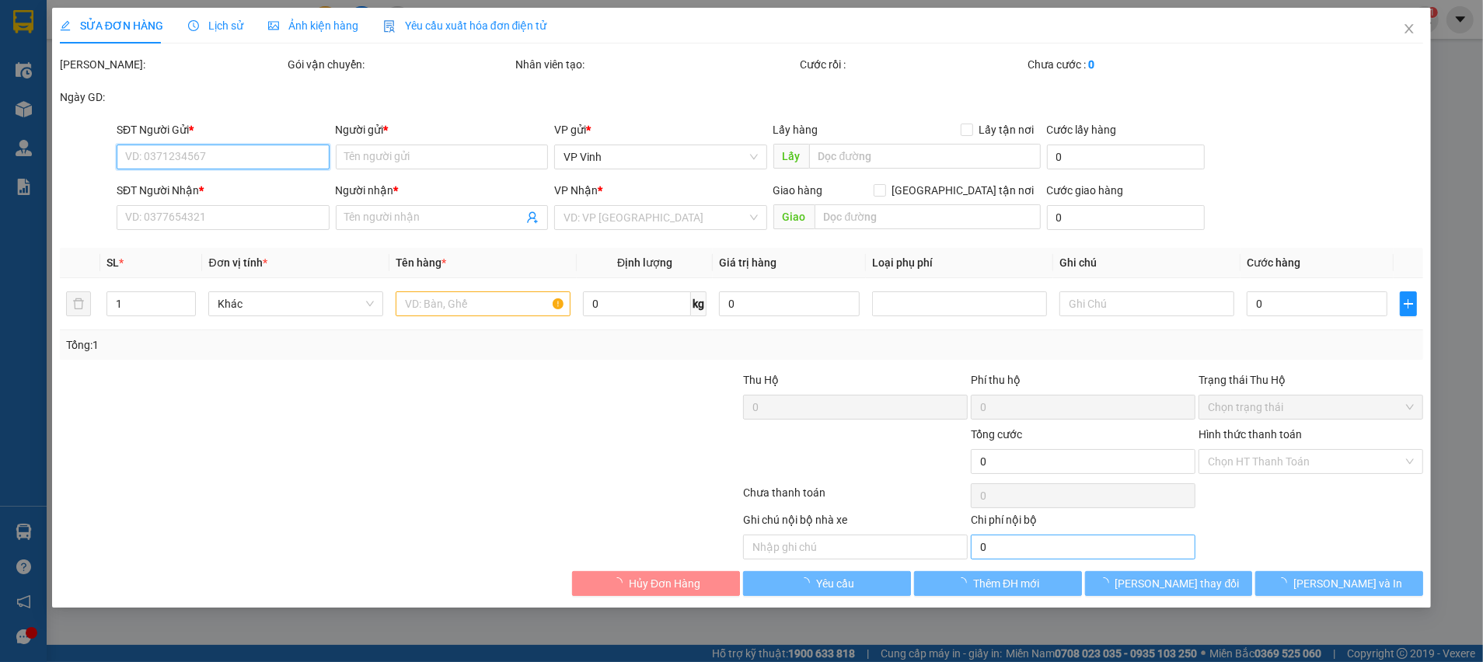
type input "275 NGUYỄN TRÃI,CHUNG CƯ HOANG HUY, TÒA C HÀ NỘI"
type input "60.000"
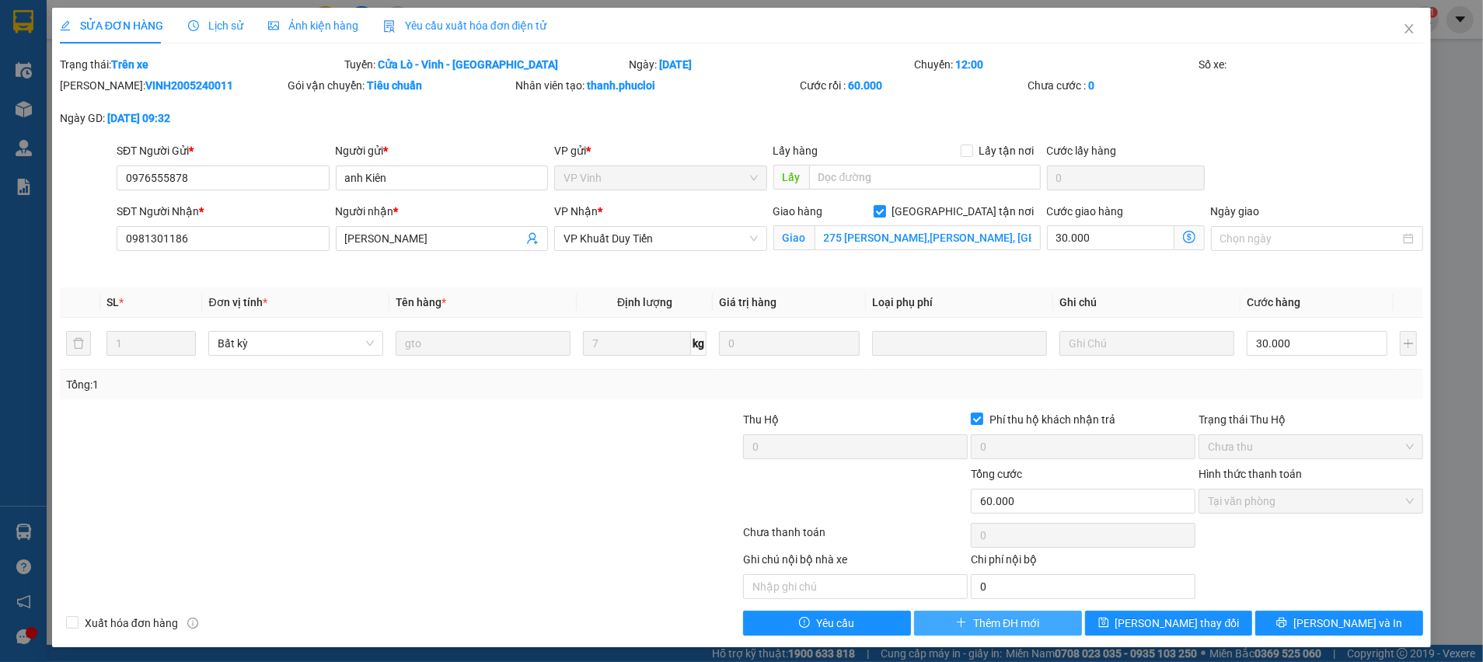
click at [990, 622] on span "Thêm ĐH mới" at bounding box center [1006, 623] width 66 height 17
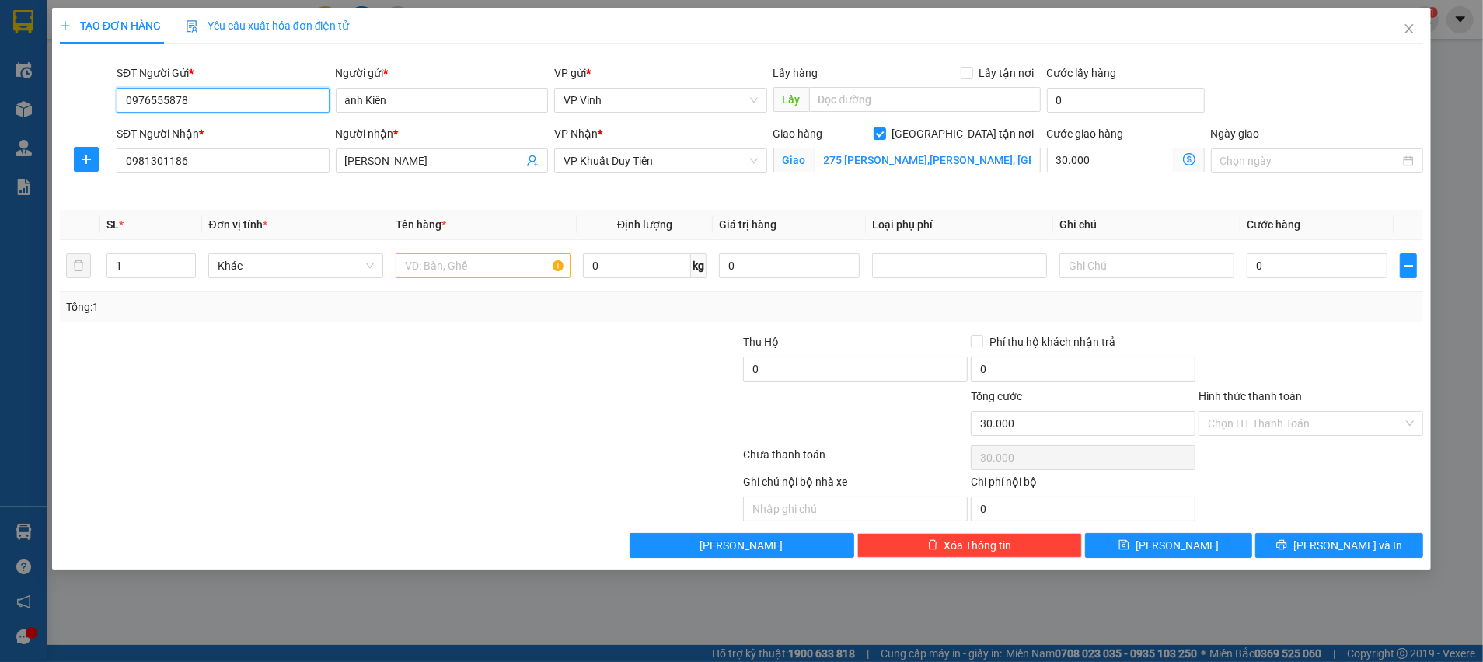
click at [275, 101] on input "0976555878" at bounding box center [223, 100] width 213 height 25
click at [266, 131] on div "0349308031 - BÁC LỢI" at bounding box center [223, 131] width 194 height 17
type input "0349308031"
type input "BÁC LỢI"
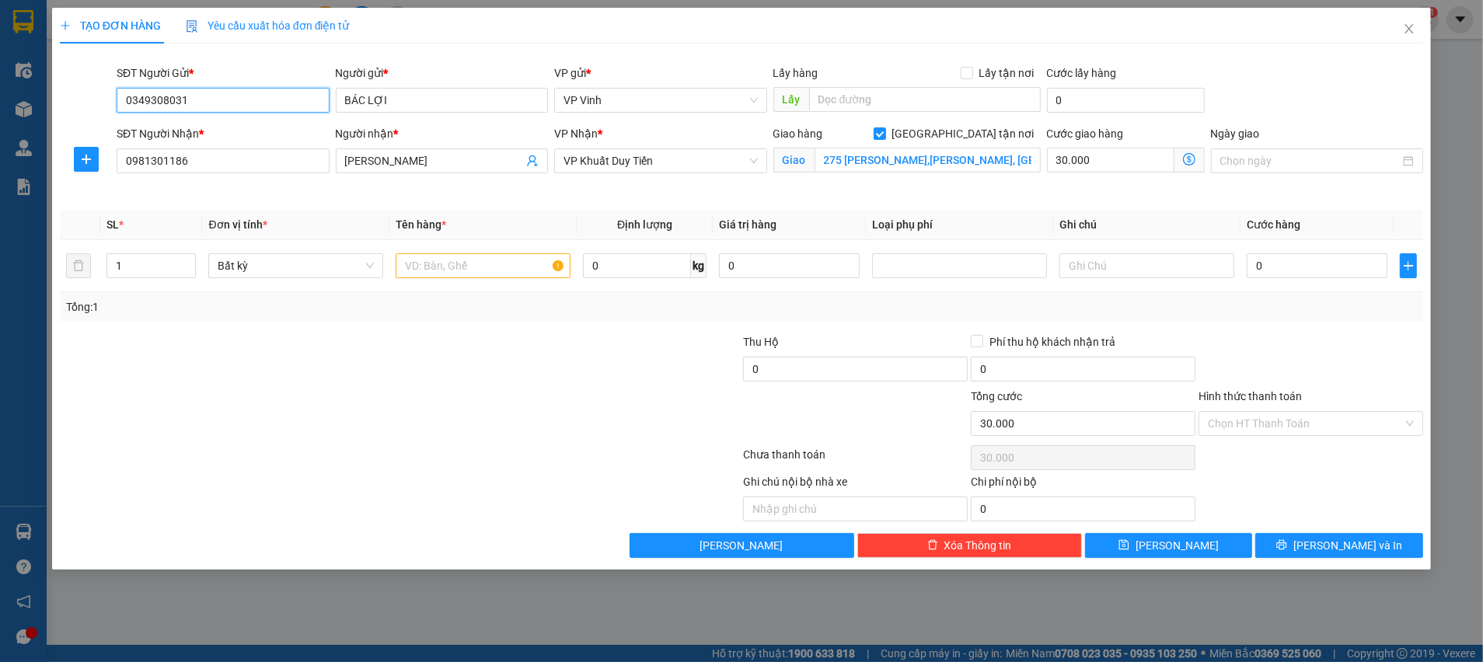
click at [266, 106] on input "0349308031" at bounding box center [223, 100] width 213 height 25
type input "0349308031"
click at [489, 39] on div "TẠO ĐƠN HÀNG Yêu cầu xuất hóa đơn điện tử" at bounding box center [741, 26] width 1363 height 36
click at [239, 101] on input "0349308031" at bounding box center [223, 100] width 213 height 25
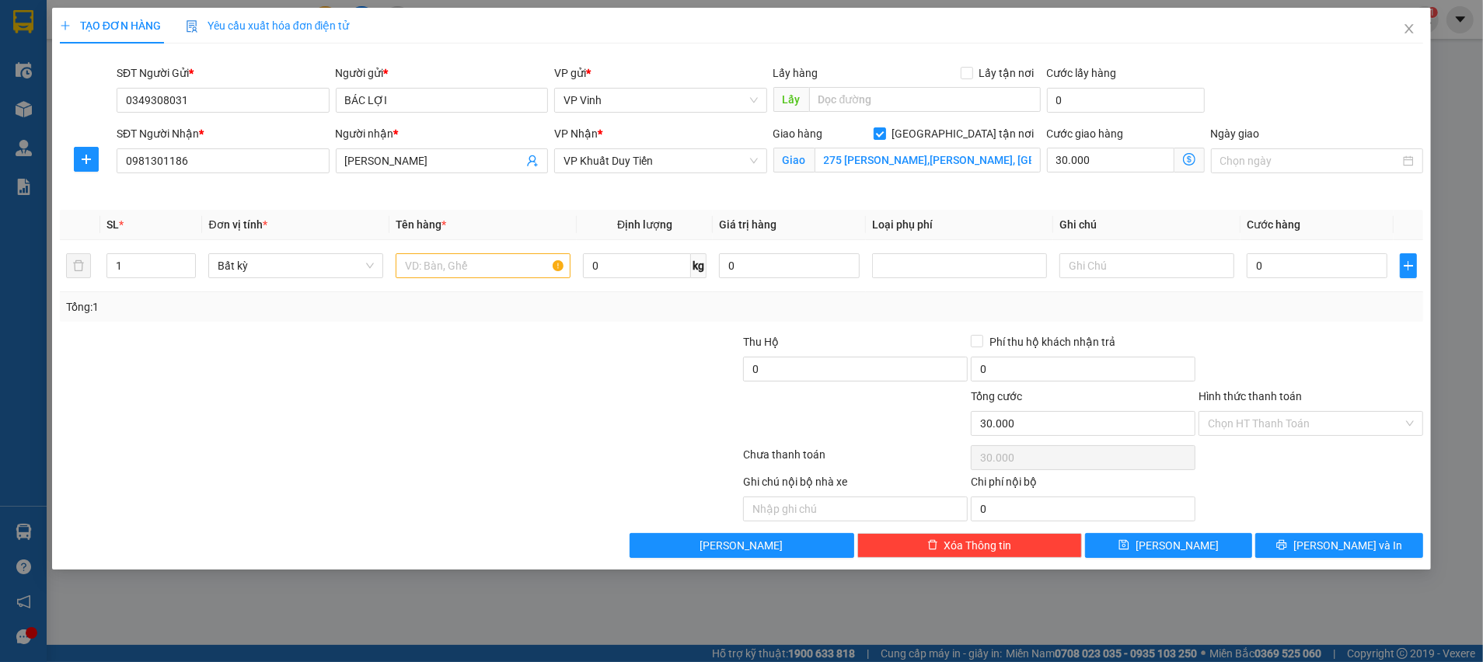
click at [360, 189] on div "Người nhận * C LÊ" at bounding box center [442, 161] width 219 height 73
click at [448, 266] on input "text" at bounding box center [483, 265] width 175 height 25
type input "tp"
click at [442, 333] on div at bounding box center [285, 360] width 455 height 54
click at [909, 165] on input "275 NGUYỄN TRÃI,CHUNG CƯ HOANG HUY, TÒA C HÀ NỘI" at bounding box center [927, 160] width 226 height 25
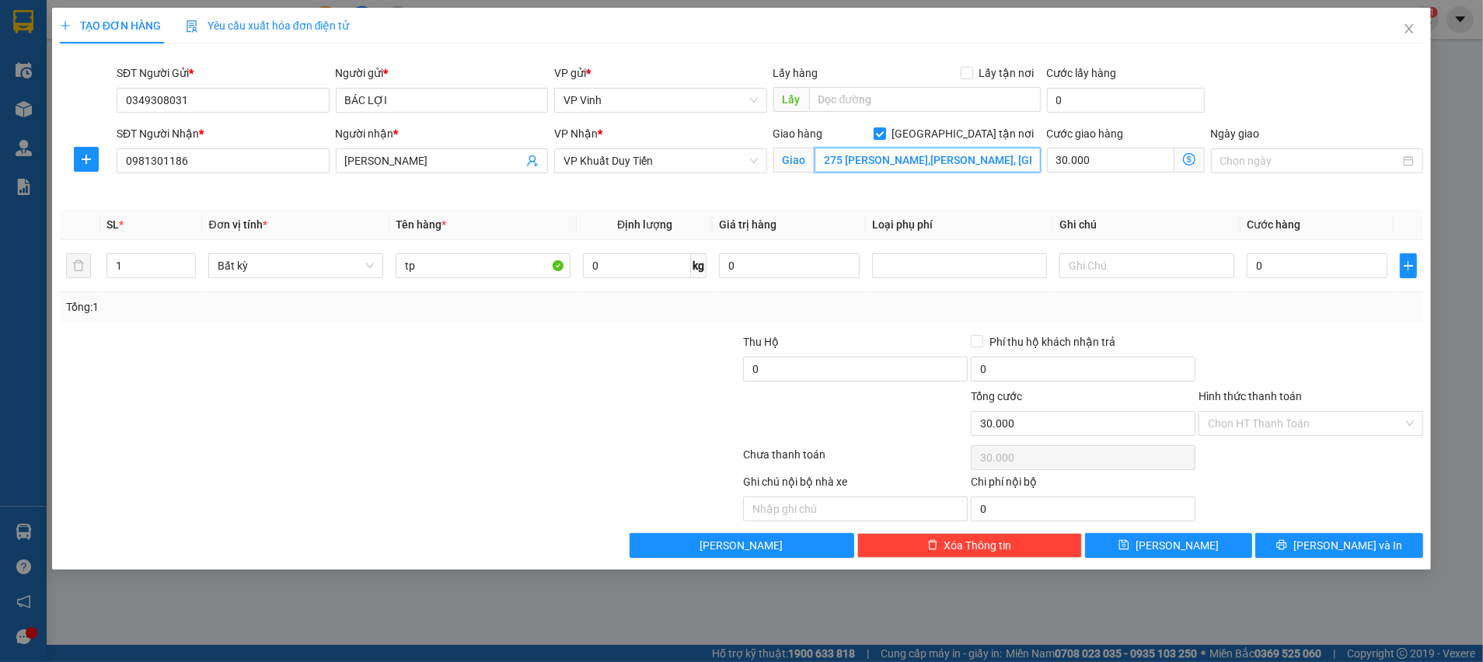
click at [968, 163] on input "275 NGUYỄN TRÃI,CHUNG CƯ HOANG HUY, TÒA C HÀ NỘI" at bounding box center [927, 160] width 226 height 25
drag, startPoint x: 992, startPoint y: 158, endPoint x: 1035, endPoint y: 160, distance: 42.8
click at [1035, 160] on input "275 NGUYỄN TRÃI,CHUNG CƯ HOANG HUY, TÒA C HÀ NỘI" at bounding box center [927, 160] width 226 height 25
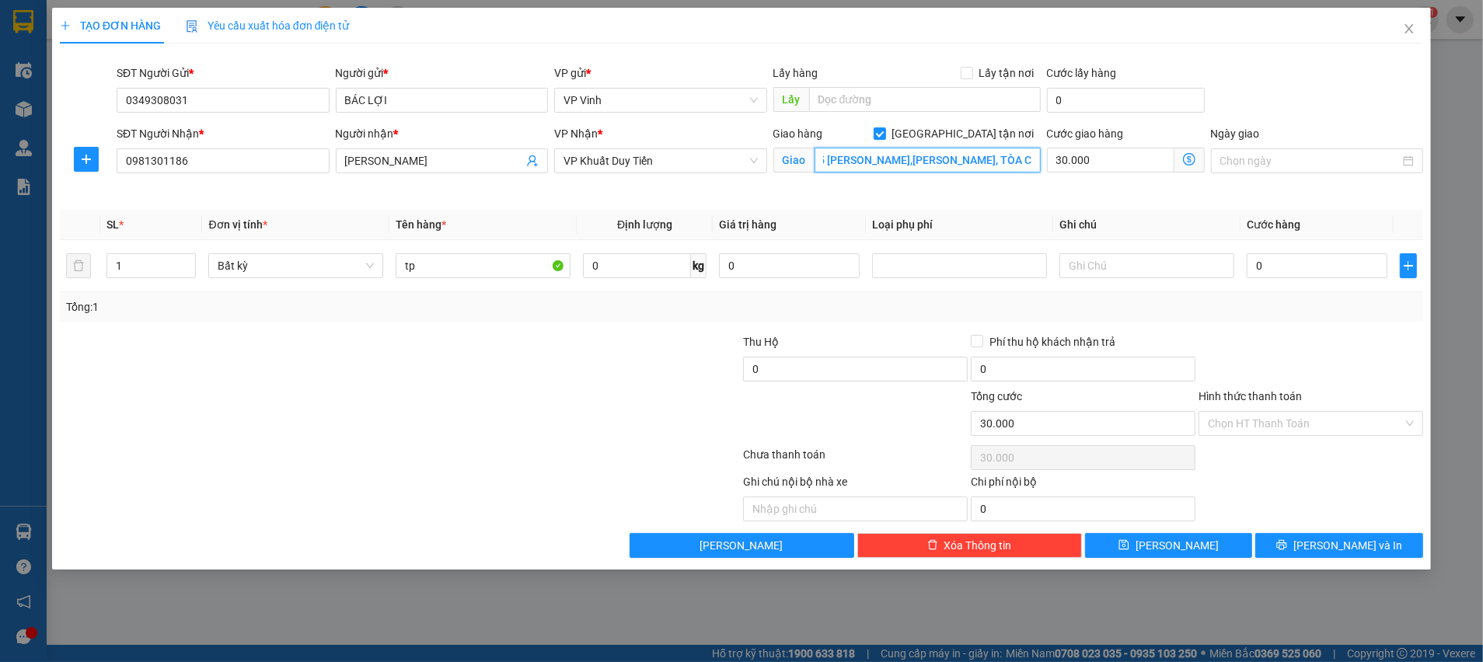
drag, startPoint x: 1027, startPoint y: 161, endPoint x: 999, endPoint y: 161, distance: 28.8
click at [999, 161] on input "275 NGUYỄN TRÃI,CHUNG CƯ HOANG HUY, TÒA C" at bounding box center [927, 160] width 226 height 25
click at [905, 168] on input "275 NGUYỄN TRÃI,CHUNG CƯ HOANG HUY," at bounding box center [927, 160] width 226 height 25
click at [900, 166] on input "275 NGUYỄN TRÃI,CHUNG CƯ HOANG HUY," at bounding box center [927, 160] width 226 height 25
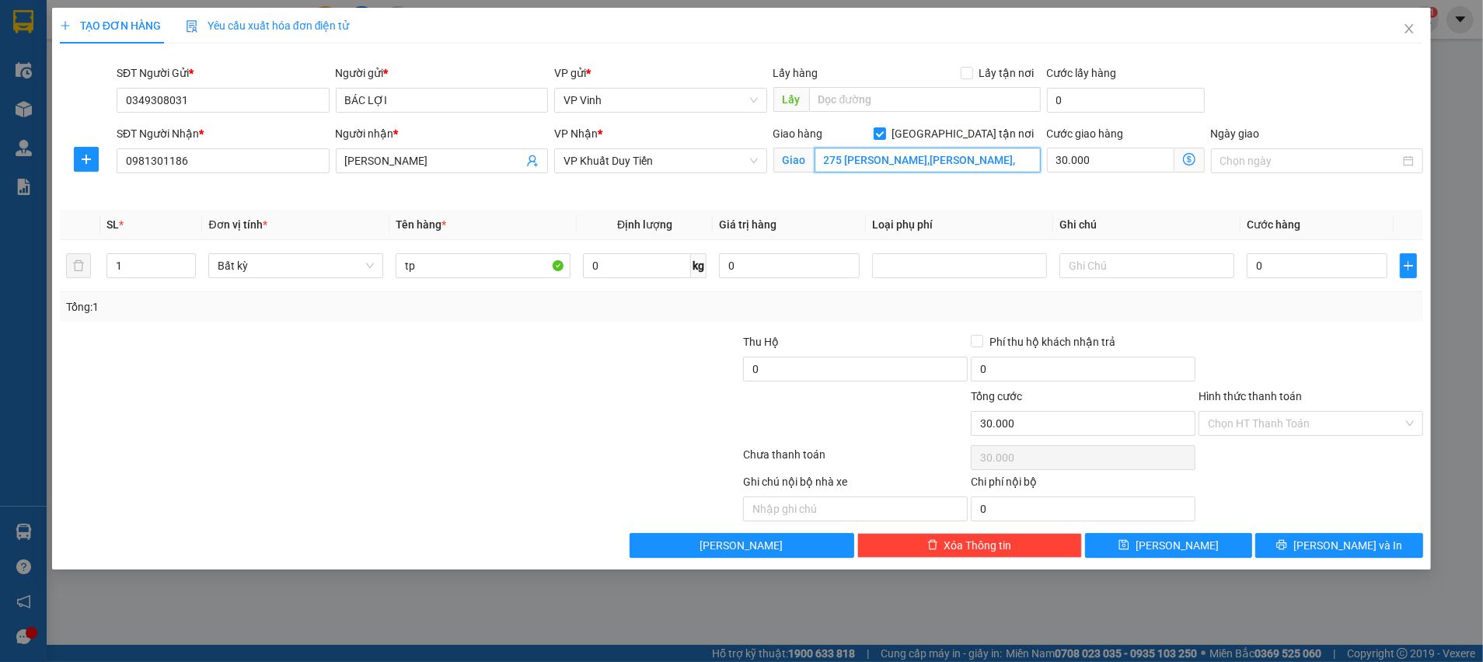
paste input "TÒA C"
click at [973, 182] on div "Giao hàng Giao tận nơi Giao 275 NGUYỄN TRÃI,TÒA C CHUNG CƯ HOANG HUY," at bounding box center [907, 161] width 274 height 73
click at [1010, 163] on input "275 NGUYỄN TRÃI,TÒA C CHUNG CƯ HOANG HUY," at bounding box center [927, 160] width 226 height 25
click at [1013, 153] on input "275 NGUYỄN TRÃI,TÒA C CHUNG CƯ HOANG HUY," at bounding box center [927, 160] width 226 height 25
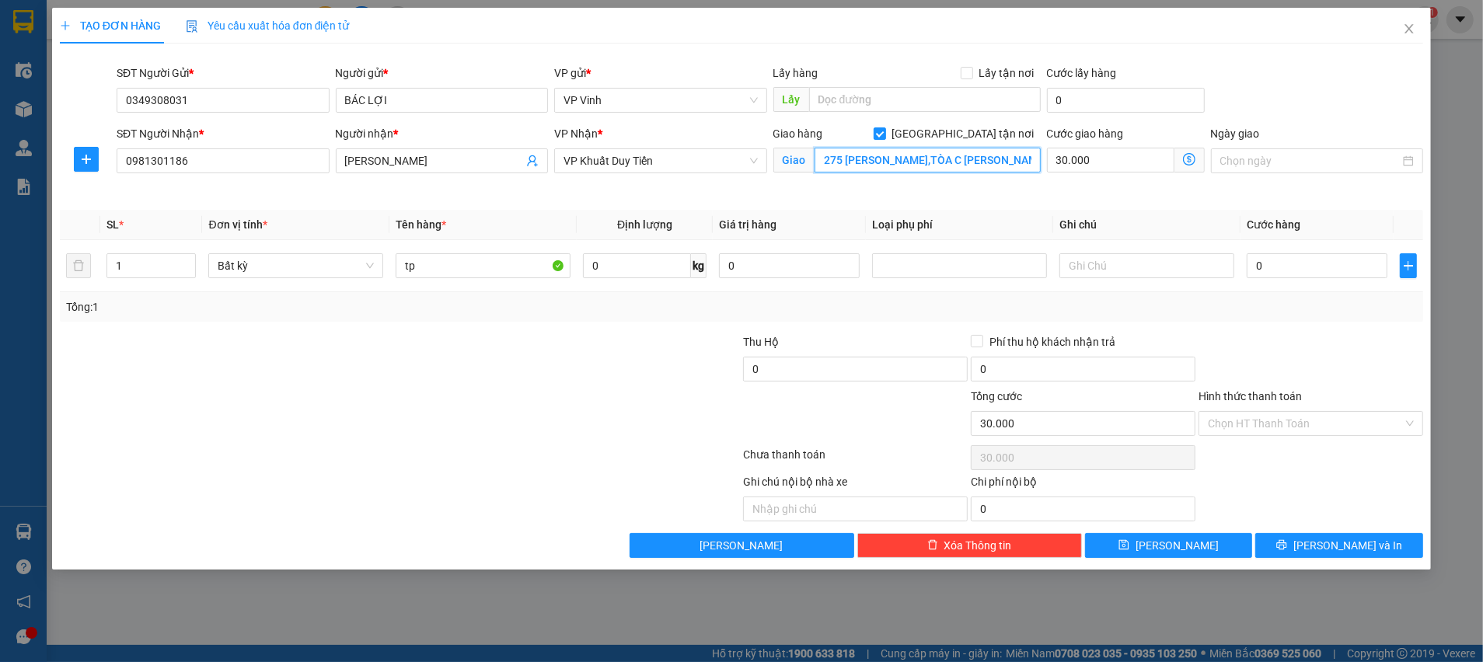
scroll to position [0, 49]
click at [987, 160] on input "275 NGUYỄN TRÃI,TÒA C CHUNG CƯ HOANG HUY," at bounding box center [927, 160] width 226 height 25
click at [983, 159] on input "275 NGUYỄN TRÃI,TÒA C CHUNG CƯ HOANG HUY," at bounding box center [927, 160] width 226 height 25
click at [1079, 190] on div "Cước giao hàng 30.000" at bounding box center [1126, 161] width 164 height 73
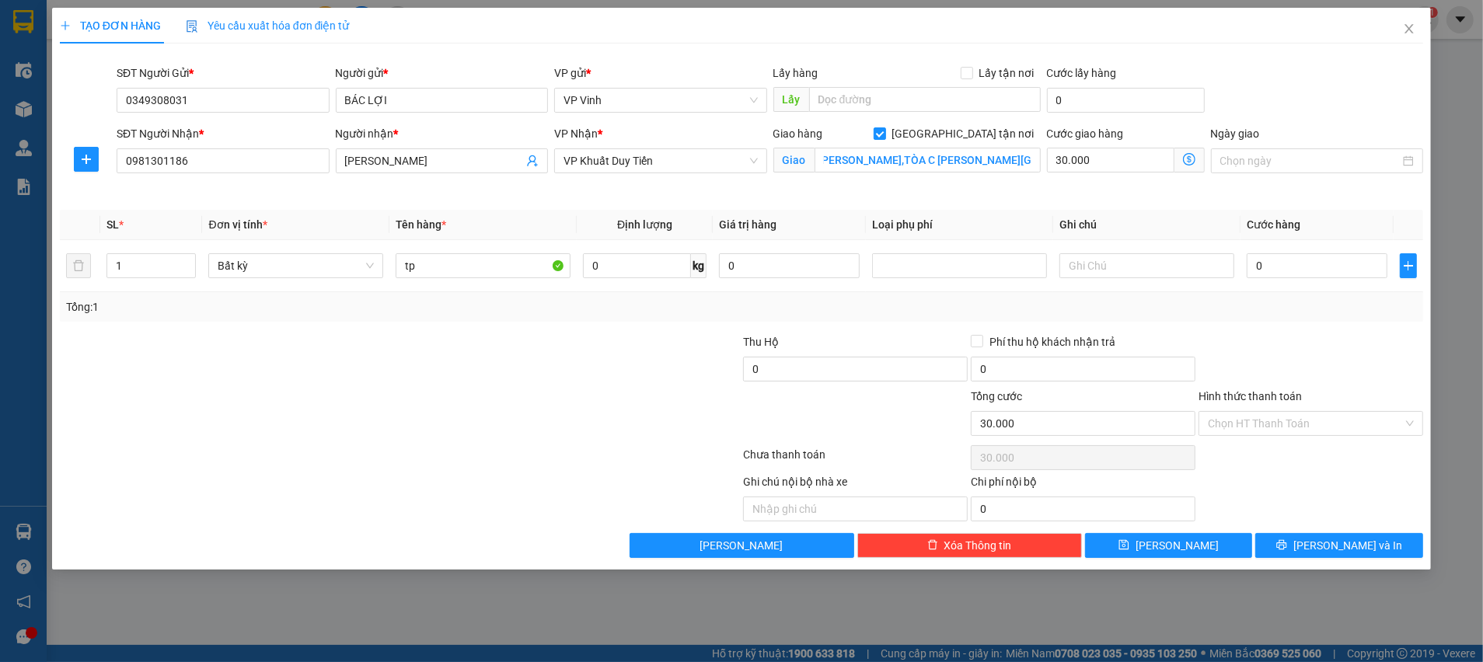
scroll to position [0, 0]
click at [1023, 164] on input "275 NGUYỄN TRÃI,TÒA C CHUNG CƯ HÒANG HUY," at bounding box center [927, 160] width 226 height 25
drag, startPoint x: 973, startPoint y: 159, endPoint x: 964, endPoint y: 159, distance: 8.6
drag, startPoint x: 964, startPoint y: 159, endPoint x: 916, endPoint y: 187, distance: 56.1
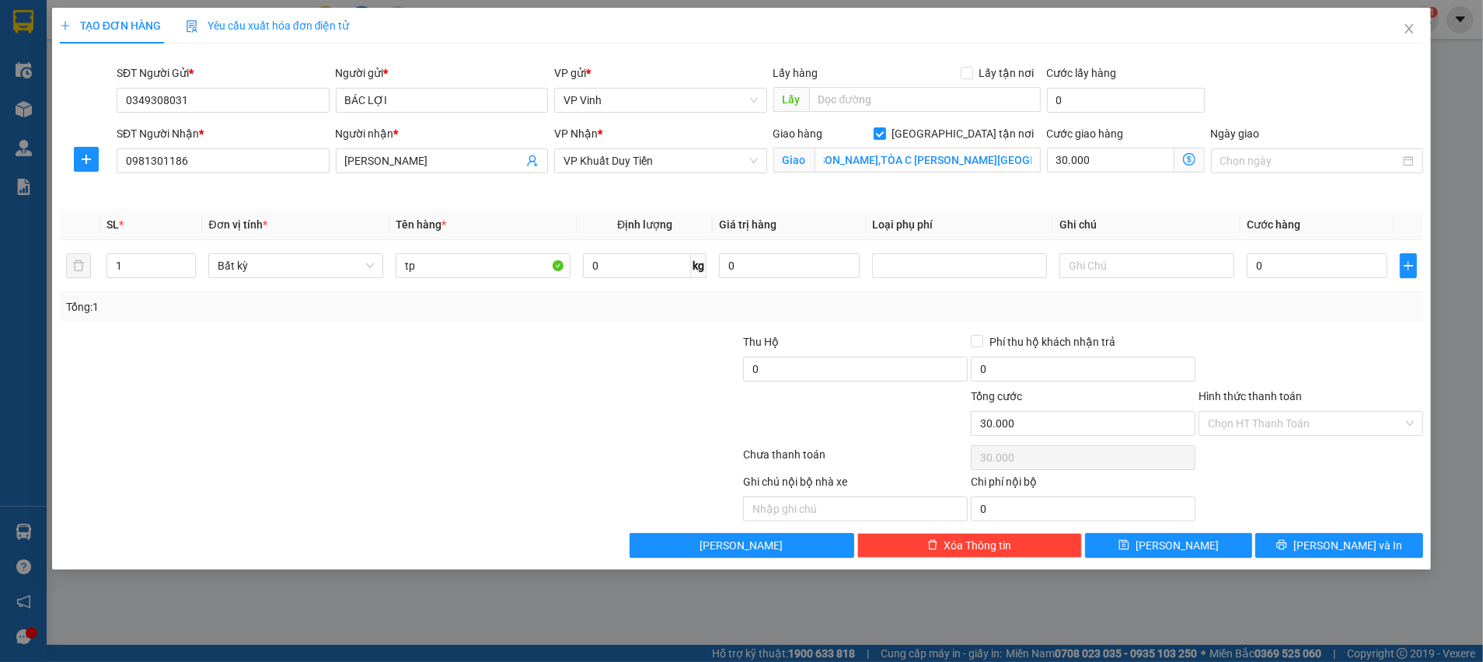
click at [916, 187] on div "Giao hàng Giao tận nơi Giao 275 NGUYỄN TRÃI,TÒA C CHUNG CƯ HÒANG HUY," at bounding box center [907, 161] width 274 height 73
click at [1027, 158] on input "275 NGUYỄN TRÃI,TÒA C CHUNG CƯ HÒANG HUY," at bounding box center [927, 160] width 226 height 25
drag, startPoint x: 997, startPoint y: 157, endPoint x: 961, endPoint y: 157, distance: 35.8
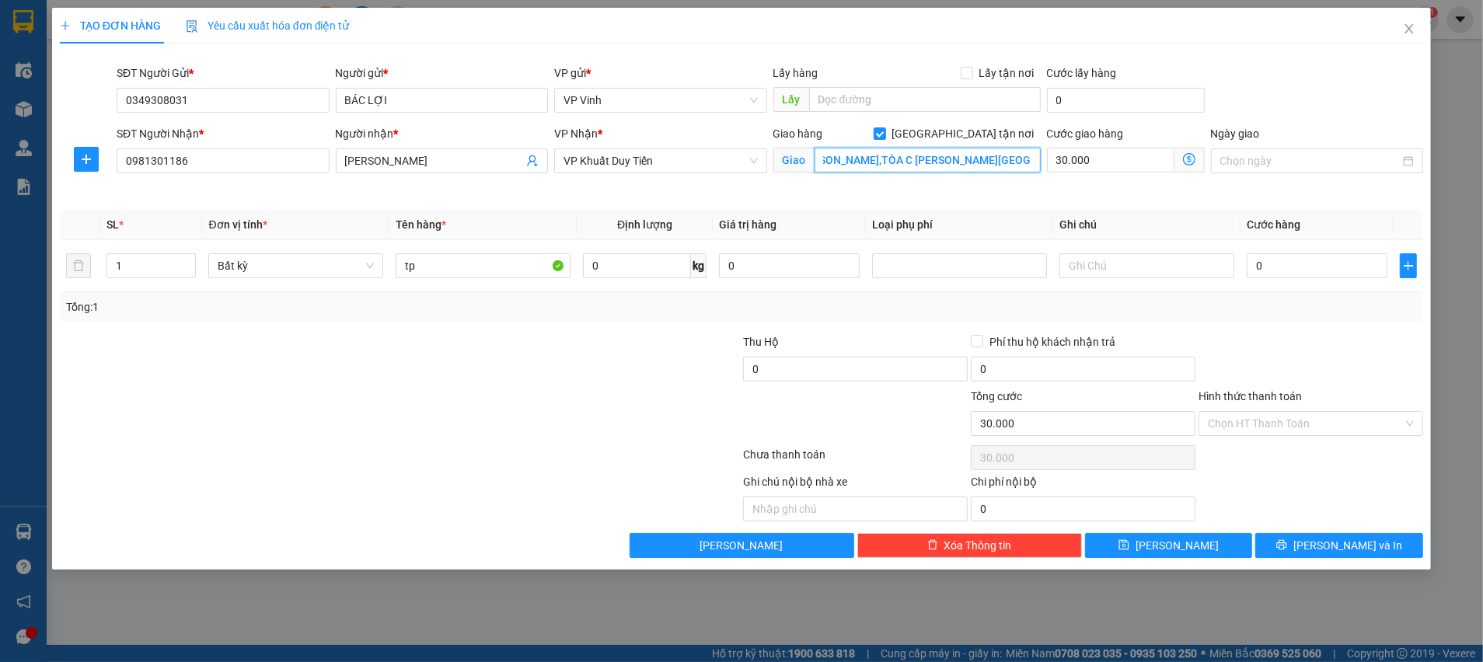
click at [961, 157] on input "275 NGUYỄN TRÃI,TÒA C CHUNG CƯ HÒANG HUY," at bounding box center [927, 160] width 226 height 25
type input "275 NGUYỄN TRÃI,TÒA C CHUNG CƯ HOÀNG HUY,"
click at [1318, 266] on input "0" at bounding box center [1317, 265] width 141 height 25
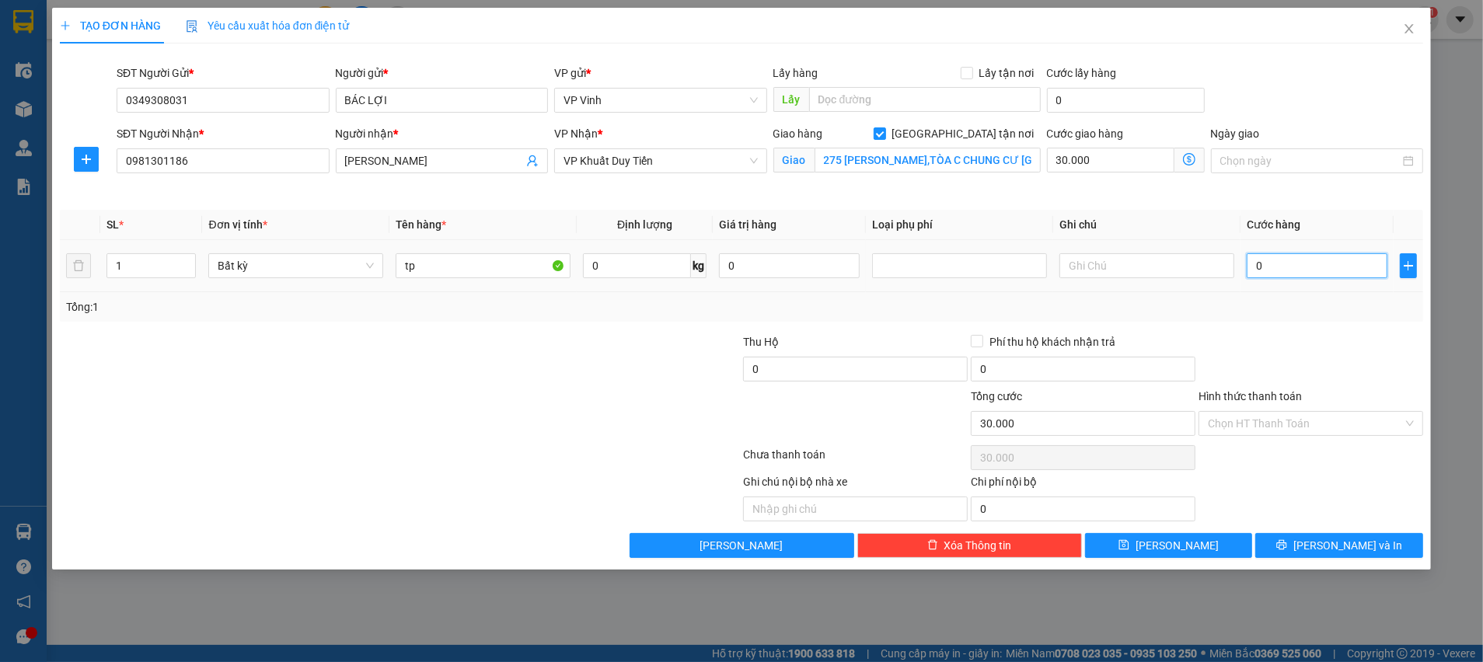
type input "3"
type input "30.003"
type input "30"
type input "30.030"
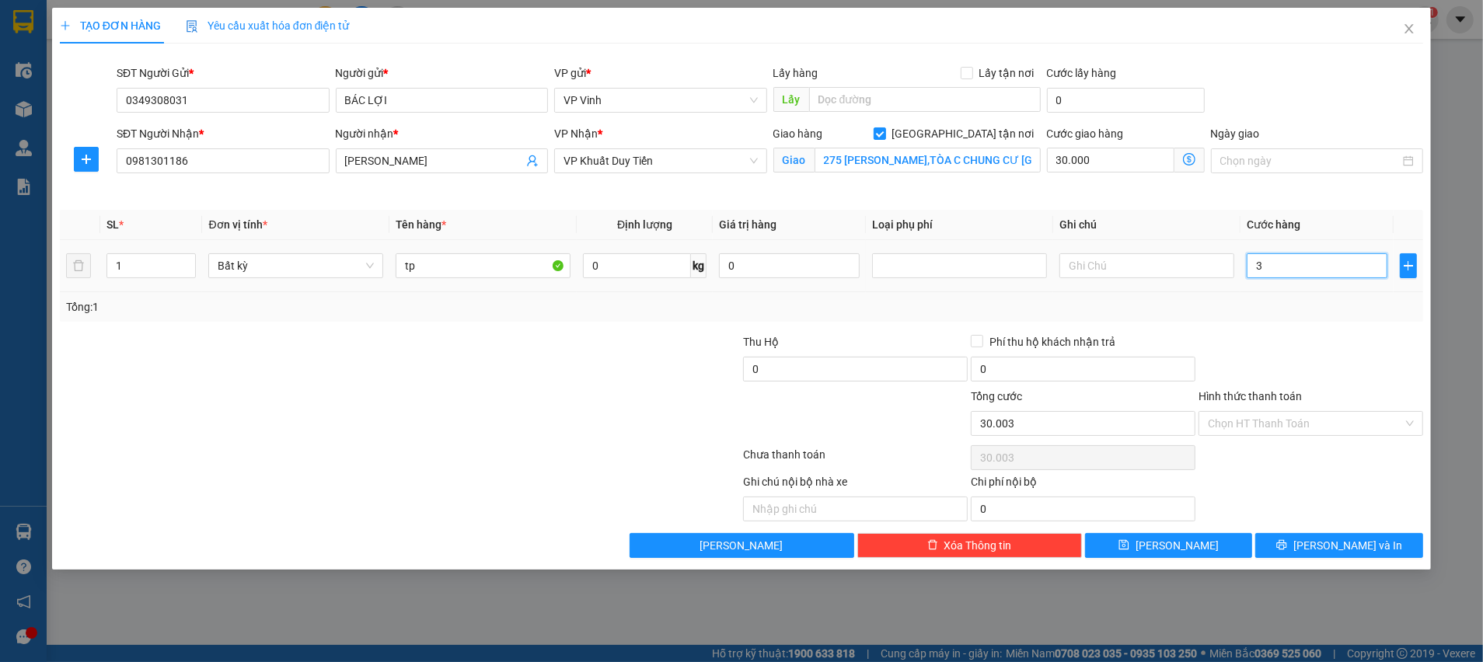
type input "30.030"
type input "30.000"
type input "60.000"
click at [1261, 331] on div "Transit Pickup Surcharge Ids Transit Deliver Surcharge Ids Transit Deliver Surc…" at bounding box center [741, 307] width 1363 height 502
click at [1260, 306] on div "Tổng: 1" at bounding box center [741, 306] width 1351 height 17
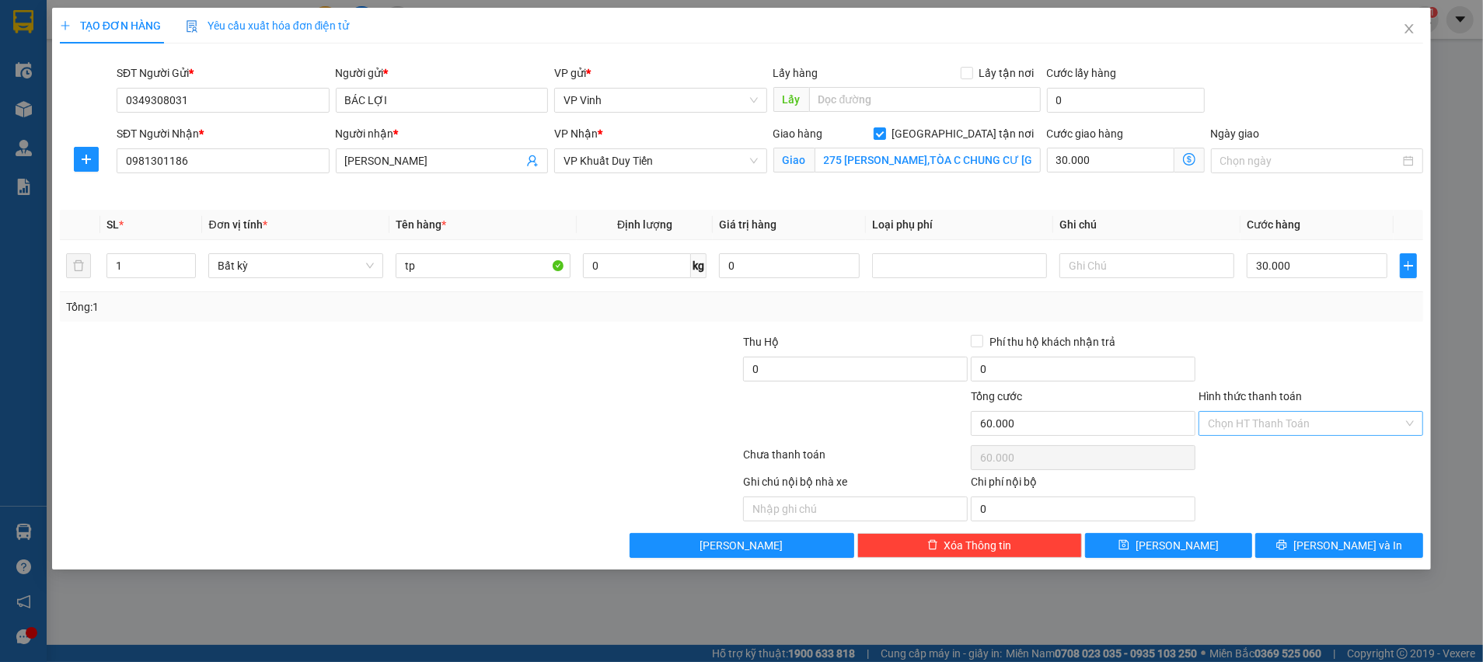
click at [1267, 418] on input "Hình thức thanh toán" at bounding box center [1305, 423] width 195 height 23
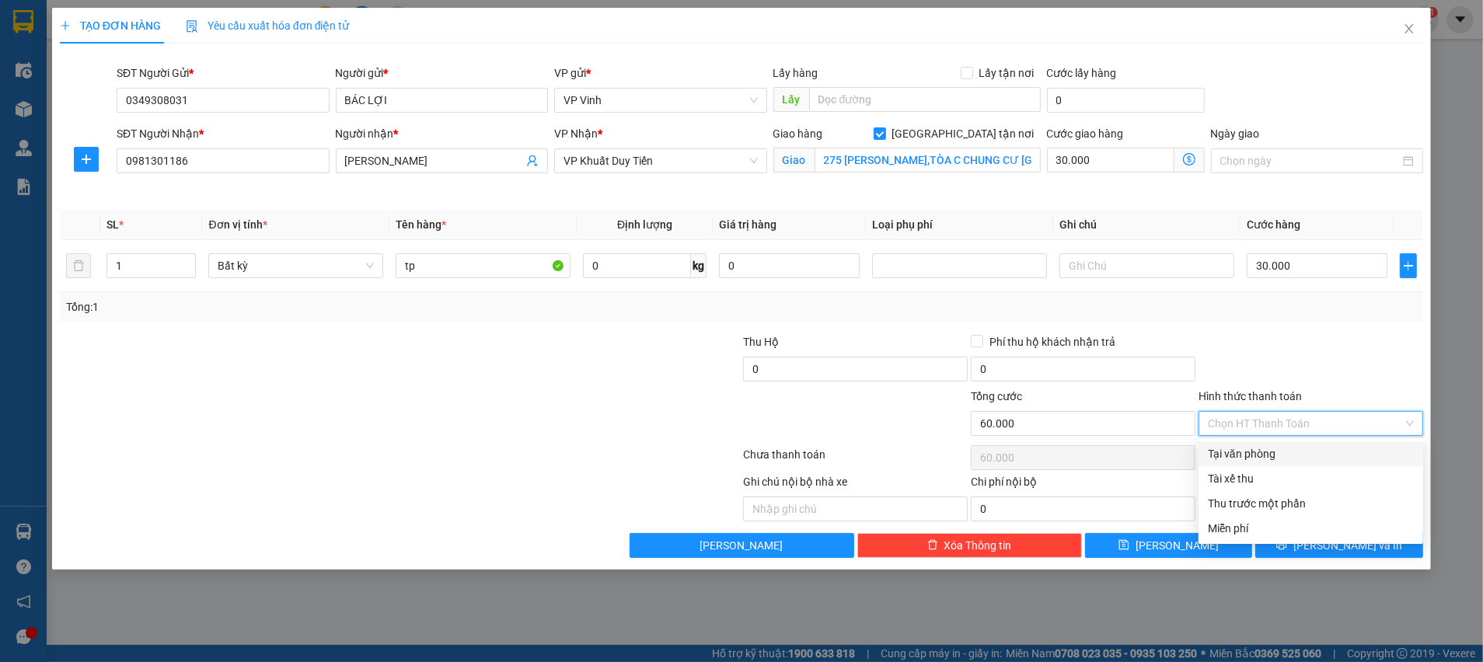
click at [1264, 446] on div "Tại văn phòng" at bounding box center [1311, 453] width 206 height 17
type input "0"
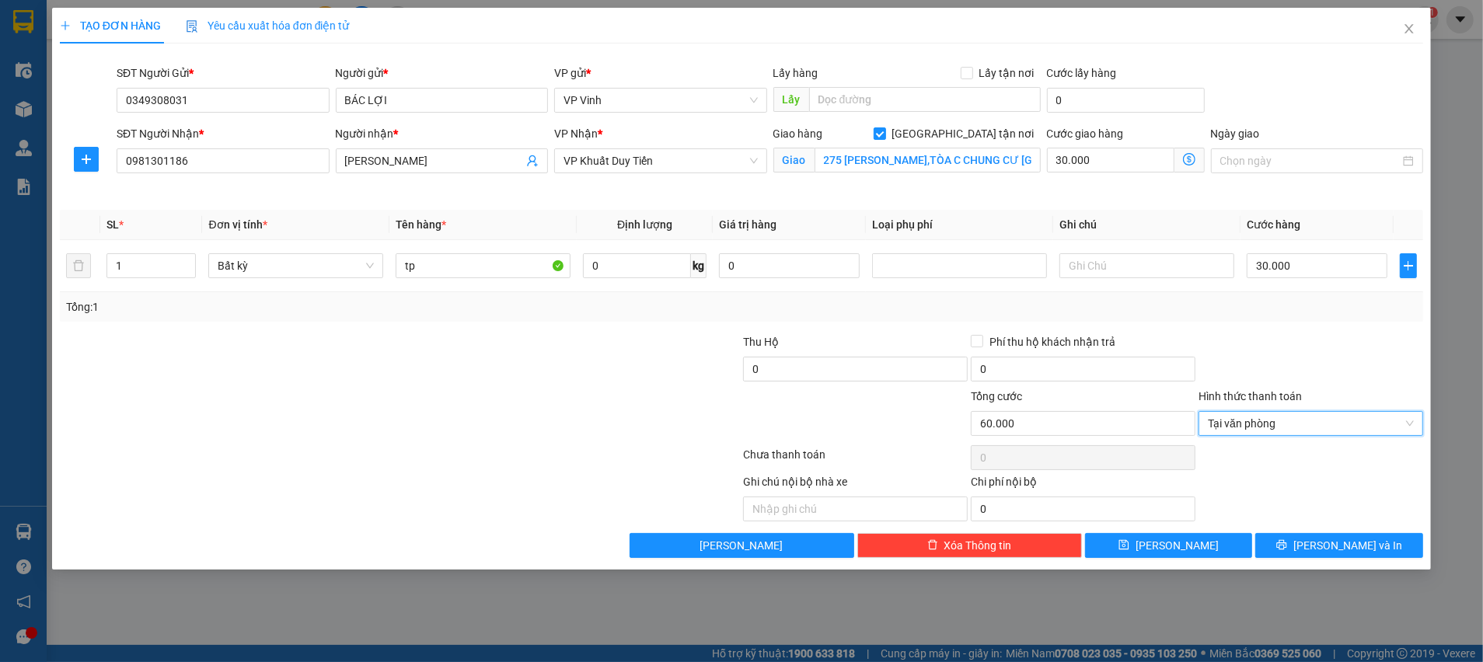
click at [1282, 340] on div at bounding box center [1311, 360] width 228 height 54
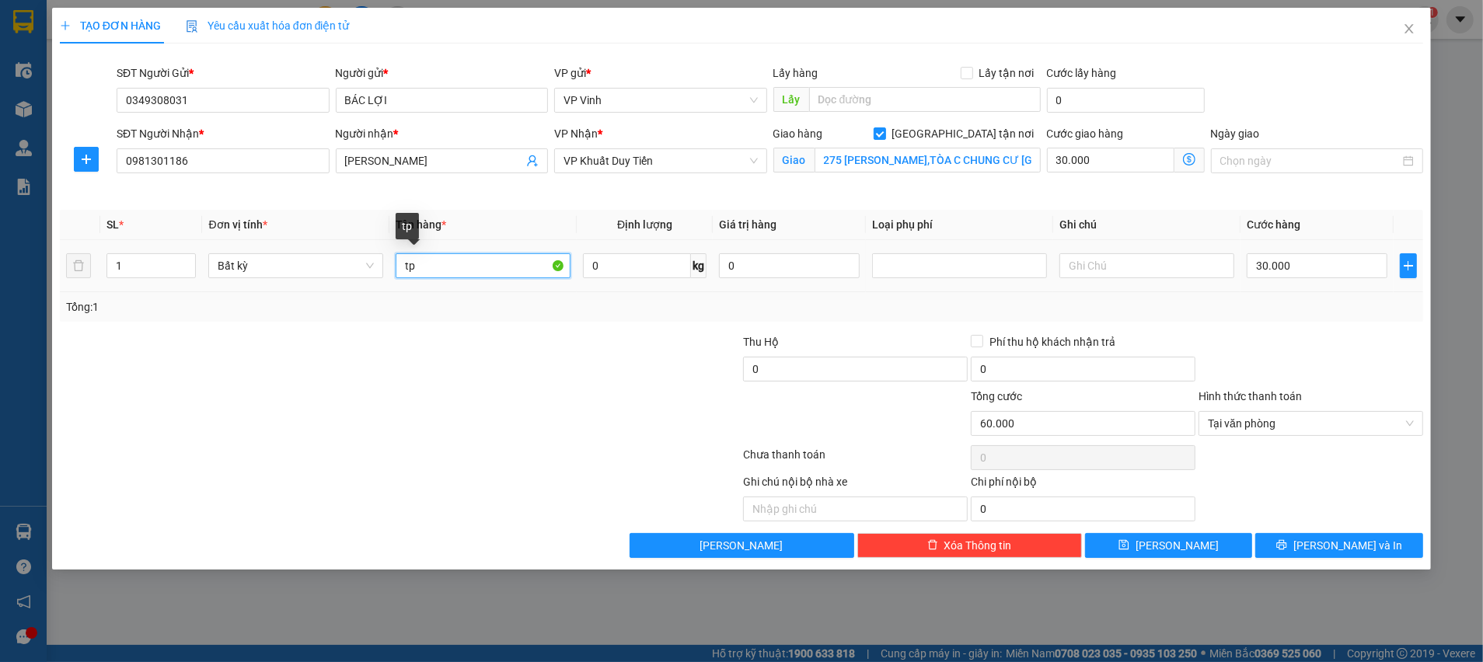
drag, startPoint x: 482, startPoint y: 267, endPoint x: 387, endPoint y: 267, distance: 94.8
click at [404, 267] on input "tp" at bounding box center [483, 265] width 175 height 25
type input "TP"
click at [1350, 342] on div at bounding box center [1311, 360] width 228 height 54
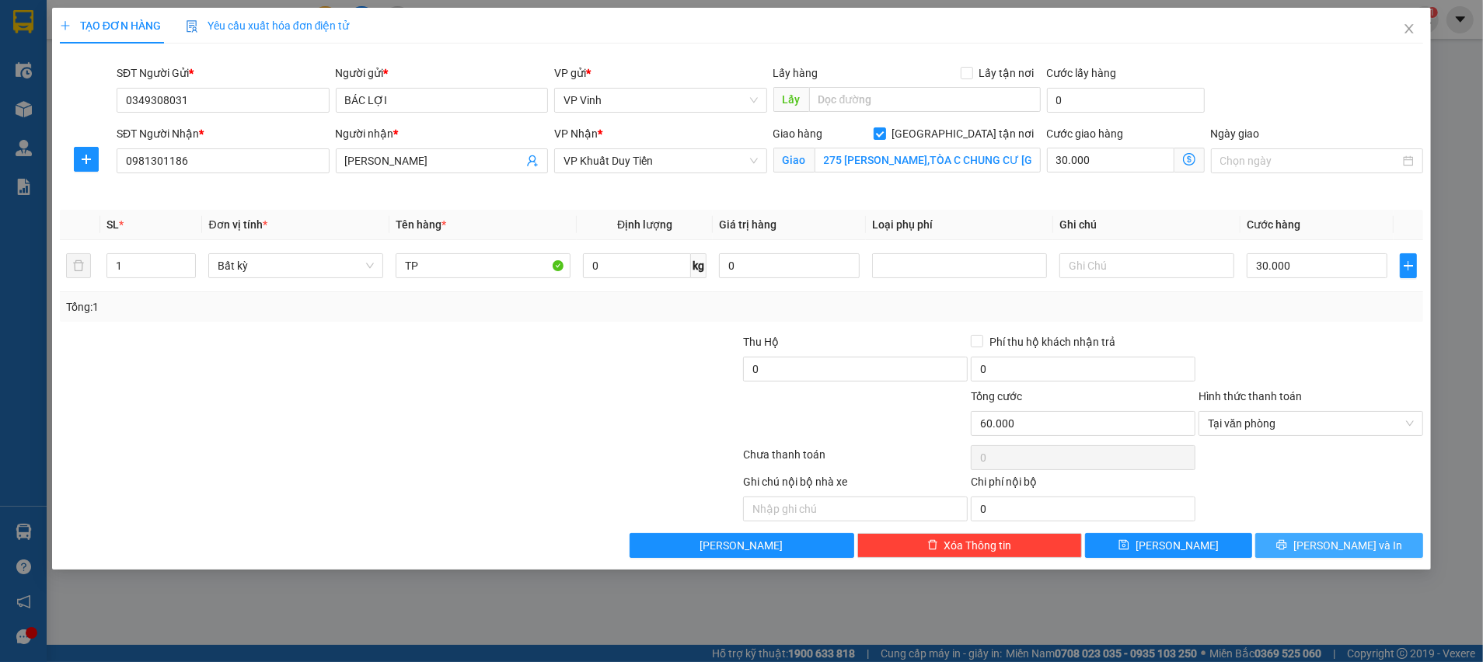
click at [1305, 549] on button "Lưu và In" at bounding box center [1339, 545] width 168 height 25
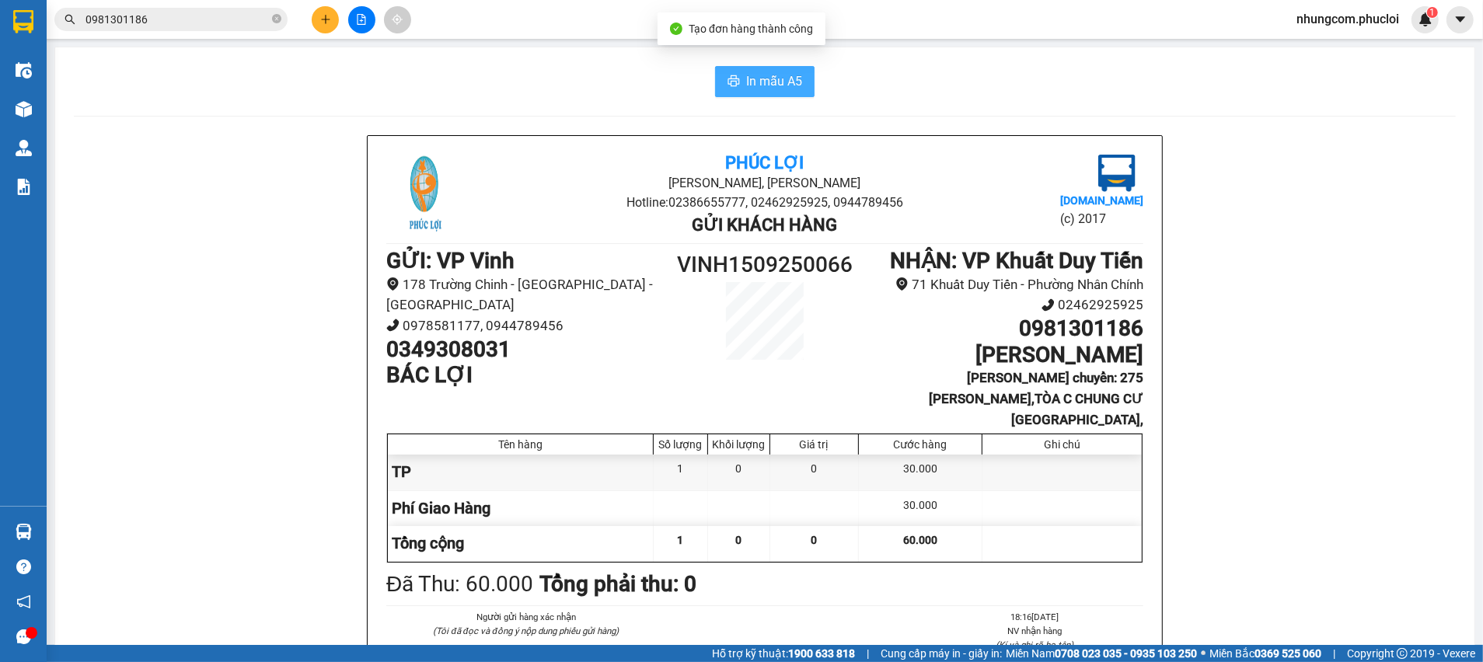
click at [772, 78] on span "In mẫu A5" at bounding box center [774, 81] width 56 height 19
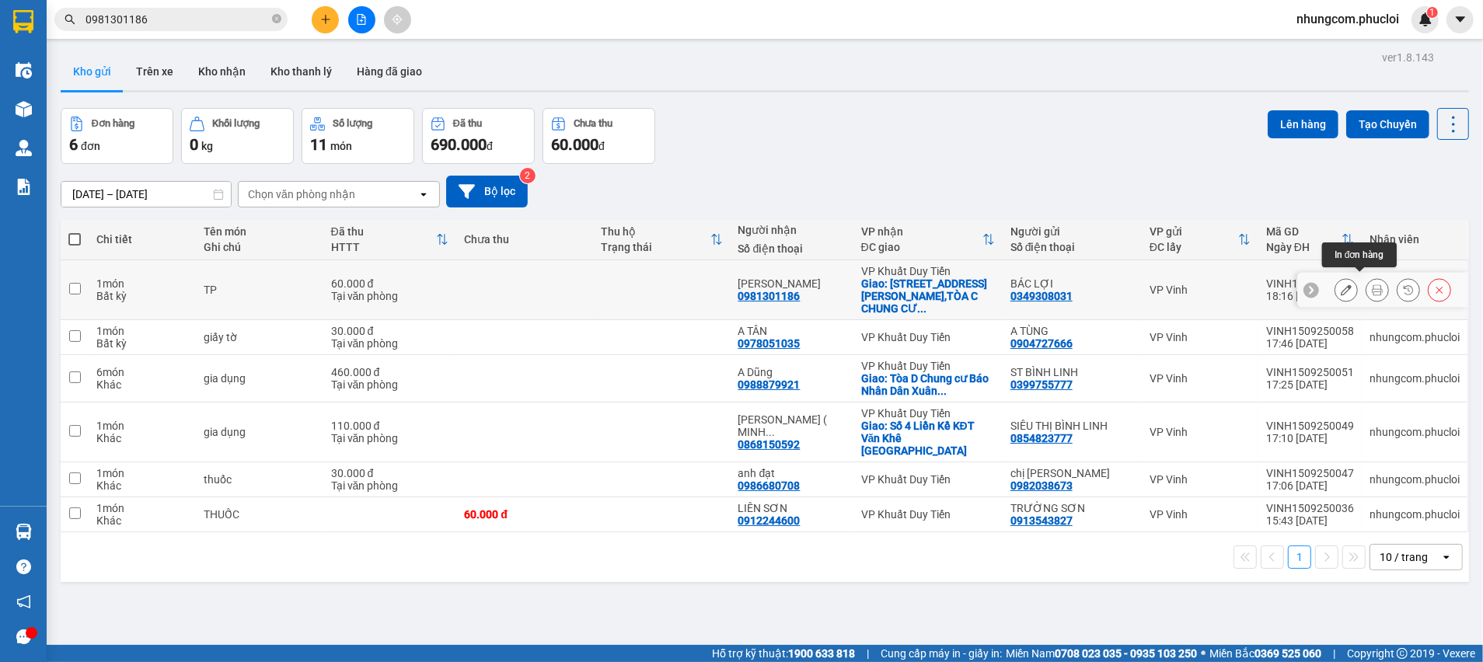
click at [1372, 284] on icon at bounding box center [1377, 289] width 11 height 11
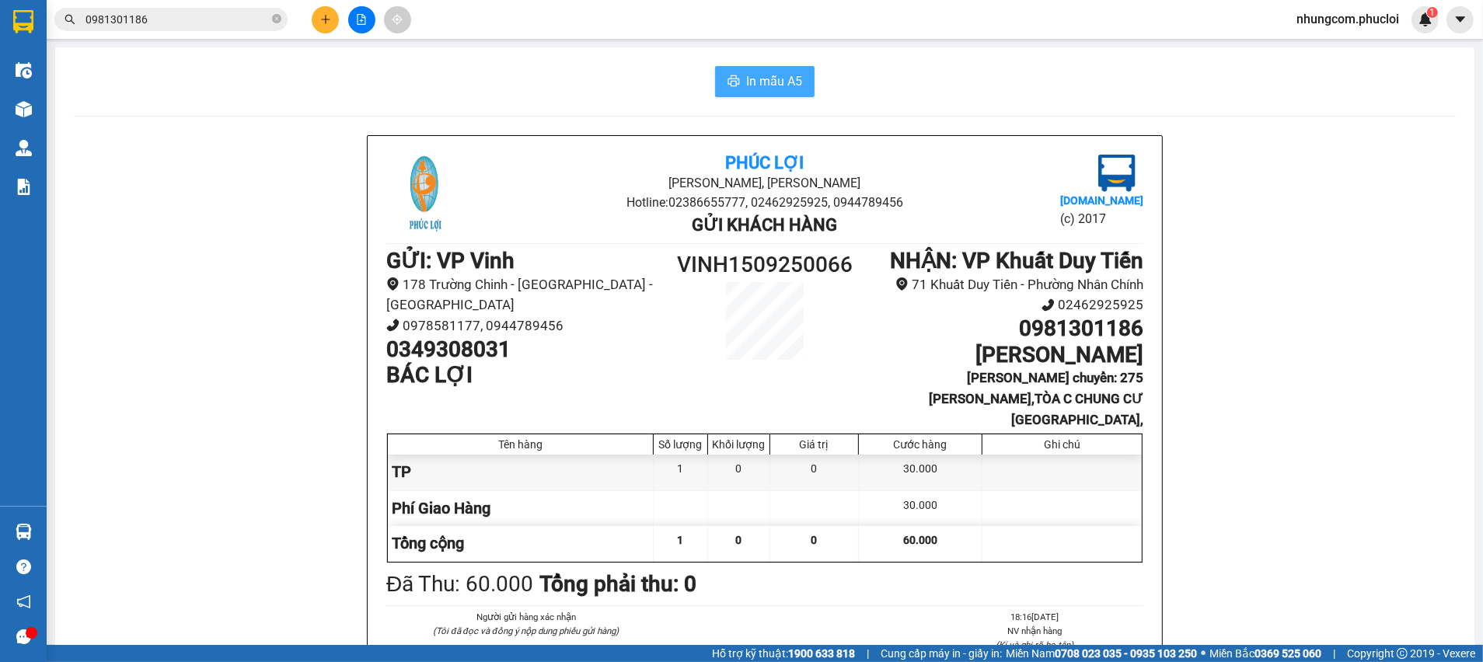
click at [747, 78] on span "In mẫu A5" at bounding box center [774, 81] width 56 height 19
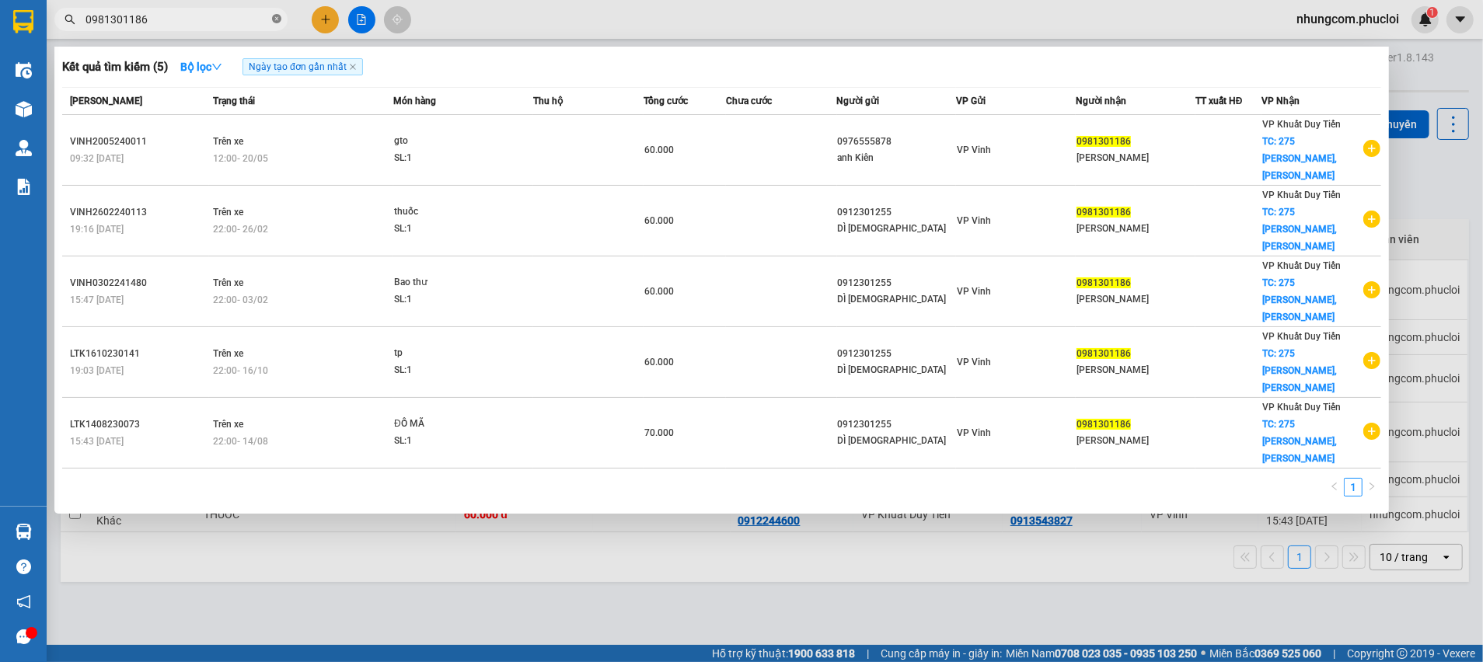
click at [272, 17] on icon "close-circle" at bounding box center [276, 18] width 9 height 9
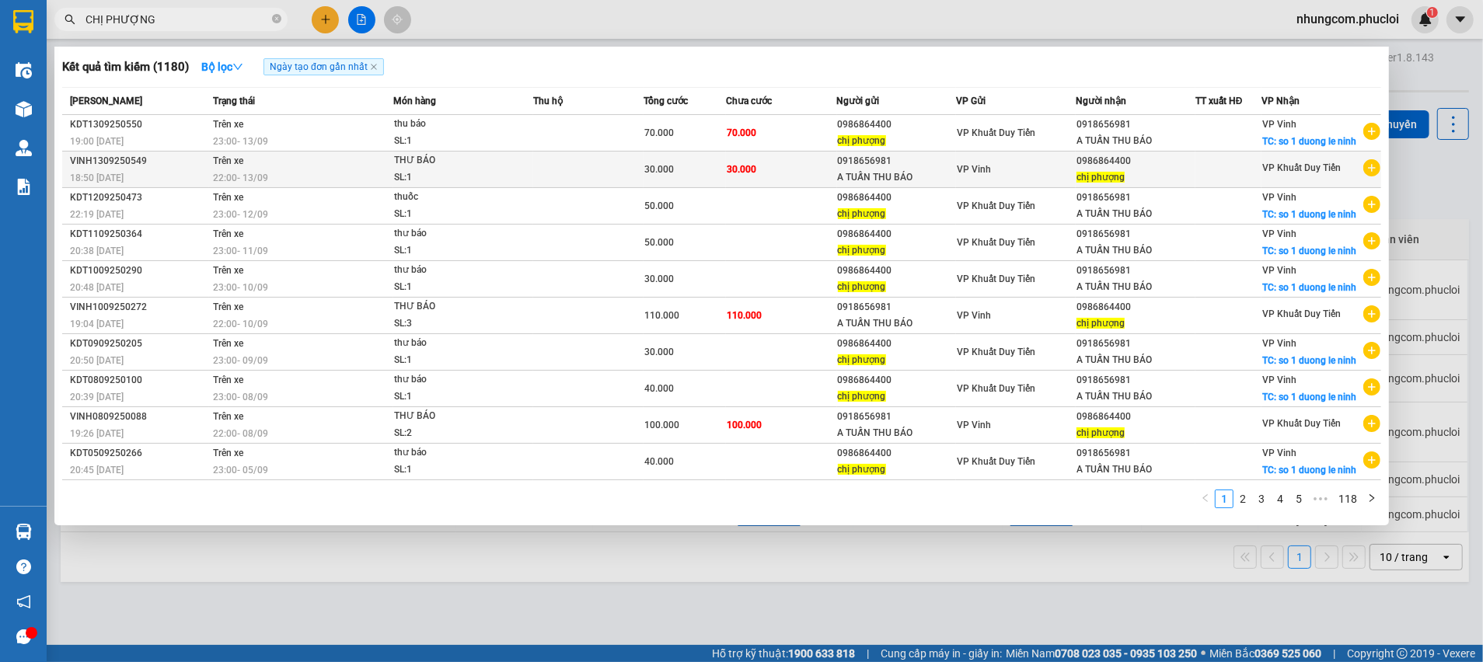
type input "CHỊ PHƯỢNG"
click at [779, 174] on td "30.000" at bounding box center [781, 170] width 110 height 37
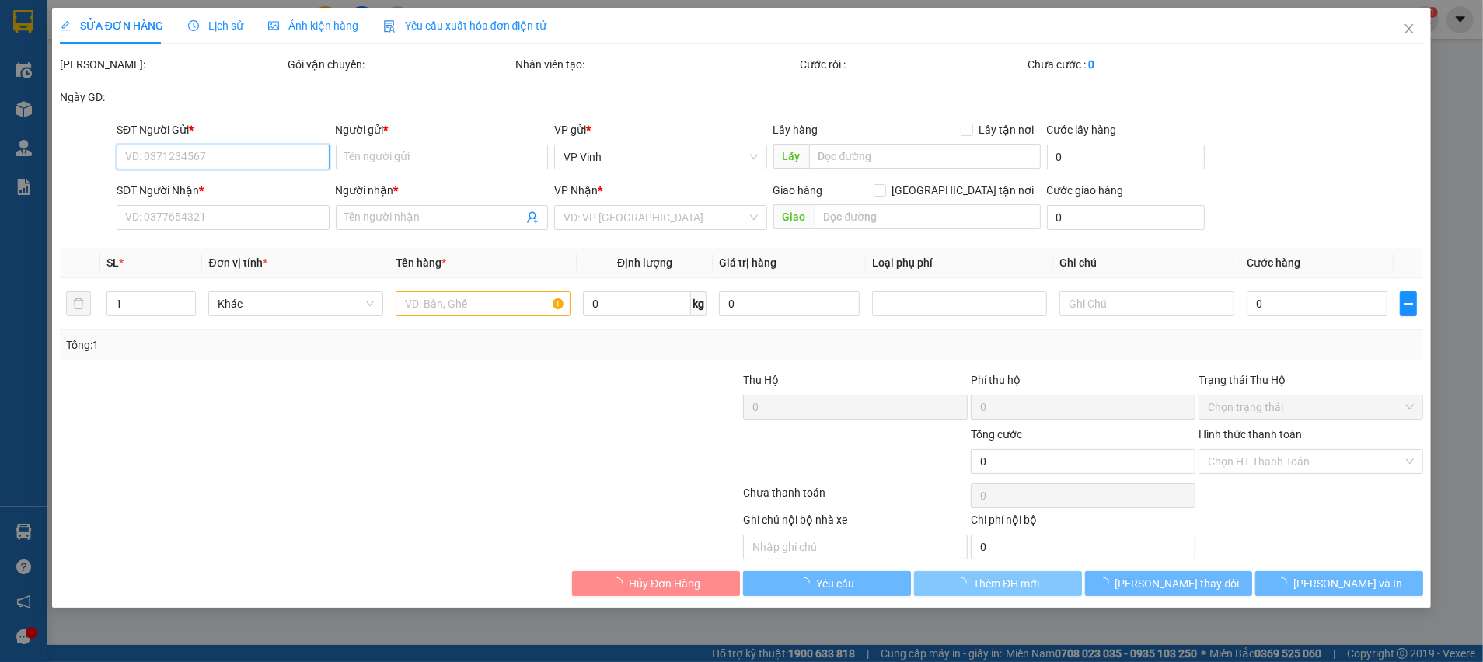
type input "0918656981"
type input "A TUẤN THU BÁO"
type input "0986864400"
type input "chị phượng"
type input "30.000"
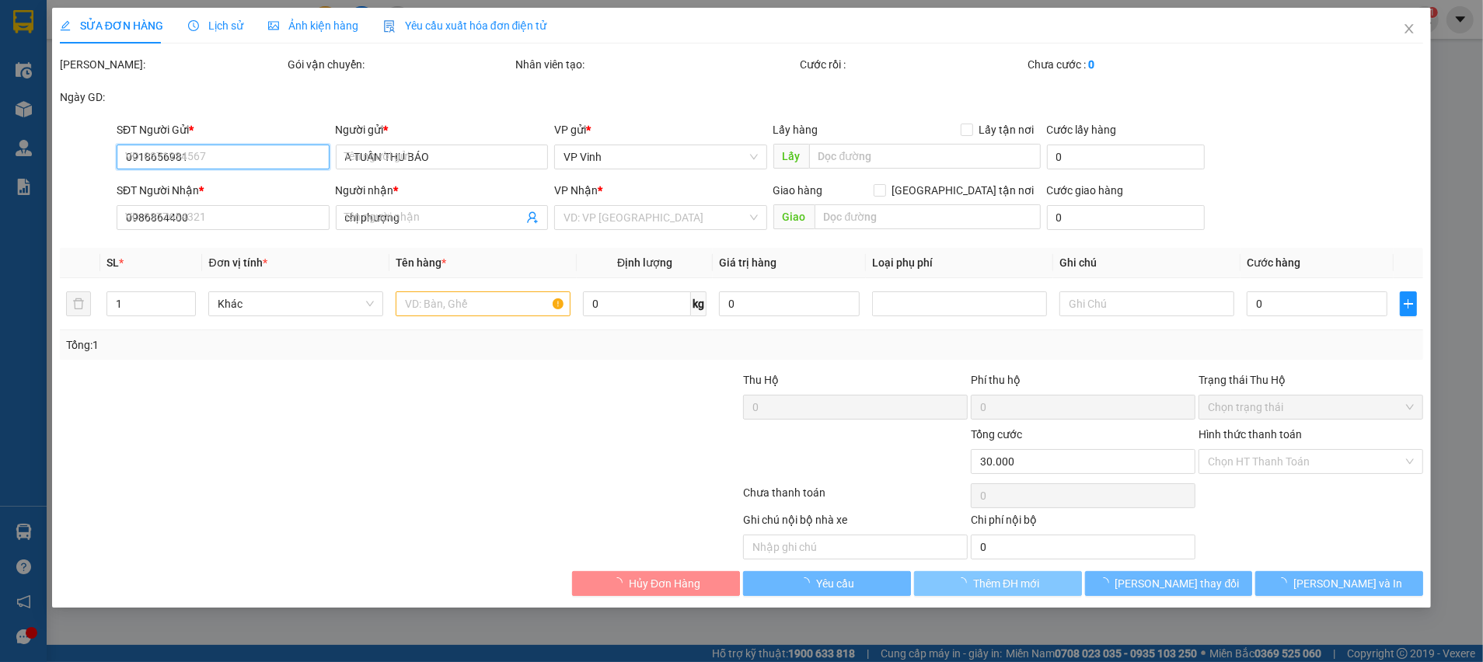
type input "30.000"
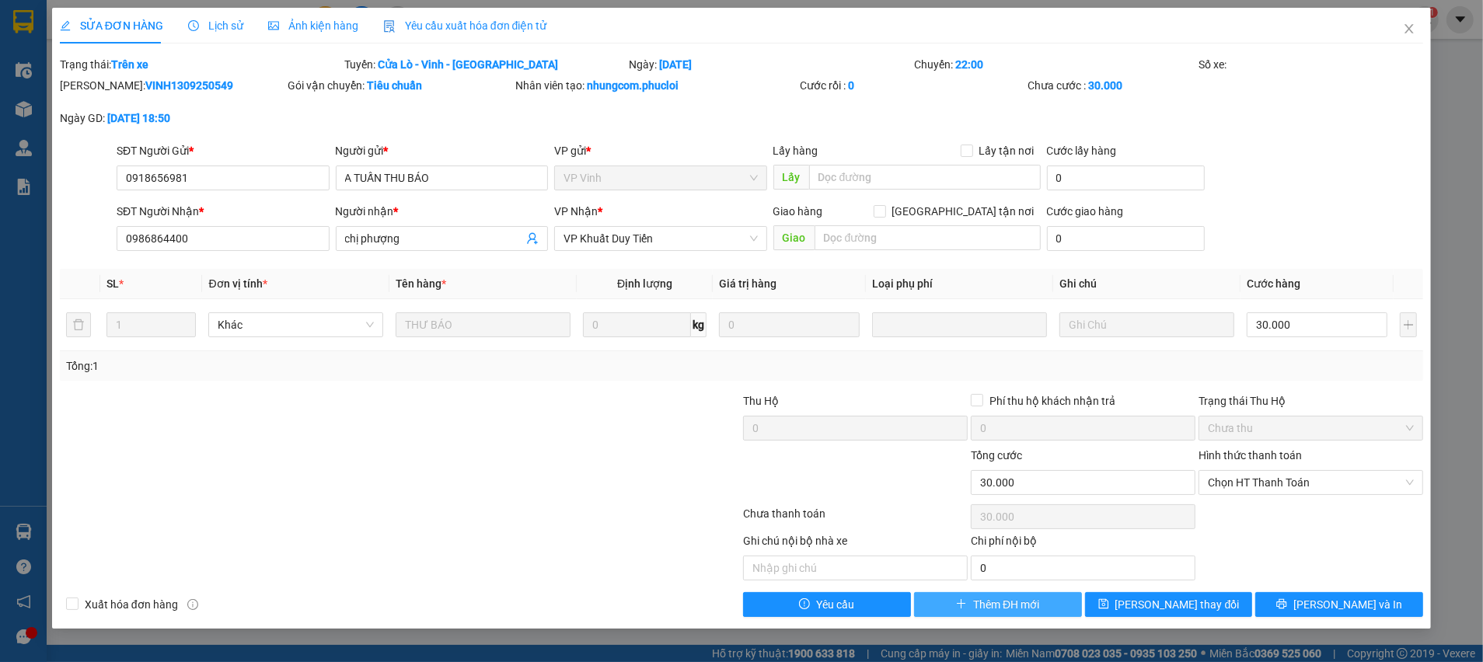
click at [989, 605] on span "Thêm ĐH mới" at bounding box center [1006, 604] width 66 height 17
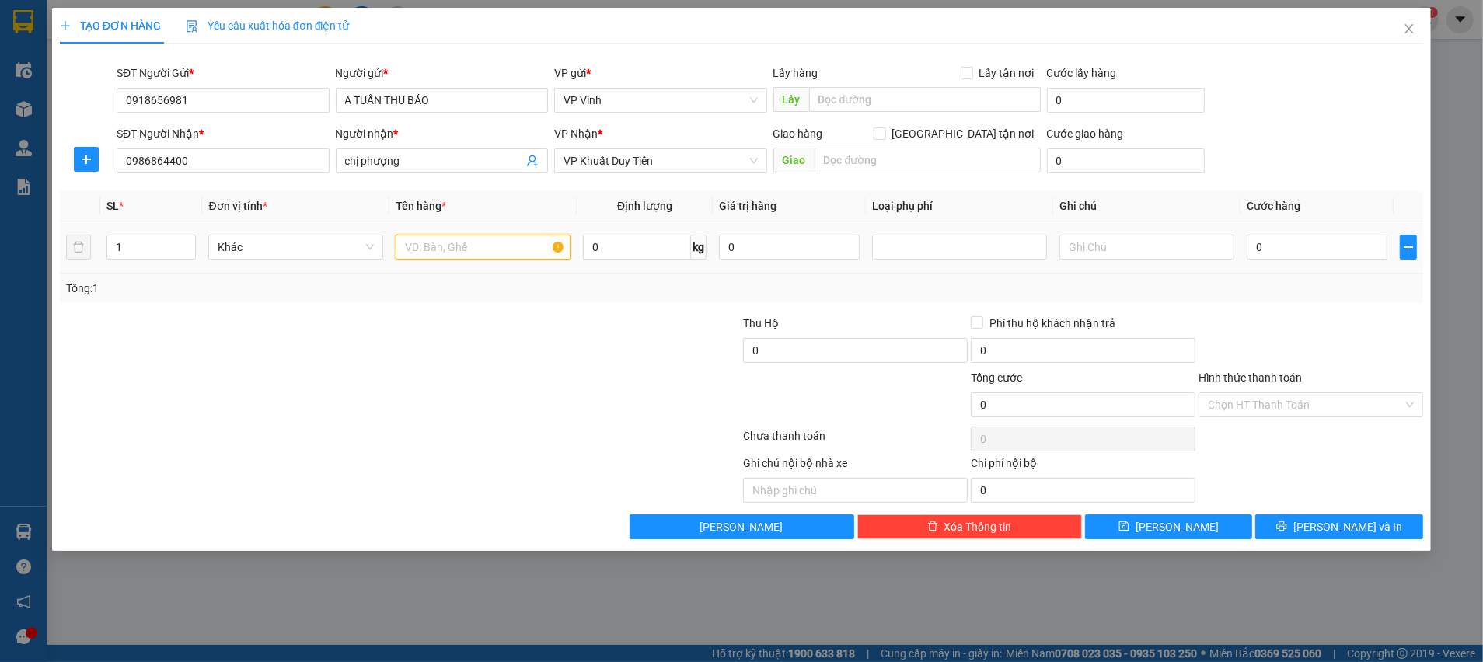
click at [466, 250] on input "text" at bounding box center [483, 247] width 175 height 25
type input "THƯ BÁO"
click at [1336, 249] on input "0" at bounding box center [1317, 247] width 141 height 25
type input "3"
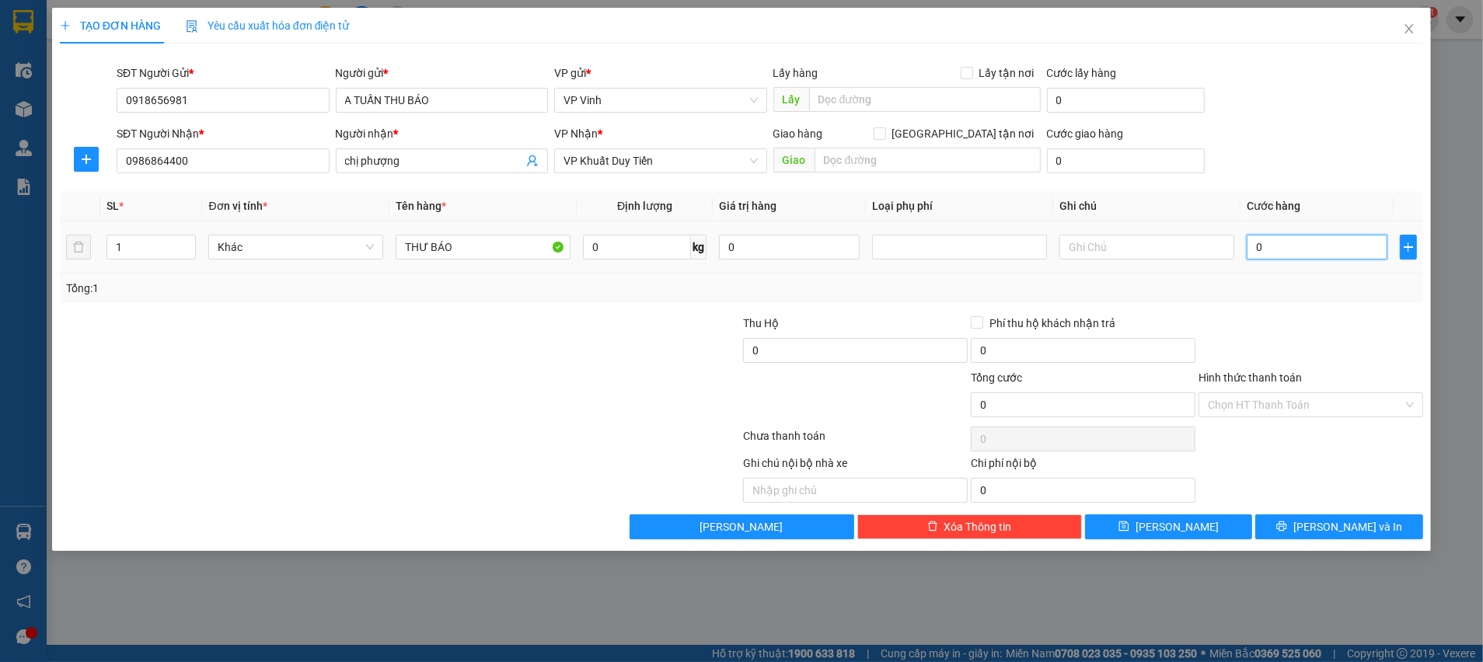
type input "3"
type input "30"
click at [1323, 344] on div at bounding box center [1311, 342] width 228 height 54
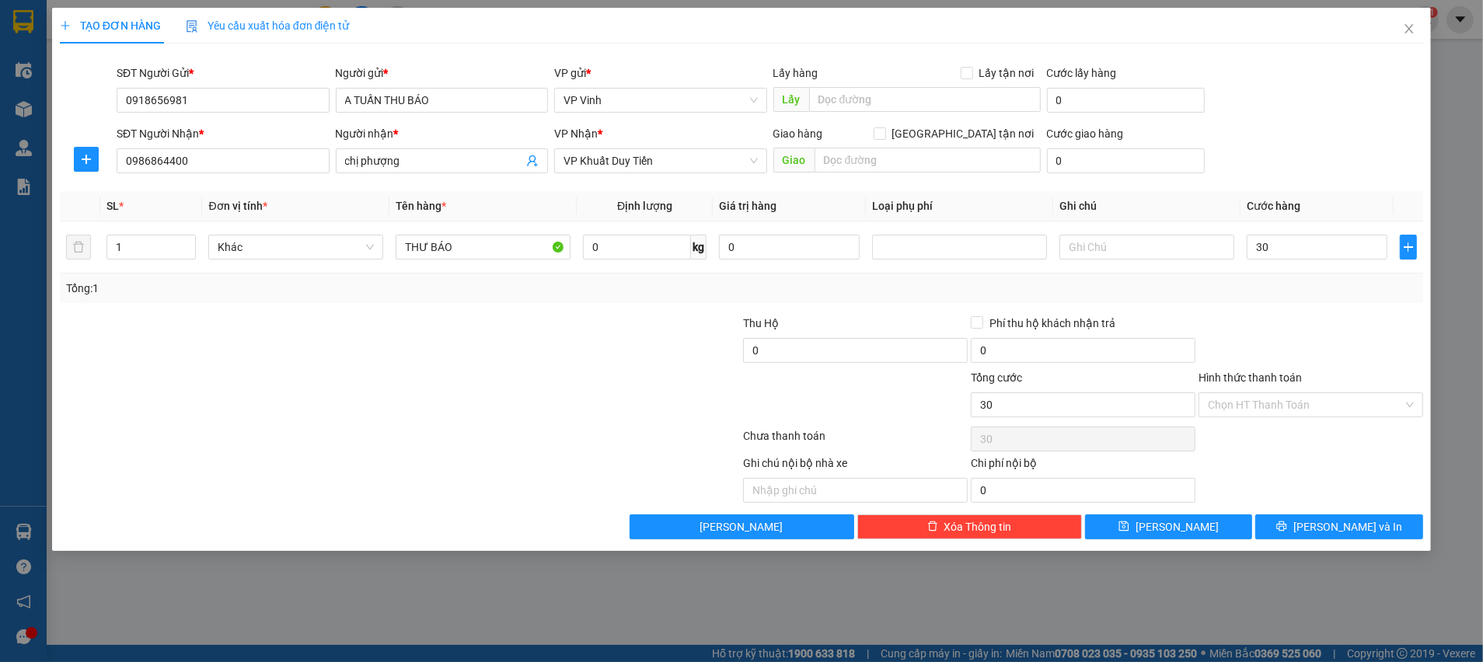
type input "30.000"
click at [1327, 518] on span "Lưu và In" at bounding box center [1347, 526] width 109 height 17
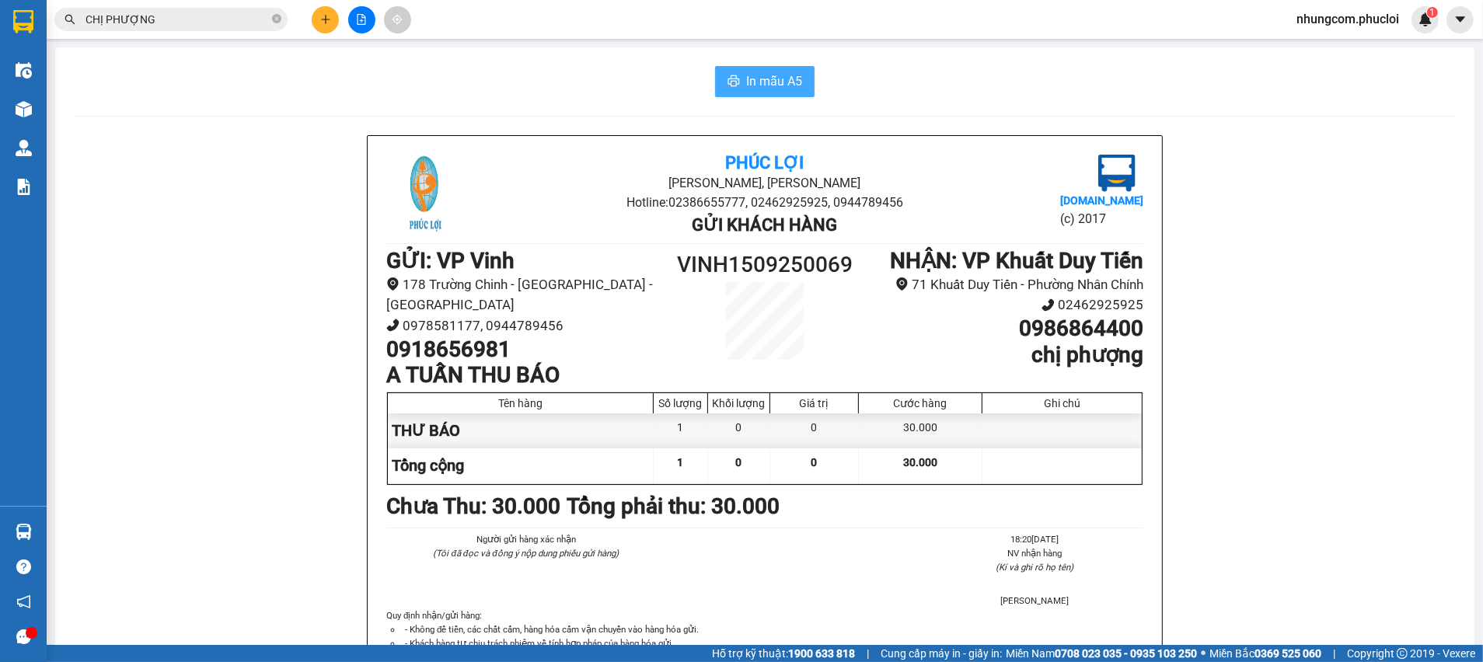
click at [746, 78] on span "In mẫu A5" at bounding box center [774, 81] width 56 height 19
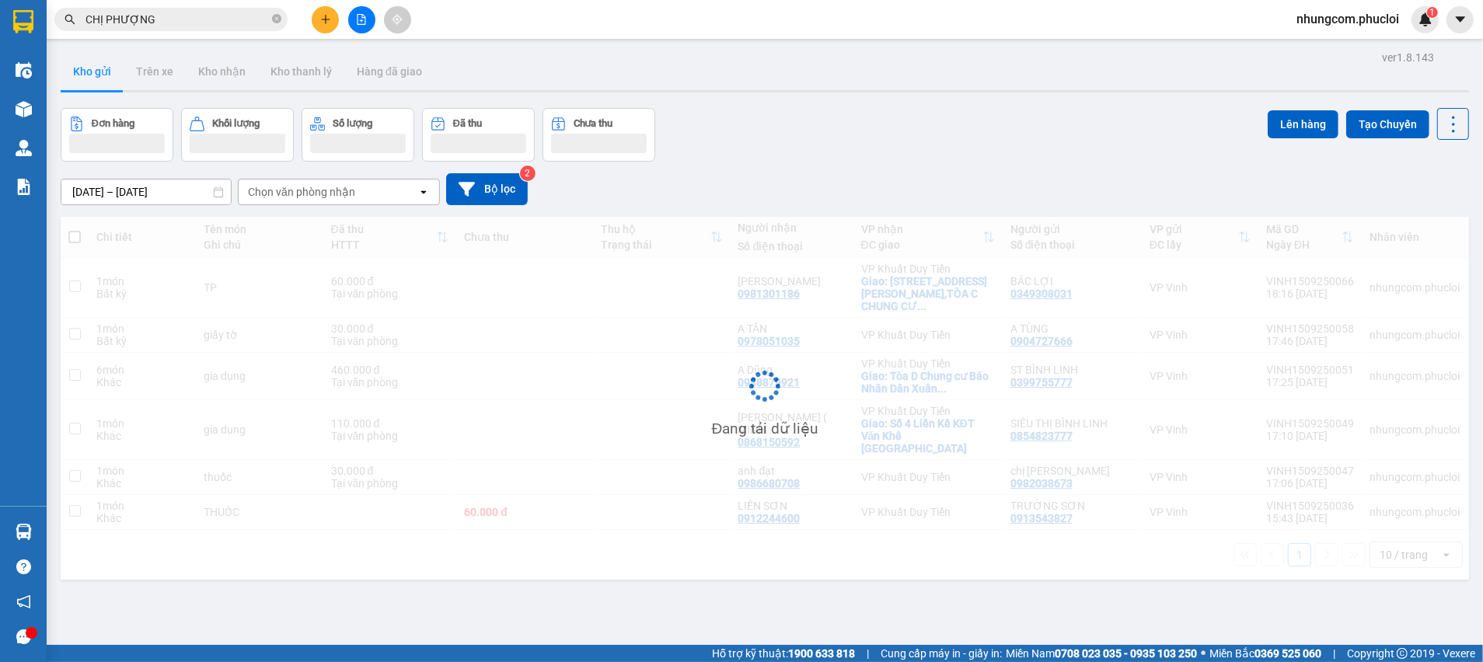
click at [745, 126] on div "Đơn hàng Khối lượng Số lượng Đã thu Chưa thu Lên hàng Tạo Chuyến" at bounding box center [765, 135] width 1408 height 54
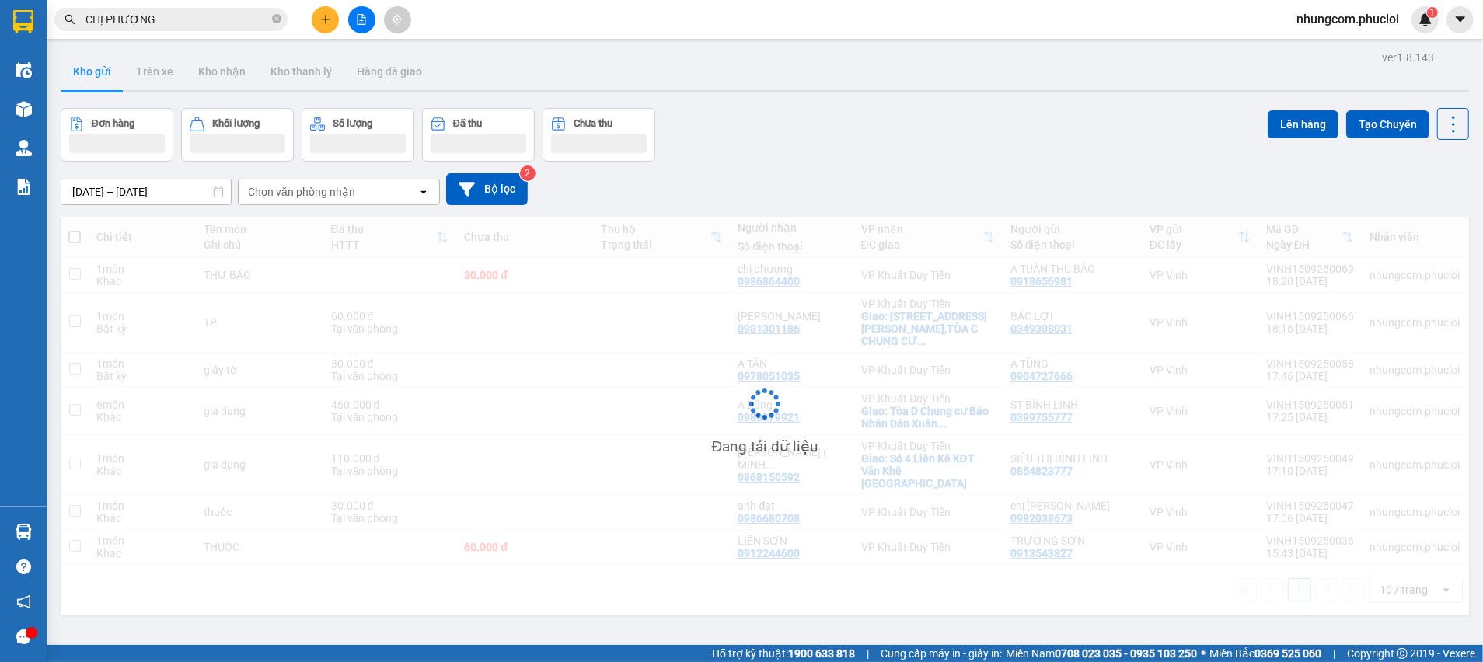
click at [497, 623] on div "ver 1.8.143 Kho gửi Trên xe Kho nhận Kho thanh lý Hàng đã giao Đơn hàng Khối lư…" at bounding box center [764, 378] width 1421 height 662
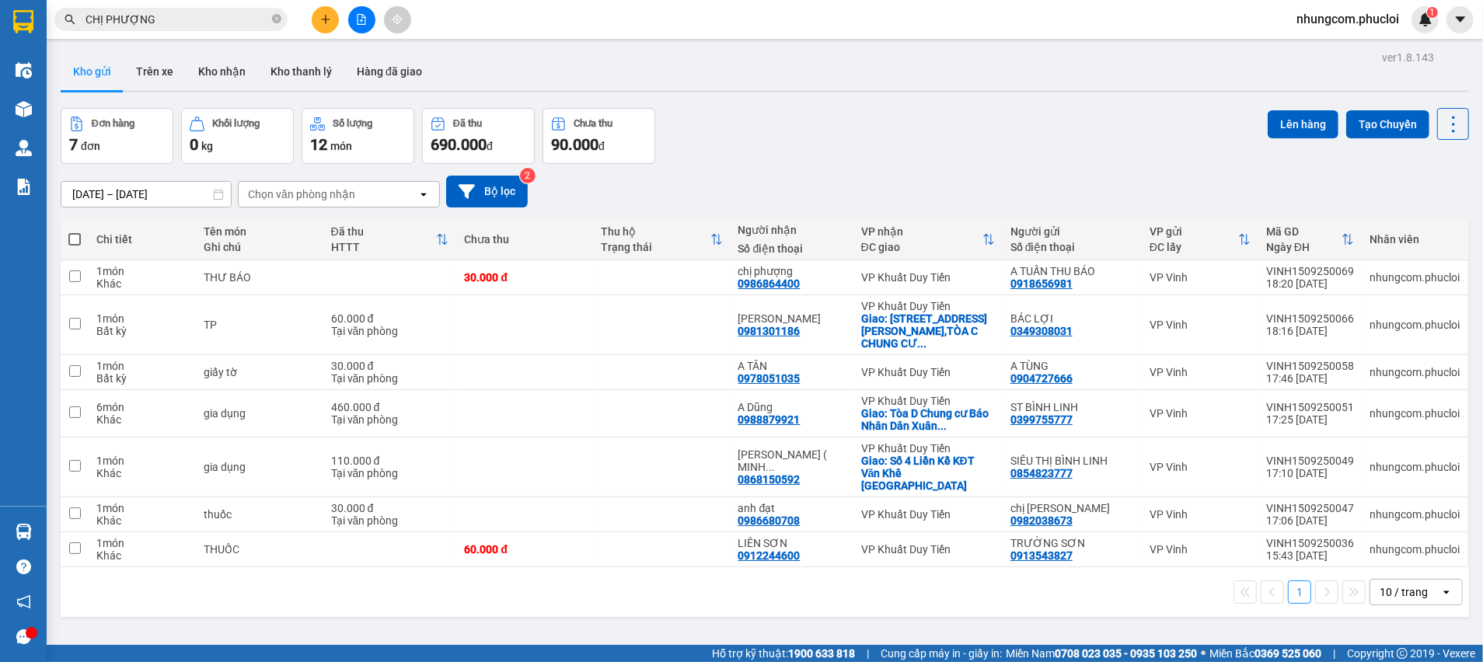
click at [807, 166] on div "11/09/2025 – 15/09/2025 Press the down arrow key to interact with the calendar …" at bounding box center [765, 191] width 1408 height 55
click at [816, 164] on div "11/09/2025 – 15/09/2025 Press the down arrow key to interact with the calendar …" at bounding box center [765, 191] width 1408 height 55
click at [819, 164] on div "11/09/2025 – 15/09/2025 Press the down arrow key to interact with the calendar …" at bounding box center [765, 191] width 1408 height 55
click at [518, 610] on div "ver 1.8.143 Kho gửi Trên xe Kho nhận Kho thanh lý Hàng đã giao Đơn hàng 7 đơn K…" at bounding box center [764, 378] width 1421 height 662
click at [975, 153] on div "Đơn hàng 7 đơn Khối lượng 0 kg Số lượng 12 món Đã thu 690.000 đ Chưa thu 90.000…" at bounding box center [765, 136] width 1408 height 56
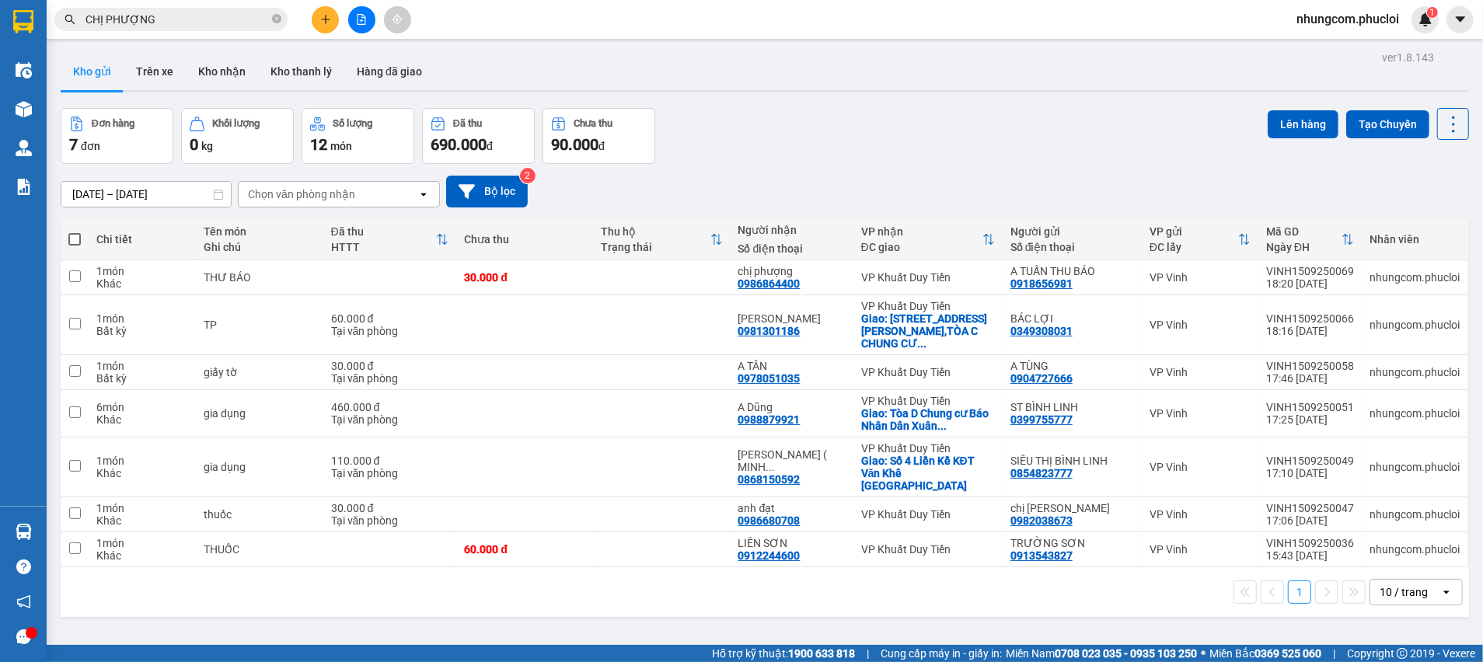
click at [1007, 101] on div "ver 1.8.143 Kho gửi Trên xe Kho nhận Kho thanh lý Hàng đã giao Đơn hàng 7 đơn K…" at bounding box center [764, 378] width 1421 height 662
click at [272, 19] on icon "close-circle" at bounding box center [276, 18] width 9 height 9
paste input "0982677610"
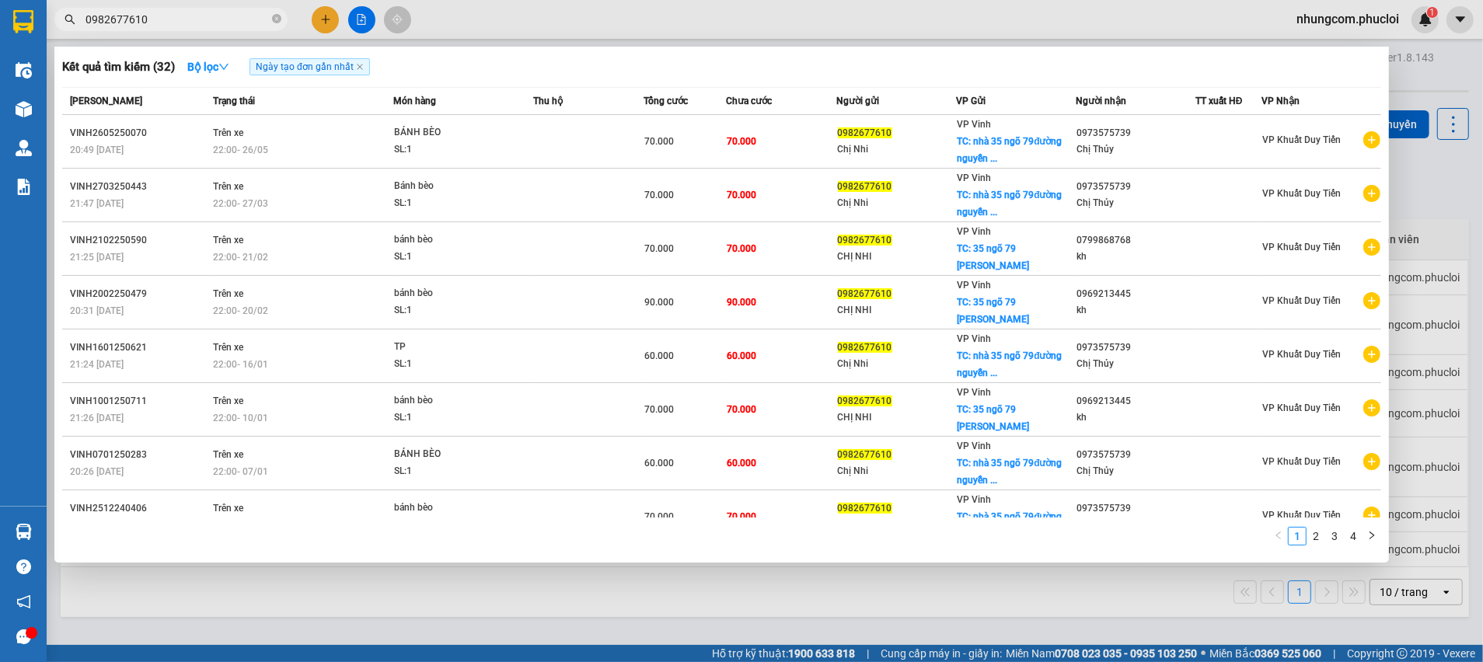
type input "0982677610"
click at [1476, 228] on div at bounding box center [741, 331] width 1483 height 662
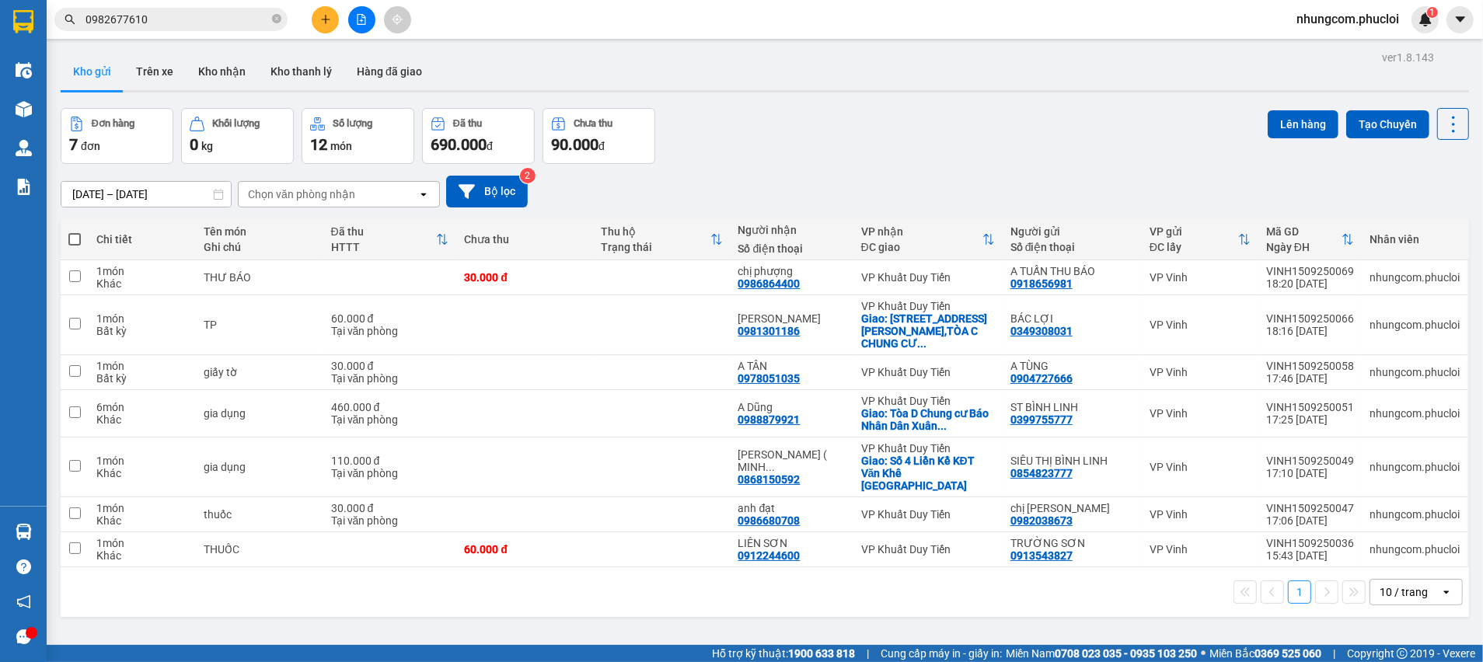
click at [713, 141] on div "Đơn hàng 7 đơn Khối lượng 0 kg Số lượng 12 món Đã thu 690.000 đ Chưa thu 90.000…" at bounding box center [765, 136] width 1408 height 56
click at [1372, 408] on icon at bounding box center [1377, 413] width 11 height 11
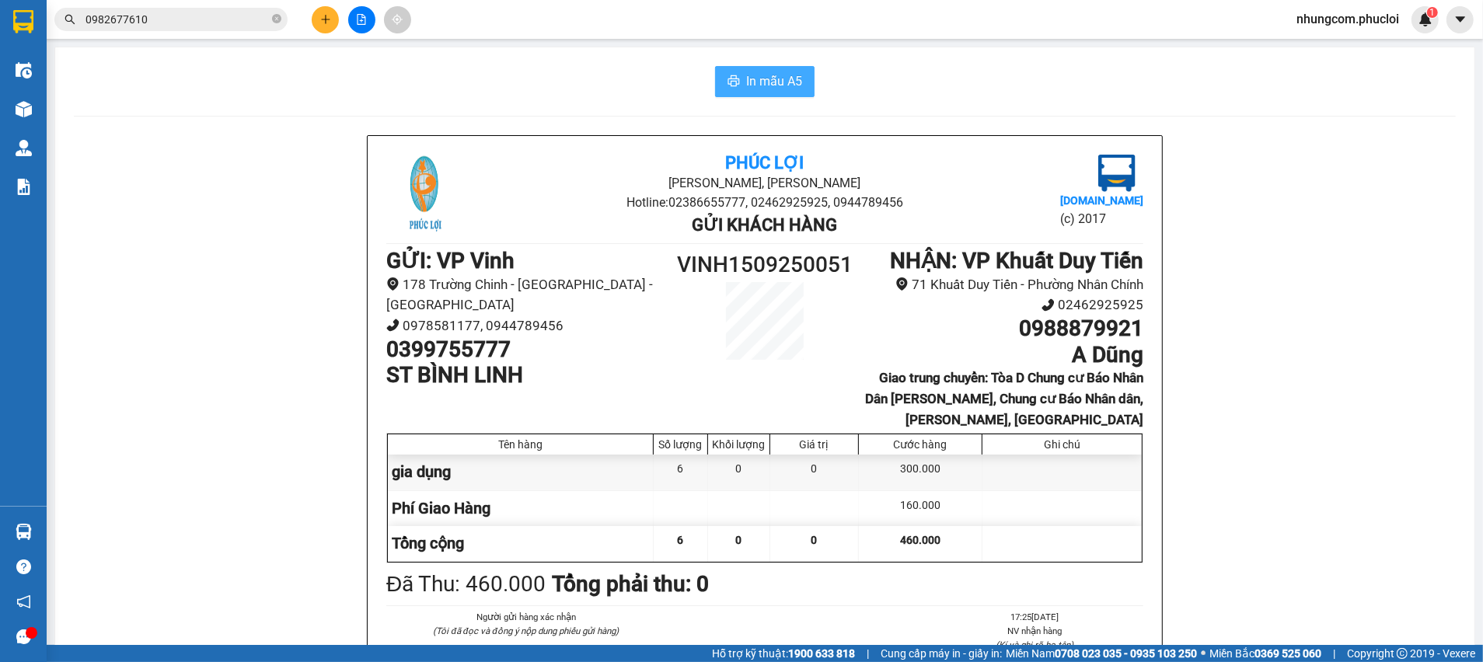
click at [752, 82] on span "In mẫu A5" at bounding box center [774, 81] width 56 height 19
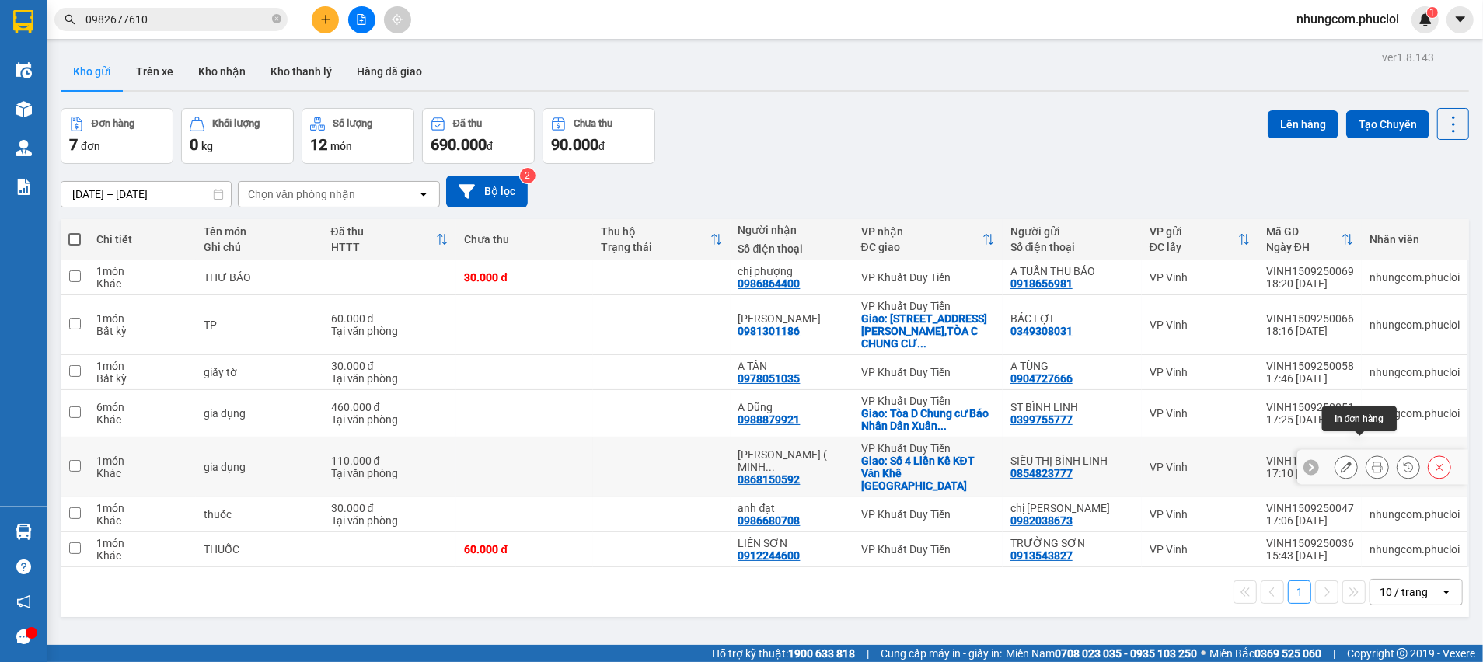
click at [1372, 462] on icon at bounding box center [1377, 467] width 11 height 11
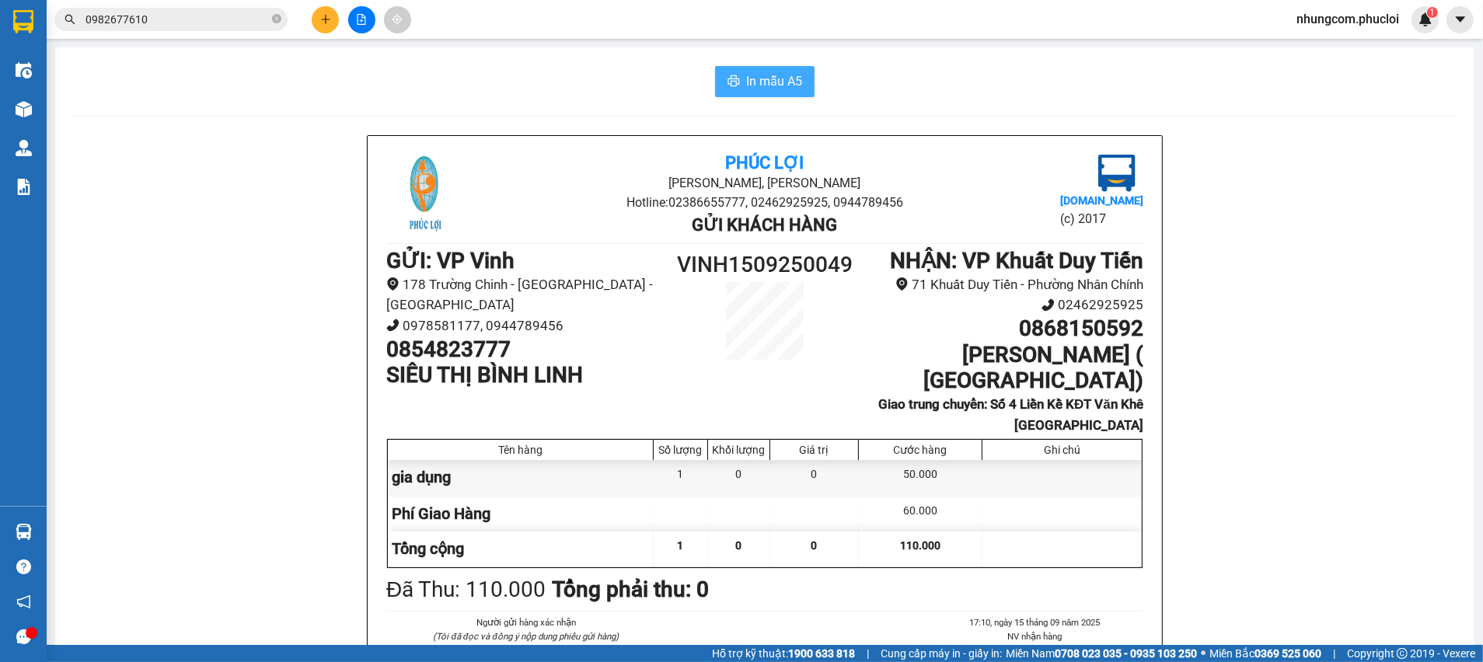
click at [782, 86] on span "In mẫu A5" at bounding box center [774, 81] width 56 height 19
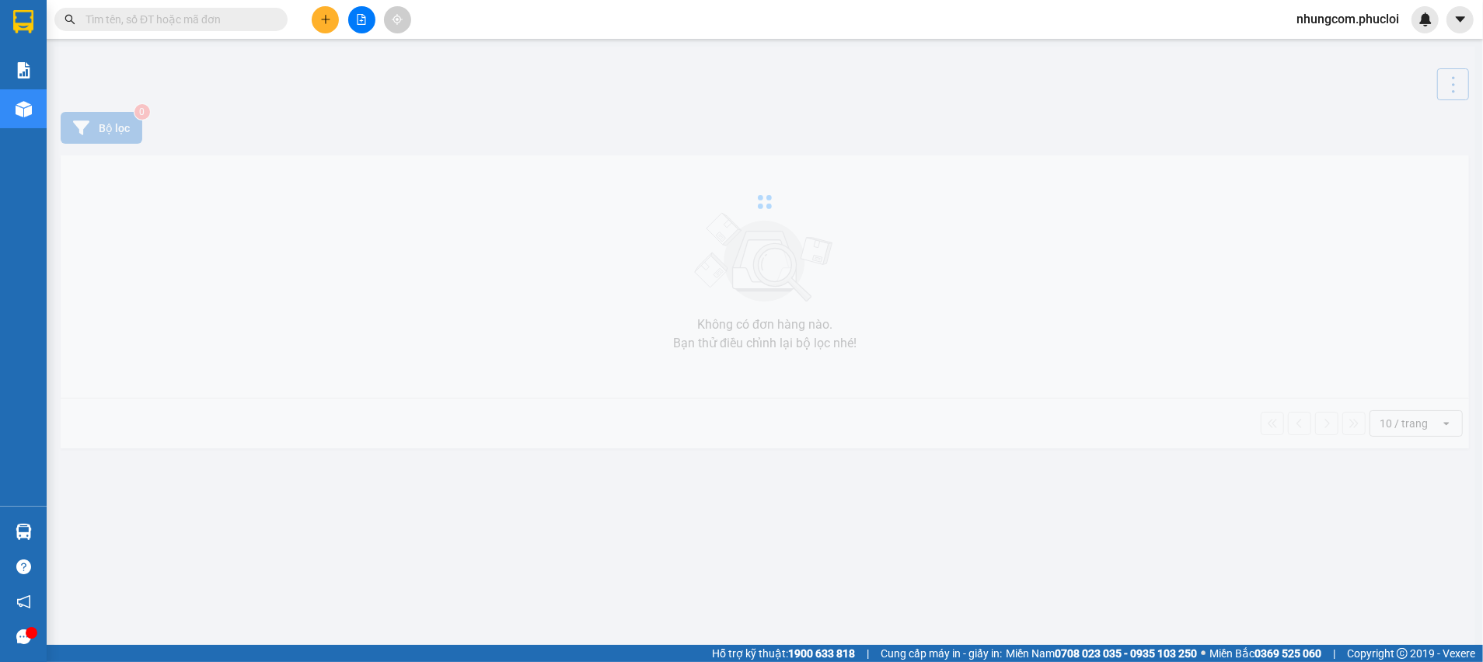
click at [192, 23] on input "text" at bounding box center [176, 19] width 183 height 17
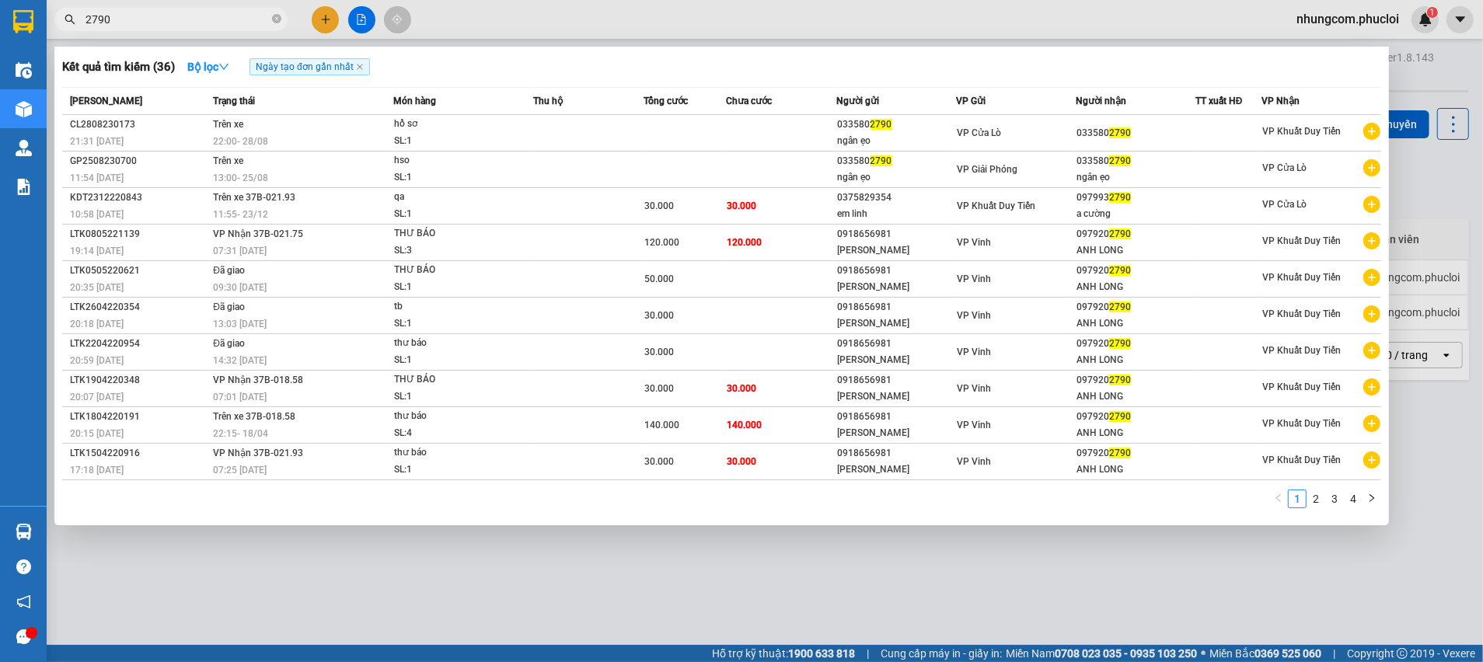
click at [93, 20] on input "2790" at bounding box center [176, 19] width 183 height 17
type input "27790"
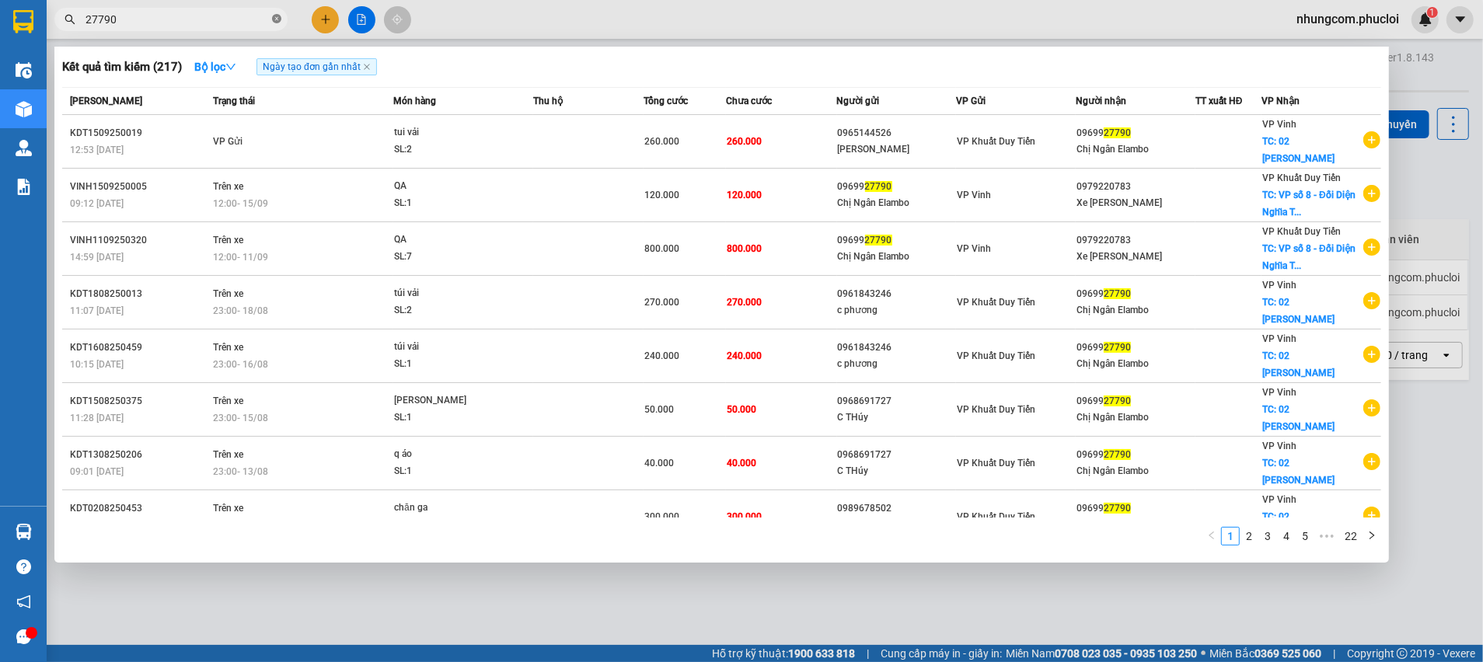
click at [274, 16] on icon "close-circle" at bounding box center [276, 18] width 9 height 9
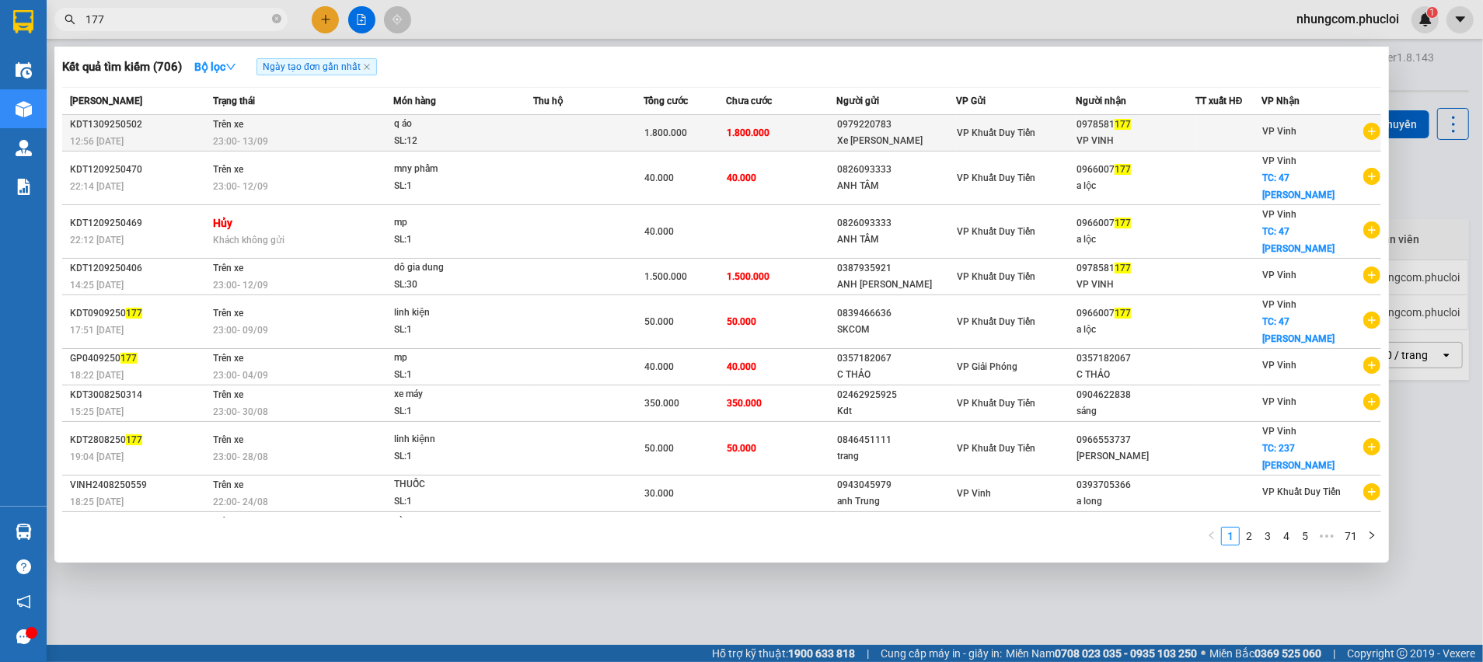
type input "177"
click at [776, 142] on td "1.800.000" at bounding box center [781, 133] width 110 height 37
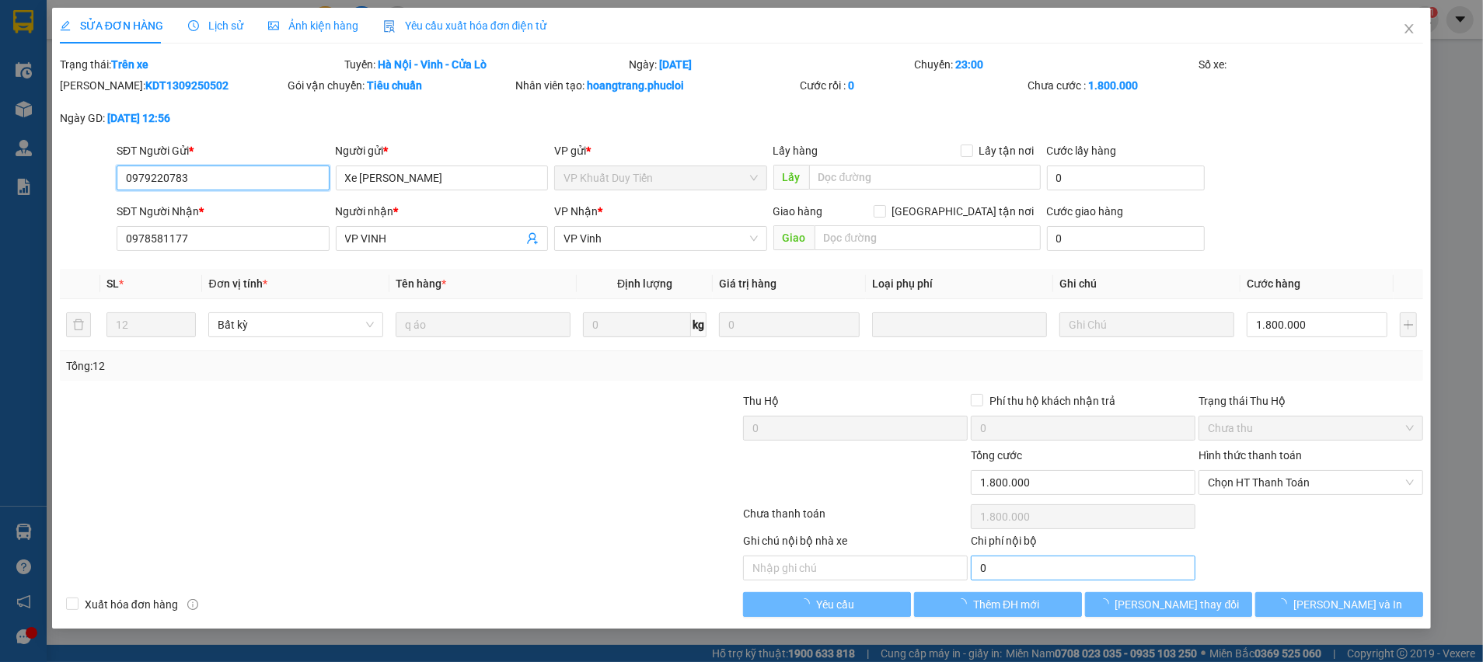
type input "0979220783"
type input "Xe Hùng Mạnh"
type input "0978581177"
type input "VP VINH"
type input "1.800.000"
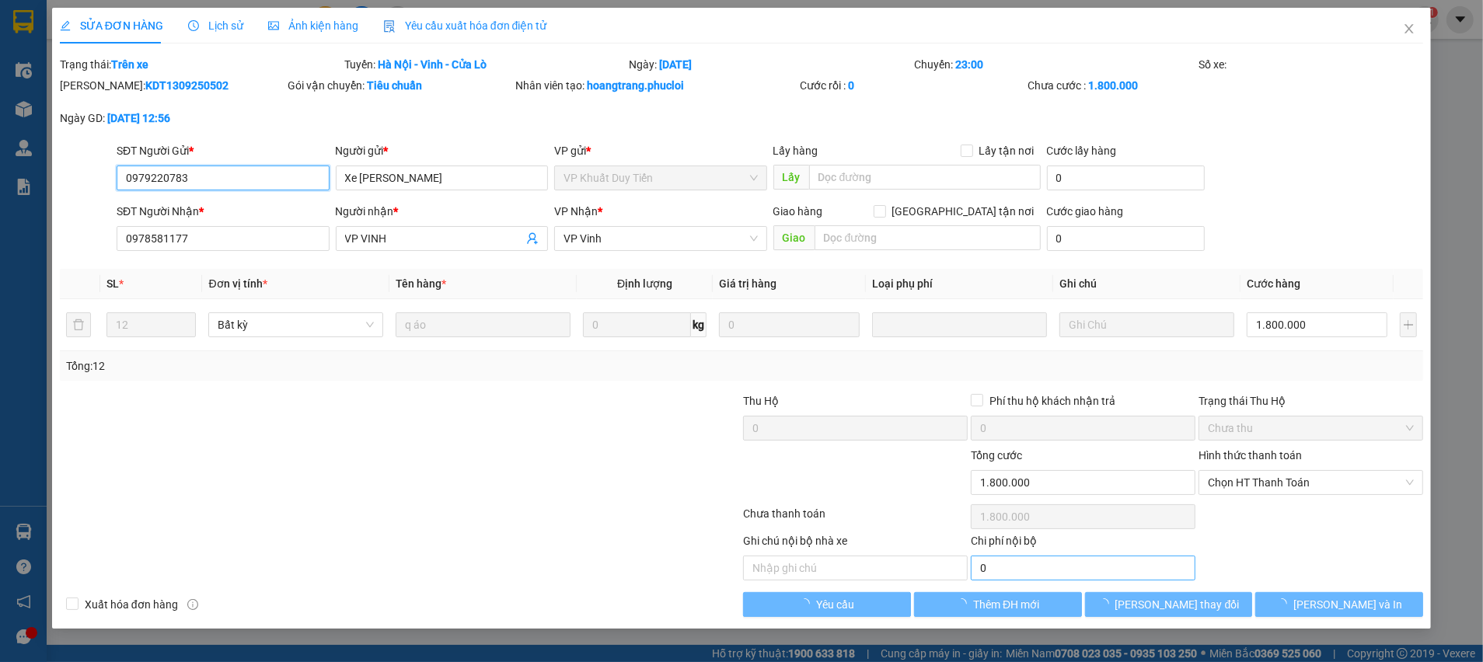
type input "1.800.000"
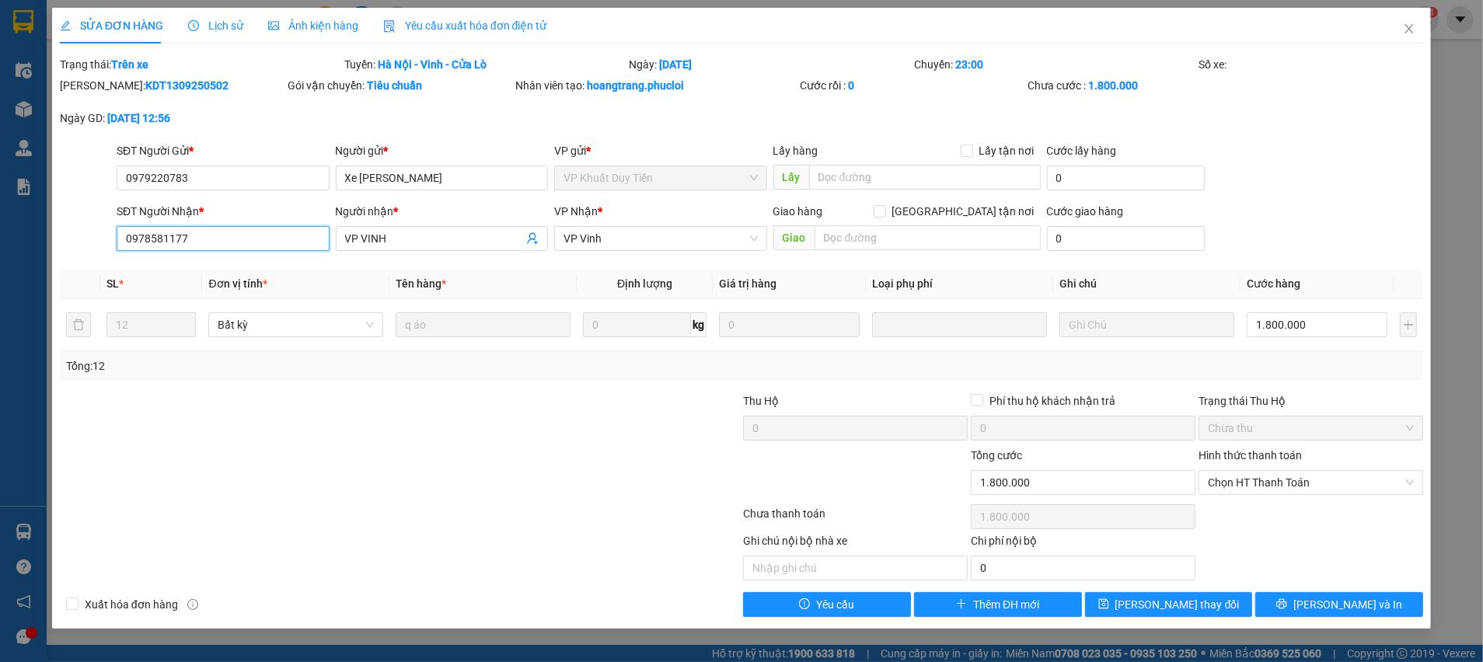
click at [243, 239] on input "0978581177" at bounding box center [223, 238] width 213 height 25
click at [242, 242] on input "0978581177" at bounding box center [223, 238] width 213 height 25
paste input "69927790"
click at [282, 249] on input "0969927790" at bounding box center [223, 238] width 213 height 25
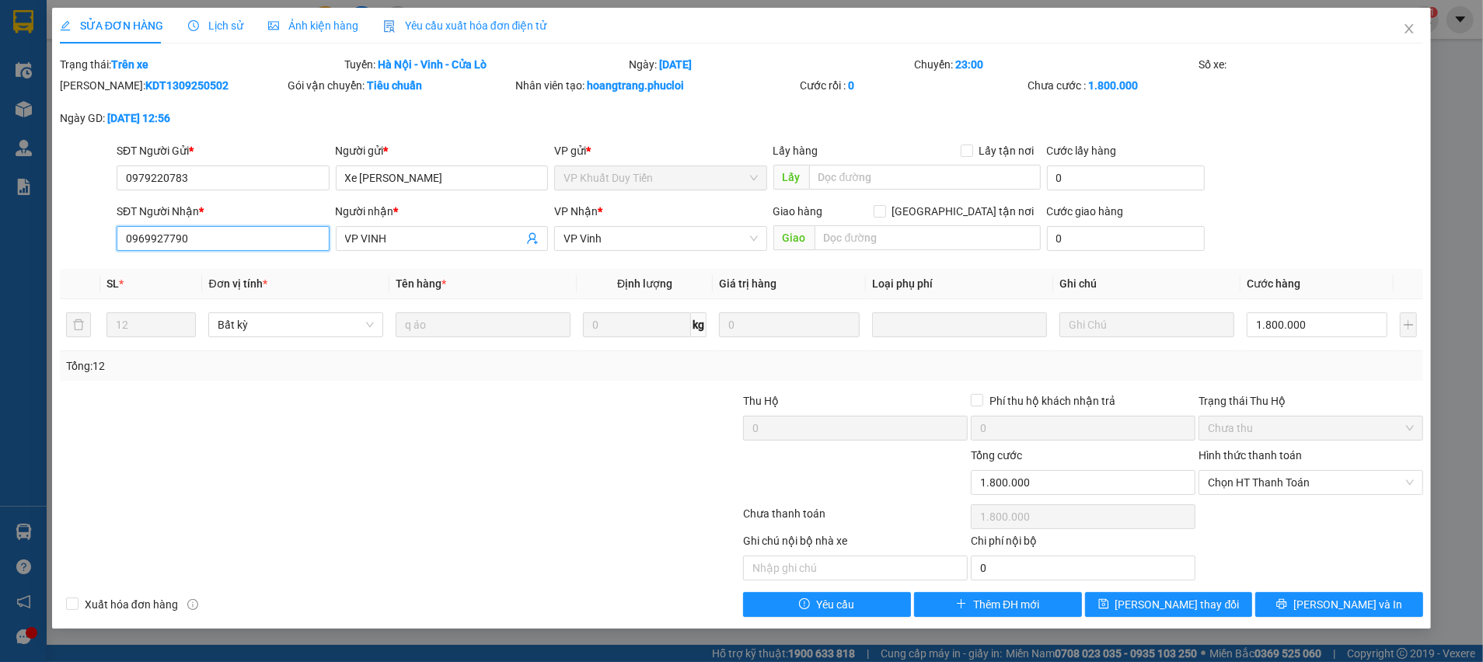
type input "0969927790"
click at [376, 241] on input "VP VINH" at bounding box center [434, 238] width 179 height 17
paste input "Chị Ngân Elambo"
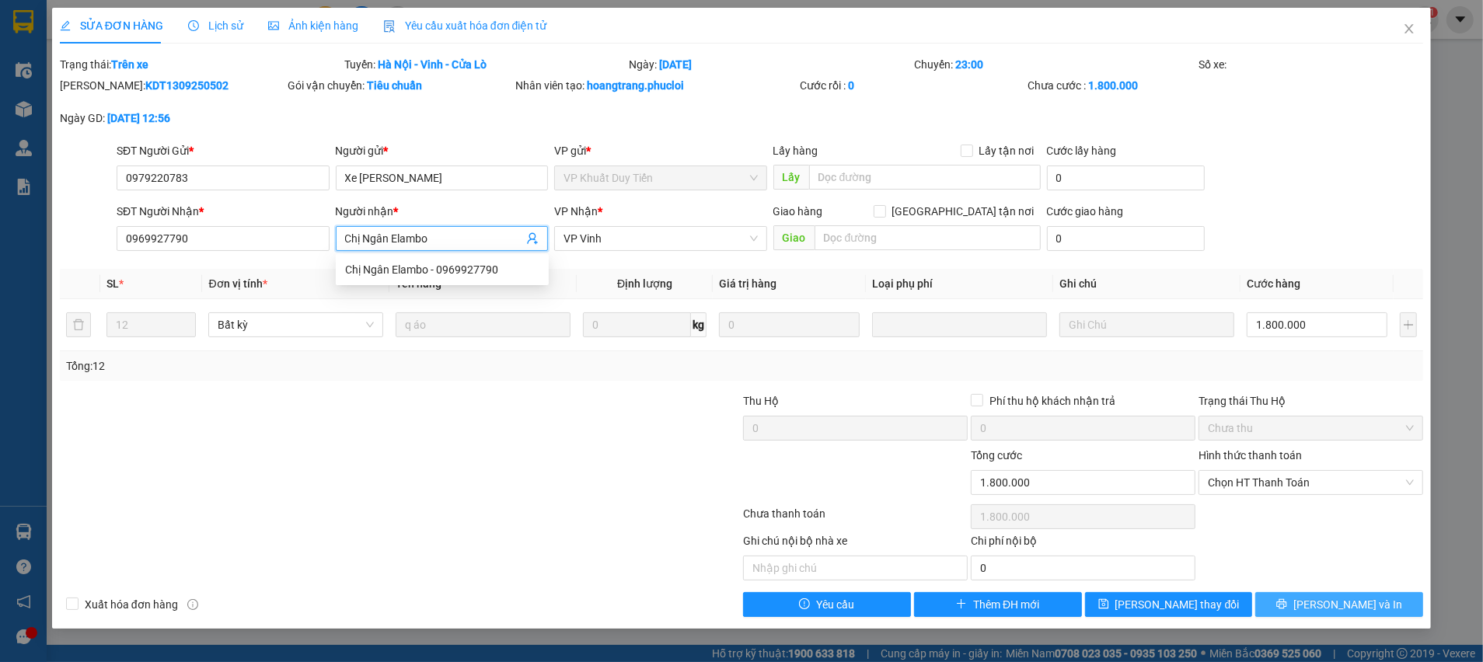
type input "Chị Ngân Elambo"
click at [1278, 607] on button "Lưu và In" at bounding box center [1339, 604] width 168 height 25
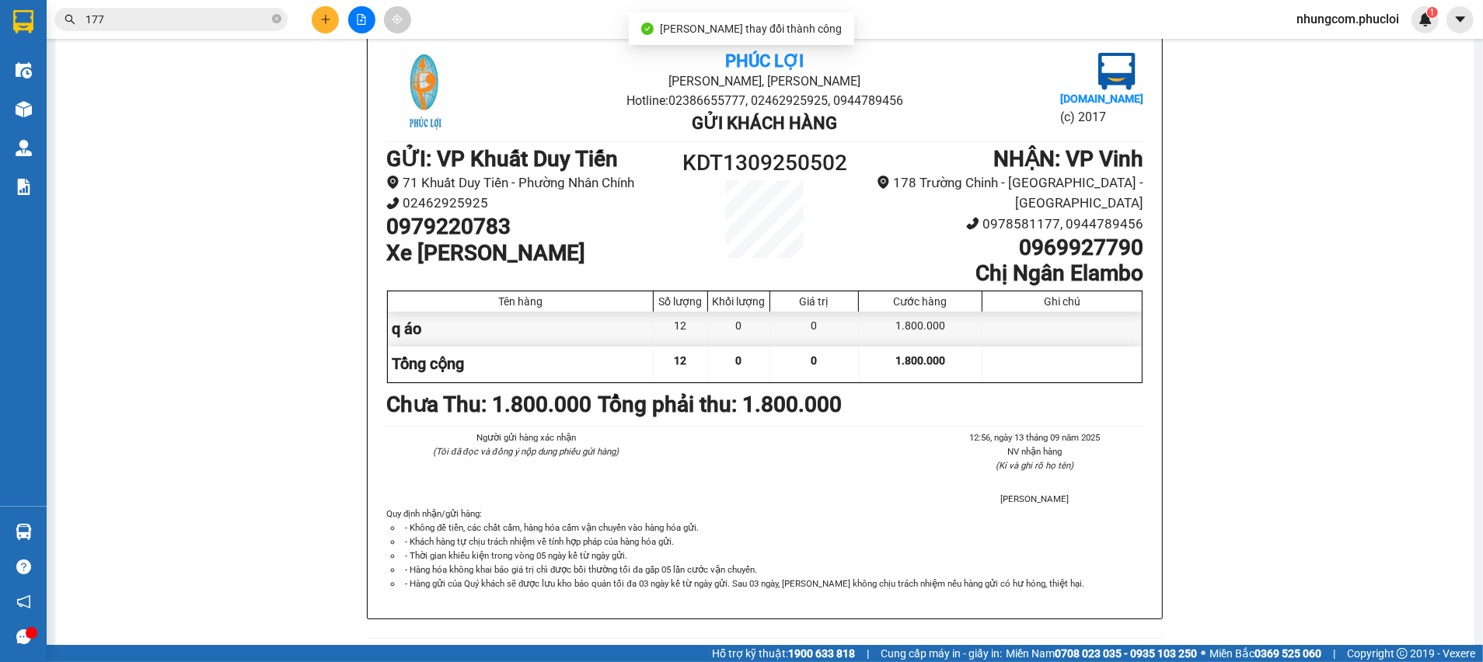
scroll to position [103, 0]
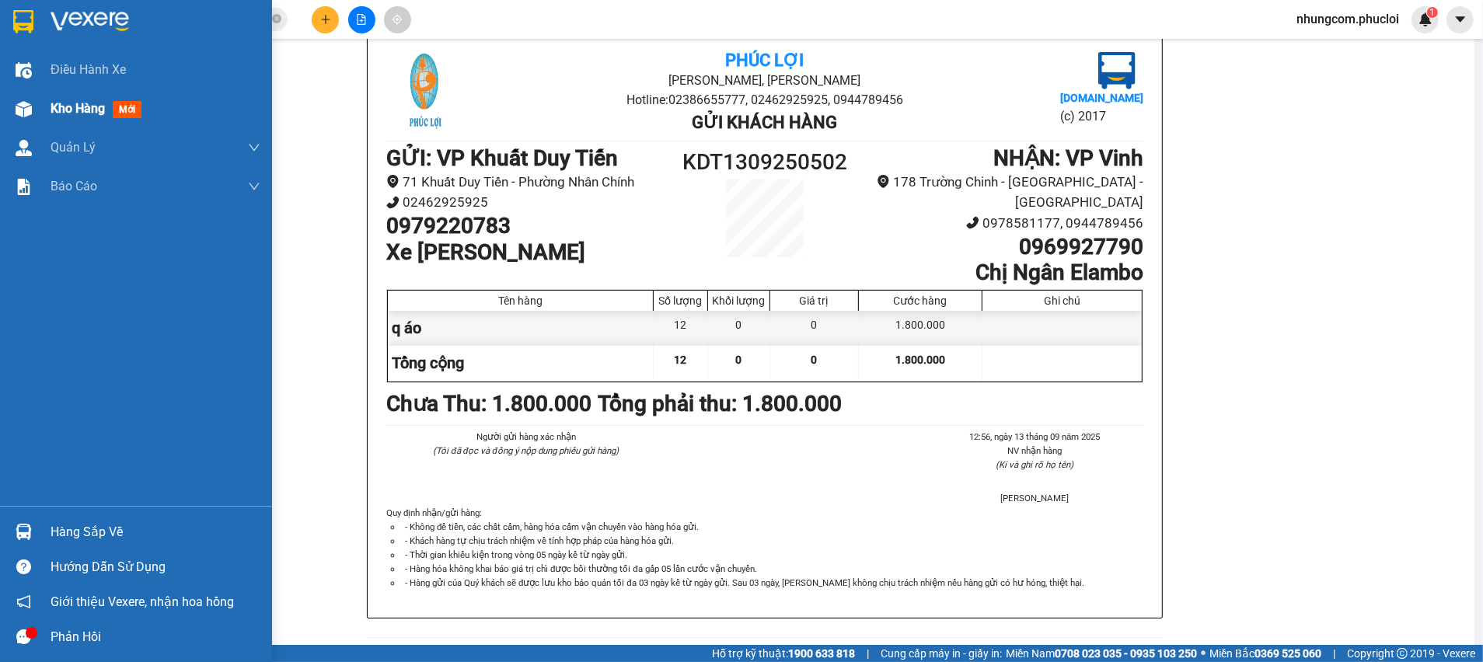
click at [33, 117] on div at bounding box center [23, 109] width 27 height 27
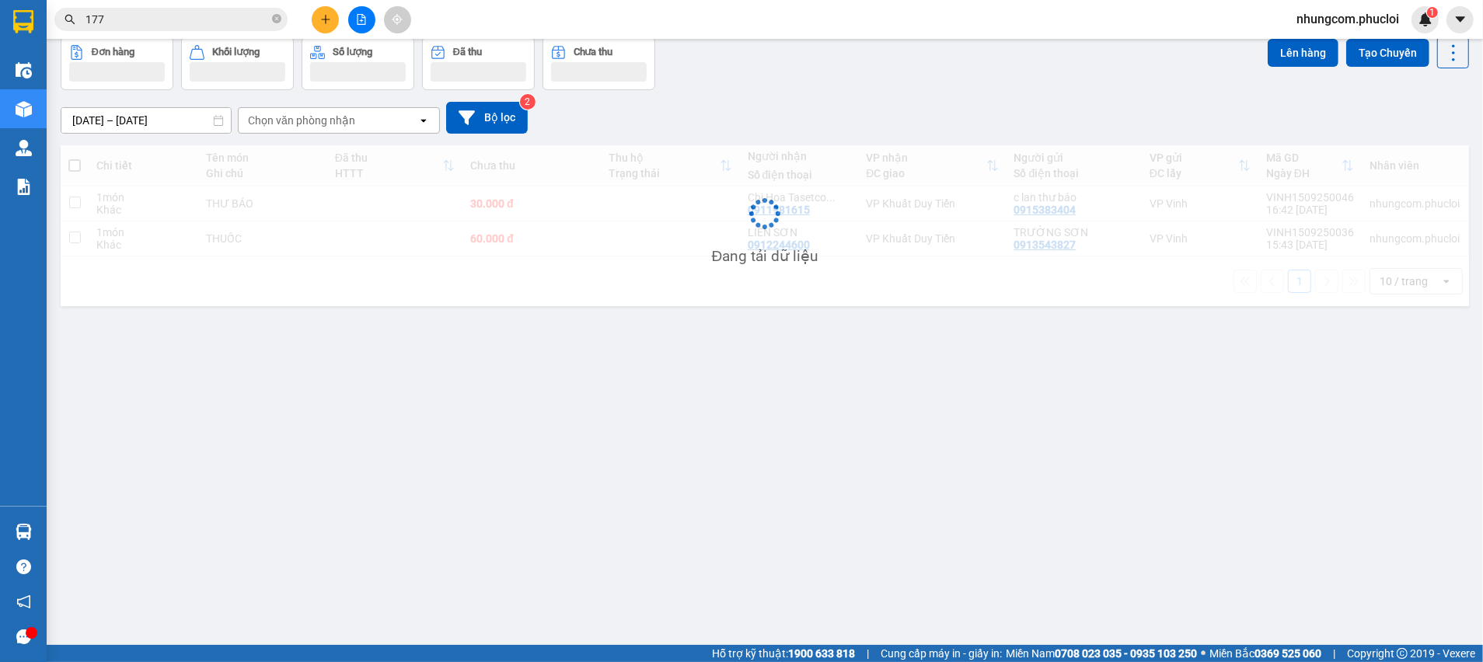
scroll to position [71, 0]
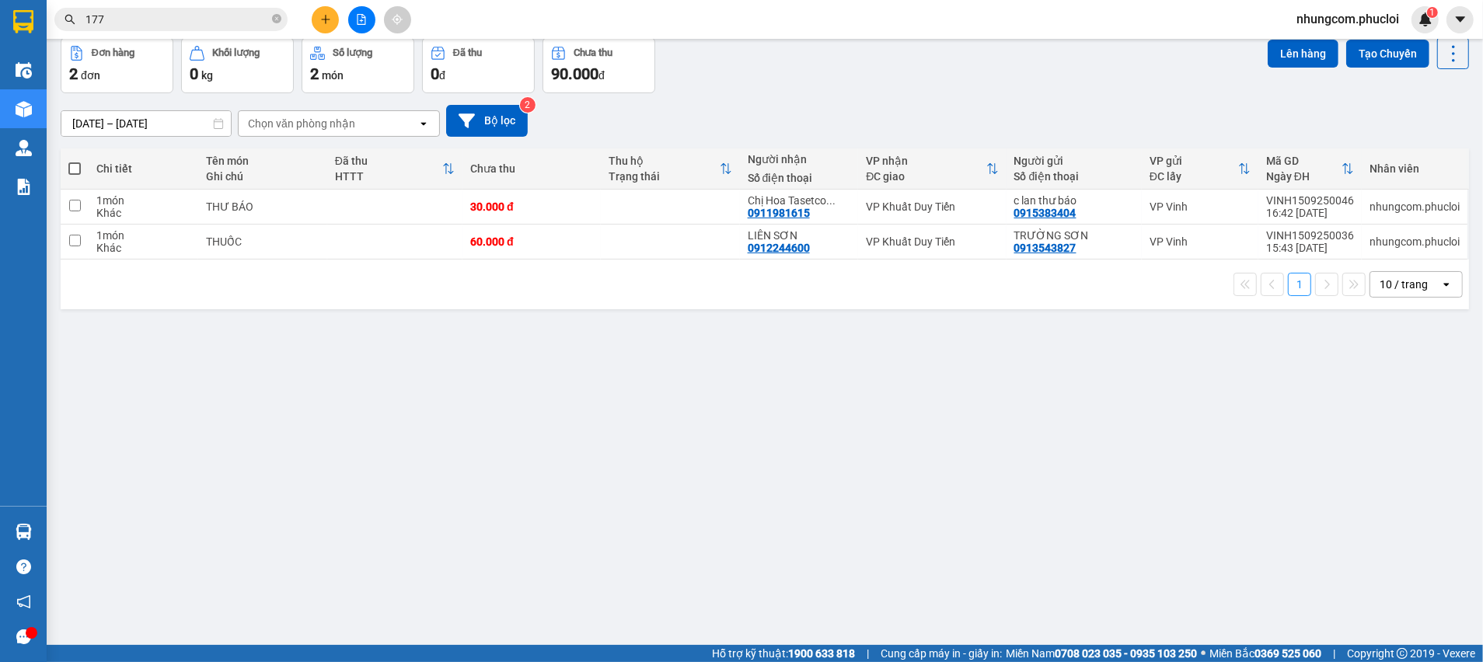
click at [1009, 102] on div "11/09/2025 – 15/09/2025 Press the down arrow key to interact with the calendar …" at bounding box center [765, 120] width 1408 height 55
click at [789, 326] on div "ver 1.8.143 Kho gửi Trên xe Kho nhận Kho thanh lý Hàng đã giao Đơn hàng 2 đơn K…" at bounding box center [764, 307] width 1421 height 662
click at [1434, 205] on icon at bounding box center [1439, 206] width 11 height 11
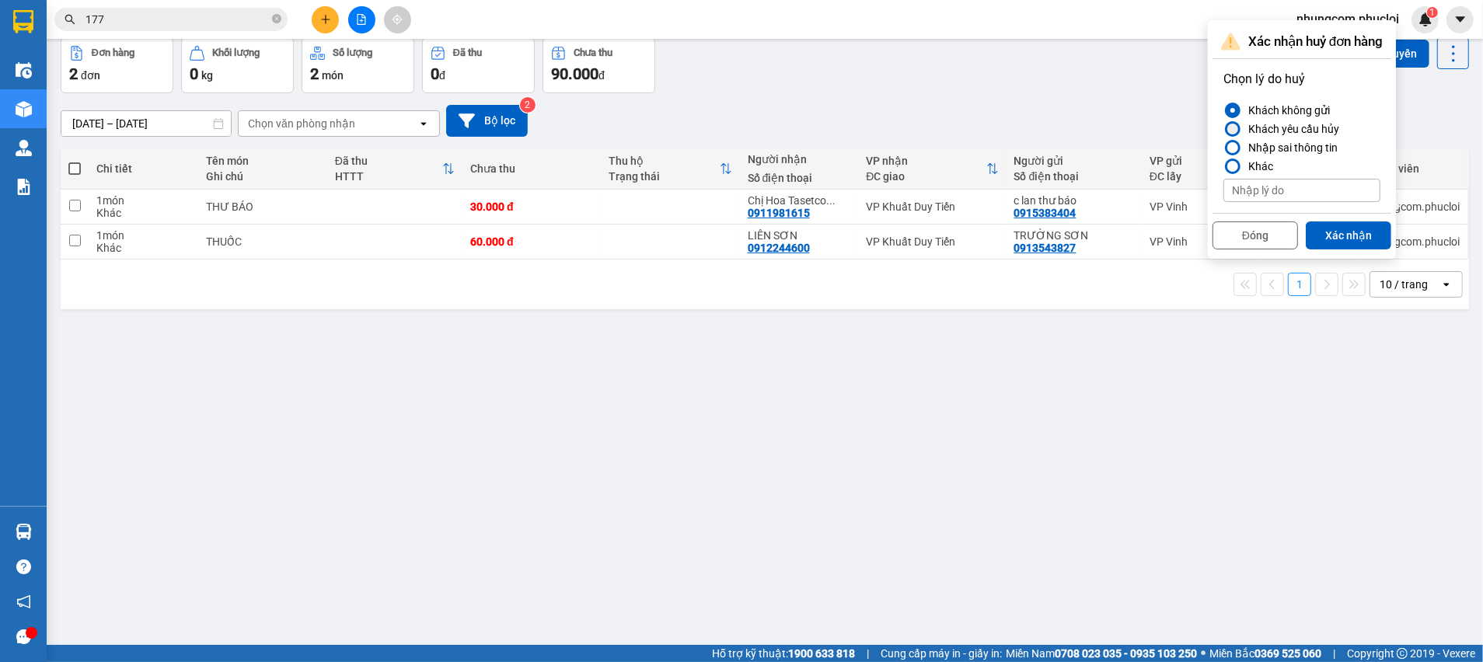
click at [1259, 128] on div "Khách yêu cầu hủy" at bounding box center [1290, 129] width 97 height 19
click at [1223, 129] on input "Khách yêu cầu hủy" at bounding box center [1223, 129] width 0 height 0
click at [1338, 236] on button "Xác nhận" at bounding box center [1348, 235] width 85 height 28
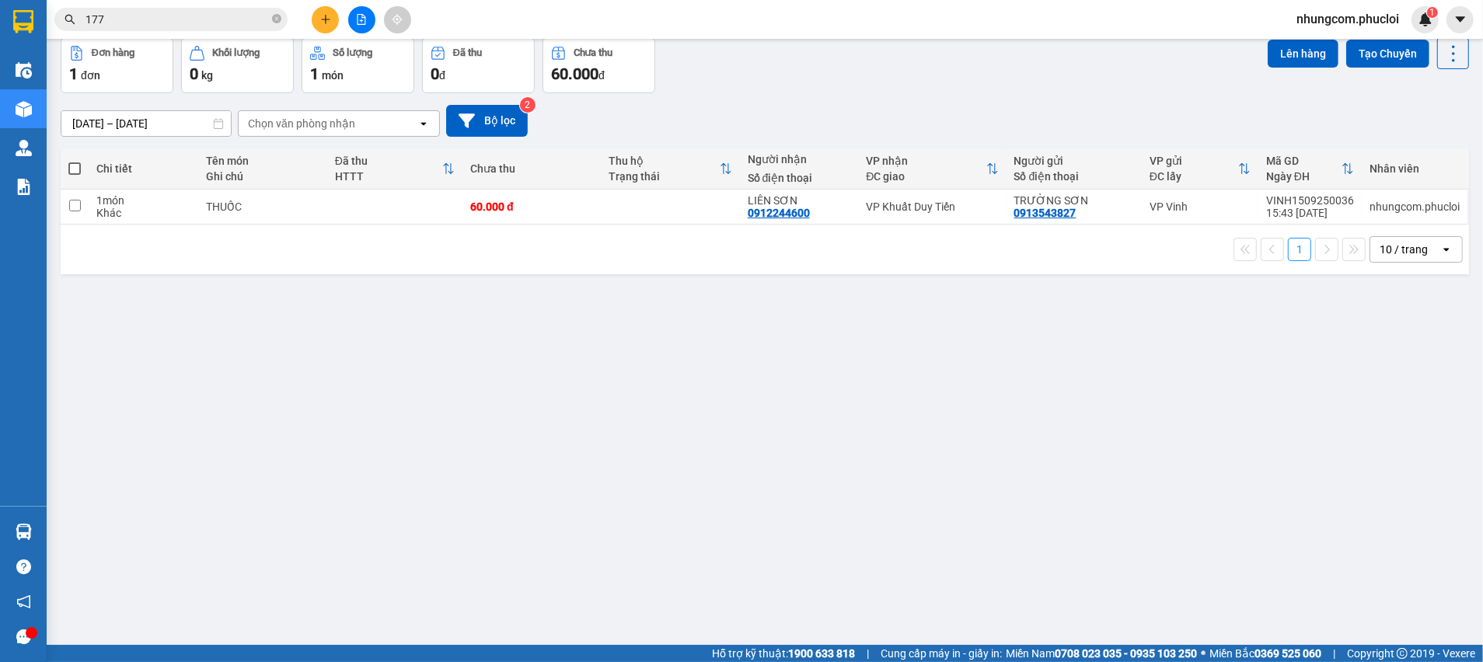
click at [200, 27] on input "177" at bounding box center [176, 19] width 183 height 17
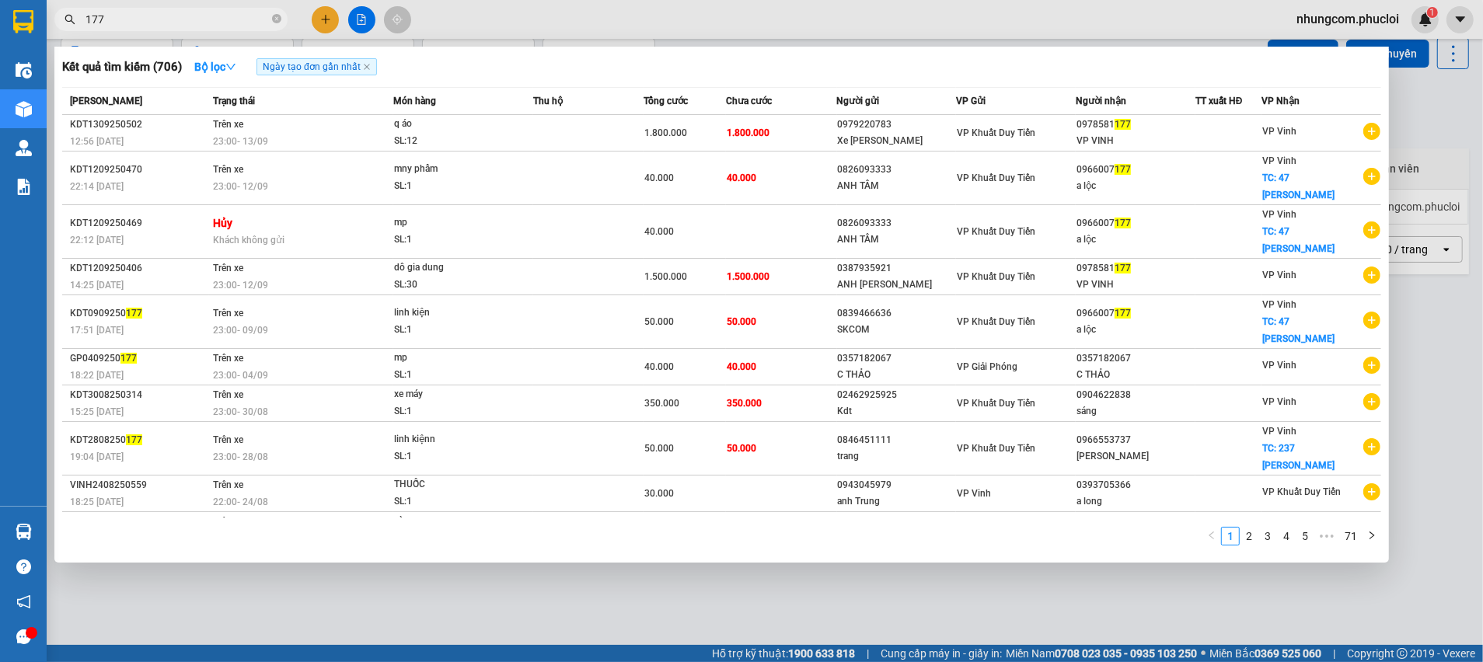
click at [200, 27] on input "177" at bounding box center [176, 19] width 183 height 17
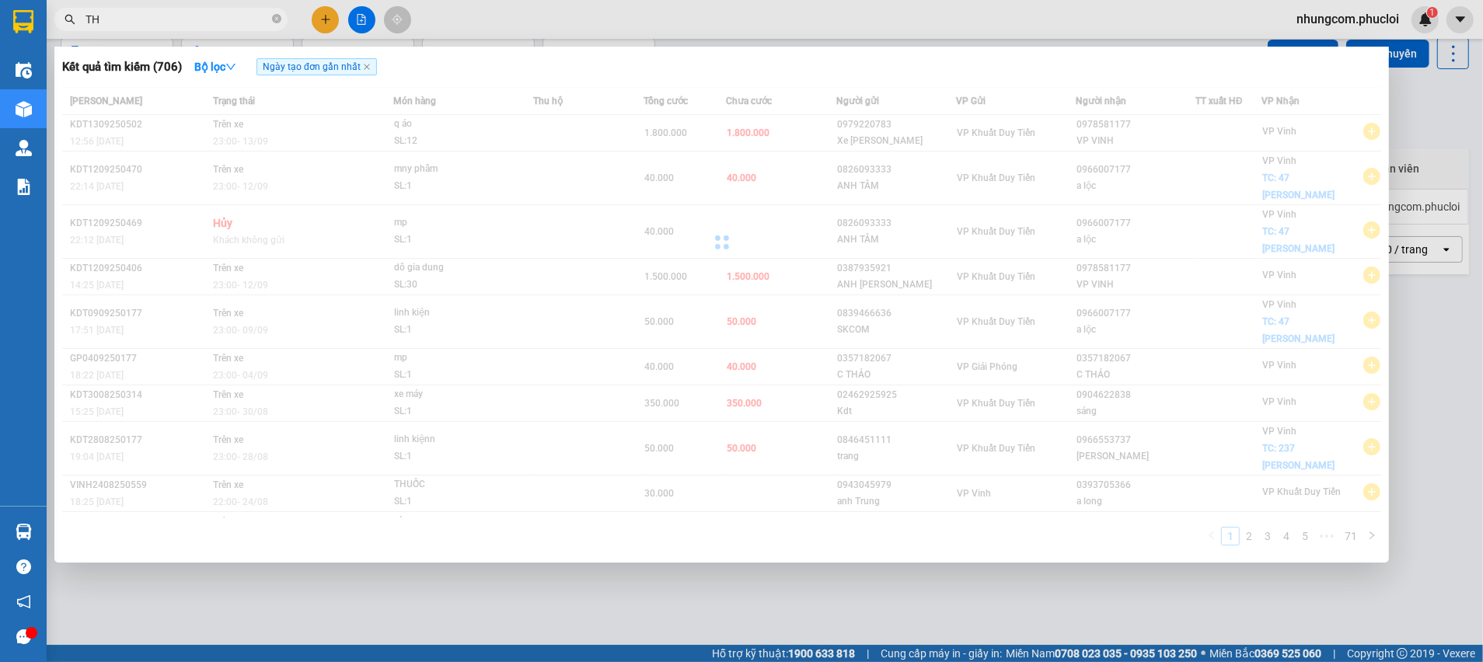
type input "T"
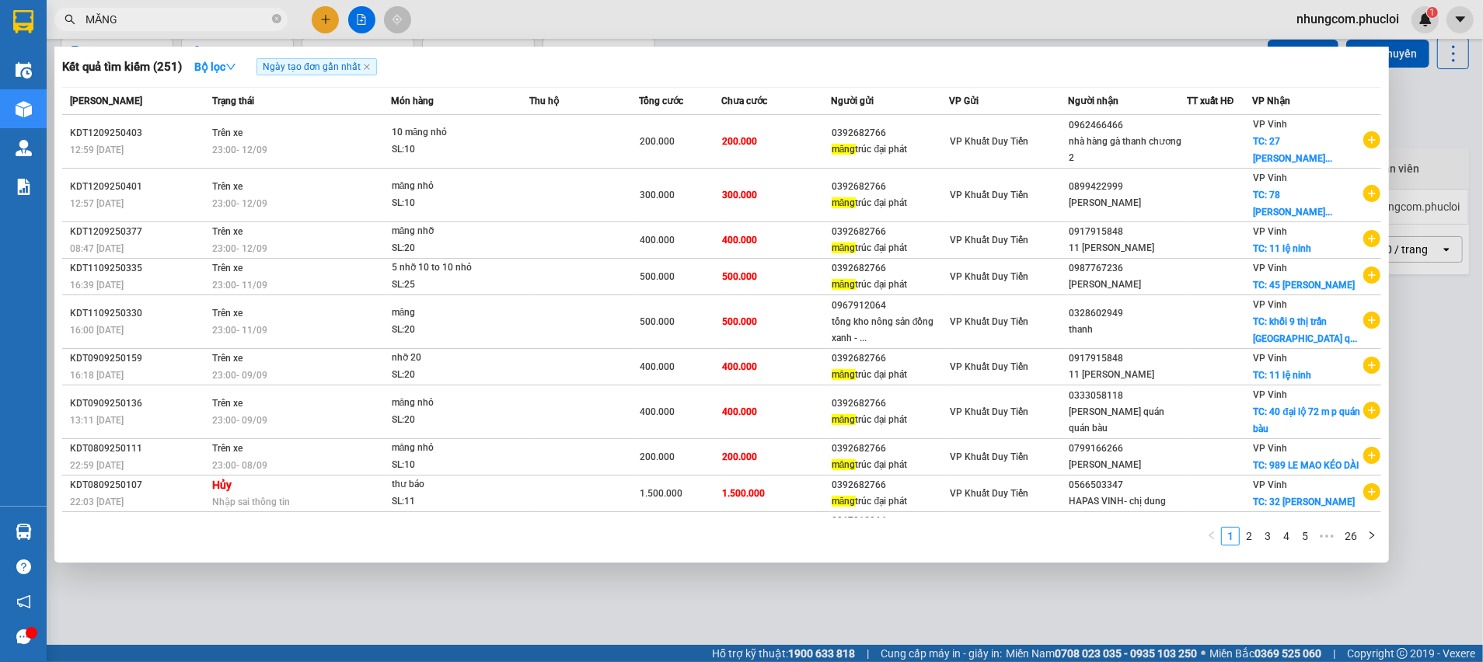
click at [139, 24] on input "MĂNG" at bounding box center [176, 19] width 183 height 17
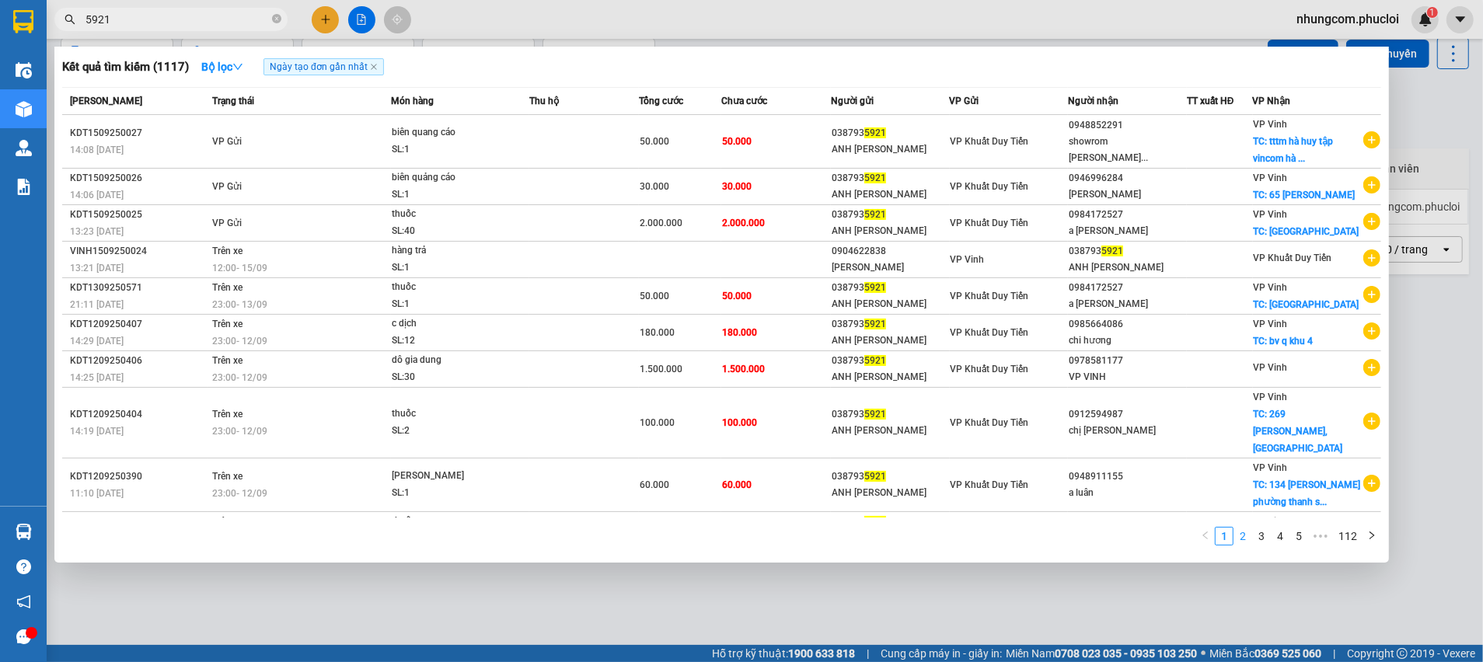
type input "5921"
click at [1236, 537] on link "2" at bounding box center [1242, 536] width 17 height 17
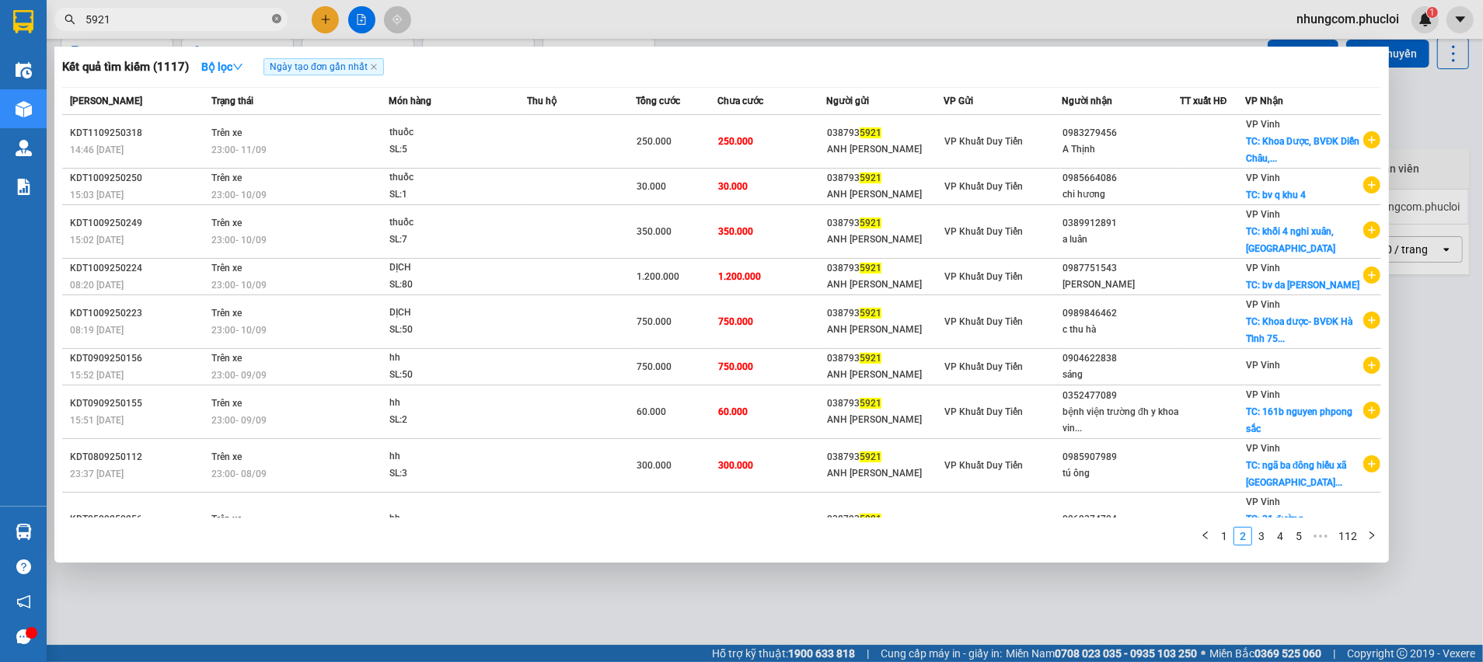
click at [276, 16] on icon "close-circle" at bounding box center [276, 18] width 9 height 9
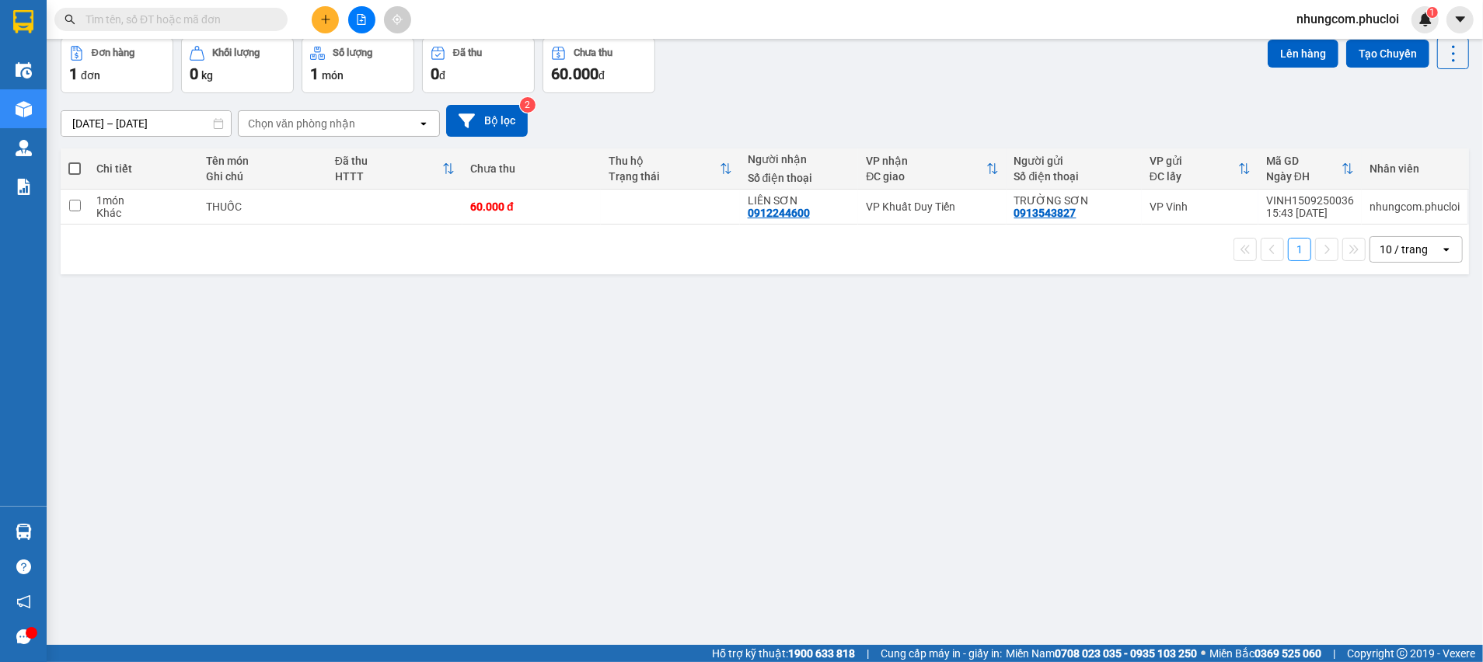
click at [238, 20] on input "text" at bounding box center [176, 19] width 183 height 17
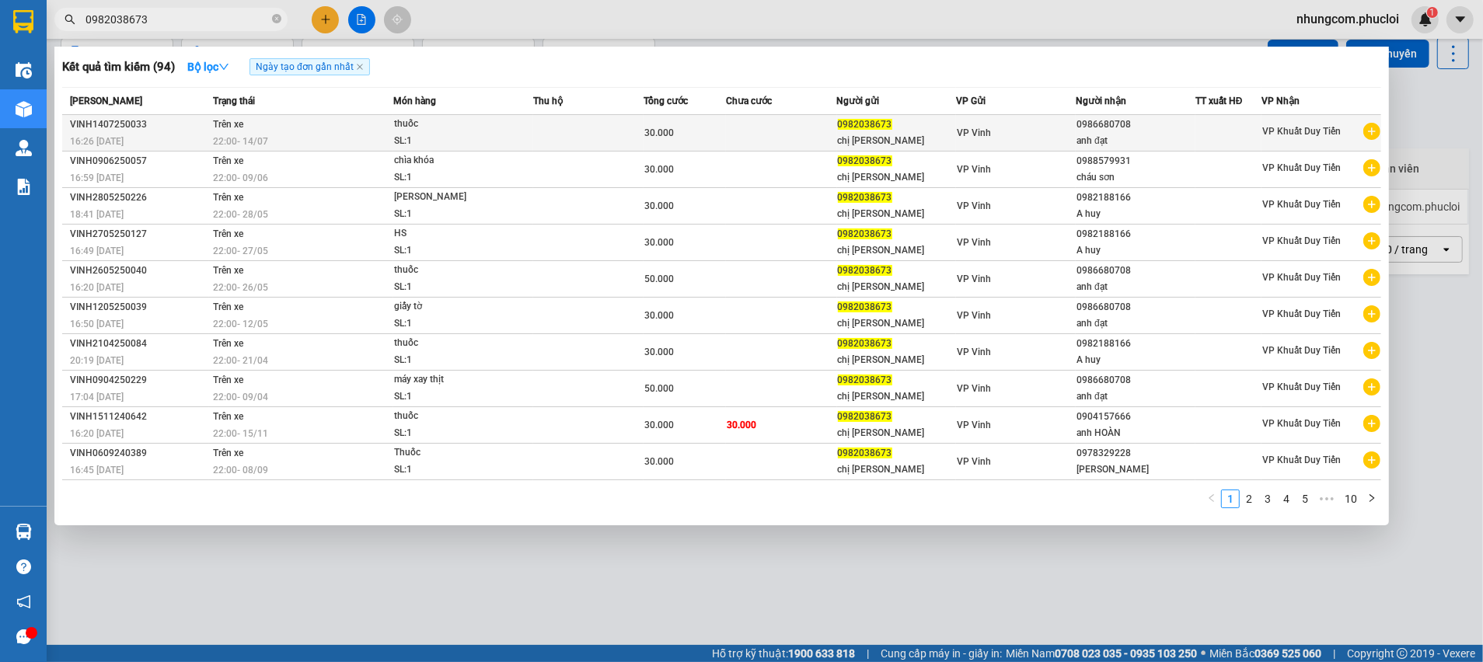
type input "0982038673"
click at [835, 145] on td at bounding box center [781, 133] width 110 height 37
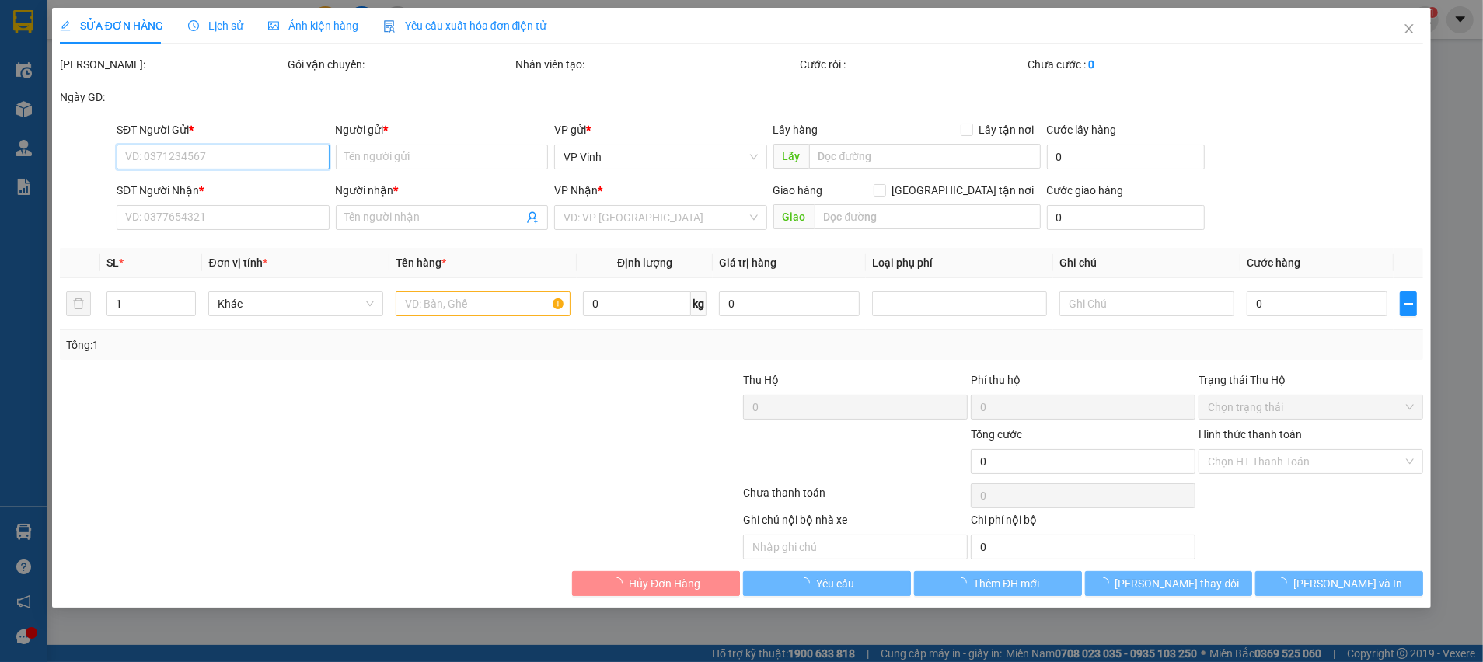
type input "0982038673"
type input "chị [PERSON_NAME]"
type input "0986680708"
type input "anh đạt"
type input "30.000"
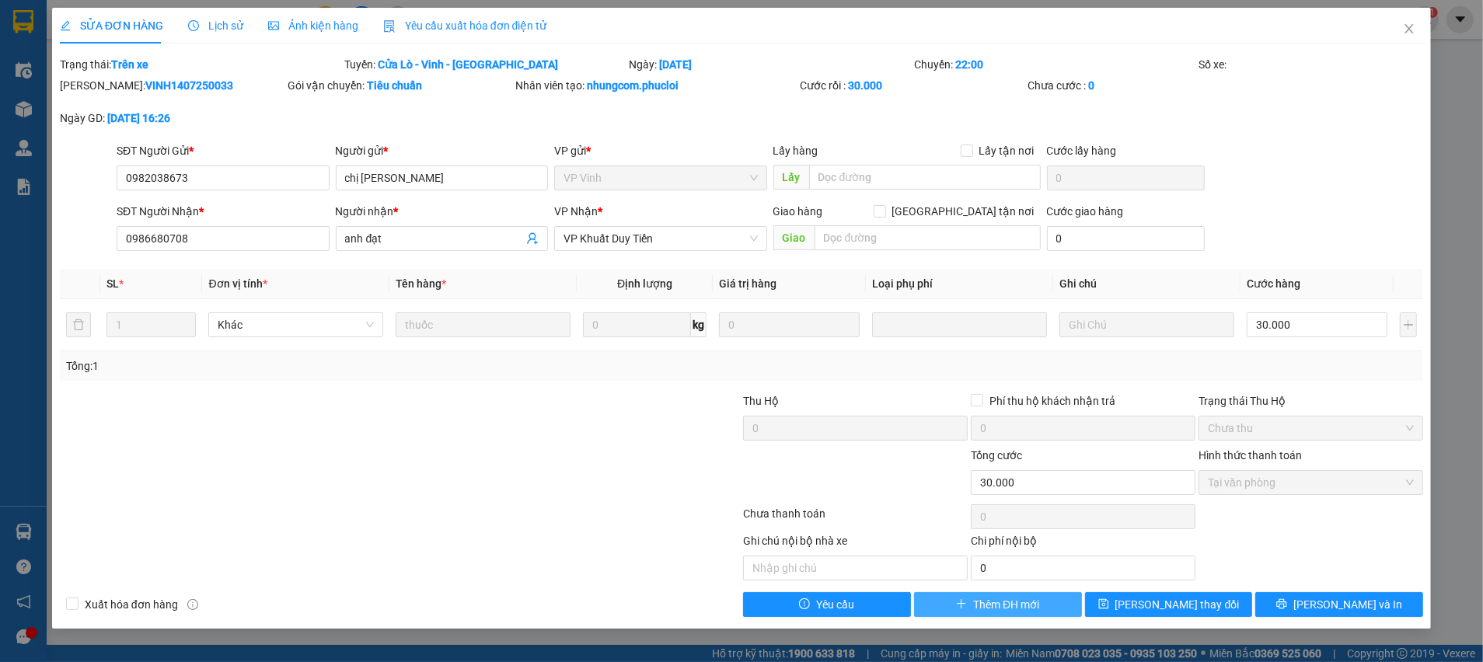
click at [986, 605] on span "Thêm ĐH mới" at bounding box center [1006, 604] width 66 height 17
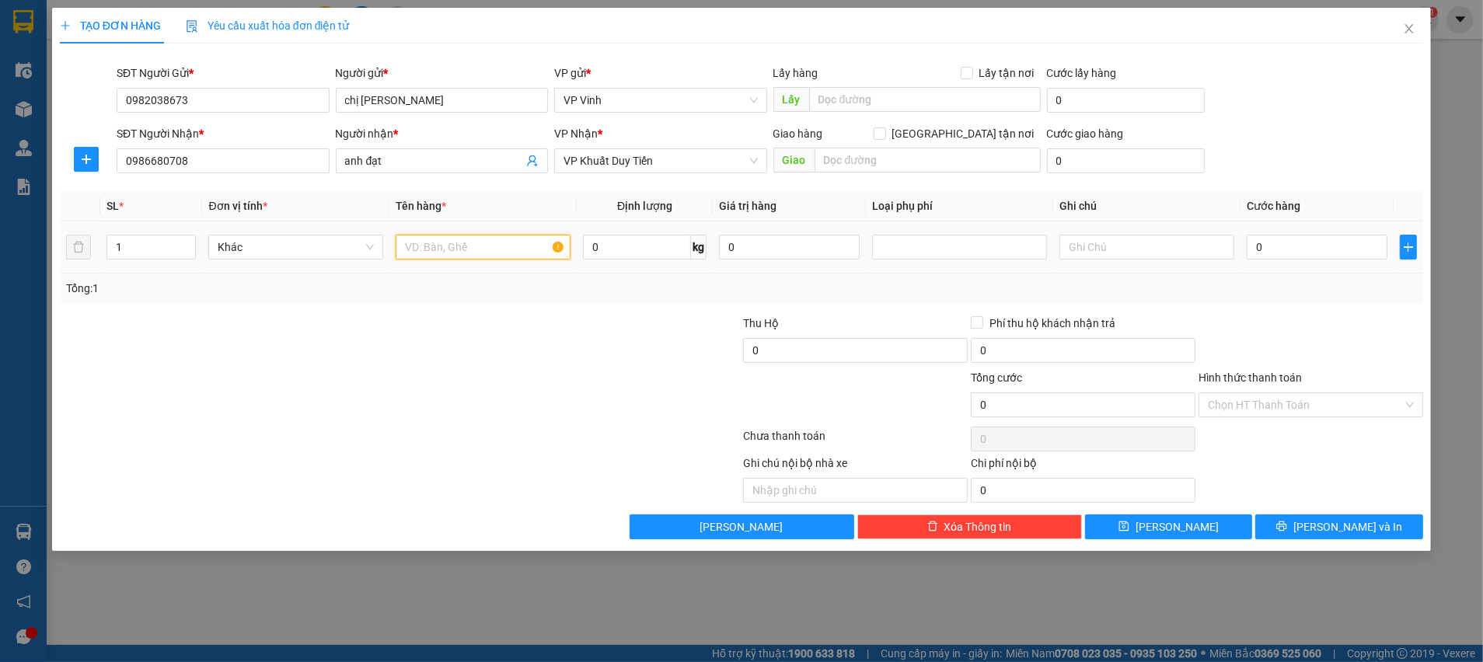
click at [434, 250] on input "text" at bounding box center [483, 247] width 175 height 25
type input "thuốc"
click at [1287, 244] on input "0" at bounding box center [1317, 247] width 141 height 25
type input "3"
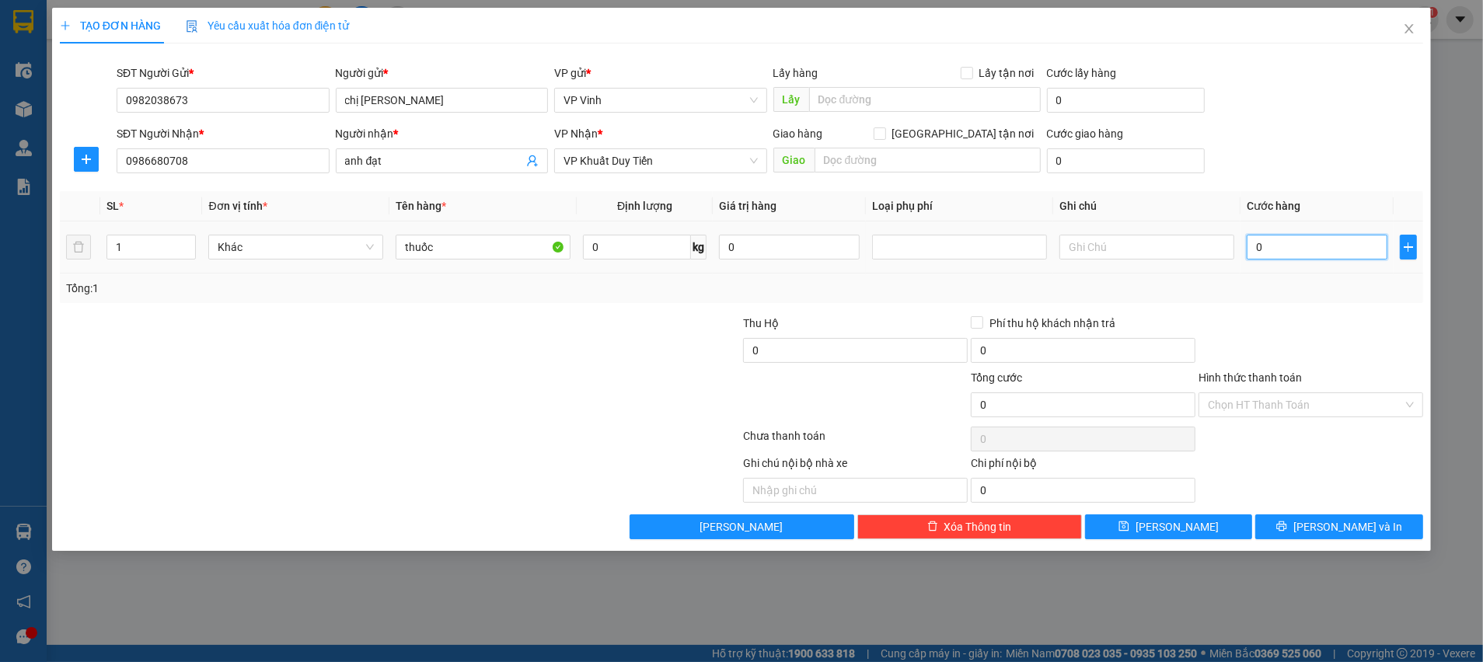
type input "3"
type input "30"
type input "30.000"
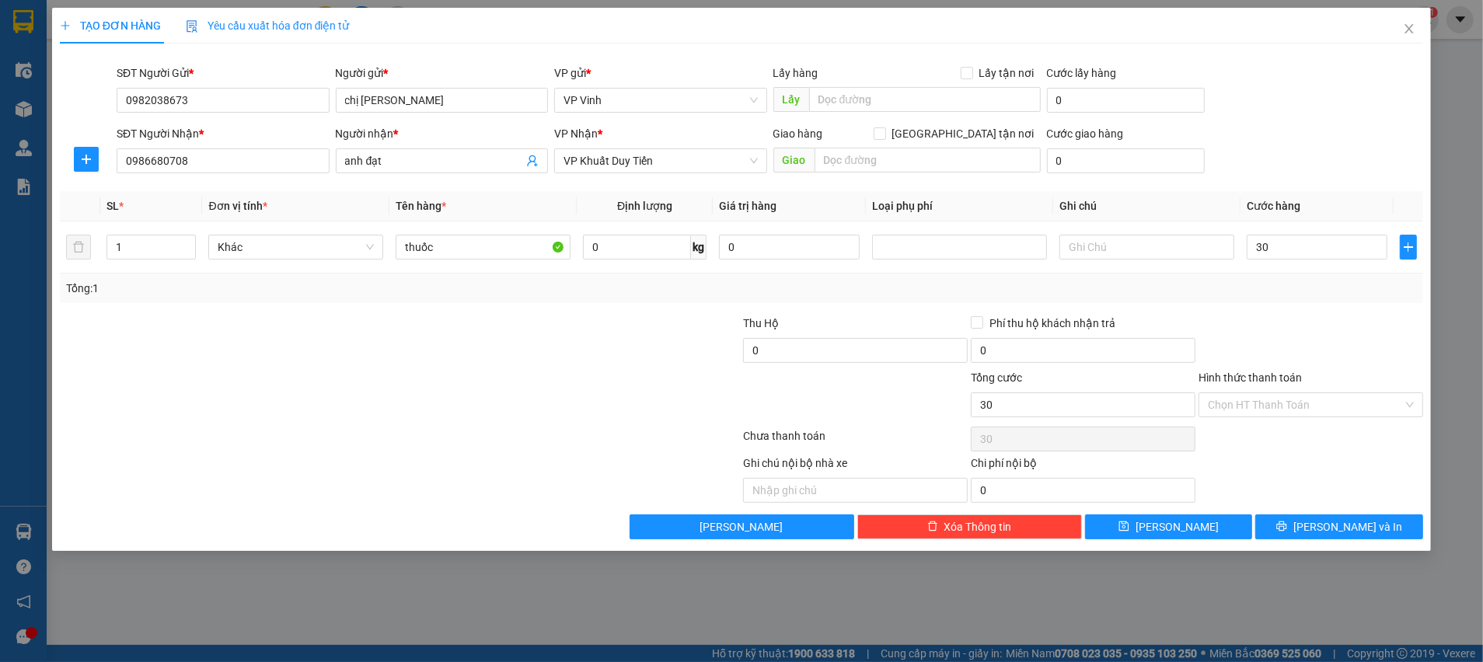
type input "30.000"
click at [1320, 309] on div "Transit Pickup Surcharge Ids Transit Deliver Surcharge Ids Transit Deliver Surc…" at bounding box center [741, 297] width 1363 height 483
click at [1299, 403] on input "Hình thức thanh toán" at bounding box center [1305, 404] width 195 height 23
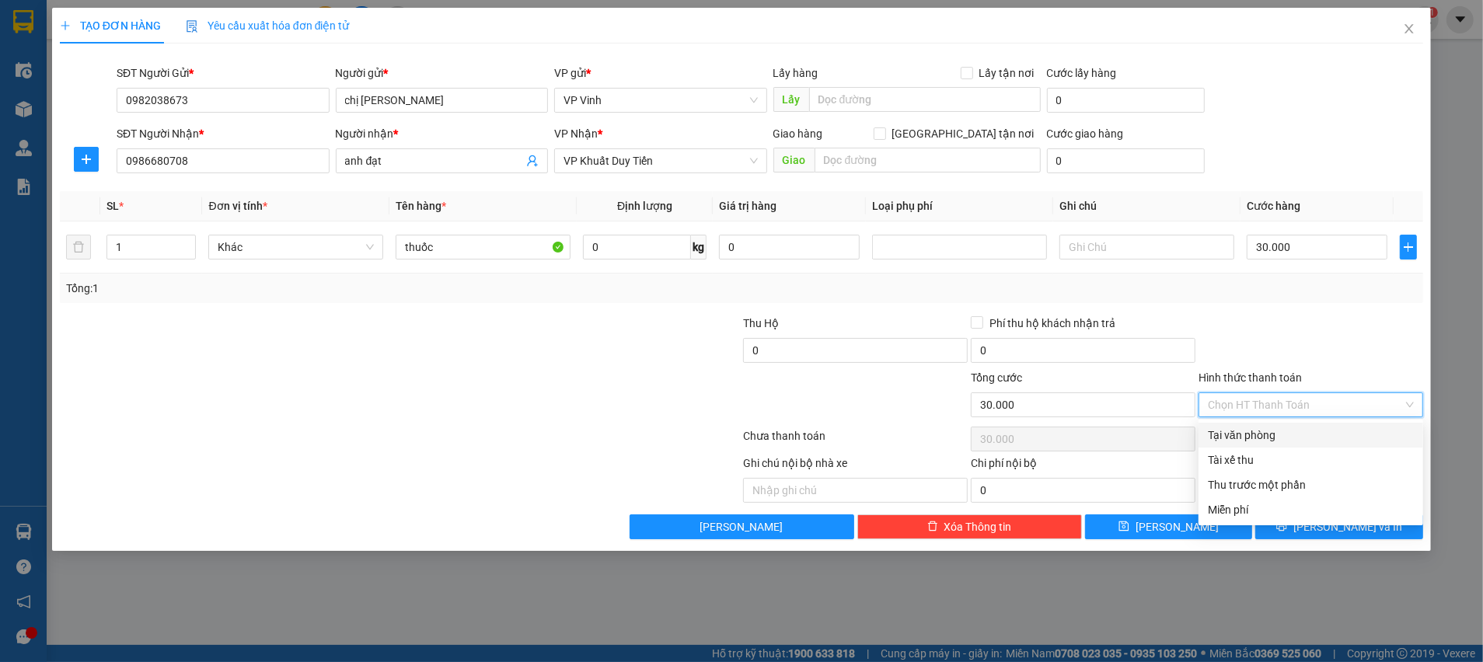
click at [1292, 430] on div "Tại văn phòng" at bounding box center [1311, 435] width 206 height 17
type input "0"
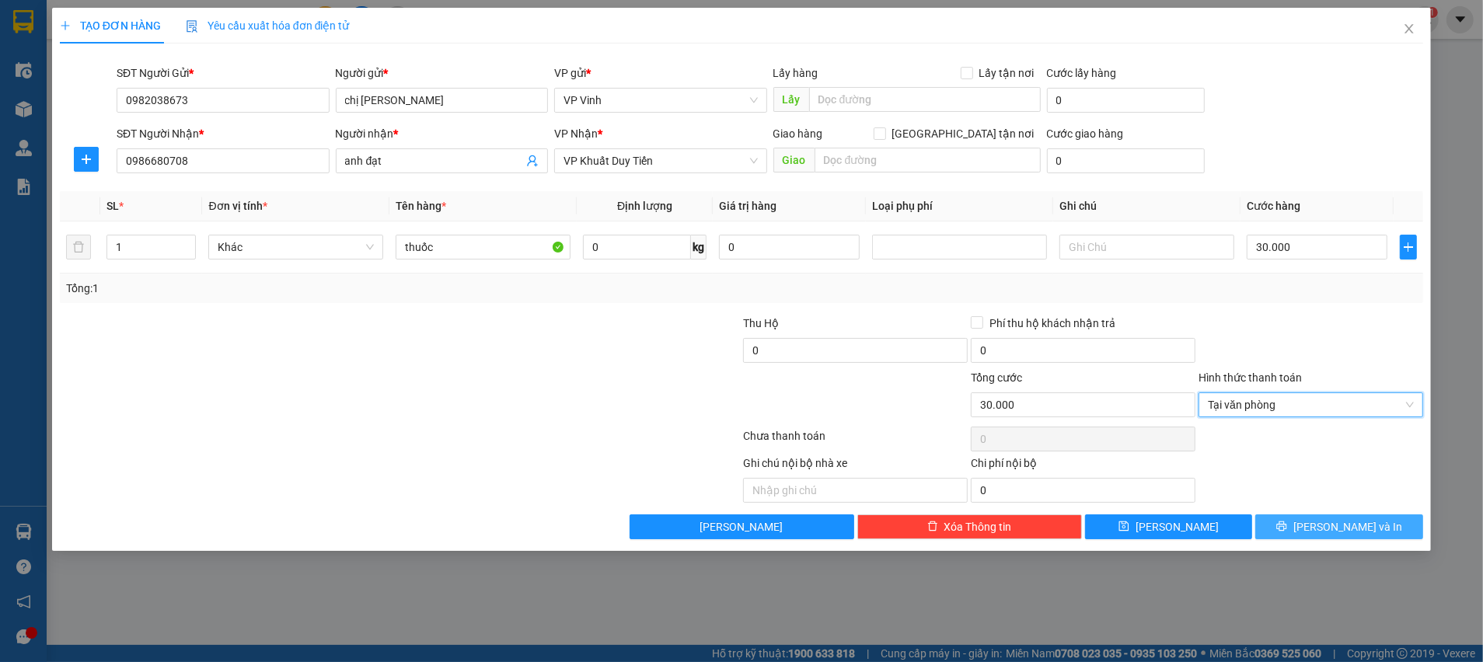
click at [1325, 532] on span "Lưu và In" at bounding box center [1347, 526] width 109 height 17
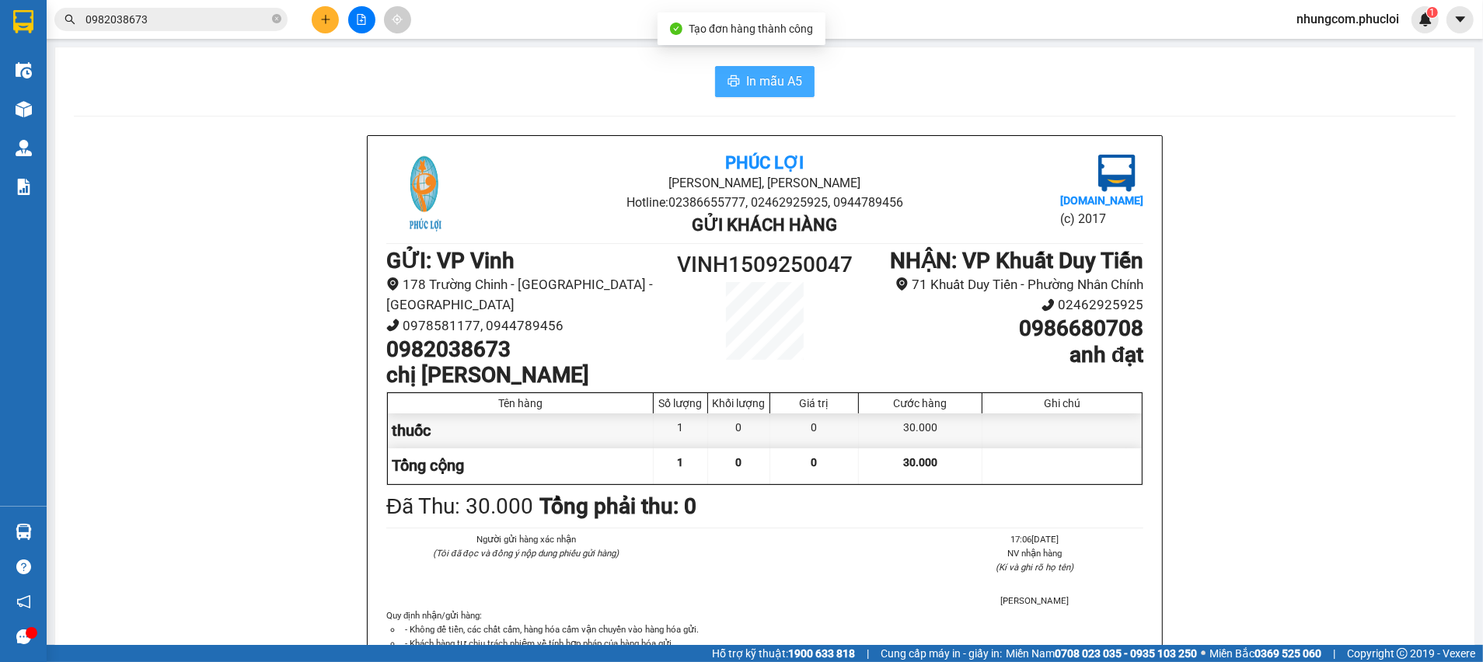
click at [774, 79] on span "In mẫu A5" at bounding box center [774, 81] width 56 height 19
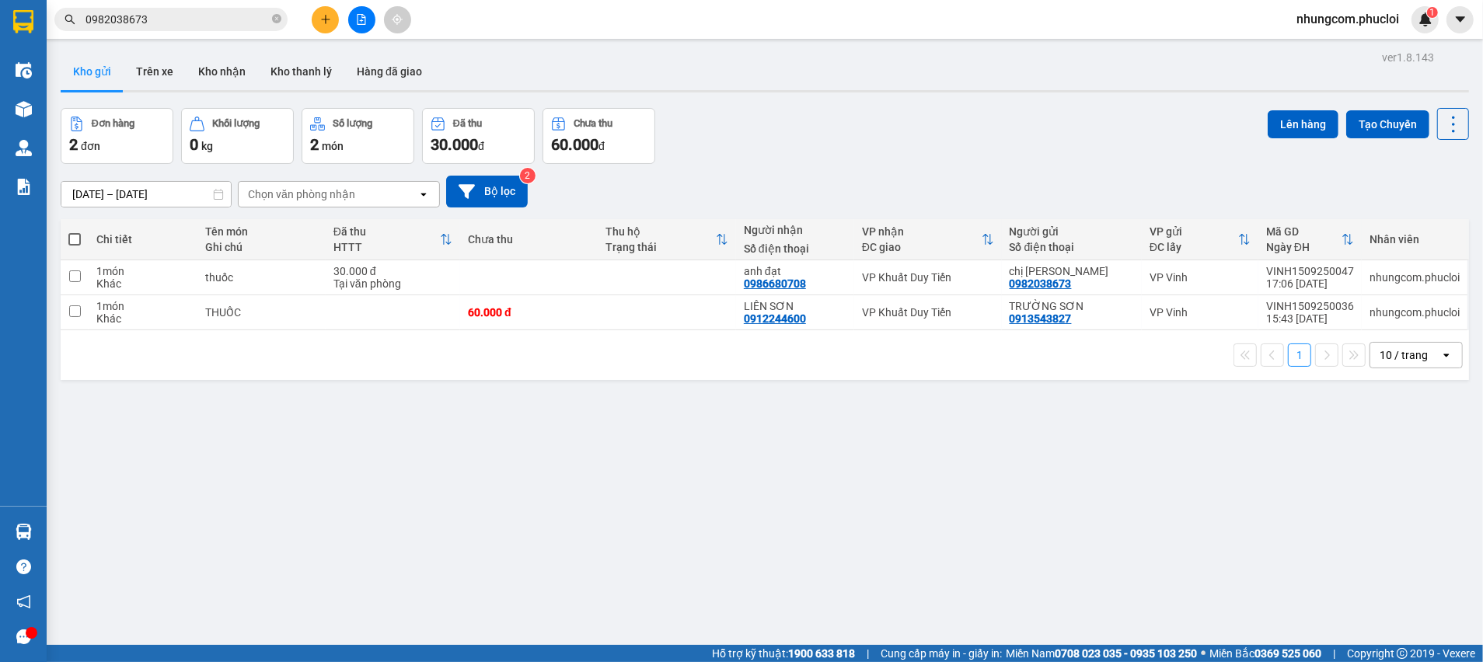
click at [256, 9] on span "0982038673" at bounding box center [170, 19] width 233 height 23
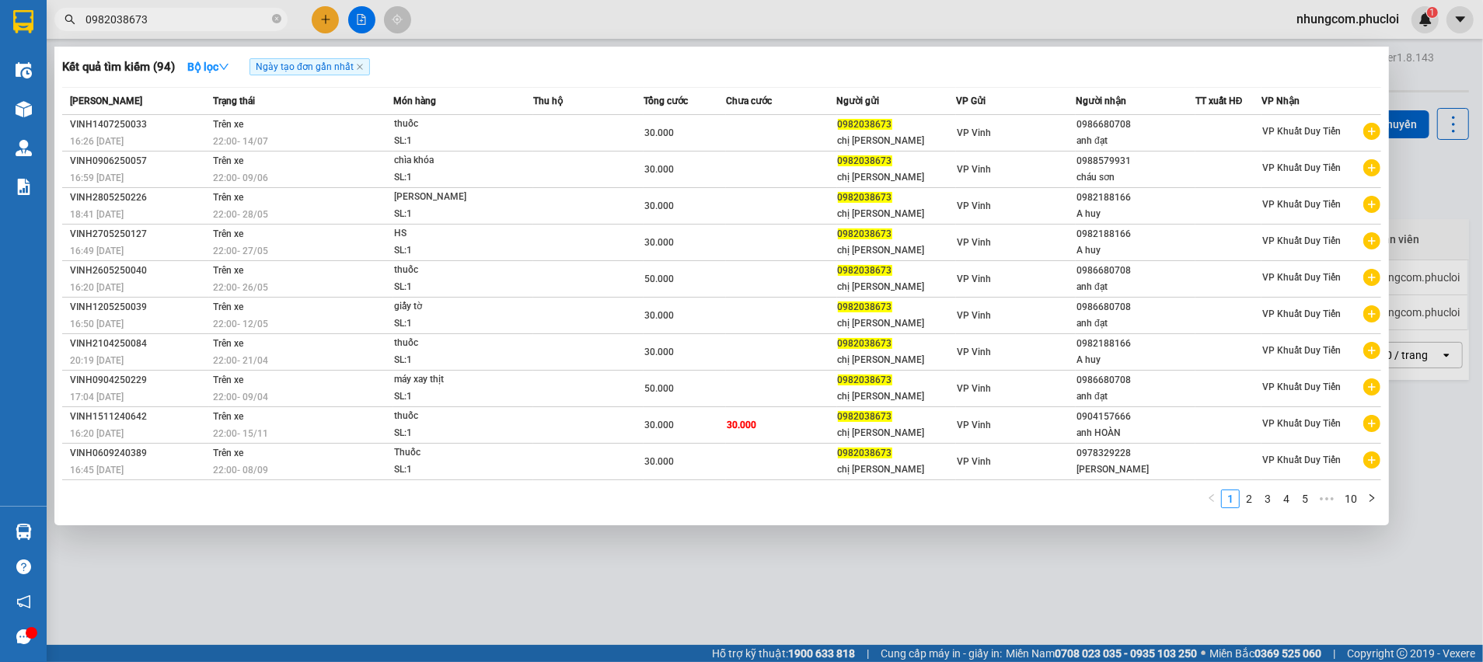
click at [241, 17] on input "0982038673" at bounding box center [176, 19] width 183 height 17
click at [239, 18] on input "0982038673" at bounding box center [176, 19] width 183 height 17
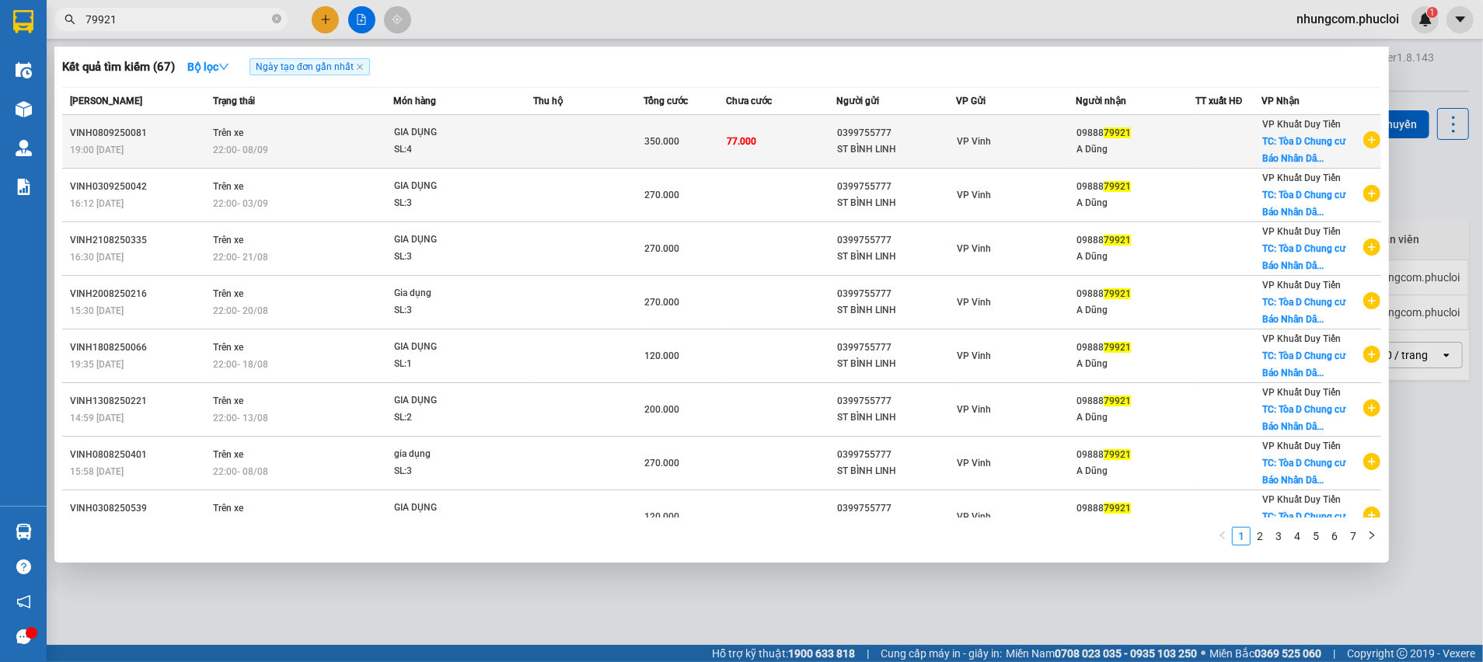
type input "79921"
click at [644, 158] on td "350.000" at bounding box center [685, 142] width 83 height 54
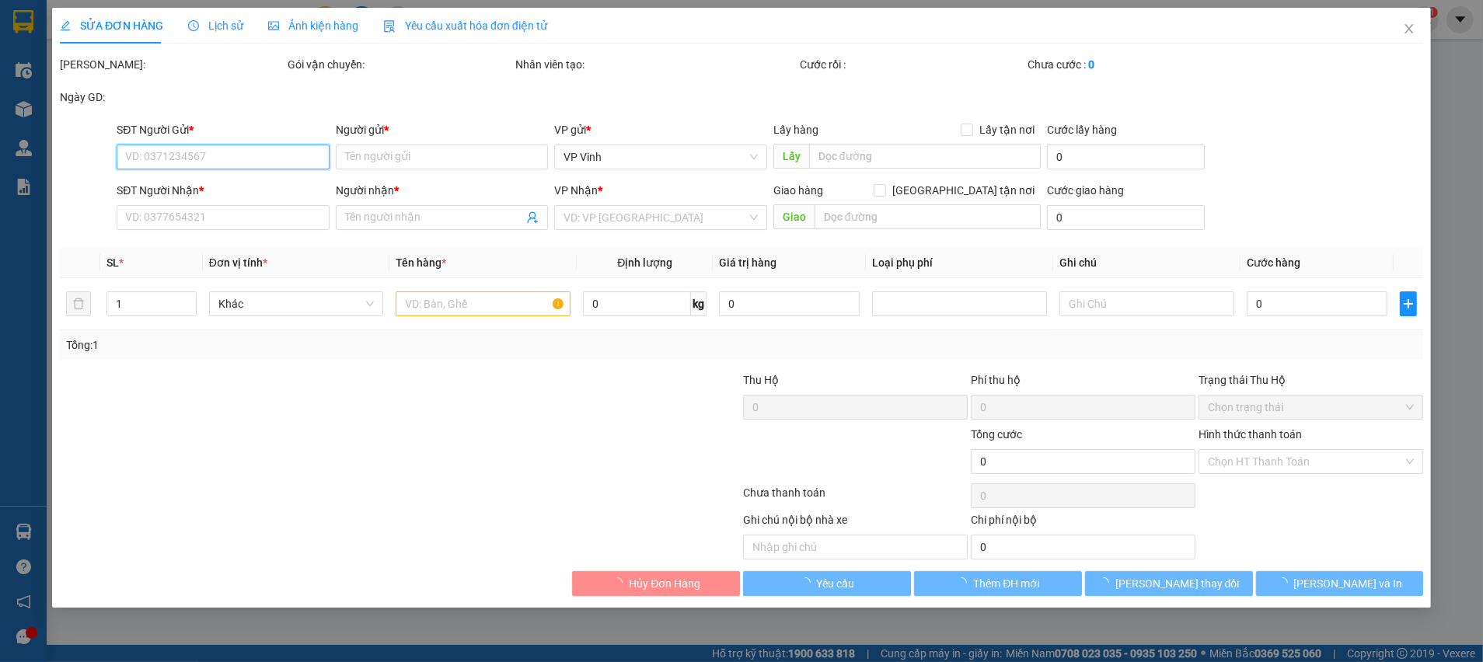
type input "0399755777"
type input "ST BÌNH LINH"
type input "0988879921"
type input "A Dũng"
checkbox input "true"
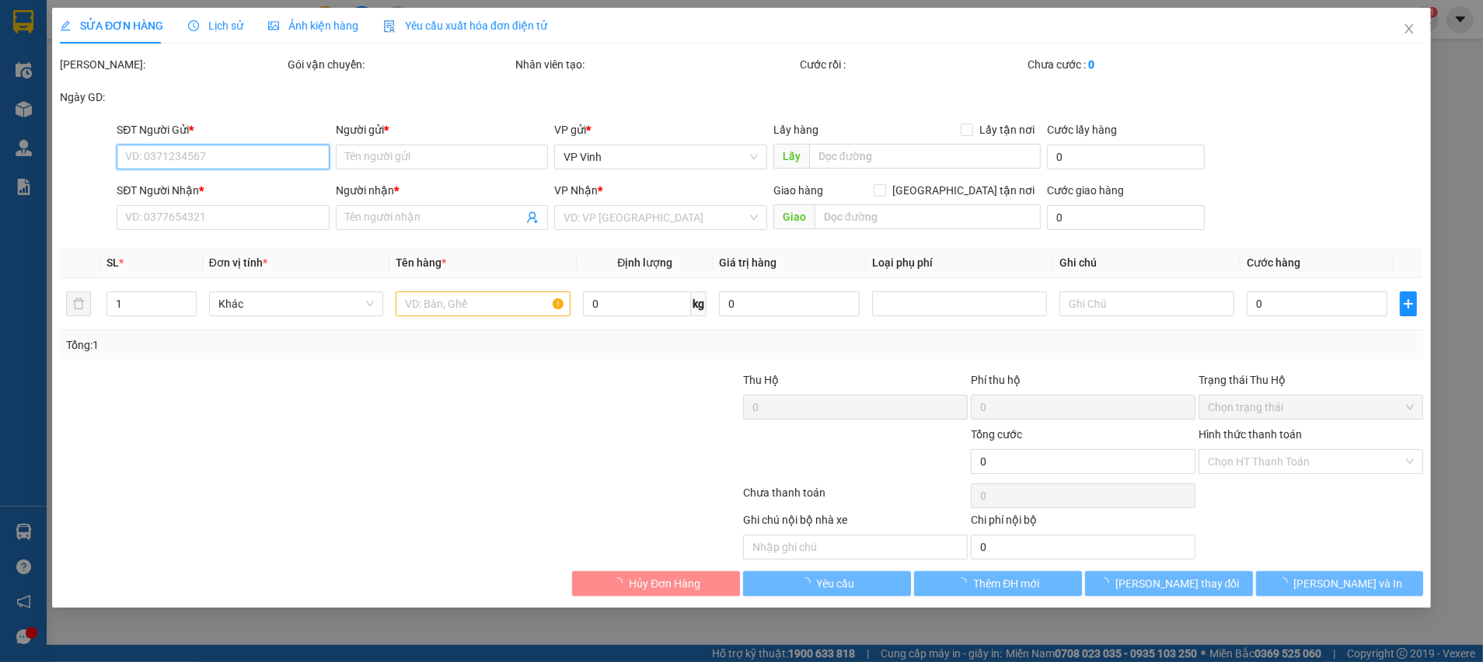
type input "Tòa D Chung cư Báo Nhân Dân Xuân Phương, Chung cư Báo Nhân dân, Xuân Phương, Từ…"
type input "350.000"
type input "273.000"
type input "77.000"
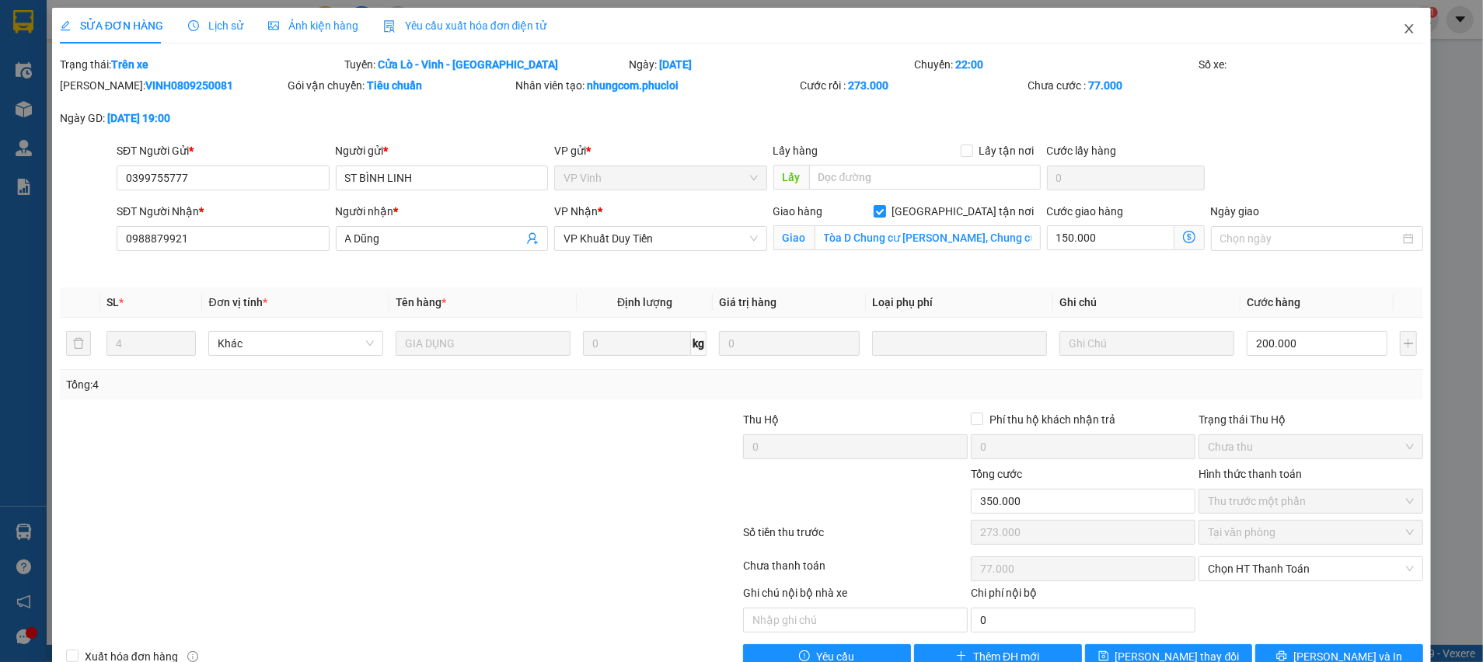
click at [1403, 23] on icon "close" at bounding box center [1409, 29] width 12 height 12
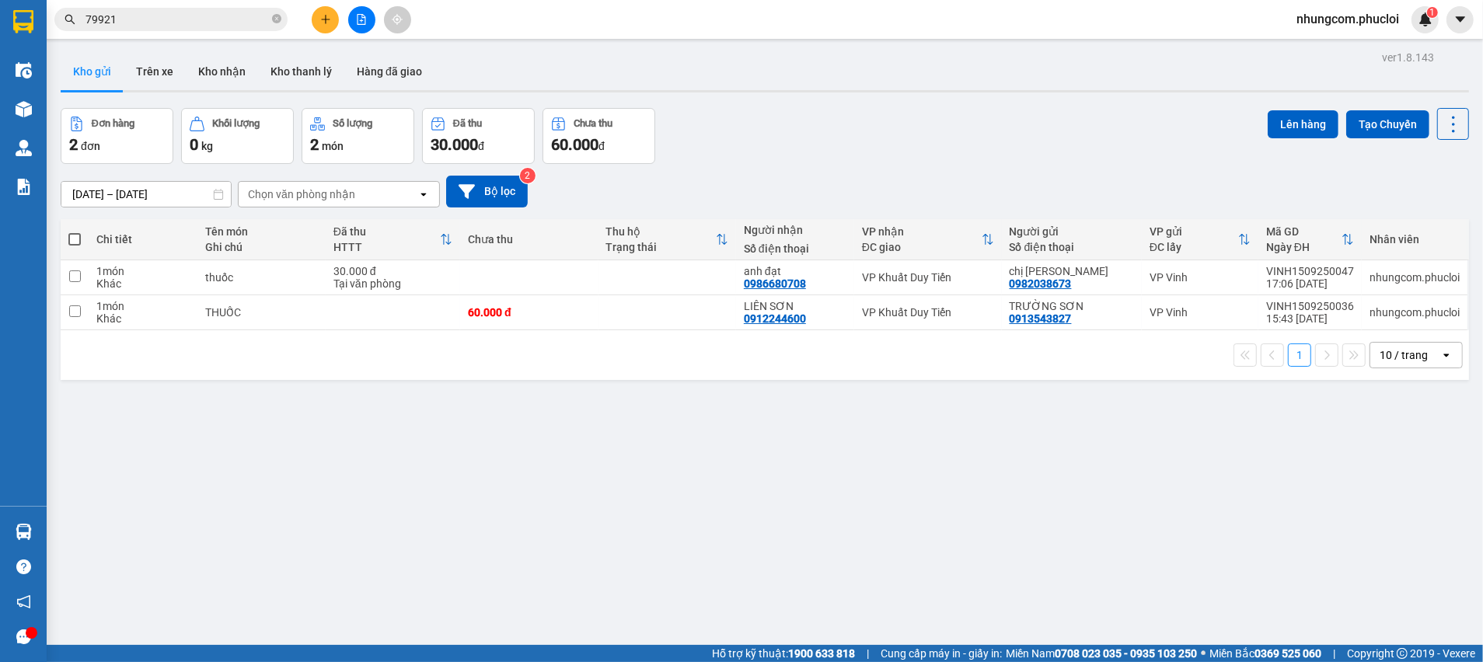
click at [237, 23] on input "79921" at bounding box center [176, 19] width 183 height 17
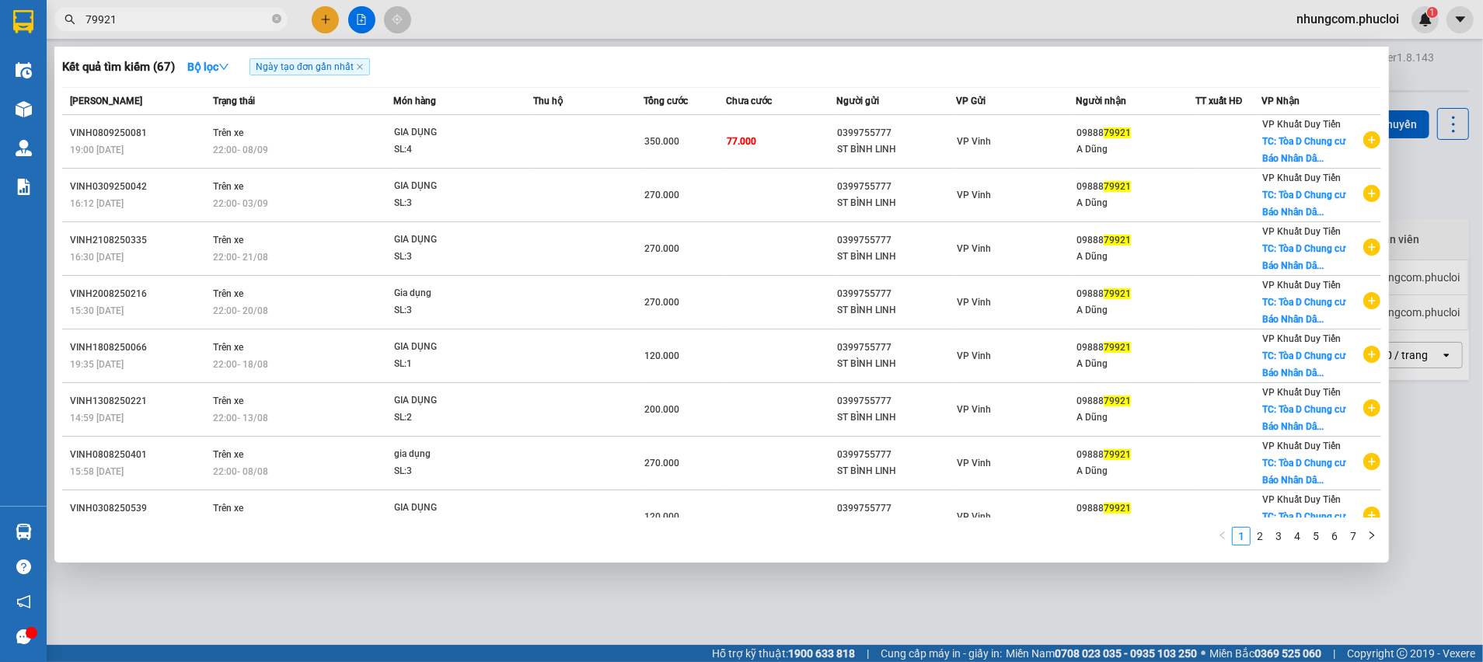
click at [1481, 276] on div at bounding box center [741, 331] width 1483 height 662
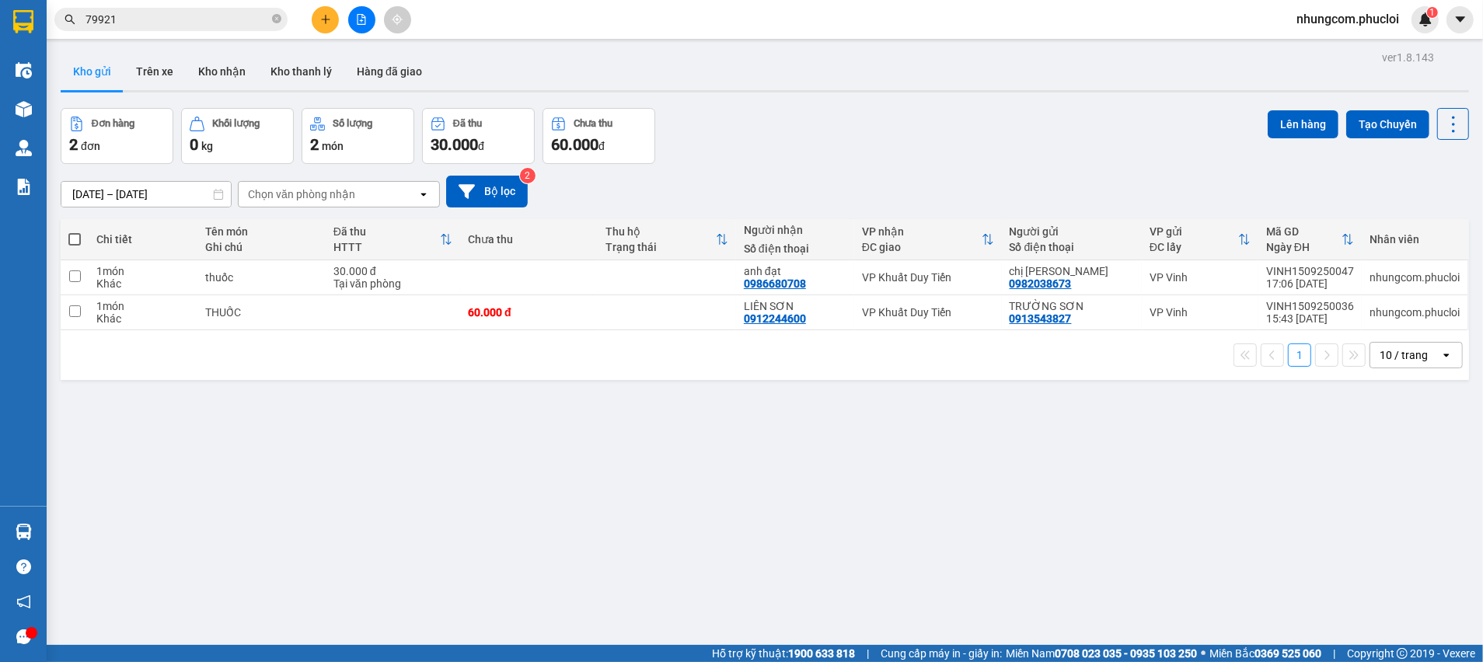
drag, startPoint x: 162, startPoint y: 74, endPoint x: 93, endPoint y: 81, distance: 69.5
click at [161, 74] on button "Trên xe" at bounding box center [155, 71] width 62 height 37
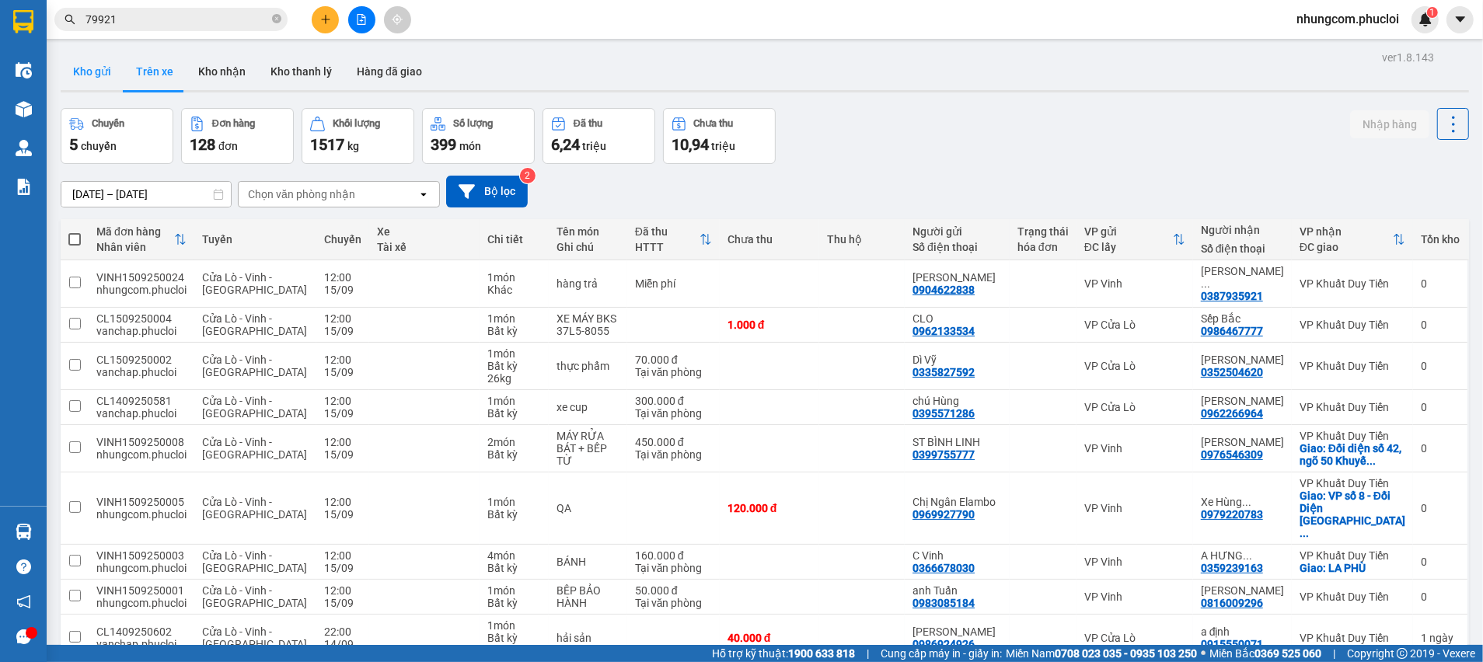
click at [92, 81] on button "Kho gửi" at bounding box center [92, 71] width 63 height 37
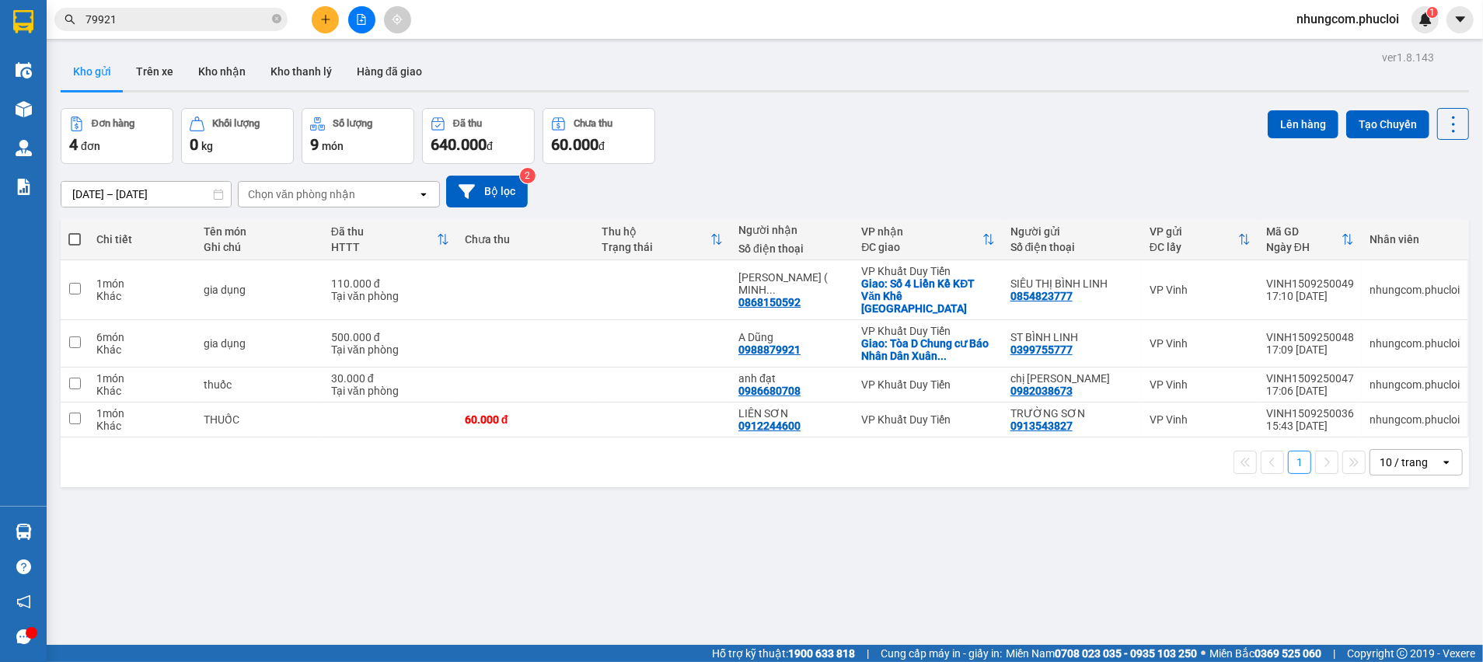
drag, startPoint x: 1088, startPoint y: 134, endPoint x: 1100, endPoint y: 194, distance: 61.1
click at [1089, 133] on div "Đơn hàng 4 đơn Khối lượng 0 kg Số lượng 9 món Đã thu 640.000 đ Chưa thu 60.000 …" at bounding box center [765, 136] width 1408 height 56
click at [1372, 338] on icon at bounding box center [1377, 343] width 11 height 11
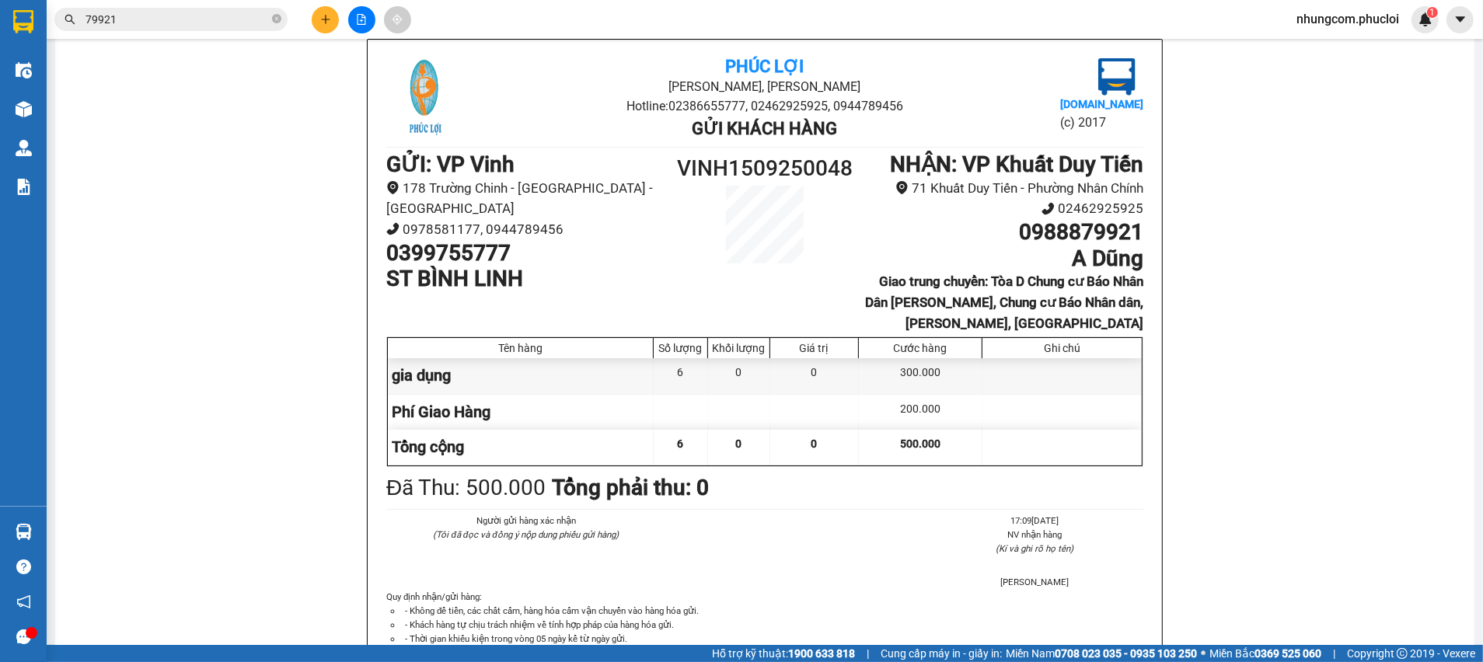
scroll to position [109, 0]
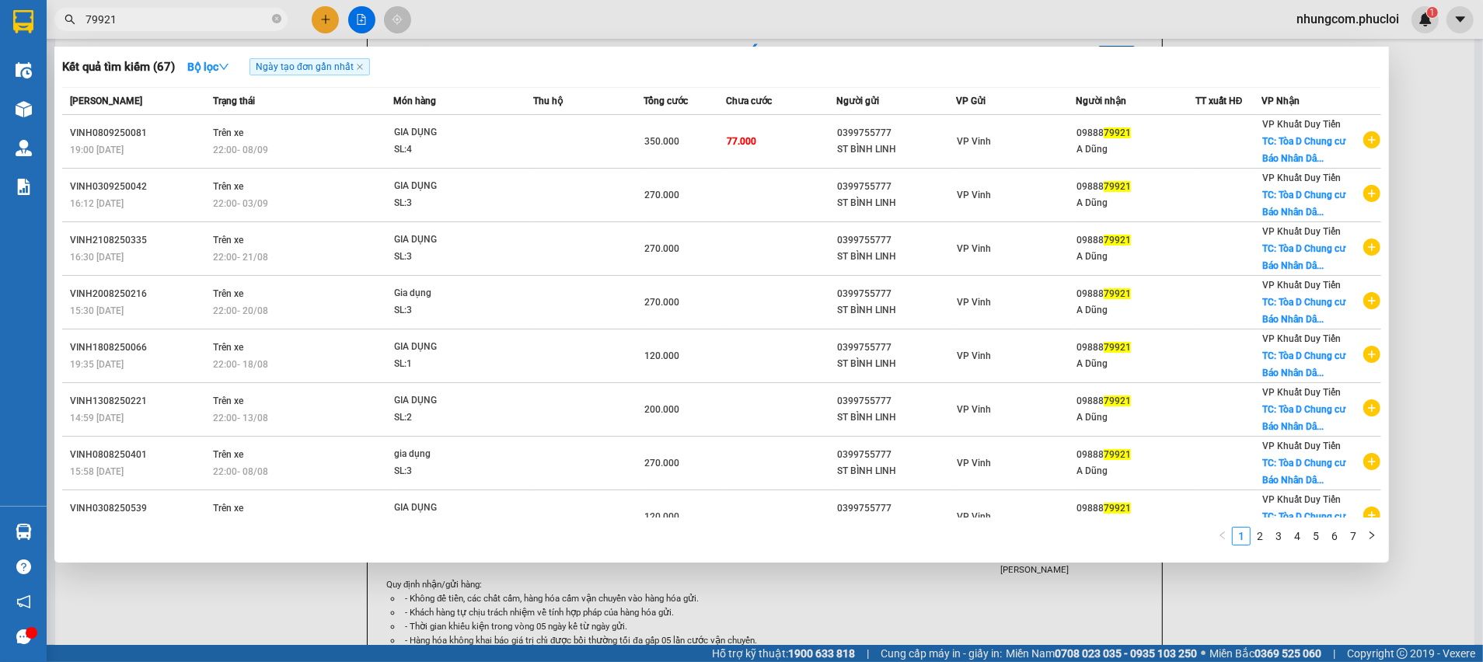
click at [129, 19] on input "79921" at bounding box center [176, 19] width 183 height 17
type input "d"
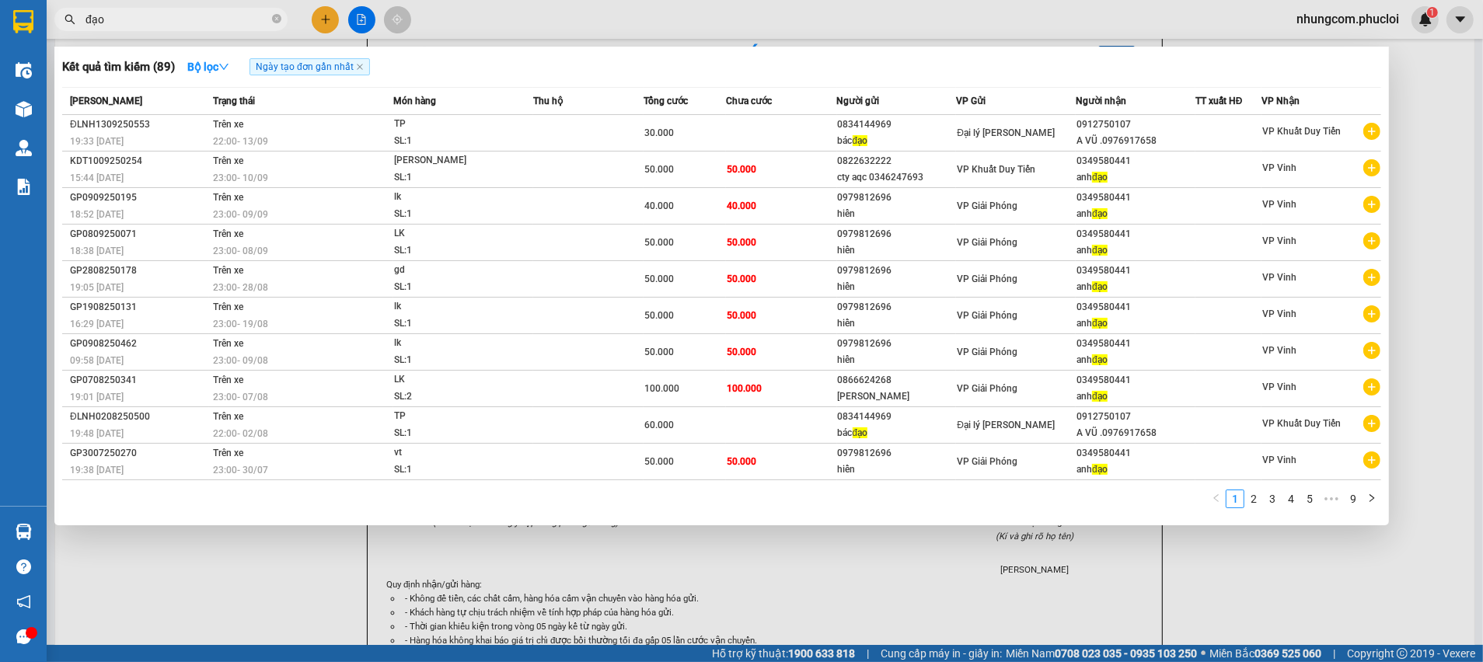
click at [198, 23] on input "đạo" at bounding box center [176, 19] width 183 height 17
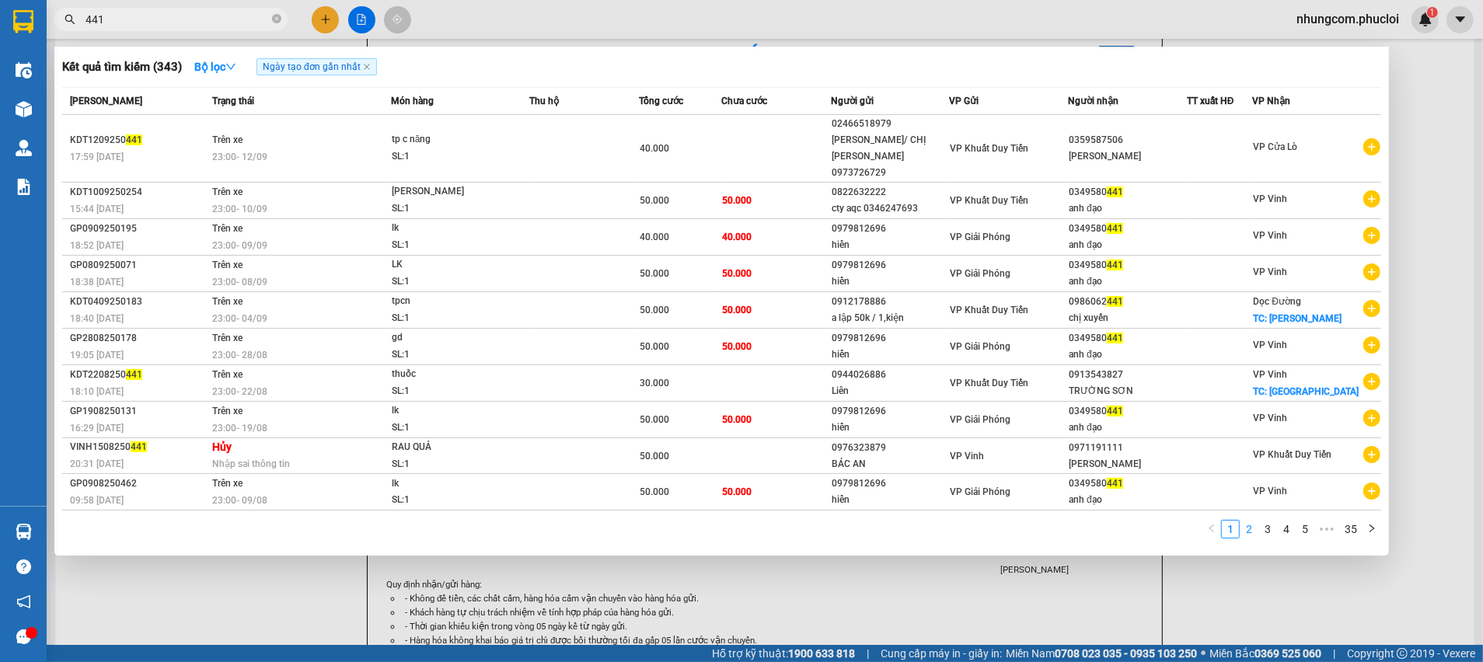
type input "441"
click at [1250, 521] on link "2" at bounding box center [1248, 529] width 17 height 17
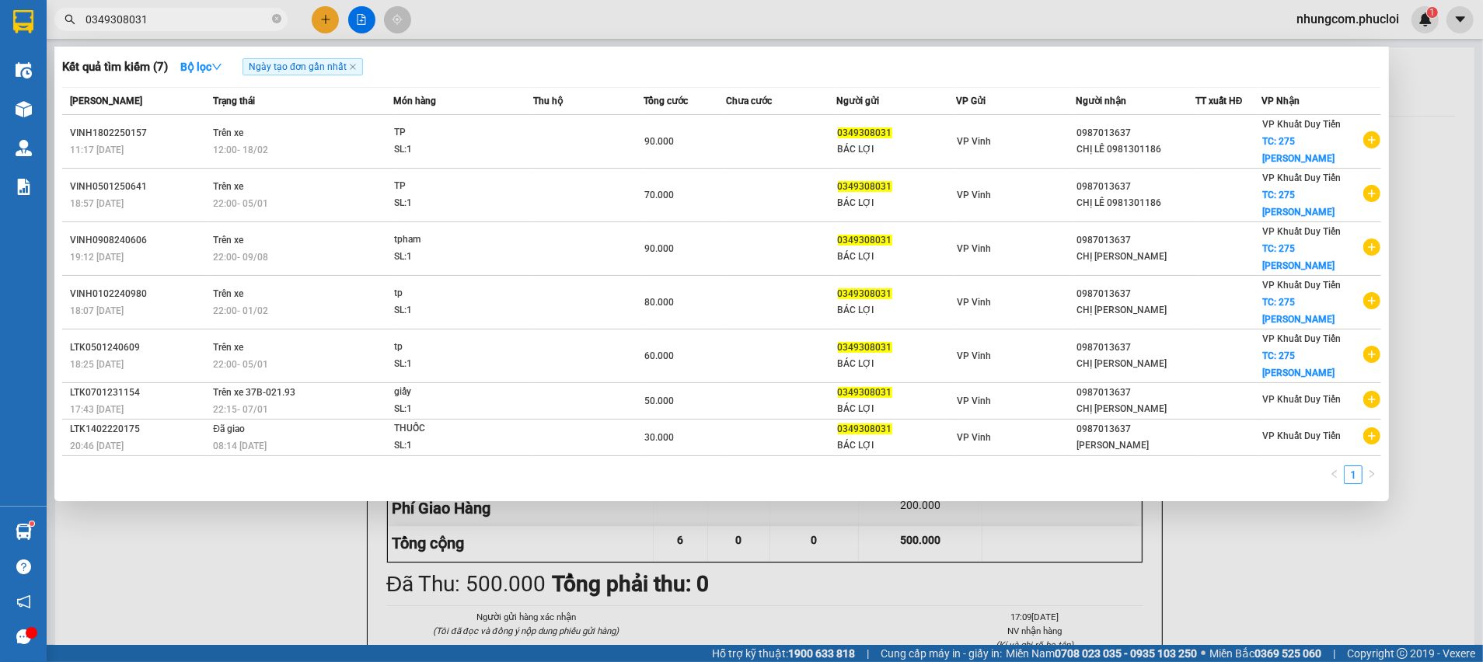
scroll to position [109, 0]
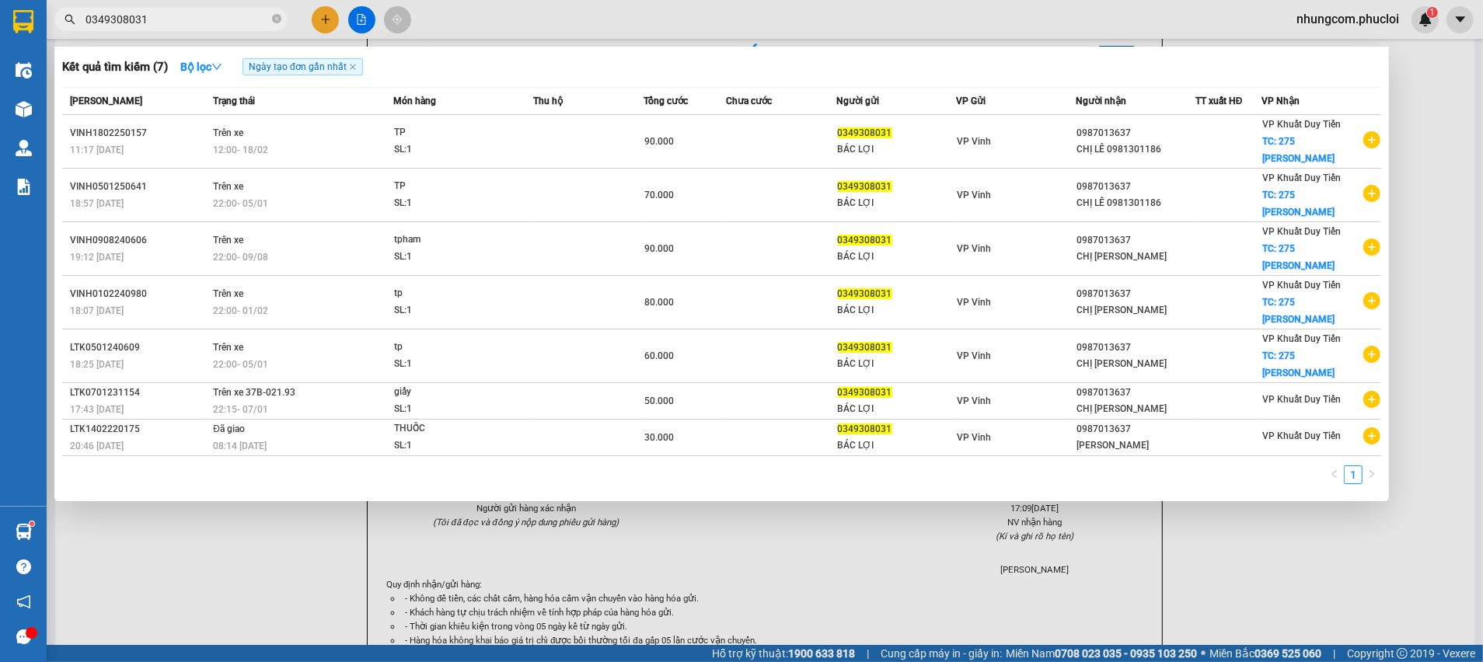
type input "0349308031"
